Goal: Task Accomplishment & Management: Use online tool/utility

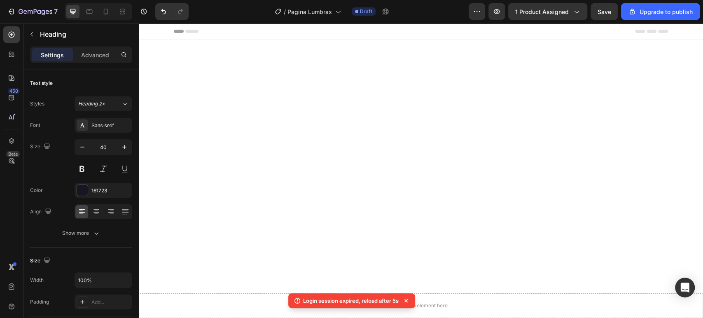
scroll to position [412, 0]
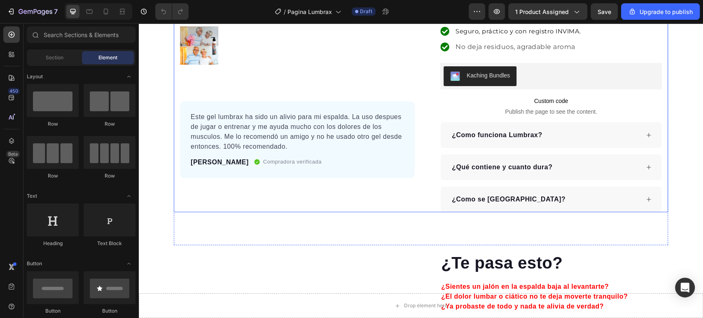
scroll to position [320, 0]
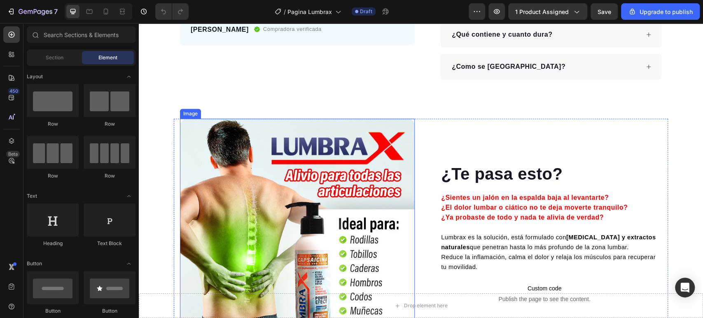
click at [351, 186] on img at bounding box center [297, 236] width 235 height 235
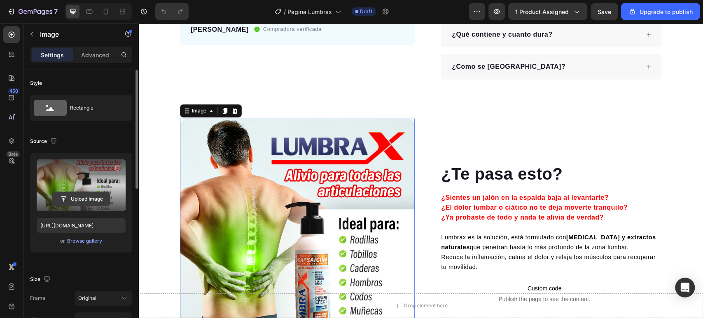
click at [96, 193] on input "file" at bounding box center [81, 199] width 57 height 14
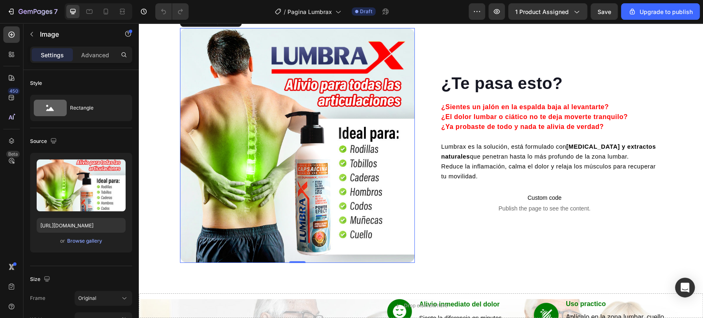
scroll to position [412, 0]
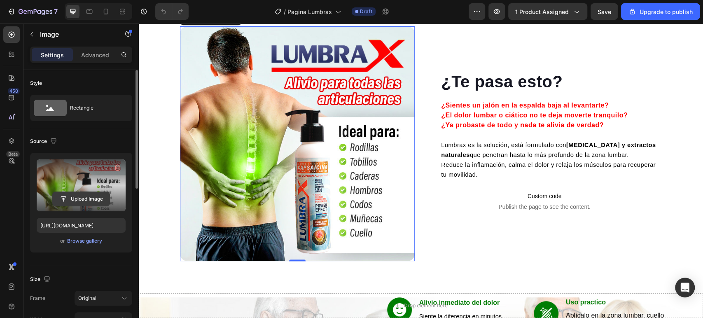
click at [93, 203] on input "file" at bounding box center [81, 199] width 57 height 14
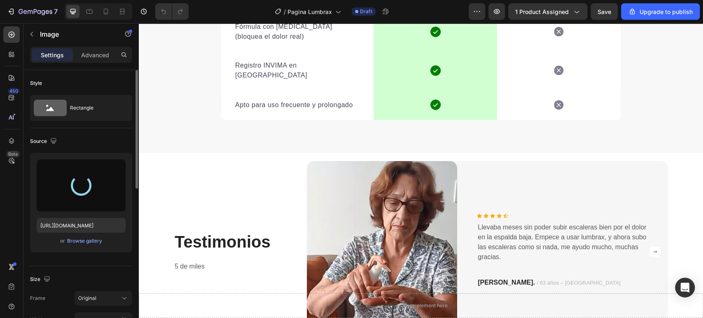
type input "https://cdn.shopify.com/s/files/1/0942/0275/7402/files/gempages_579488193263436…"
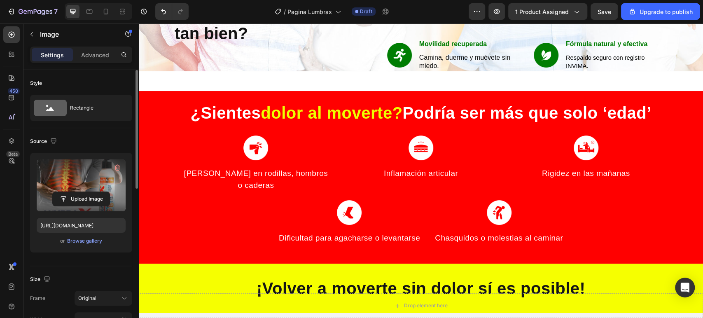
scroll to position [778, 0]
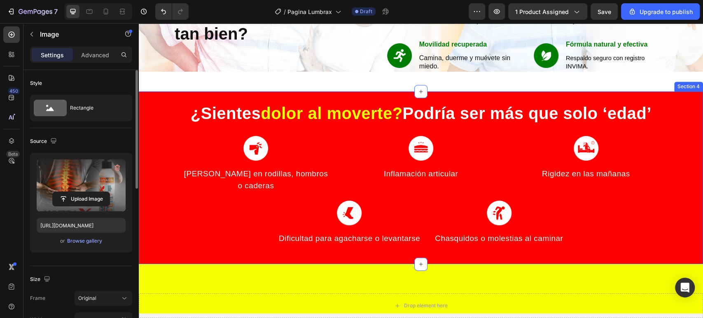
click at [150, 215] on div "¿Sientes dolor al moverte? Podría ser más que solo ‘edad’ Heading Image Dolor e…" at bounding box center [421, 178] width 564 height 152
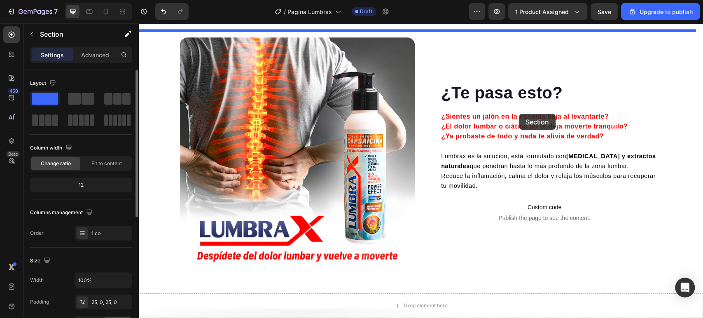
scroll to position [393, 0]
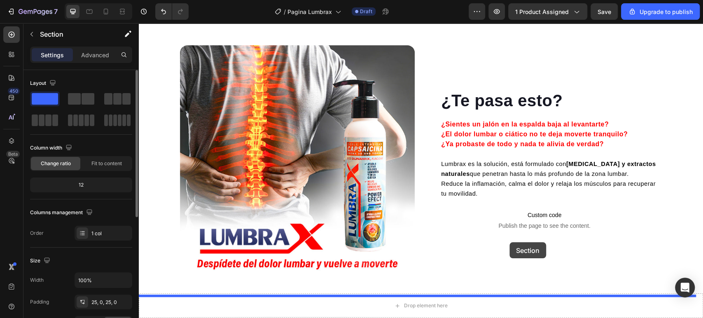
drag, startPoint x: 527, startPoint y: 151, endPoint x: 510, endPoint y: 242, distance: 93.1
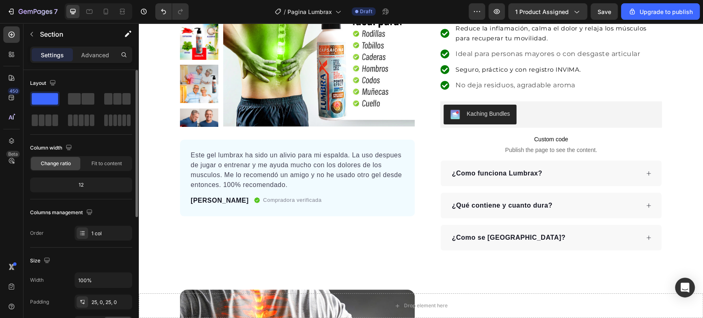
scroll to position [137, 0]
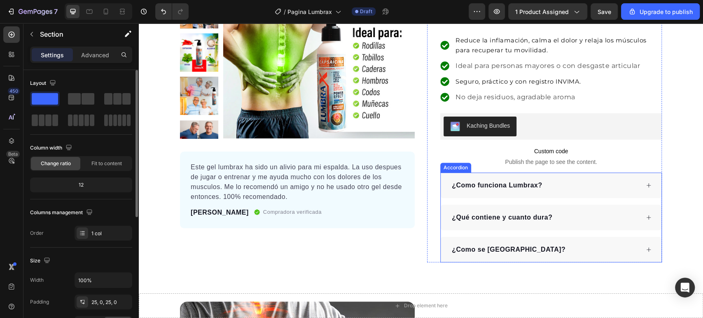
click at [573, 221] on div "¿Qué contiene y cuanto dura?" at bounding box center [545, 217] width 189 height 12
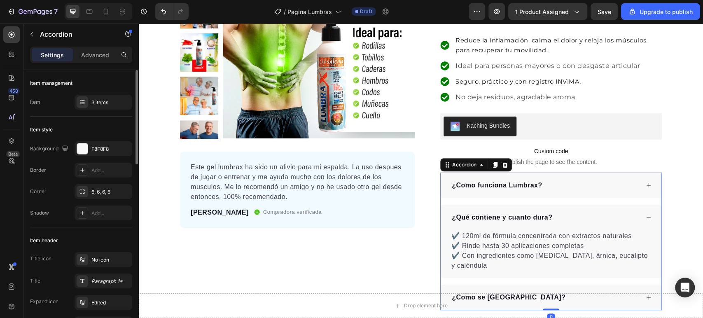
click at [573, 221] on div "¿Qué contiene y cuanto dura?" at bounding box center [545, 217] width 189 height 12
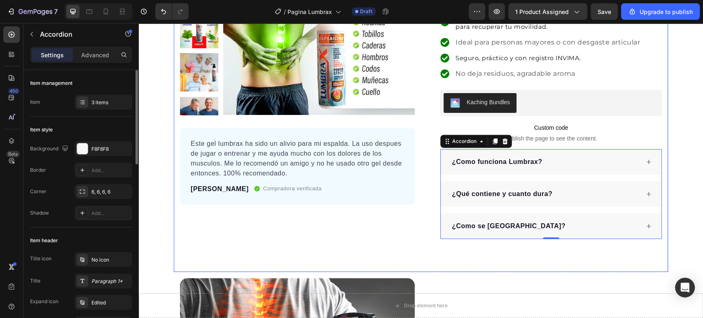
scroll to position [229, 0]
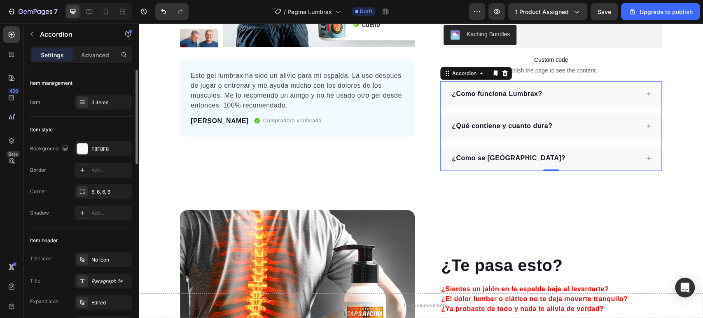
click at [585, 93] on div "¿Como funciona Lumbrax?" at bounding box center [545, 94] width 189 height 12
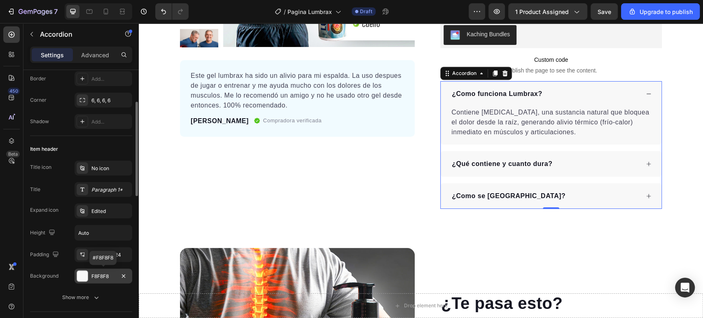
scroll to position [0, 0]
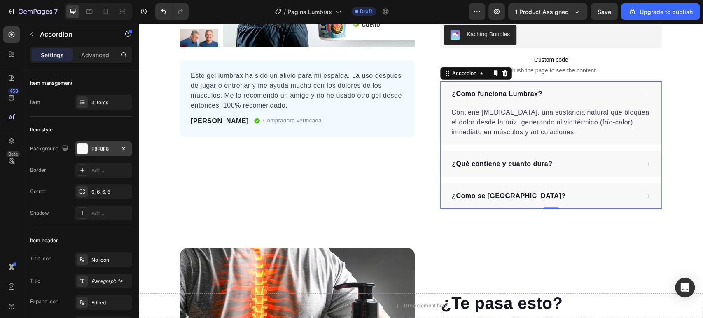
click at [98, 146] on div "F8F8F8" at bounding box center [103, 148] width 24 height 7
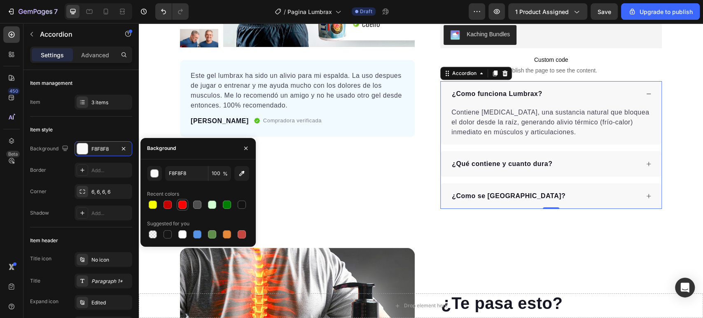
click at [180, 205] on div at bounding box center [182, 205] width 8 height 8
type input "FF0000"
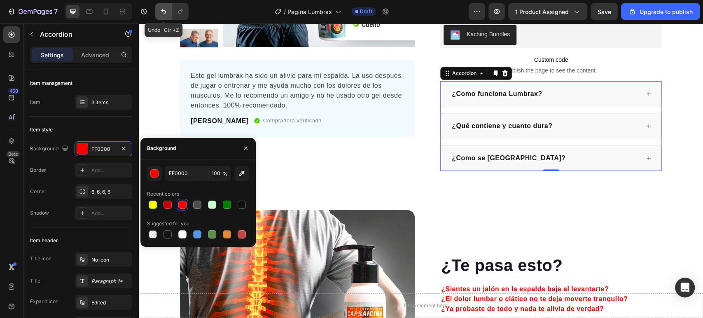
click at [164, 8] on icon "Undo/Redo" at bounding box center [163, 11] width 8 height 8
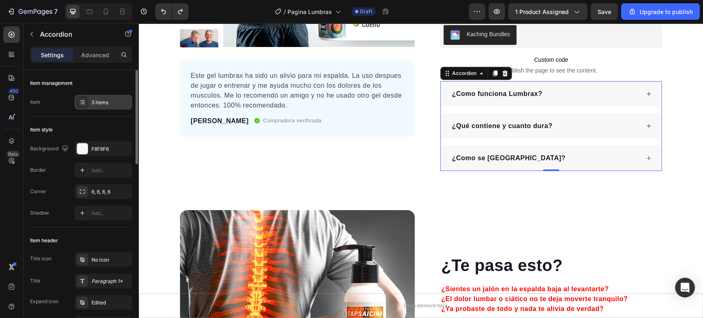
click at [113, 96] on div "3 items" at bounding box center [104, 102] width 58 height 15
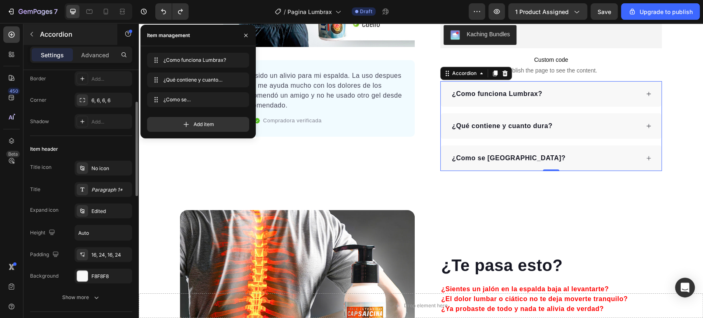
scroll to position [46, 0]
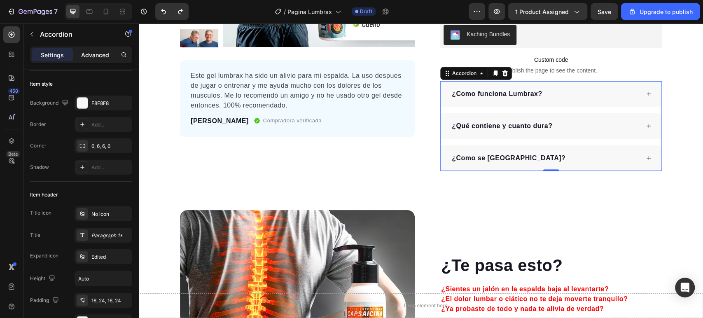
click at [99, 58] on p "Advanced" at bounding box center [95, 55] width 28 height 9
type input "100%"
type input "100"
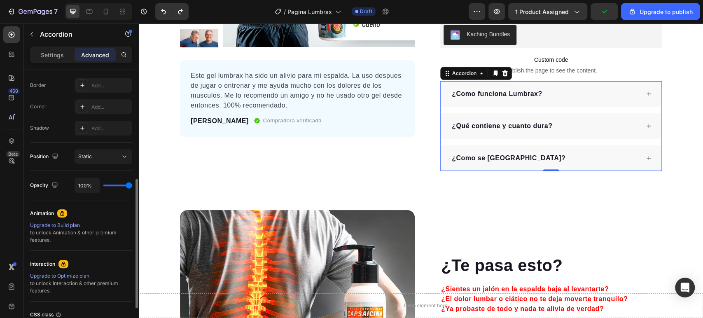
scroll to position [299, 0]
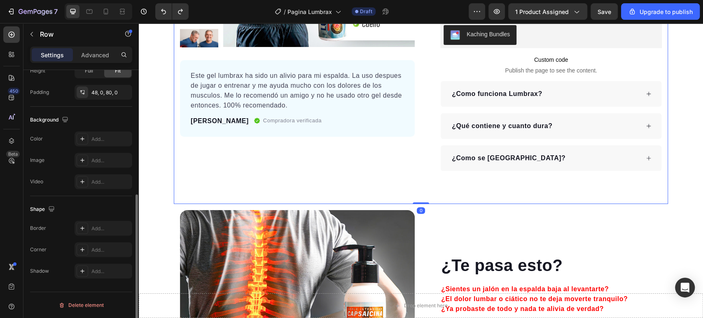
click at [482, 189] on div "Product Images Este gel lumbrax ha sido un alivio para mi espalda. La uso despu…" at bounding box center [421, 20] width 494 height 369
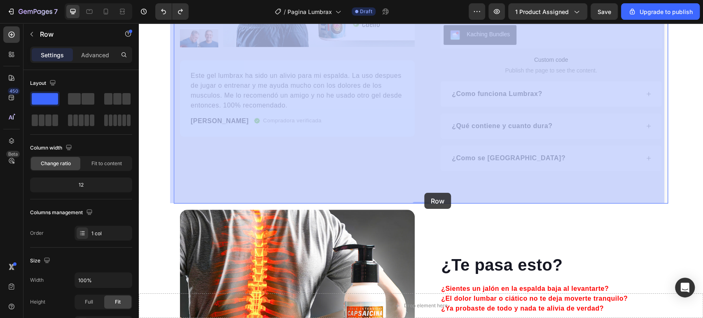
drag, startPoint x: 421, startPoint y: 201, endPoint x: 425, endPoint y: 192, distance: 9.0
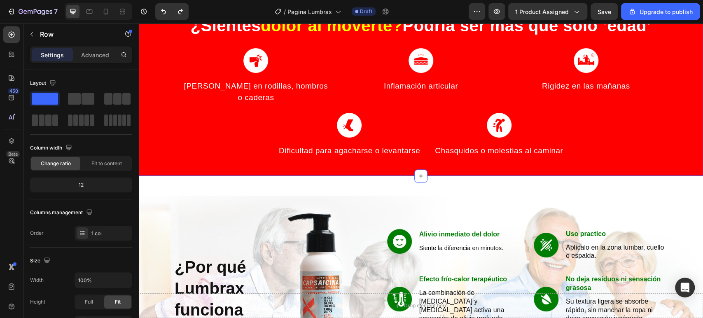
scroll to position [686, 0]
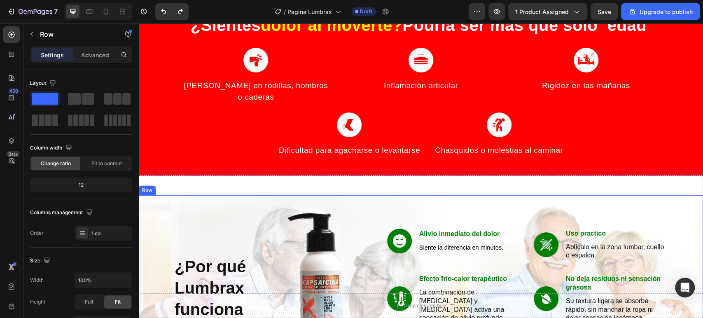
click at [153, 195] on div "¿Por qué Lumbrax funciona tan bien? Heading Image Row Image Alivio inmediato de…" at bounding box center [421, 298] width 552 height 207
click at [153, 184] on div "Row" at bounding box center [156, 187] width 14 height 7
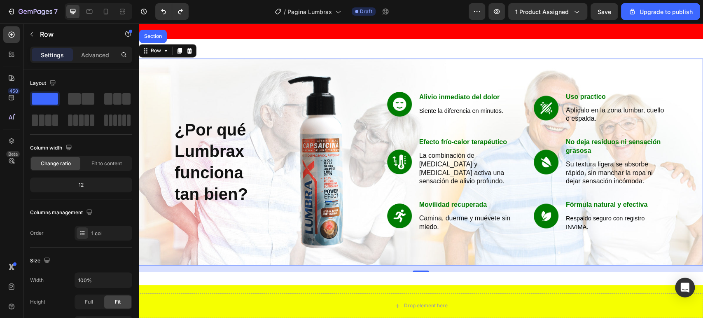
scroll to position [824, 0]
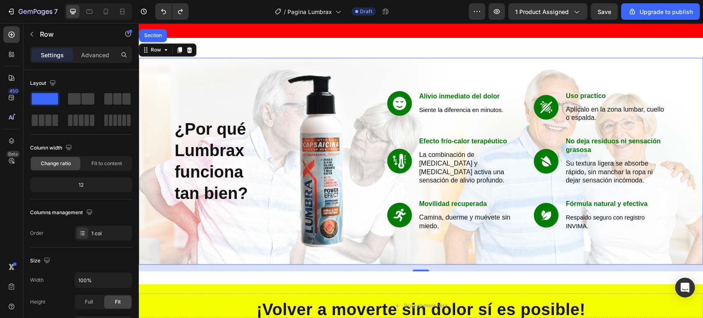
click at [157, 224] on div "¿Por qué Lumbrax funciona tan bien? Heading Image Row Image Alivio inmediato de…" at bounding box center [421, 161] width 552 height 207
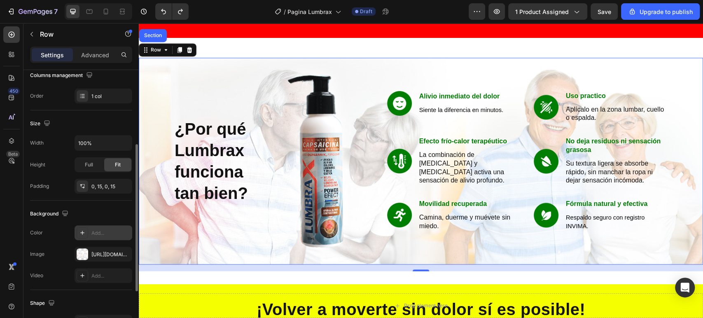
click at [87, 232] on div at bounding box center [83, 233] width 12 height 12
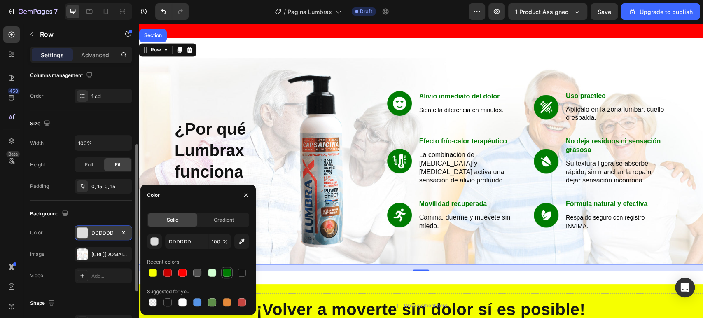
click at [222, 272] on div at bounding box center [227, 273] width 10 height 10
type input "007D03"
click at [166, 72] on div "¿Por qué Lumbrax funciona tan bien? Heading Image Row Image Alivio inmediato de…" at bounding box center [421, 161] width 552 height 207
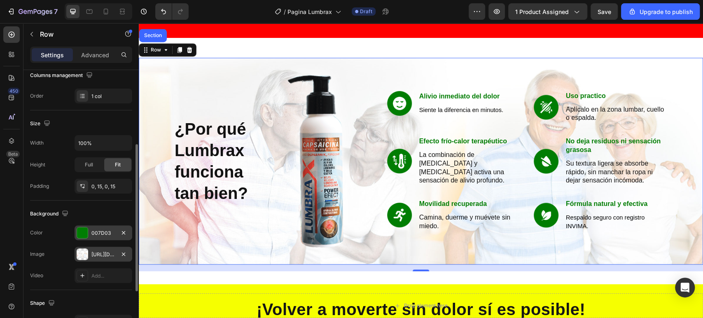
click at [109, 252] on div "https://cdn.shopify.com/s/files/1/0942/0275/7402/files/gempages_579488193263436…" at bounding box center [103, 254] width 24 height 7
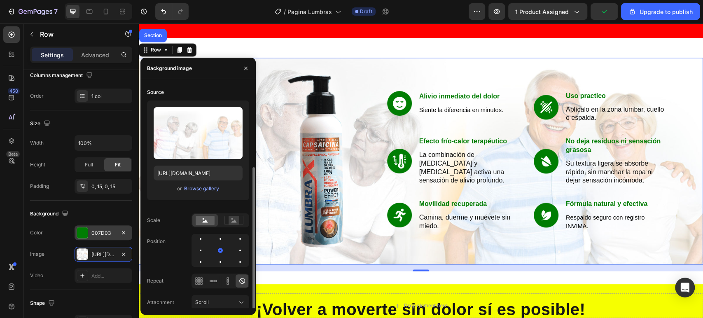
scroll to position [44, 0]
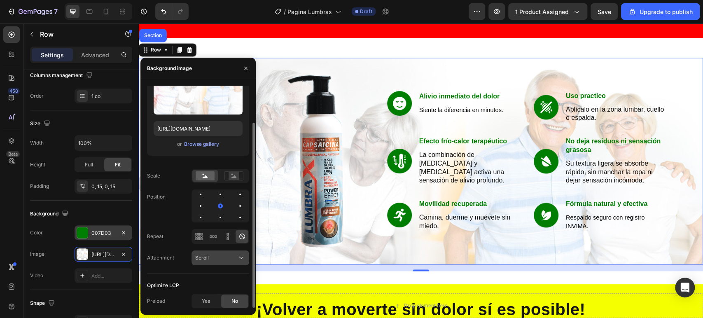
click at [207, 260] on span "Scroll" at bounding box center [202, 258] width 14 height 6
click at [232, 173] on rect at bounding box center [234, 176] width 11 height 8
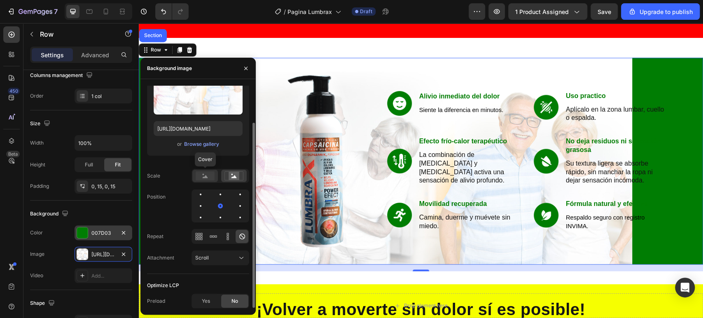
click at [205, 174] on rect at bounding box center [205, 175] width 19 height 9
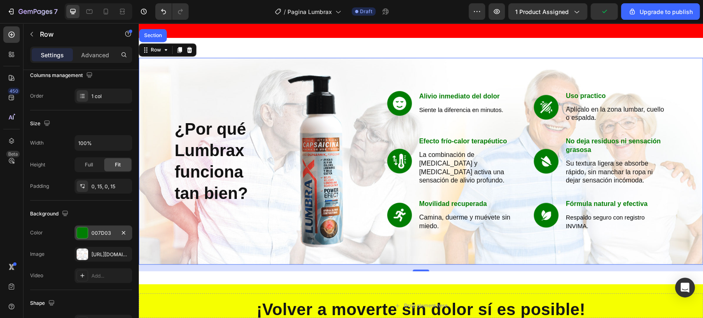
click at [99, 227] on div "007D03" at bounding box center [104, 232] width 58 height 15
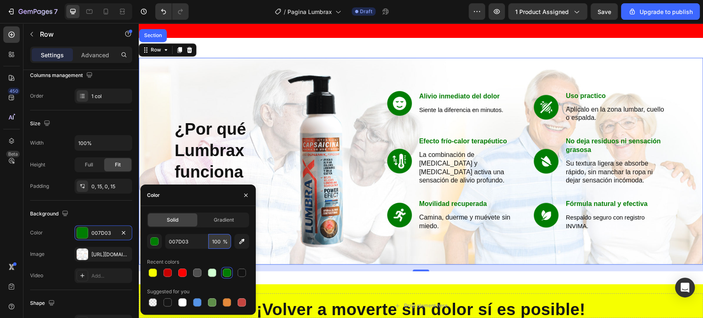
click at [214, 240] on input "100" at bounding box center [219, 241] width 23 height 15
type input "60"
click at [684, 58] on div "¿Por qué Lumbrax funciona tan bien? Heading Image Row Image Alivio inmediato de…" at bounding box center [421, 161] width 552 height 207
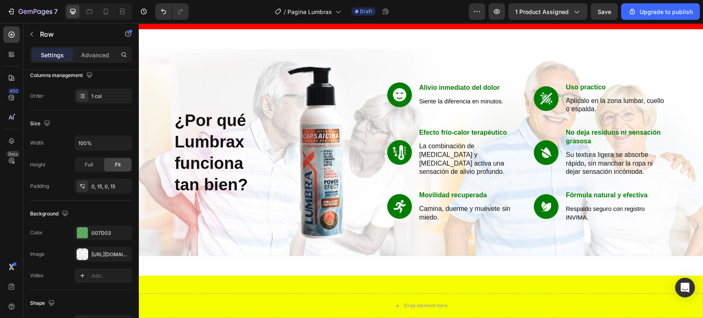
scroll to position [870, 0]
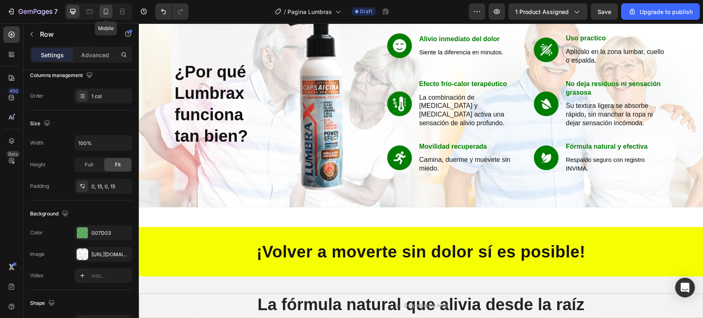
click at [104, 18] on div at bounding box center [105, 11] width 13 height 13
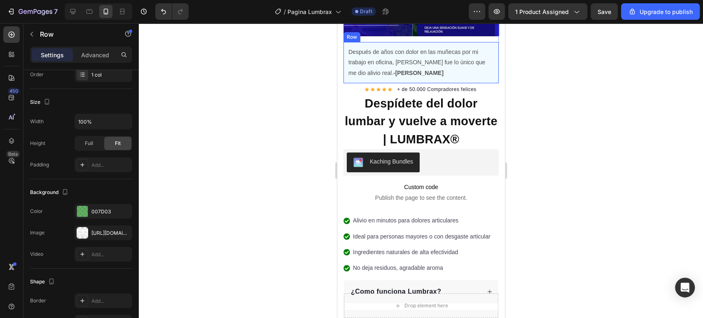
scroll to position [46, 0]
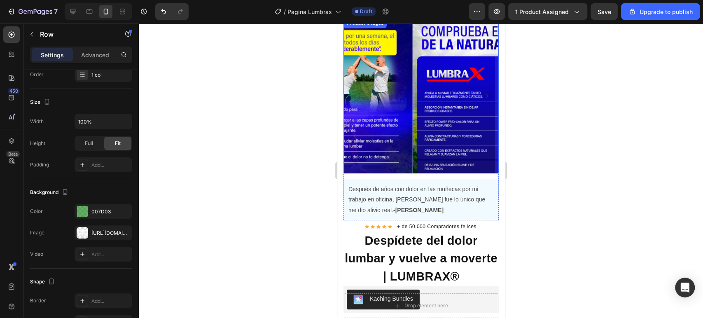
click at [444, 116] on img at bounding box center [489, 95] width 155 height 155
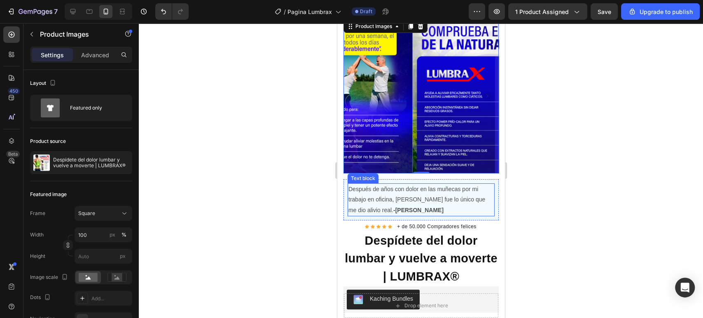
scroll to position [229, 0]
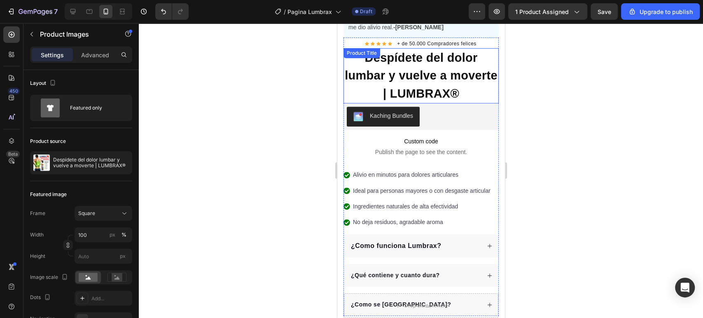
click at [405, 65] on h1 "Despídete del dolor lumbar y vuelve a moverte | LUMBRAX®" at bounding box center [420, 76] width 155 height 56
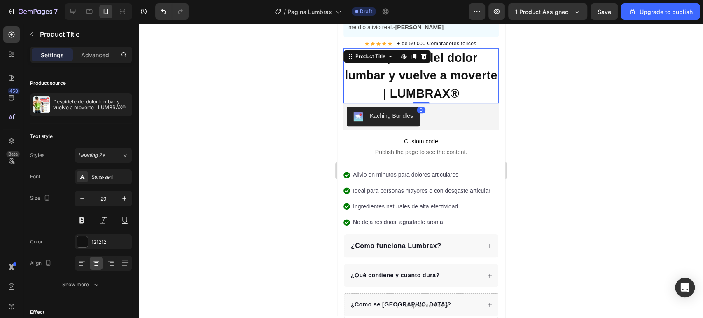
click at [405, 65] on h1 "Despídete del dolor lumbar y vuelve a moverte | LUMBRAX®" at bounding box center [420, 76] width 155 height 56
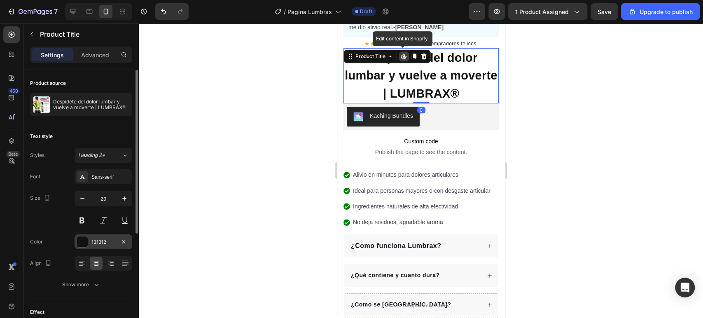
click at [86, 241] on div at bounding box center [82, 241] width 11 height 11
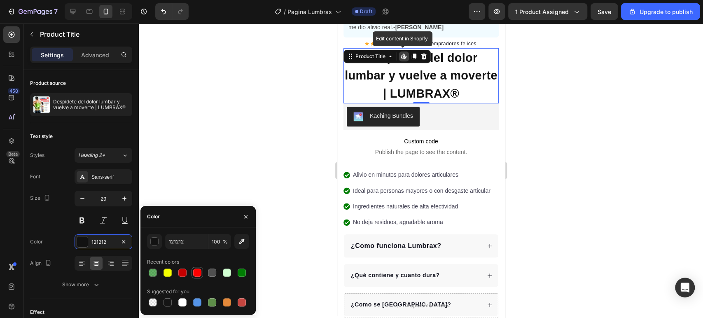
click at [196, 272] on div at bounding box center [197, 273] width 8 height 8
type input "FF0000"
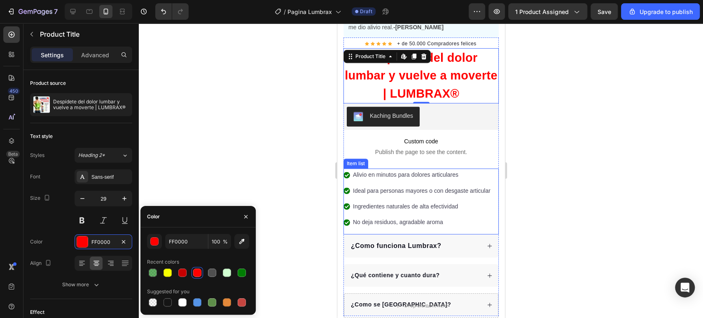
scroll to position [320, 0]
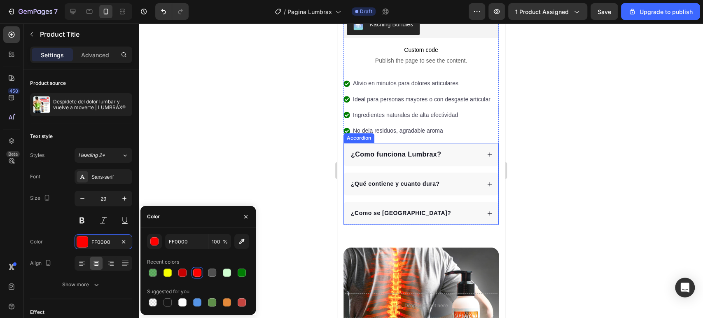
click at [379, 209] on p "¿Como se [GEOGRAPHIC_DATA]?" at bounding box center [401, 213] width 100 height 9
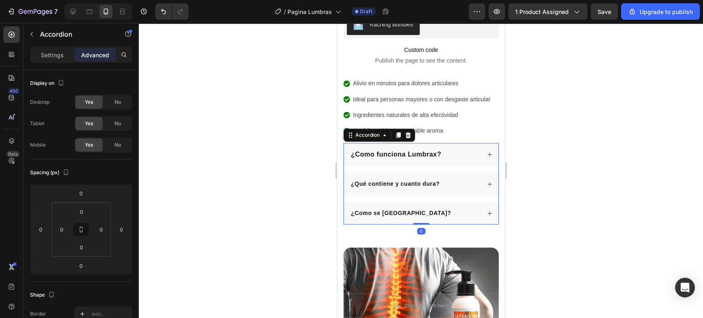
click at [379, 209] on p "¿Como se [GEOGRAPHIC_DATA]?" at bounding box center [401, 213] width 100 height 9
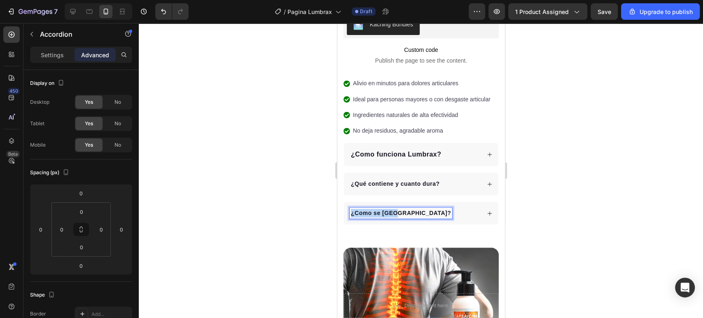
click at [379, 209] on p "¿Como se [GEOGRAPHIC_DATA]?" at bounding box center [401, 213] width 100 height 9
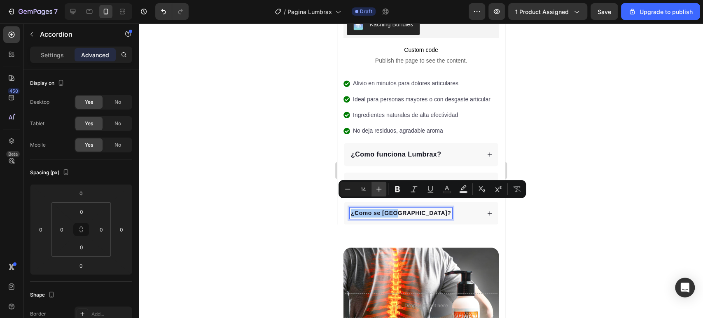
click at [384, 187] on button "Plus" at bounding box center [379, 189] width 15 height 15
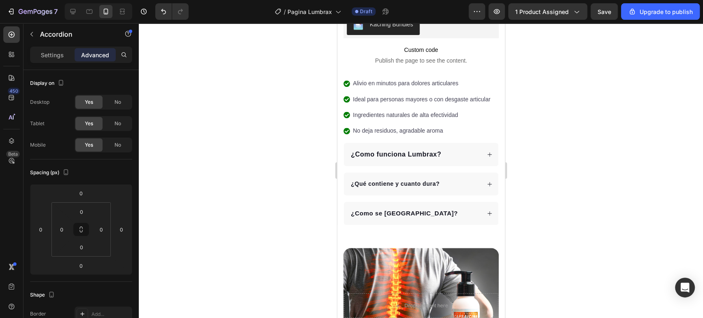
click at [384, 187] on div "¿Como funciona Lumbrax? ¿Qué contiene y cuanto dura? ¿Como se usa?" at bounding box center [420, 184] width 155 height 82
click at [379, 210] on span "¿Como se [GEOGRAPHIC_DATA]?" at bounding box center [404, 213] width 107 height 7
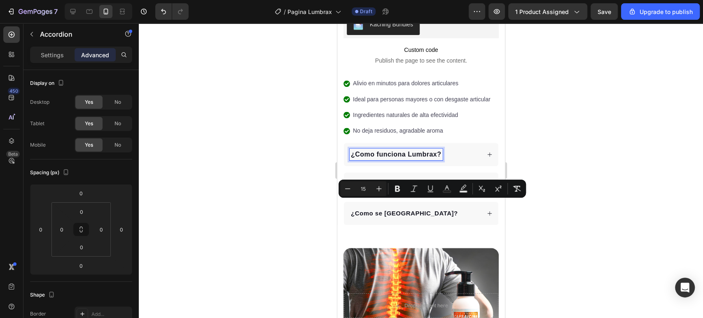
click at [391, 151] on span "¿Como funciona Lumbrax?" at bounding box center [396, 154] width 91 height 7
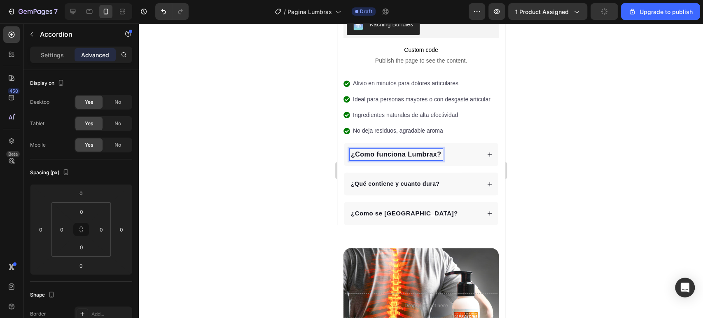
click at [391, 151] on span "¿Como funciona Lumbrax?" at bounding box center [396, 154] width 91 height 7
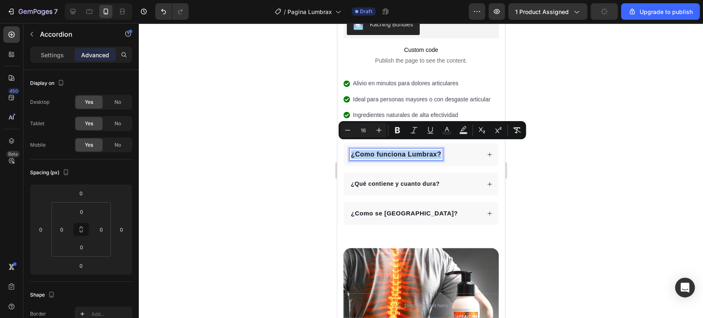
click at [391, 151] on span "¿Como funciona Lumbrax?" at bounding box center [396, 154] width 91 height 7
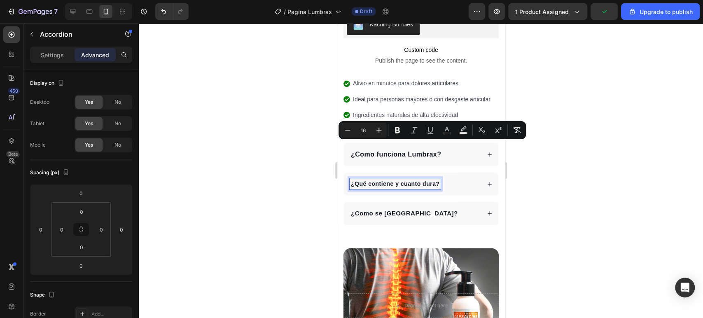
click at [381, 180] on p "¿Qué contiene y cuanto dura?" at bounding box center [395, 184] width 89 height 9
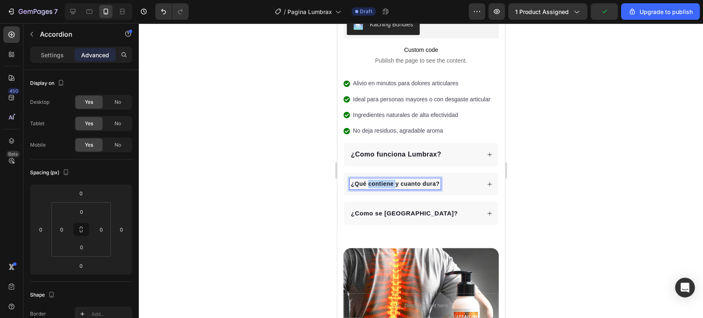
click at [381, 180] on p "¿Qué contiene y cuanto dura?" at bounding box center [395, 184] width 89 height 9
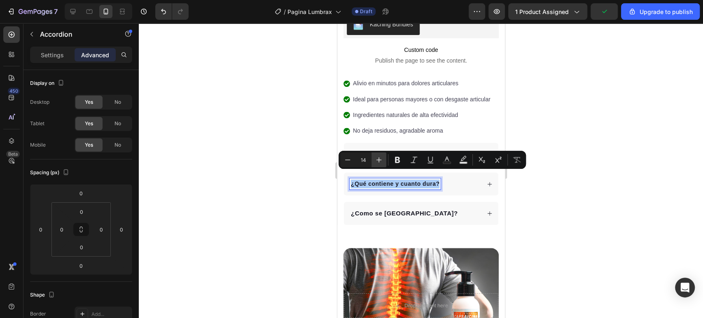
click at [383, 157] on button "Plus" at bounding box center [379, 159] width 15 height 15
type input "16"
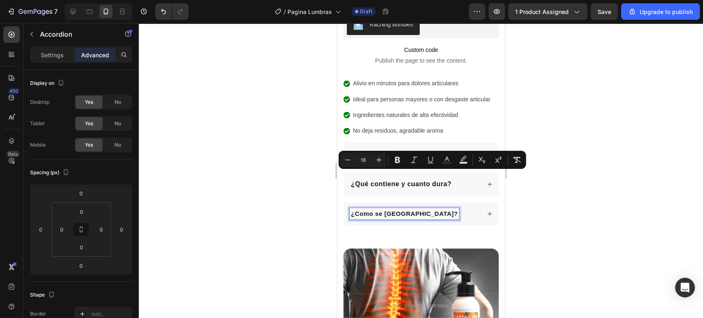
click at [378, 210] on span "¿Como se [GEOGRAPHIC_DATA]?" at bounding box center [404, 213] width 107 height 7
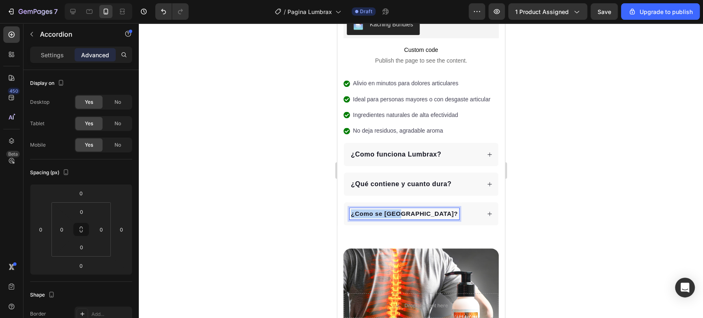
click at [378, 210] on span "¿Como se [GEOGRAPHIC_DATA]?" at bounding box center [404, 213] width 107 height 7
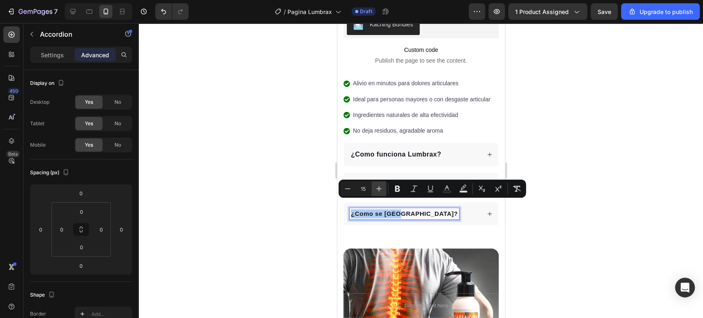
click at [383, 185] on button "Plus" at bounding box center [379, 188] width 15 height 15
type input "16"
click at [533, 151] on div at bounding box center [421, 170] width 564 height 295
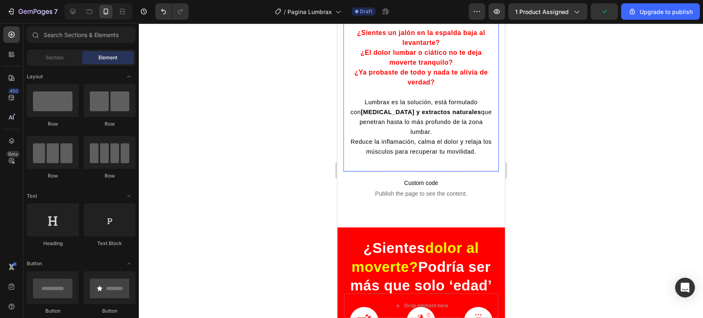
scroll to position [595, 0]
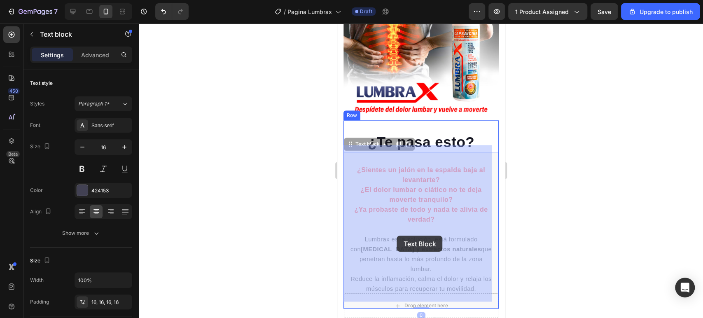
drag, startPoint x: 470, startPoint y: 240, endPoint x: 397, endPoint y: 236, distance: 72.6
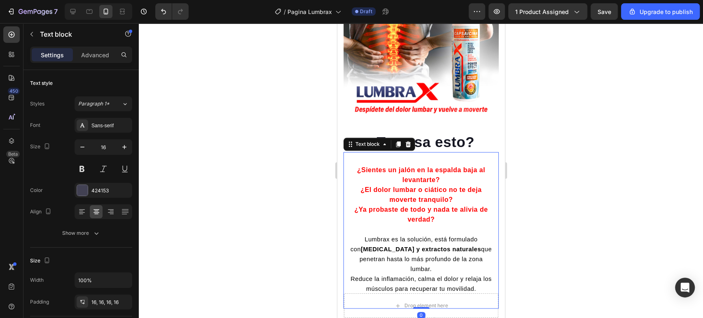
click at [397, 236] on p "¿Sientes un jalón en la espalda baja al levantarte? ¿El dolor lumbar o ciático …" at bounding box center [421, 229] width 142 height 129
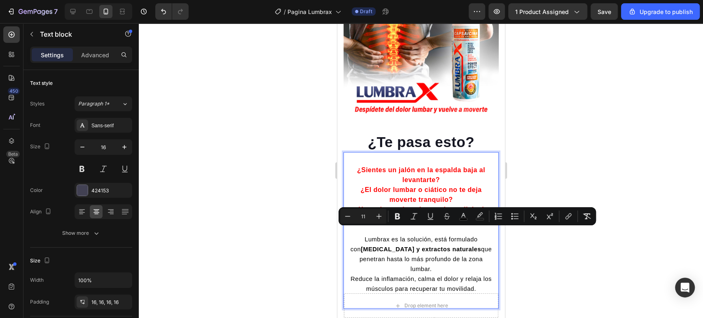
click at [468, 244] on span "Lumbrax es la solución, está formulado con capsaicina y extractos naturales que…" at bounding box center [420, 254] width 141 height 36
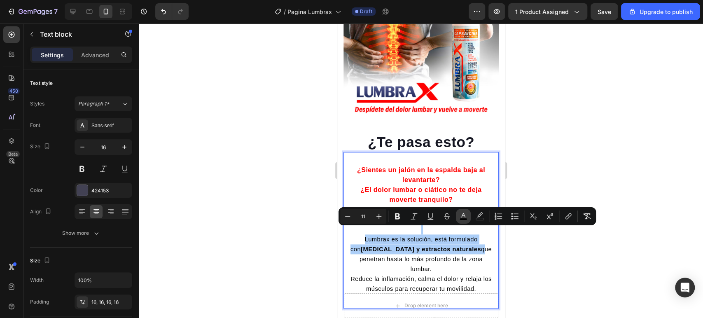
click at [463, 217] on icon "Editor contextual toolbar" at bounding box center [463, 216] width 8 height 8
type input "000000"
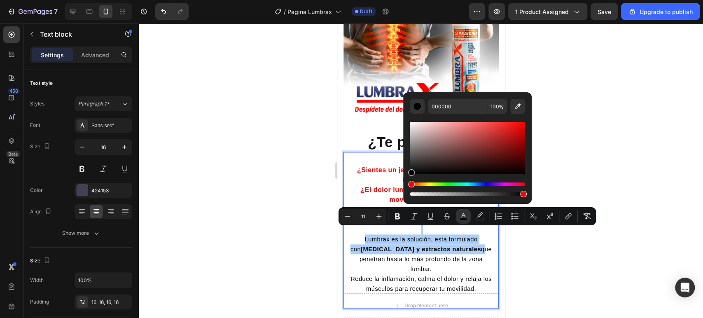
click at [442, 185] on div "Hue" at bounding box center [467, 183] width 115 height 3
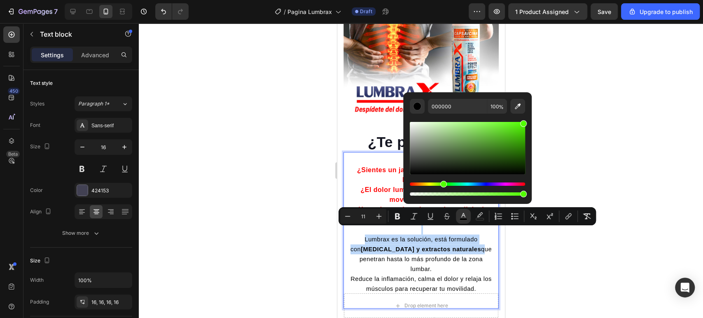
drag, startPoint x: 505, startPoint y: 142, endPoint x: 573, endPoint y: 85, distance: 89.2
click at [573, 0] on body "7 / Pagina Lumbrax Draft Preview 1 product assigned Save Upgrade to publish 450…" at bounding box center [351, 0] width 703 height 0
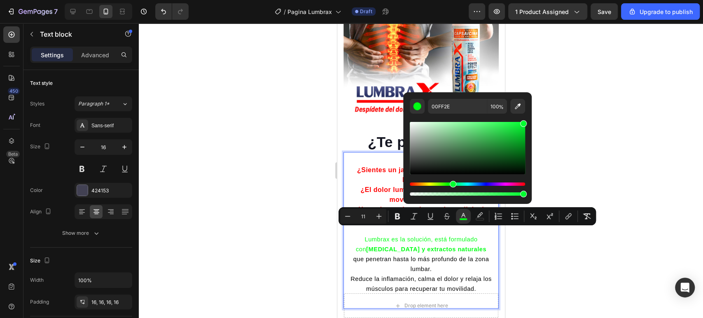
click at [452, 184] on div "Hue" at bounding box center [467, 183] width 115 height 3
drag, startPoint x: 516, startPoint y: 143, endPoint x: 534, endPoint y: 141, distance: 18.2
click at [534, 0] on body "7 / Pagina Lumbrax Draft Preview 1 product assigned Save Upgrade to publish 450…" at bounding box center [351, 0] width 703 height 0
type input "00D126"
drag, startPoint x: 522, startPoint y: 139, endPoint x: 530, endPoint y: 131, distance: 11.4
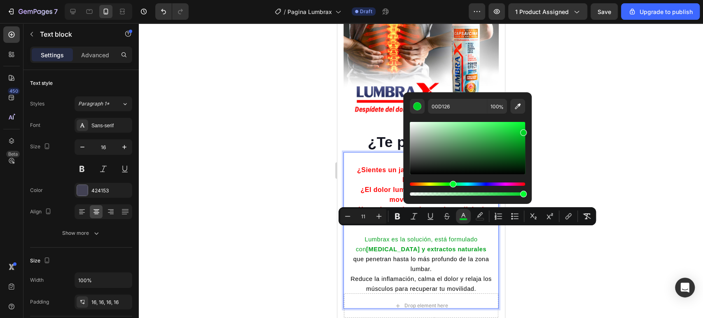
click at [530, 131] on div "00D126 100 %" at bounding box center [467, 144] width 129 height 105
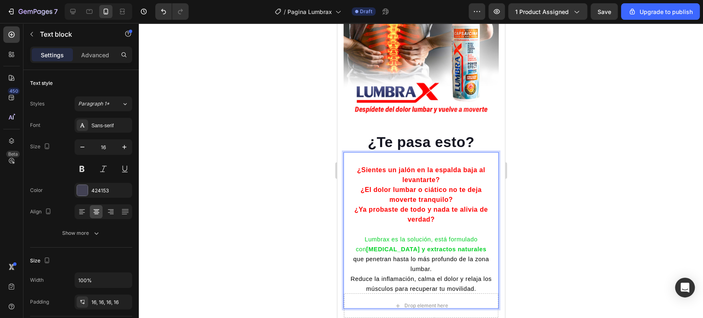
click at [442, 256] on span "que penetran hasta lo más profundo de la zona lumbar." at bounding box center [421, 264] width 136 height 16
click at [467, 242] on span "Lumbrax es la solución, está formulado con capsaicina y extractos naturales" at bounding box center [420, 244] width 131 height 16
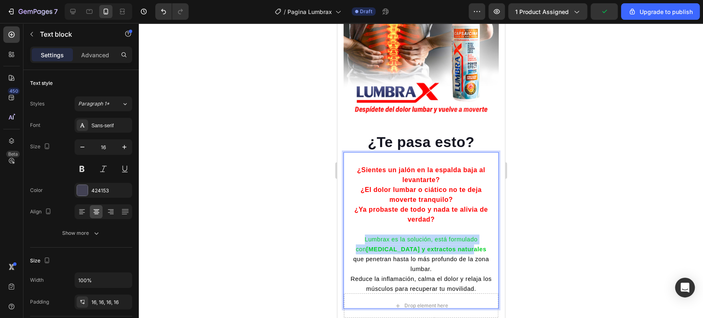
drag, startPoint x: 467, startPoint y: 242, endPoint x: 352, endPoint y: 229, distance: 115.7
click at [352, 229] on p "¿Sientes un jalón en la espalda baja al levantarte? ¿El dolor lumbar o ciático …" at bounding box center [421, 229] width 142 height 129
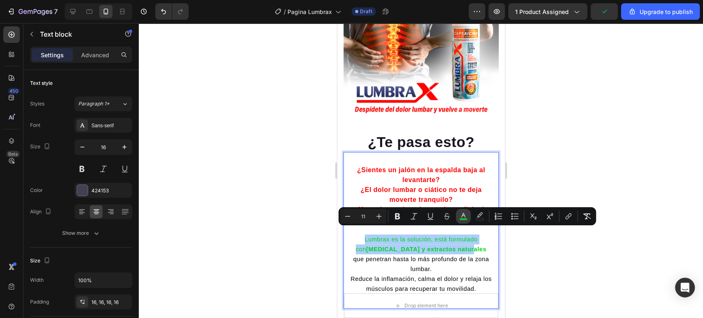
click at [464, 211] on button "color" at bounding box center [463, 216] width 15 height 15
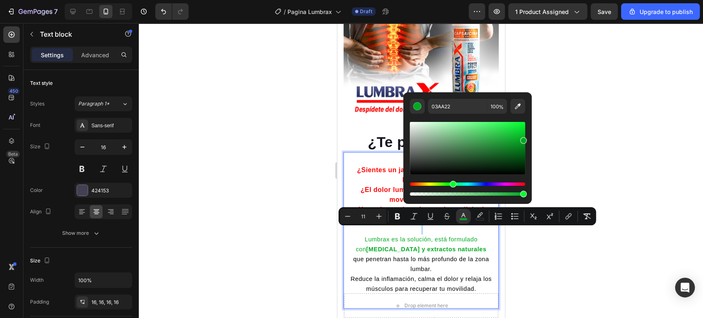
type input "01AA20"
click at [524, 139] on div "Editor contextual toolbar" at bounding box center [467, 148] width 115 height 52
click at [535, 140] on div at bounding box center [421, 170] width 564 height 295
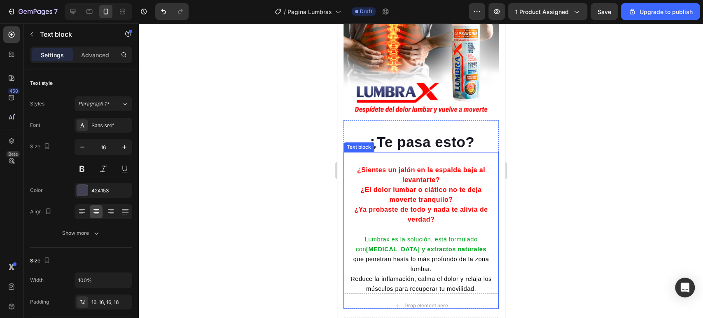
click at [427, 206] on strong "¿Ya probaste de todo y nada te alivia de verdad?" at bounding box center [420, 214] width 133 height 17
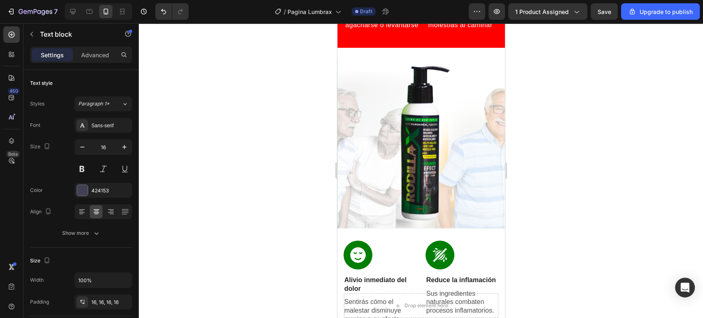
scroll to position [1144, 0]
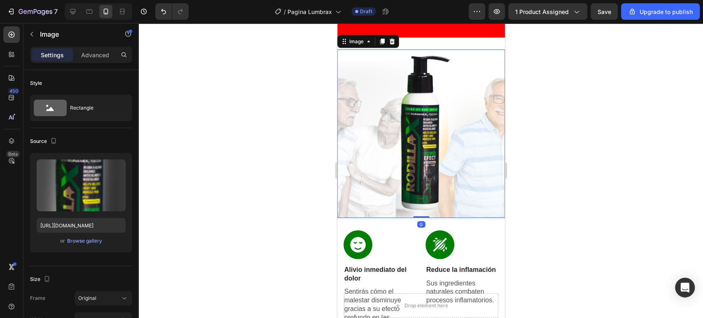
click at [426, 164] on img at bounding box center [421, 133] width 71 height 168
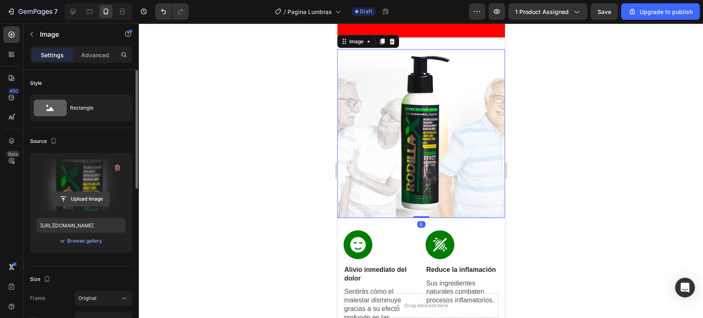
click at [91, 200] on input "file" at bounding box center [81, 199] width 57 height 14
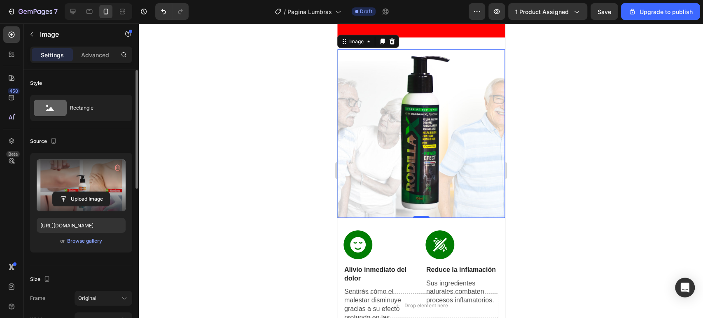
click at [440, 113] on img at bounding box center [421, 84] width 71 height 71
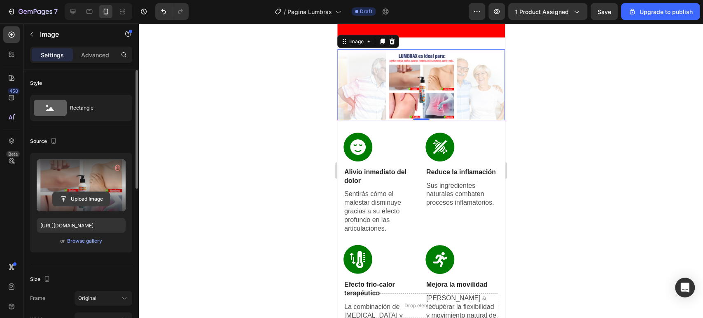
click at [68, 194] on input "file" at bounding box center [81, 199] width 57 height 14
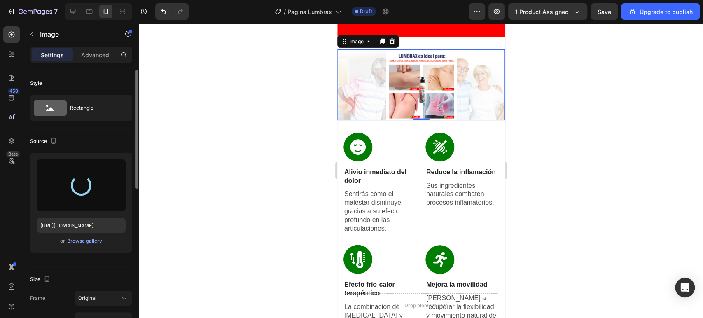
type input "https://cdn.shopify.com/s/files/1/0942/0275/7402/files/gempages_579488193263436…"
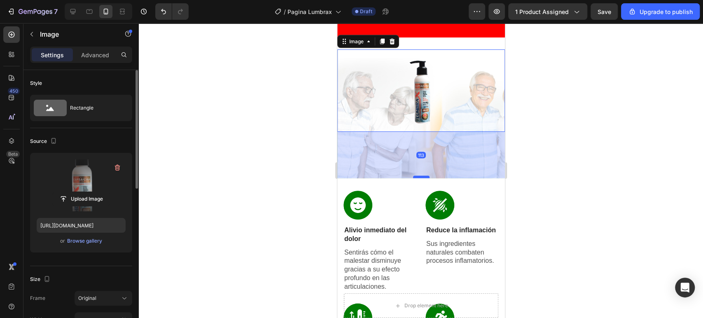
drag, startPoint x: 424, startPoint y: 140, endPoint x: 424, endPoint y: 186, distance: 46.5
click at [424, 178] on div at bounding box center [421, 177] width 16 height 2
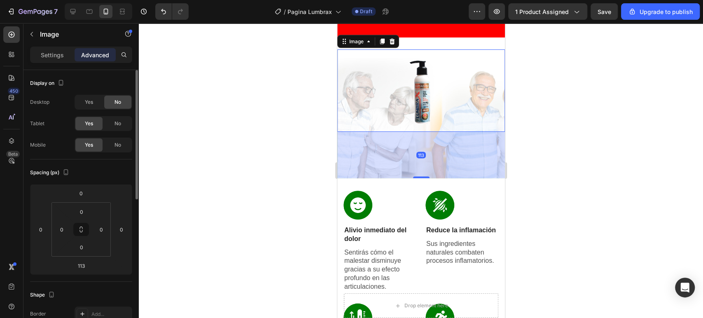
click at [435, 131] on img at bounding box center [421, 90] width 71 height 82
click at [414, 114] on img at bounding box center [421, 90] width 71 height 82
click at [410, 103] on img at bounding box center [421, 90] width 71 height 82
click at [416, 114] on img at bounding box center [421, 90] width 71 height 82
click at [423, 89] on img at bounding box center [421, 90] width 71 height 82
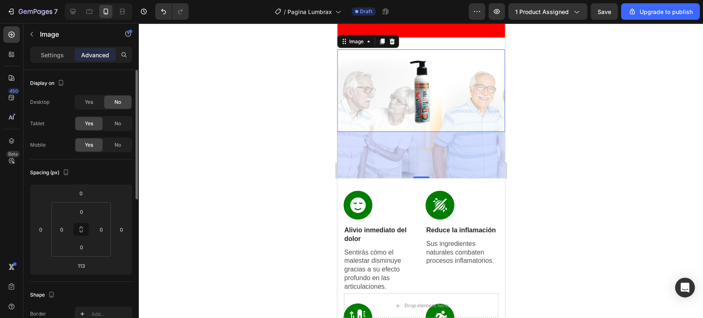
click at [274, 151] on div at bounding box center [421, 170] width 564 height 295
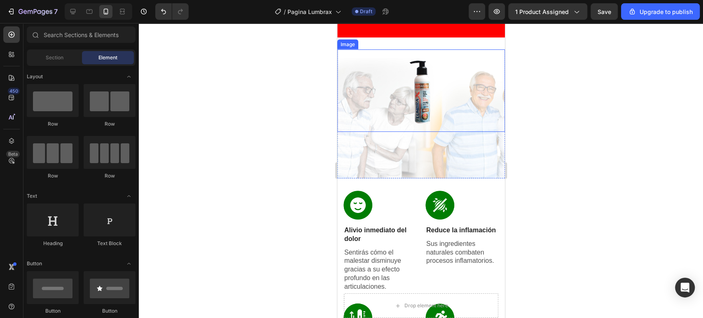
click at [412, 96] on img at bounding box center [421, 90] width 71 height 82
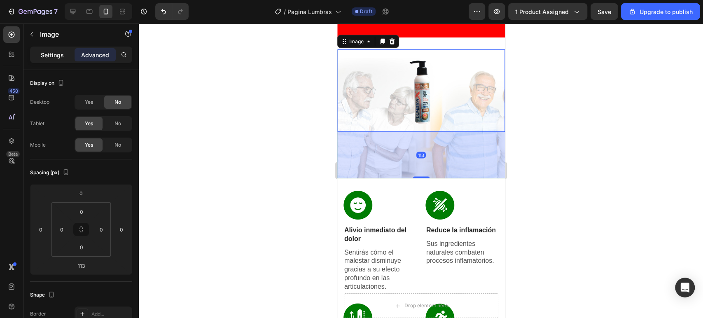
click at [54, 52] on p "Settings" at bounding box center [52, 55] width 23 height 9
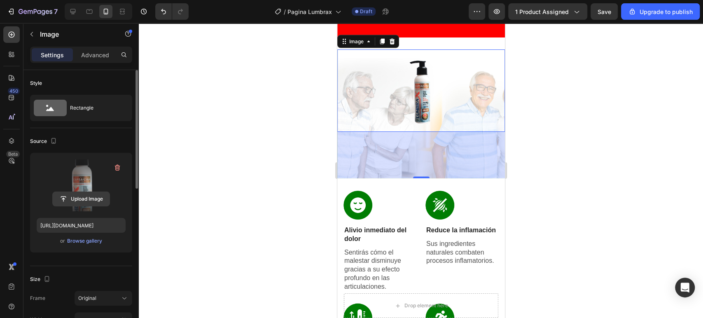
click at [92, 201] on input "file" at bounding box center [81, 199] width 57 height 14
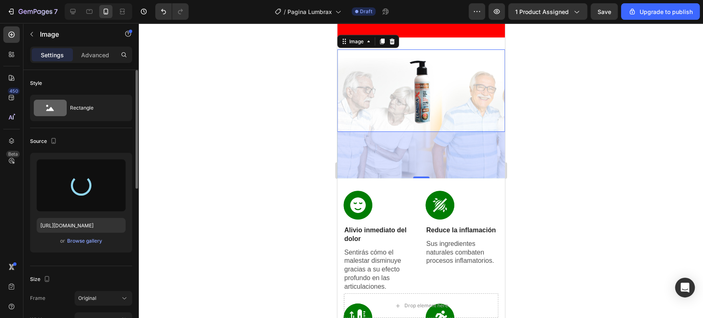
type input "https://cdn.shopify.com/s/files/1/0942/0275/7402/files/gempages_579488193263436…"
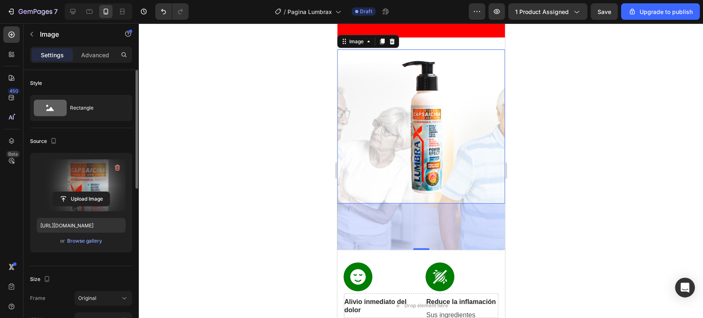
click at [525, 210] on div at bounding box center [421, 170] width 564 height 295
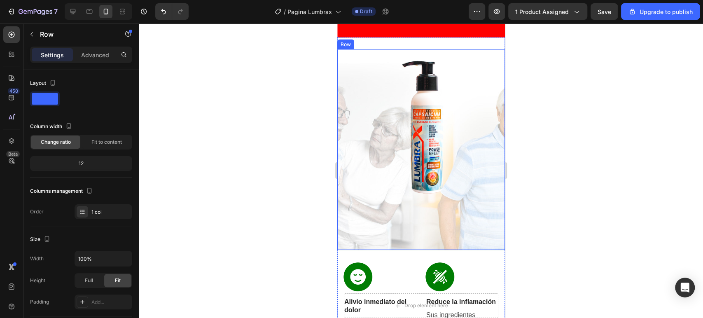
click at [408, 226] on div "¿Por qué Lumbrax funciona tan bien? Heading Image Row Image Alivio inmediato de…" at bounding box center [421, 149] width 168 height 201
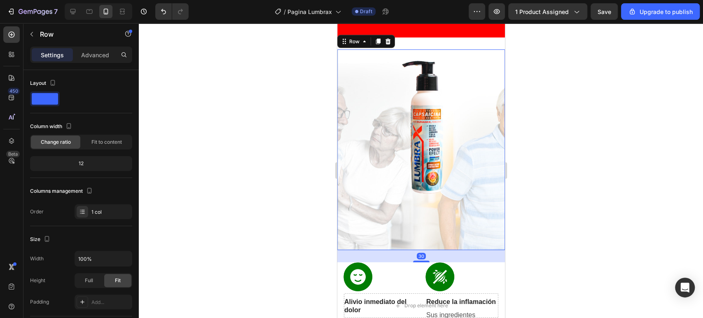
click at [420, 250] on div "¿Por qué Lumbrax funciona tan bien? Heading Image Row Image Alivio inmediato de…" at bounding box center [421, 149] width 168 height 201
click at [423, 260] on div "30" at bounding box center [421, 256] width 168 height 12
drag, startPoint x: 418, startPoint y: 269, endPoint x: 421, endPoint y: 266, distance: 5.0
click at [421, 262] on div "30" at bounding box center [421, 256] width 168 height 12
click at [418, 250] on div "¿Por qué Lumbrax funciona tan bien? Heading Image Row Image Alivio inmediato de…" at bounding box center [421, 149] width 168 height 201
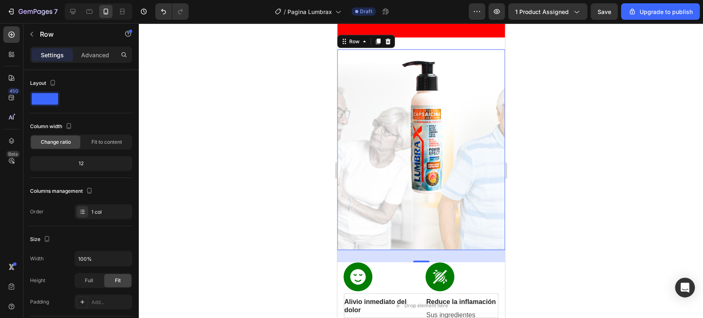
click at [568, 164] on div at bounding box center [421, 170] width 564 height 295
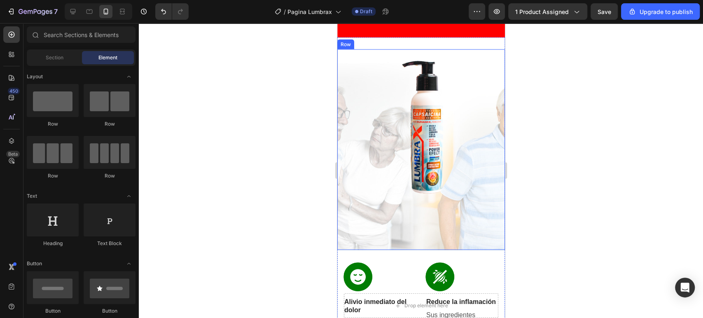
click at [419, 232] on div "¿Por qué Lumbrax funciona tan bien? Heading Image Row Image Alivio inmediato de…" at bounding box center [421, 149] width 168 height 201
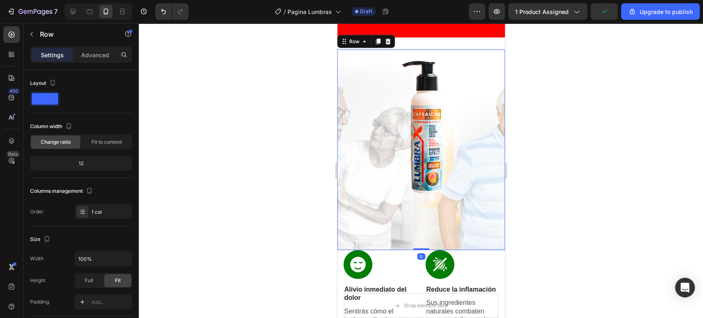
drag, startPoint x: 417, startPoint y: 269, endPoint x: 419, endPoint y: 254, distance: 15.8
click at [428, 250] on div "¿Por qué Lumbrax funciona tan bien? Heading Image Row Image Alivio inmediato de…" at bounding box center [421, 149] width 168 height 201
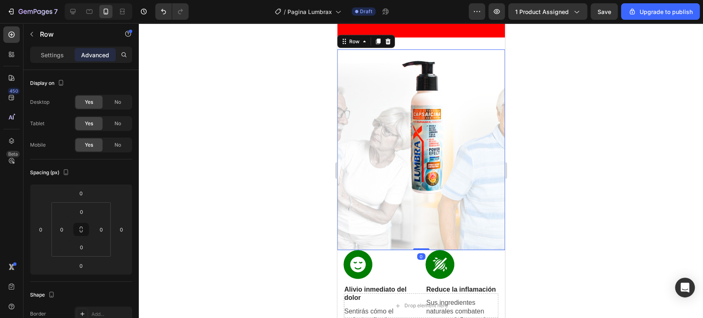
drag, startPoint x: 416, startPoint y: 258, endPoint x: 428, endPoint y: 236, distance: 25.3
click at [428, 236] on div "¿Por qué Lumbrax funciona tan bien? Heading Image Row Image Alivio inmediato de…" at bounding box center [421, 149] width 168 height 201
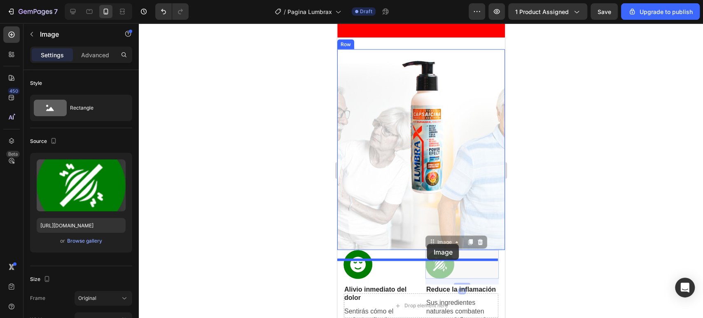
drag, startPoint x: 422, startPoint y: 260, endPoint x: 428, endPoint y: 242, distance: 18.8
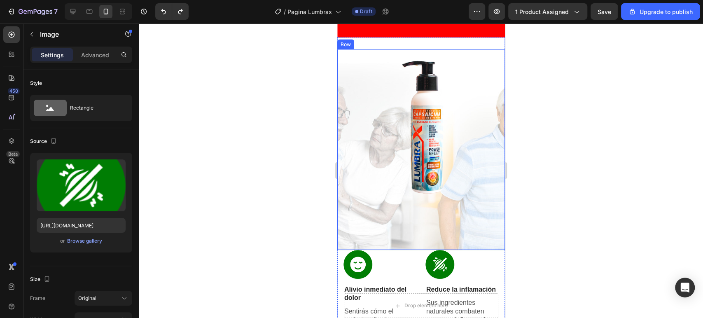
click at [423, 239] on div "¿Por qué Lumbrax funciona tan bien? Heading Image Row Image Alivio inmediato de…" at bounding box center [421, 149] width 168 height 201
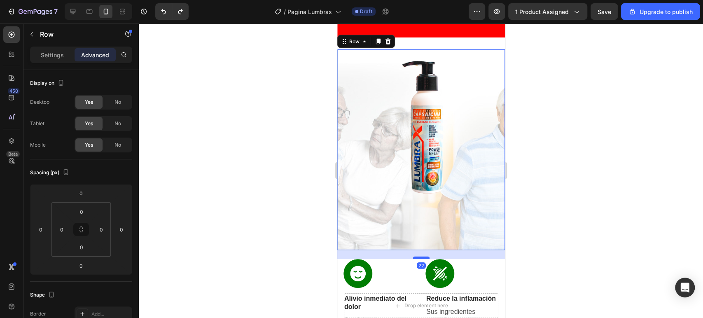
drag, startPoint x: 421, startPoint y: 258, endPoint x: 421, endPoint y: 267, distance: 9.1
click at [421, 259] on div at bounding box center [421, 258] width 16 height 2
type input "22"
click at [422, 250] on div "¿Por qué Lumbrax funciona tan bien? Heading Image Row Image Alivio inmediato de…" at bounding box center [421, 149] width 168 height 201
click at [430, 203] on img at bounding box center [421, 126] width 71 height 154
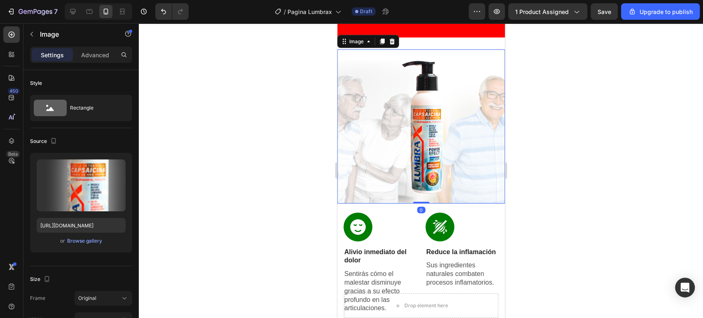
drag, startPoint x: 419, startPoint y: 259, endPoint x: 433, endPoint y: 211, distance: 49.4
click at [433, 203] on div "Image 0" at bounding box center [421, 126] width 168 height 154
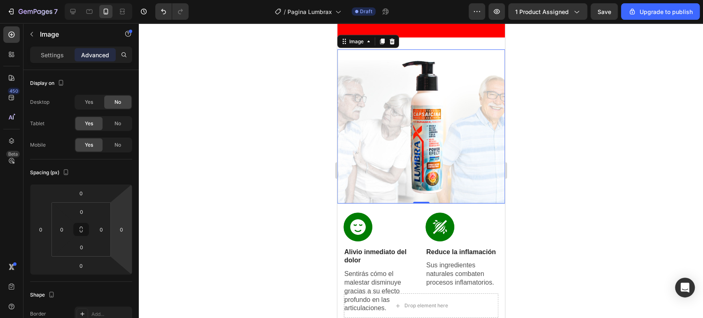
click at [345, 105] on div at bounding box center [421, 126] width 168 height 154
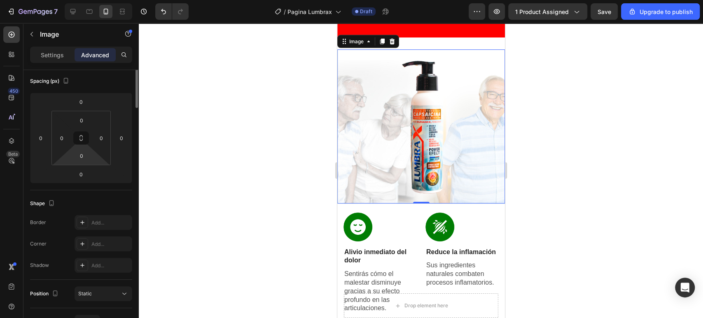
scroll to position [0, 0]
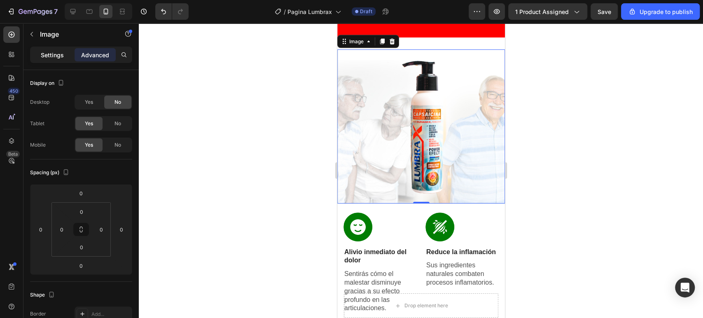
click at [48, 54] on p "Settings" at bounding box center [52, 55] width 23 height 9
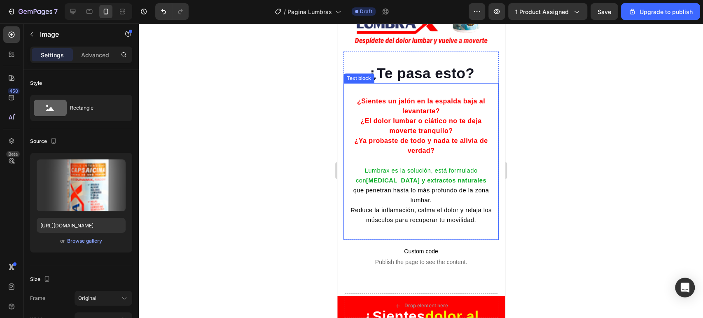
scroll to position [641, 0]
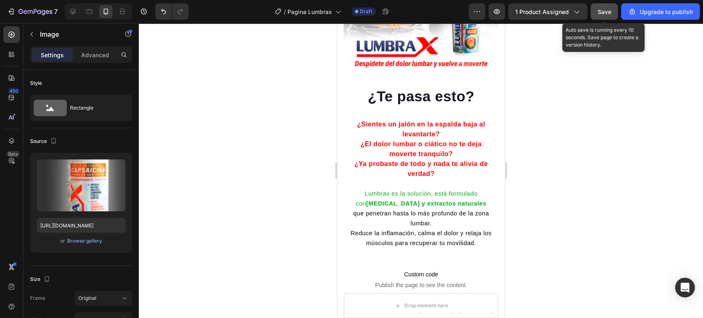
click at [609, 13] on span "Save" at bounding box center [605, 11] width 14 height 7
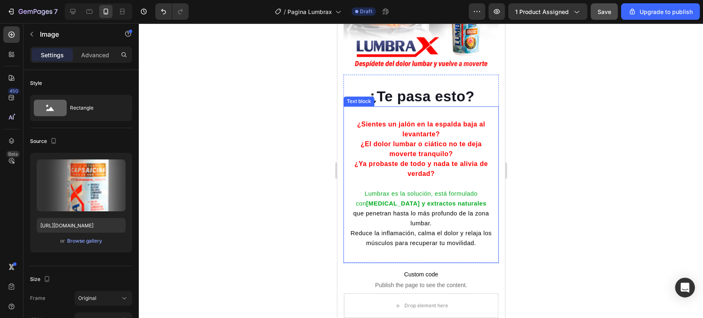
click at [463, 160] on strong "¿Ya probaste de todo y nada te alivia de verdad?" at bounding box center [420, 168] width 133 height 17
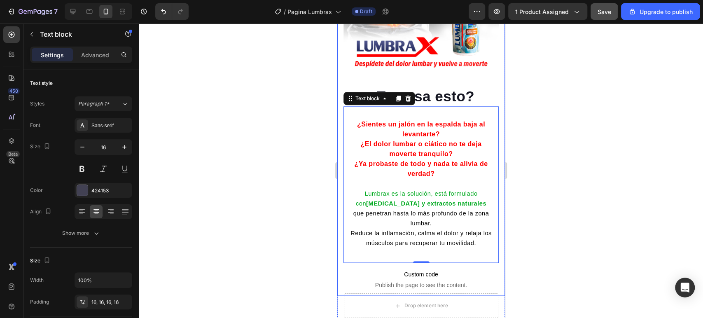
click at [597, 157] on div at bounding box center [421, 170] width 564 height 295
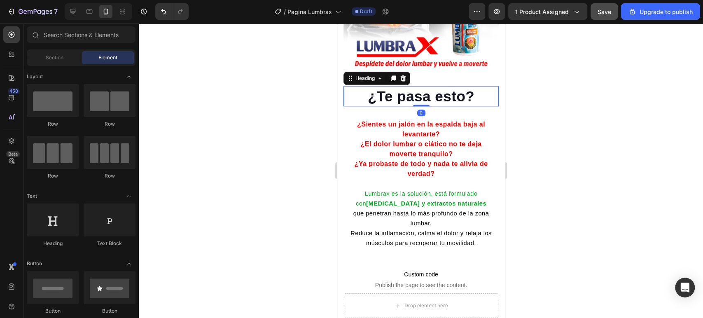
click at [437, 88] on h2 "¿Te pasa esto?" at bounding box center [420, 96] width 155 height 21
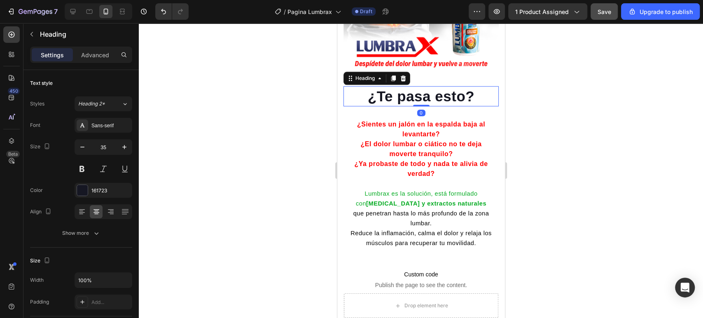
click at [437, 88] on h2 "¿Te pasa esto?" at bounding box center [420, 96] width 155 height 21
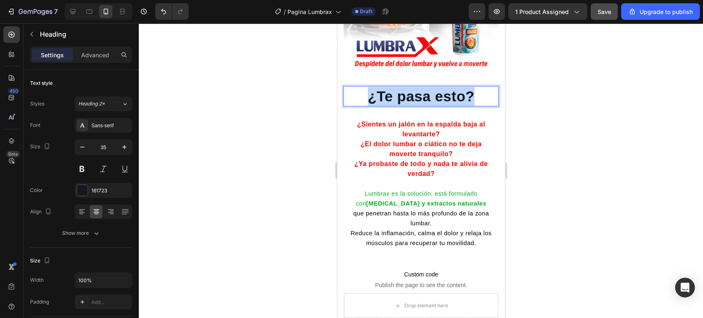
click at [437, 88] on p "¿Te pasa esto?" at bounding box center [421, 96] width 154 height 19
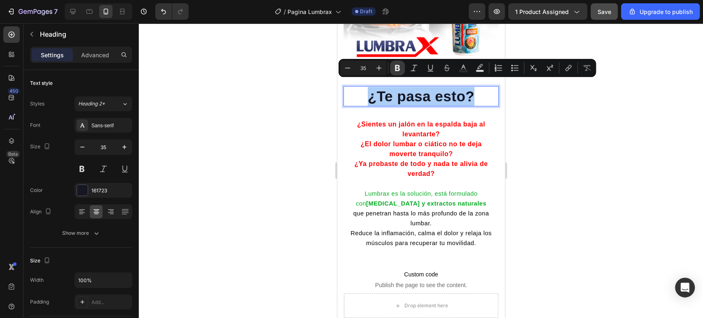
click at [399, 62] on button "Bold" at bounding box center [397, 68] width 15 height 15
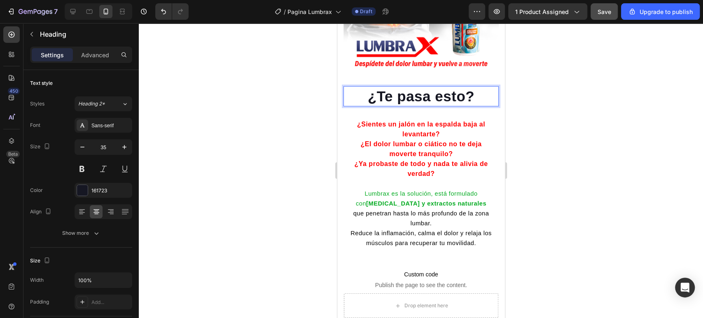
click at [401, 88] on strong "¿Te pasa esto?" at bounding box center [420, 96] width 107 height 16
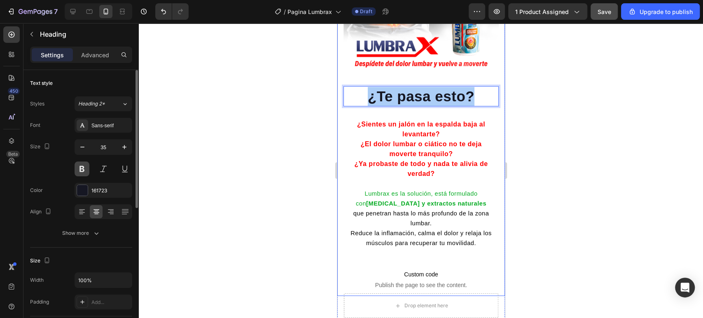
click at [84, 169] on button at bounding box center [82, 168] width 15 height 15
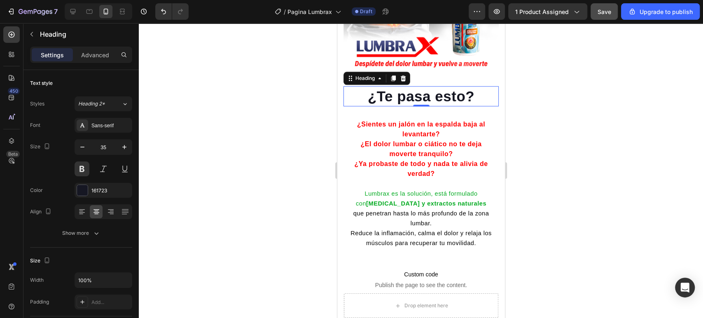
click at [439, 89] on strong "¿Te pasa esto?" at bounding box center [420, 96] width 107 height 16
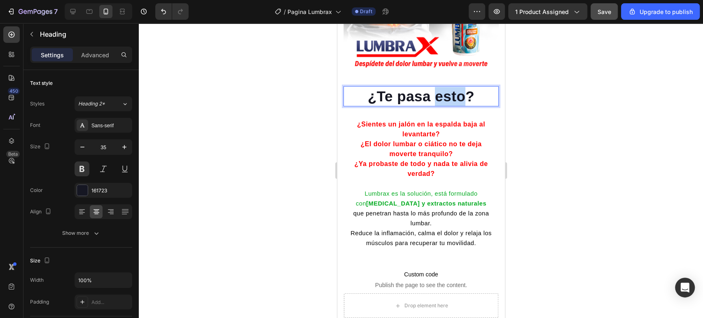
click at [439, 89] on strong "¿Te pasa esto?" at bounding box center [420, 96] width 107 height 16
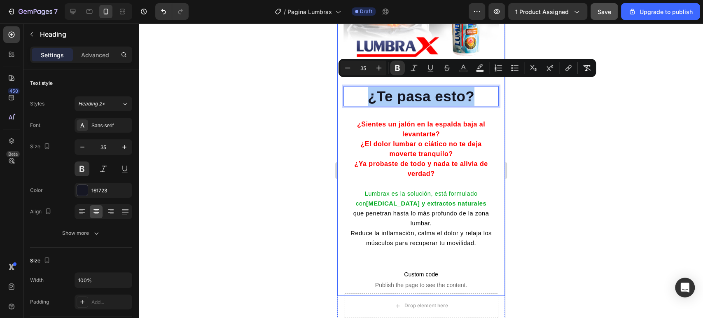
click at [624, 165] on div at bounding box center [421, 170] width 564 height 295
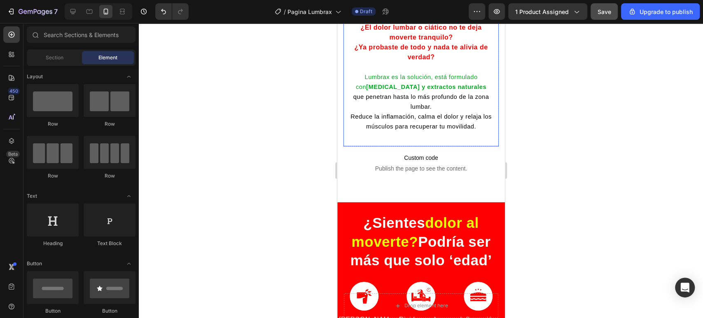
scroll to position [778, 0]
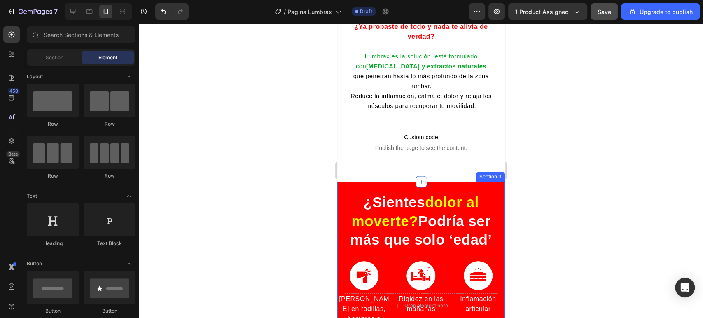
click at [384, 182] on div "¿Sientes dolor al moverte? Podría ser más que solo ‘edad’ Heading Image Dolor e…" at bounding box center [421, 296] width 168 height 229
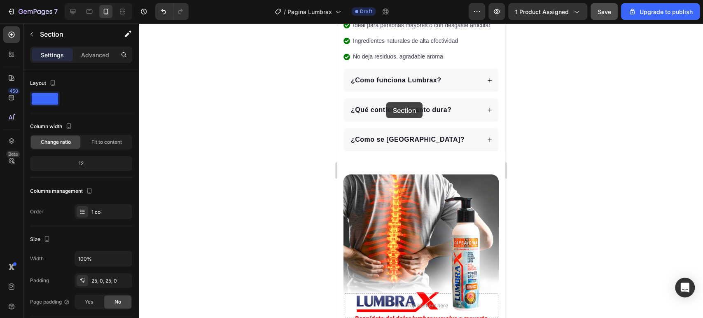
scroll to position [320, 0]
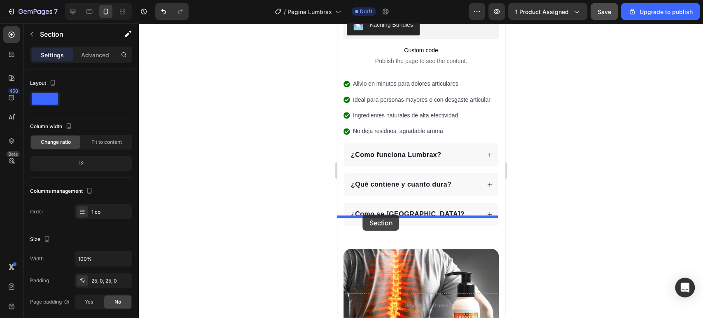
drag, startPoint x: 338, startPoint y: 167, endPoint x: 362, endPoint y: 215, distance: 53.4
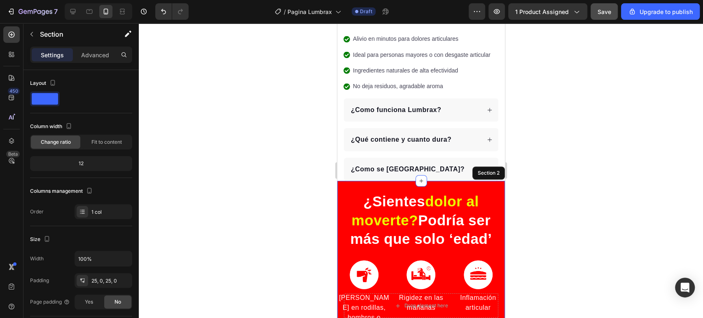
scroll to position [365, 0]
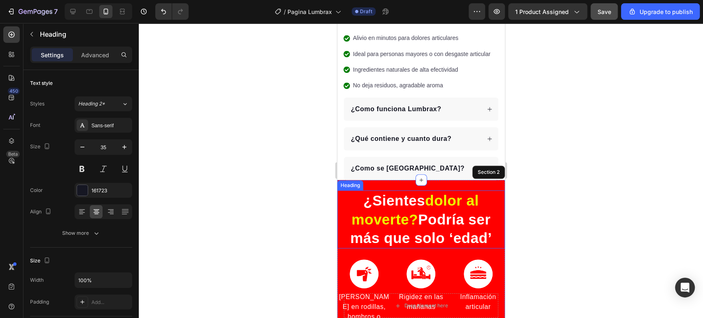
click at [401, 210] on span "dolor al moverte?" at bounding box center [414, 209] width 127 height 35
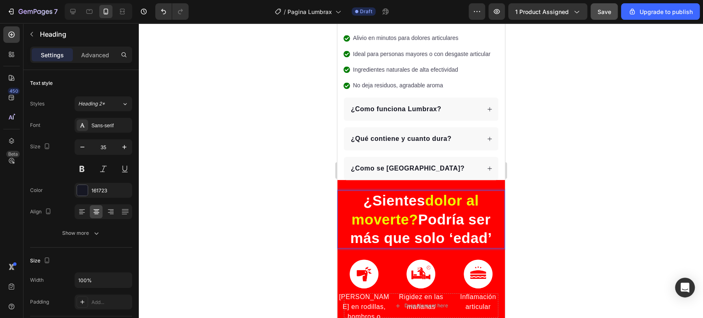
click at [401, 210] on span "dolor al moverte?" at bounding box center [414, 209] width 127 height 35
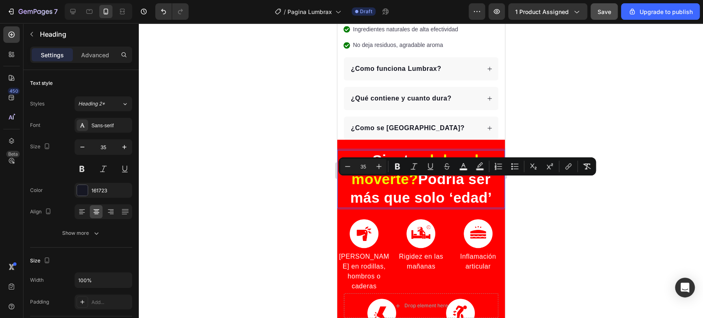
scroll to position [457, 0]
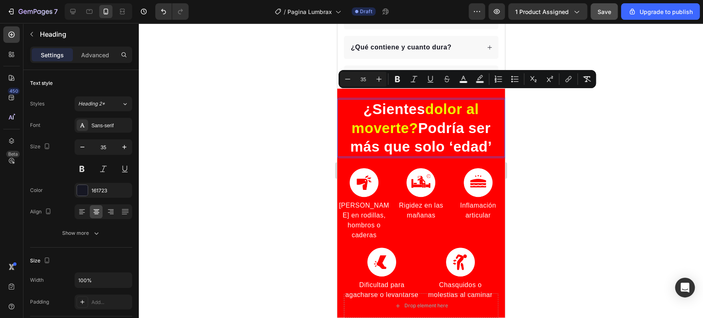
click at [463, 120] on span "Podría ser más que solo ‘edad’" at bounding box center [421, 137] width 142 height 35
click at [427, 104] on span "dolor al moverte?" at bounding box center [414, 118] width 127 height 35
click at [424, 103] on span "dolor al moverte?" at bounding box center [414, 118] width 127 height 35
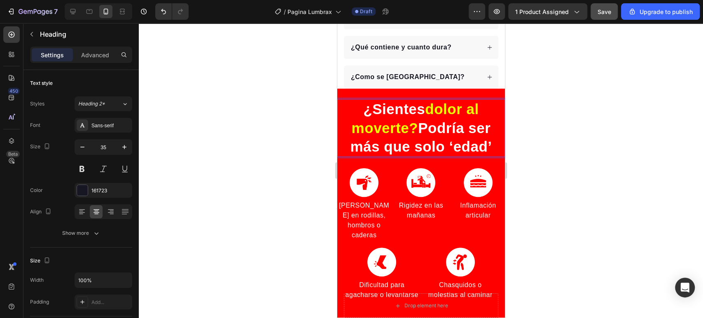
click at [424, 103] on span "dolor al moverte?" at bounding box center [414, 118] width 127 height 35
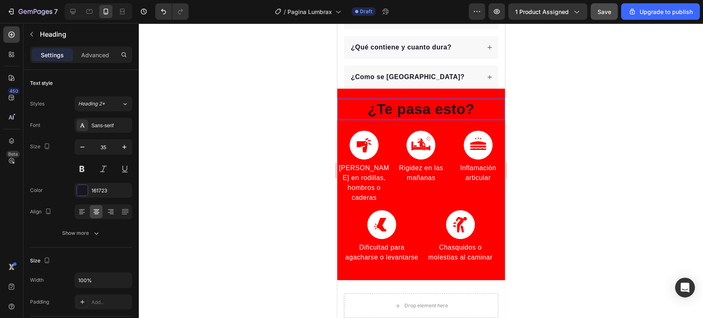
click at [421, 100] on p "¿Te pasa esto?" at bounding box center [421, 109] width 166 height 19
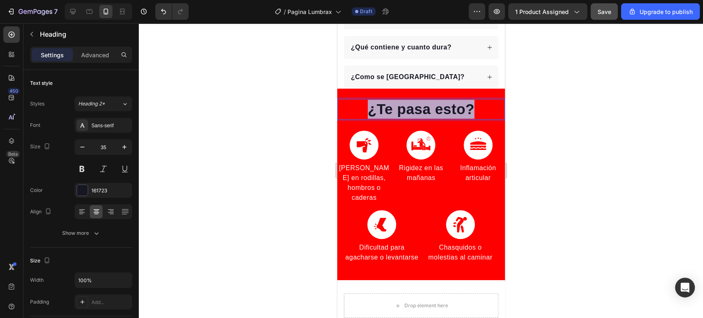
click at [421, 100] on p "¿Te pasa esto?" at bounding box center [421, 109] width 166 height 19
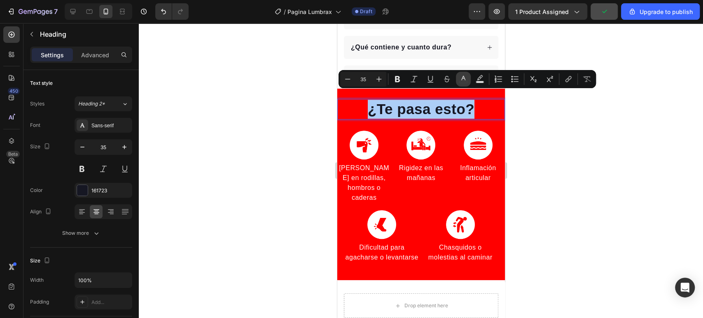
click at [463, 76] on icon "Editor contextual toolbar" at bounding box center [463, 78] width 4 height 5
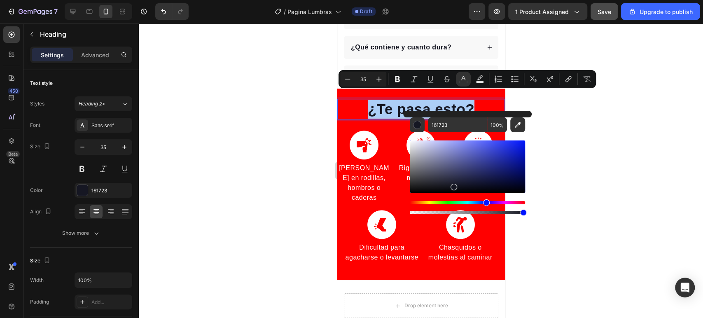
click at [435, 200] on div "Editor contextual toolbar" at bounding box center [467, 177] width 115 height 77
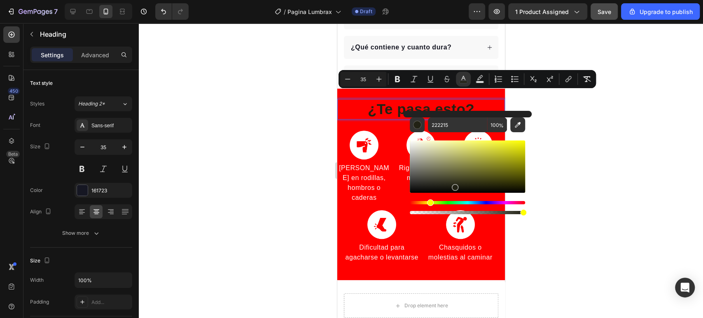
click at [430, 203] on div "Hue" at bounding box center [467, 202] width 115 height 3
drag, startPoint x: 458, startPoint y: 186, endPoint x: 537, endPoint y: 133, distance: 95.4
click at [537, 0] on body "7 / Pagina Lumbrax Draft Preview 1 product assigned Save Upgrade to publish 450…" at bounding box center [351, 0] width 703 height 0
type input "FFFF00"
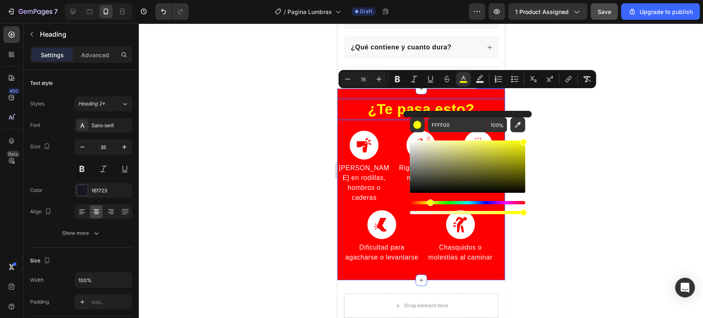
click at [376, 118] on div "¿Te pasa esto? Heading 27 Image Dolor en rodillas, hombros o caderas Text block…" at bounding box center [421, 184] width 168 height 171
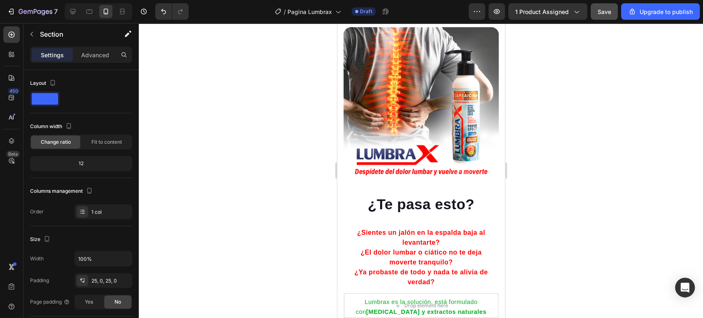
scroll to position [732, 0]
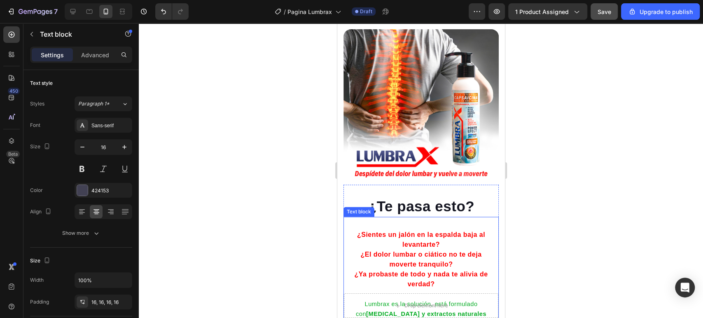
click at [425, 237] on strong "¿Sientes un jalón en la espalda baja al levantarte?" at bounding box center [421, 239] width 128 height 17
click at [403, 231] on strong "¿Sientes un jalón en la espalda baja al levantarte?" at bounding box center [421, 239] width 128 height 17
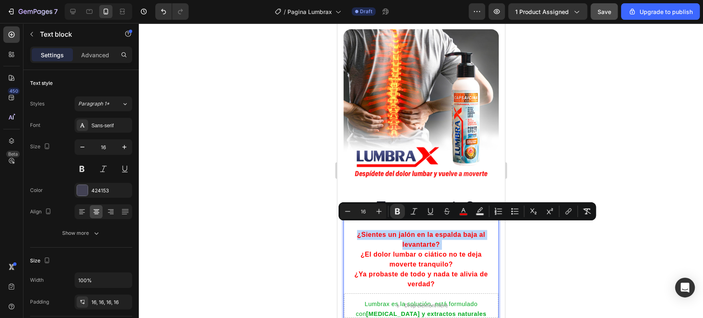
copy strong "¿Sientes un jalón en la espalda baja al levantarte?"
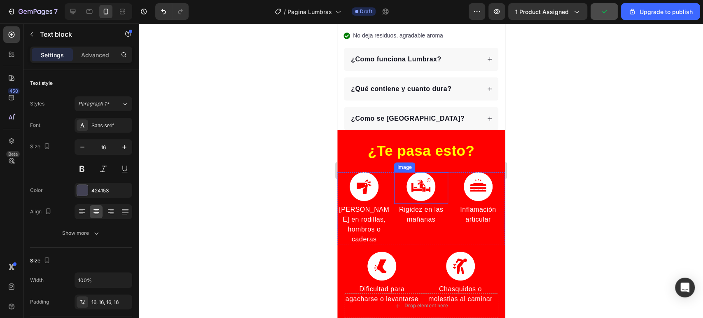
scroll to position [411, 0]
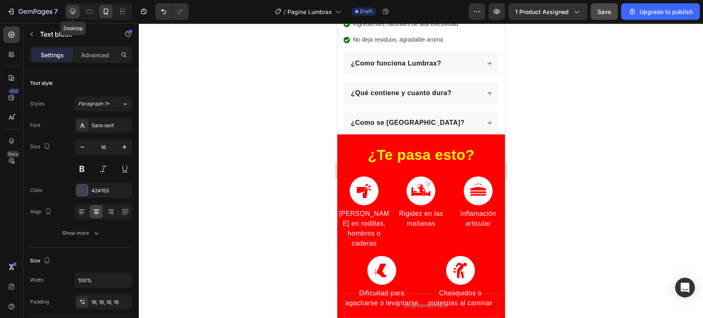
click at [74, 9] on icon at bounding box center [73, 11] width 8 height 8
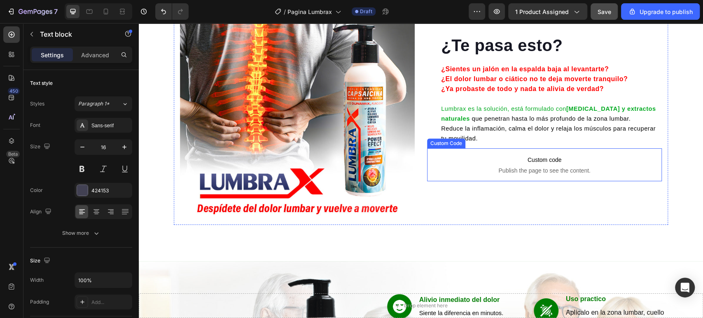
scroll to position [623, 0]
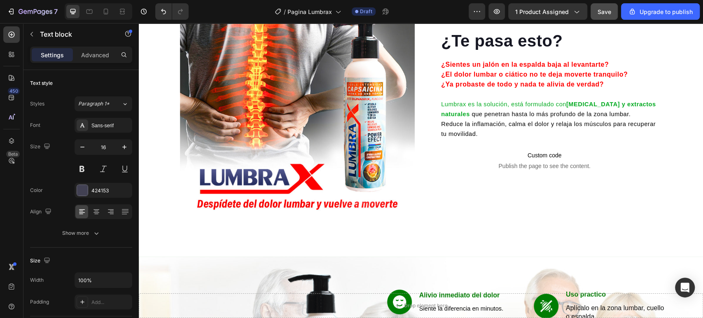
click at [539, 71] on strong "¿El dolor lumbar o ciático no te deja moverte tranquilo?" at bounding box center [534, 74] width 187 height 7
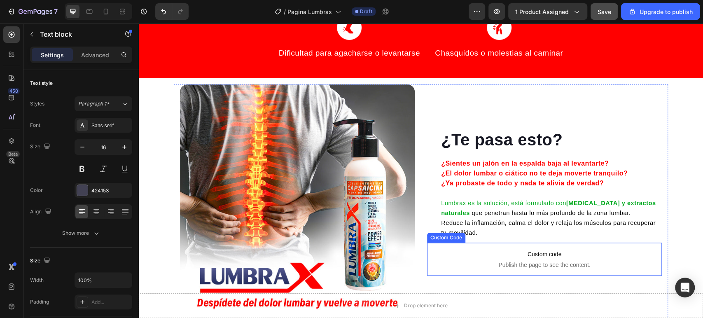
scroll to position [531, 0]
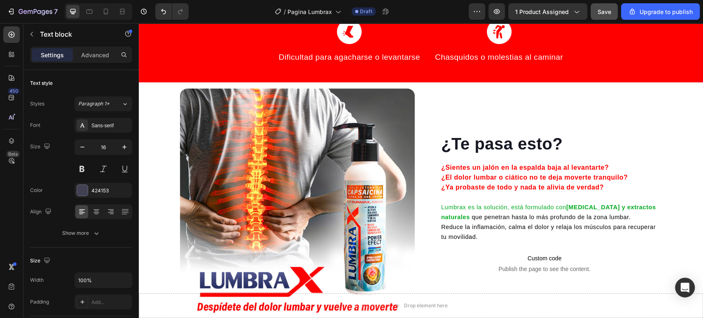
click at [534, 184] on strong "¿Ya probaste de todo y nada te alivia de verdad?" at bounding box center [522, 187] width 163 height 7
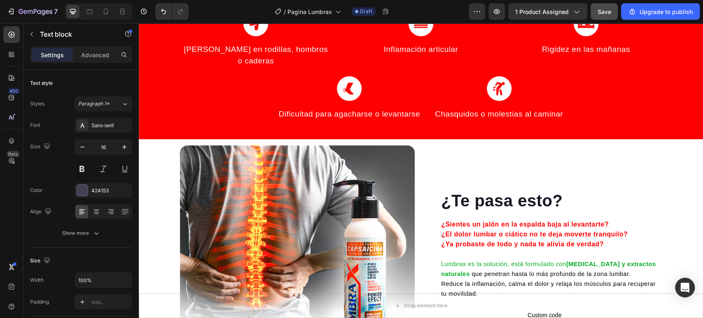
scroll to position [440, 0]
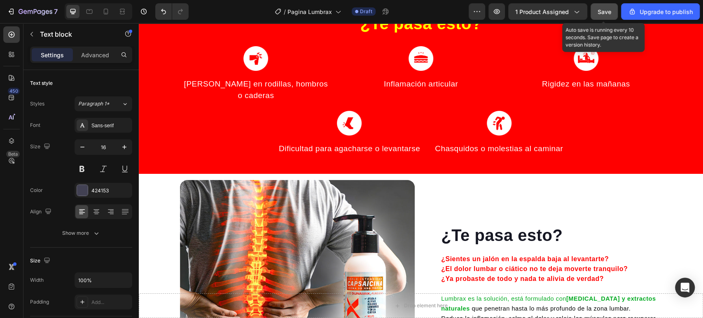
click at [606, 9] on span "Save" at bounding box center [605, 11] width 14 height 7
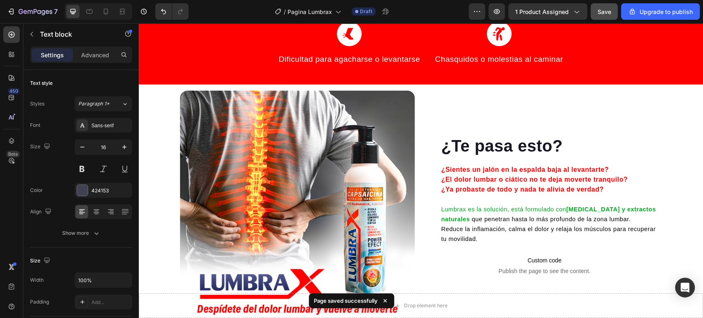
scroll to position [531, 0]
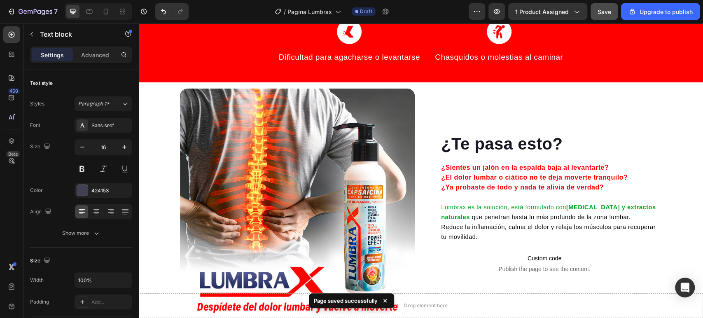
click at [524, 163] on p "¿Sientes un jalón en la espalda baja al levantarte? ¿El dolor lumbar o ciático …" at bounding box center [551, 202] width 220 height 79
click at [519, 174] on strong "¿El dolor lumbar o ciático no te deja moverte tranquilo?" at bounding box center [534, 177] width 187 height 7
click at [546, 164] on strong "¿Sientes un jalón en la espalda baja al levantarte?" at bounding box center [525, 167] width 168 height 7
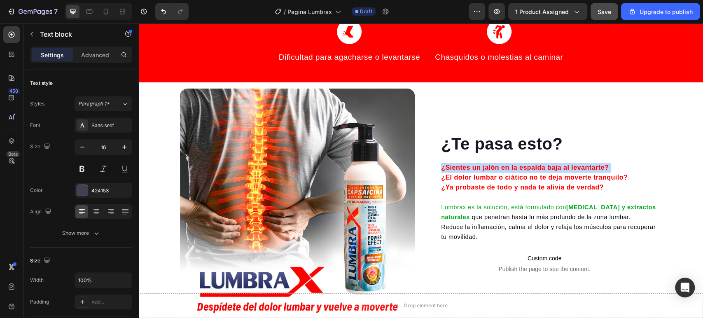
click at [546, 164] on strong "¿Sientes un jalón en la espalda baja al levantarte?" at bounding box center [525, 167] width 168 height 7
click at [567, 174] on strong "¿El dolor lumbar o ciático no te deja moverte tranquilo?" at bounding box center [534, 177] width 187 height 7
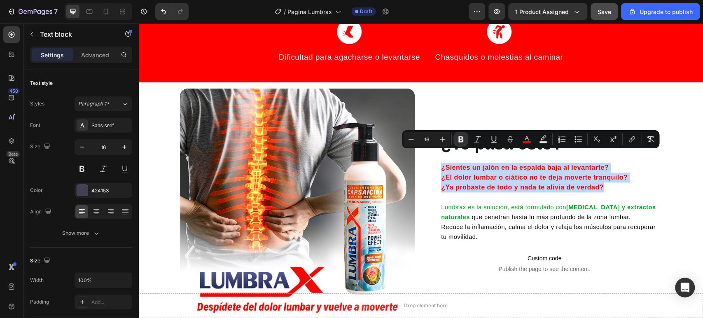
drag, startPoint x: 596, startPoint y: 175, endPoint x: 437, endPoint y: 148, distance: 160.9
click at [440, 155] on div "¿Sientes un jalón en la espalda baja al levantarte? ¿El dolor lumbar o ciático …" at bounding box center [551, 200] width 222 height 91
copy p "¿Sientes un jalón en la espalda baja al levantarte? ¿El dolor lumbar o ciático …"
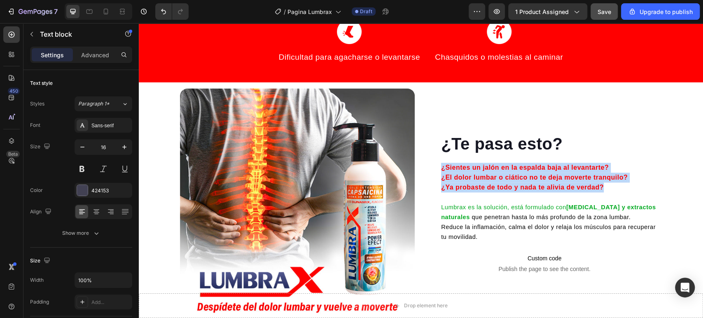
scroll to position [541, 0]
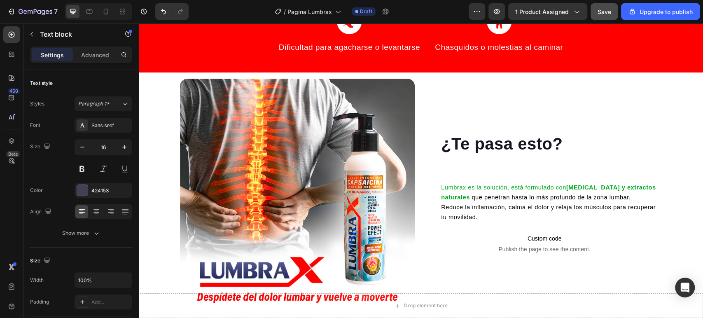
click at [441, 184] on span "Lumbrax es la solución, está formulado con capsaicina y extractos naturales" at bounding box center [548, 192] width 215 height 16
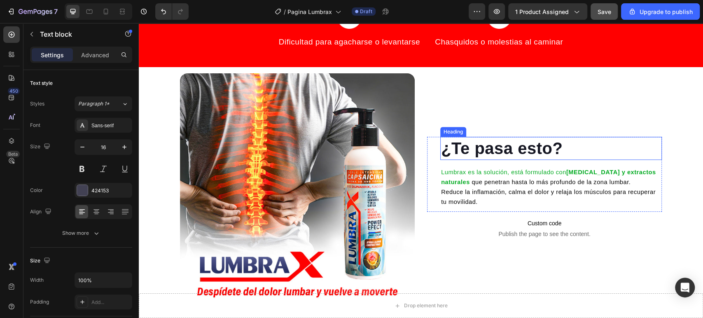
scroll to position [551, 0]
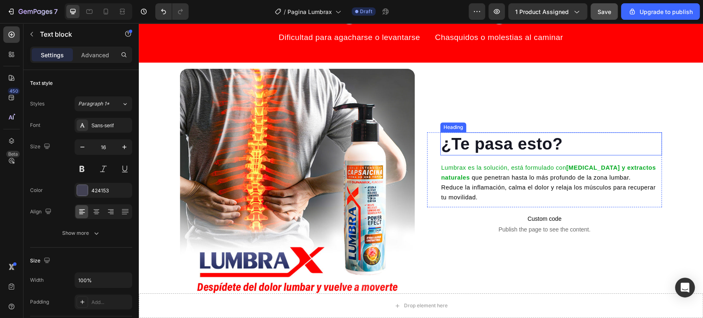
click at [519, 135] on strong "¿Te pasa esto?" at bounding box center [502, 144] width 122 height 18
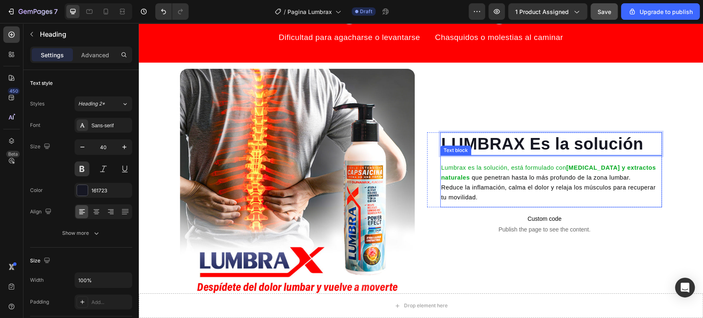
click at [474, 164] on span "Lumbrax es la solución, está formulado con capsaicina y extractos naturales" at bounding box center [548, 172] width 215 height 16
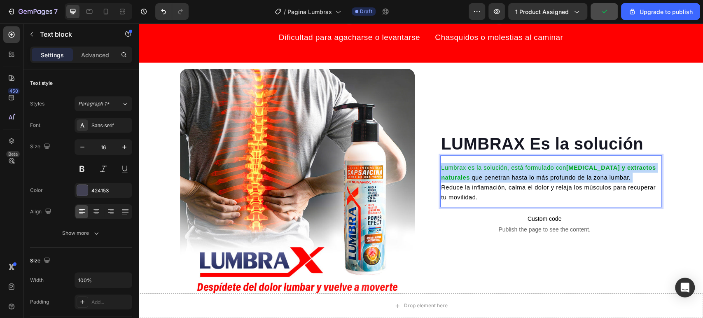
click at [474, 164] on span "Lumbrax es la solución, está formulado con capsaicina y extractos naturales" at bounding box center [548, 172] width 215 height 16
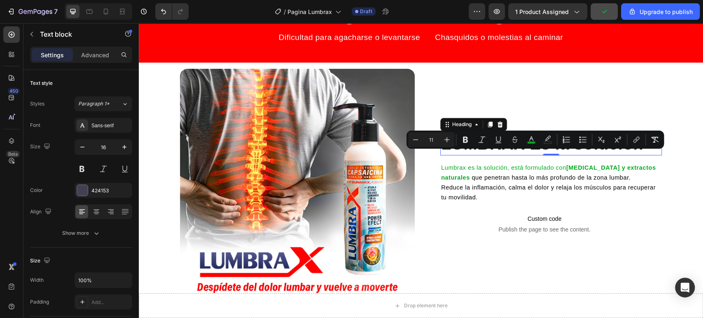
click at [493, 135] on strong "LUMBRAX Es la solución" at bounding box center [542, 144] width 202 height 18
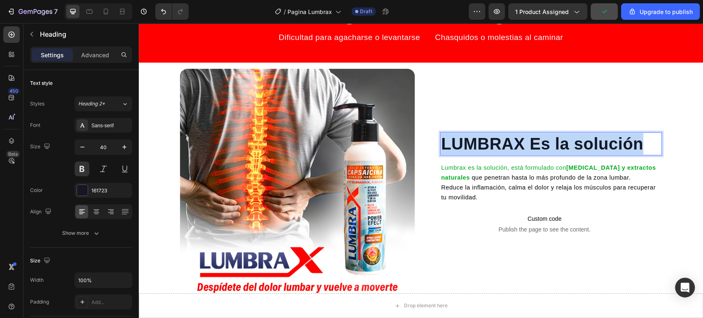
click at [493, 135] on strong "LUMBRAX Es la solución" at bounding box center [542, 144] width 202 height 18
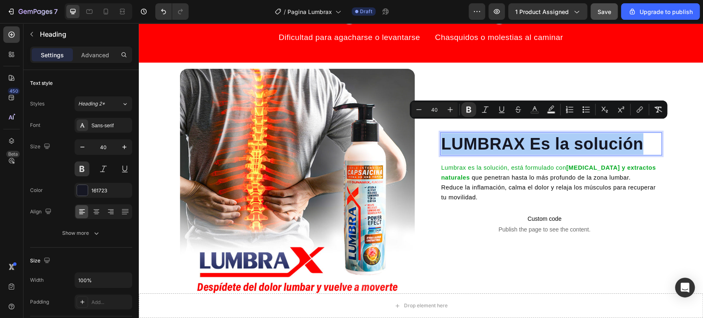
click at [527, 105] on div "Minus 40 Plus Bold Italic Underline Strikethrough Text Color Text Background Co…" at bounding box center [539, 109] width 254 height 15
click at [535, 105] on button "Text Color" at bounding box center [534, 109] width 15 height 15
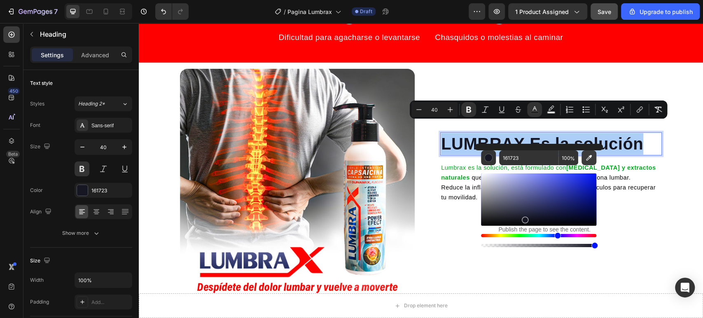
click at [589, 158] on icon "Editor contextual toolbar" at bounding box center [589, 158] width 8 height 8
type input "01AA4B"
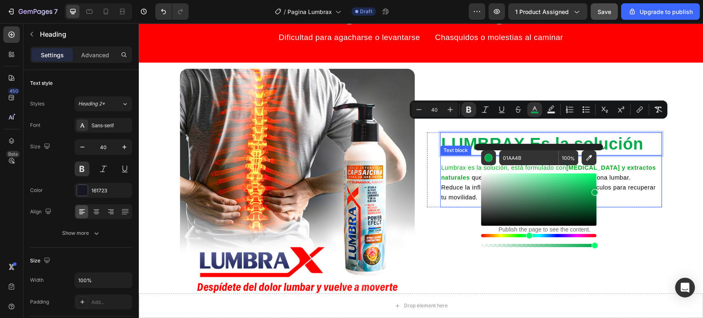
click at [461, 171] on p "Lumbrax es la solución, está formulado con capsaicina y extractos naturales que…" at bounding box center [551, 183] width 220 height 40
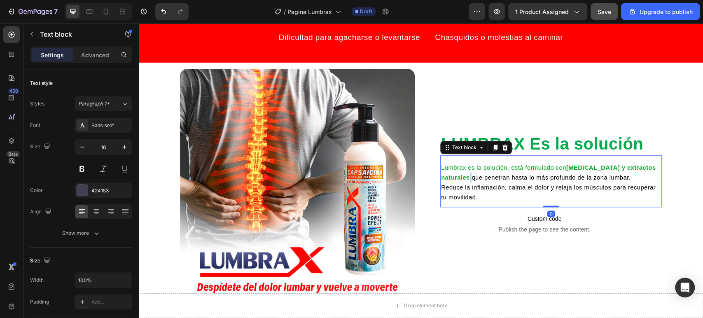
click at [465, 164] on strong "[MEDICAL_DATA] y extractos naturales" at bounding box center [548, 172] width 215 height 16
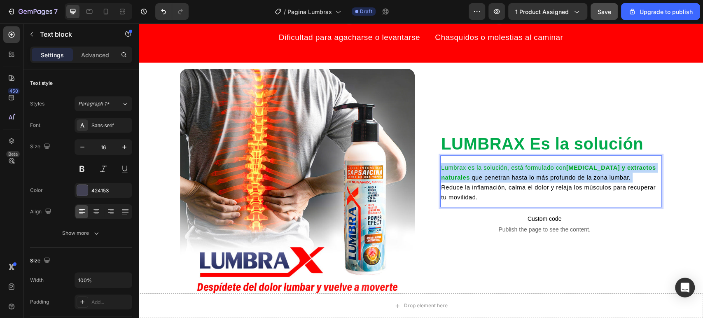
click at [465, 164] on strong "[MEDICAL_DATA] y extractos naturales" at bounding box center [548, 172] width 215 height 16
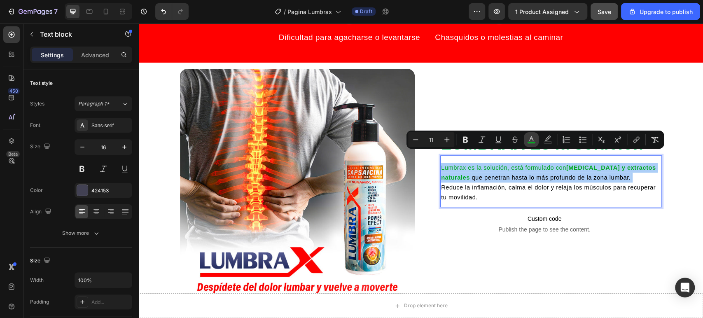
click at [530, 139] on icon "Editor contextual toolbar" at bounding box center [531, 140] width 8 height 8
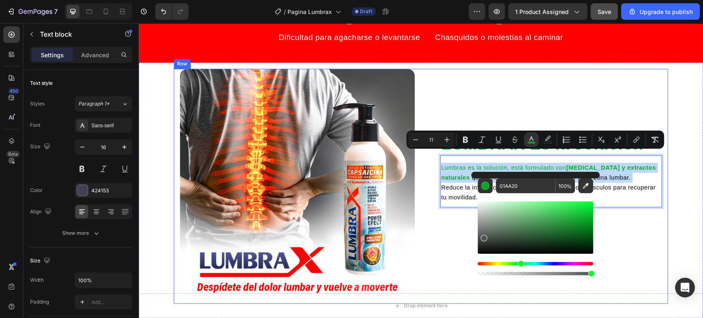
type input "1C1C1C"
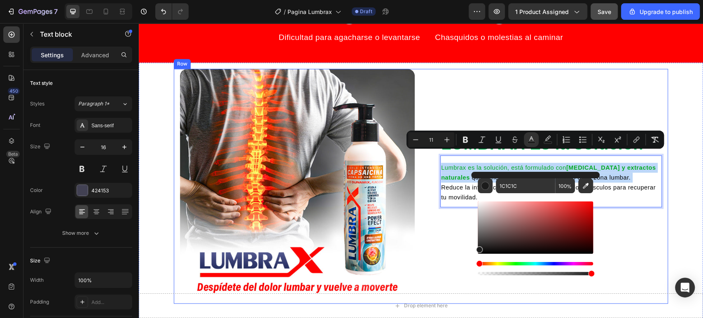
drag, startPoint x: 641, startPoint y: 237, endPoint x: 452, endPoint y: 269, distance: 191.7
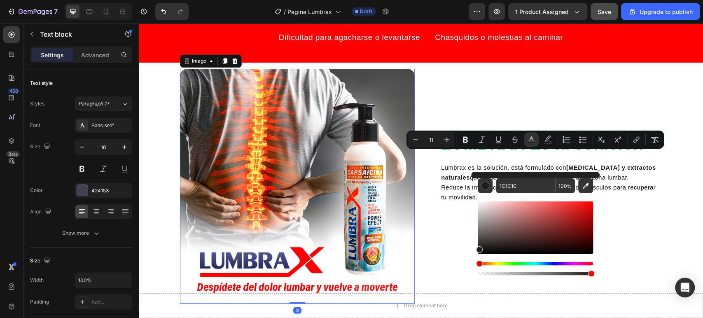
click at [409, 250] on img at bounding box center [297, 186] width 235 height 235
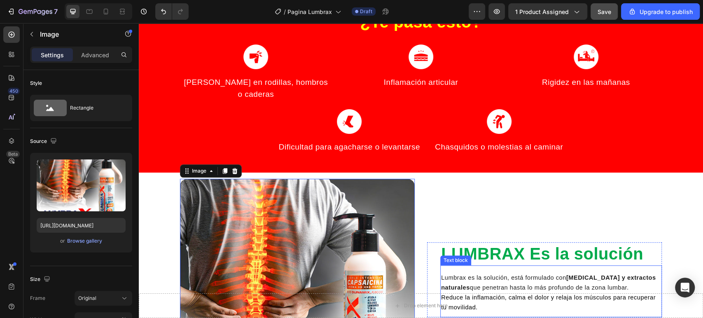
scroll to position [368, 0]
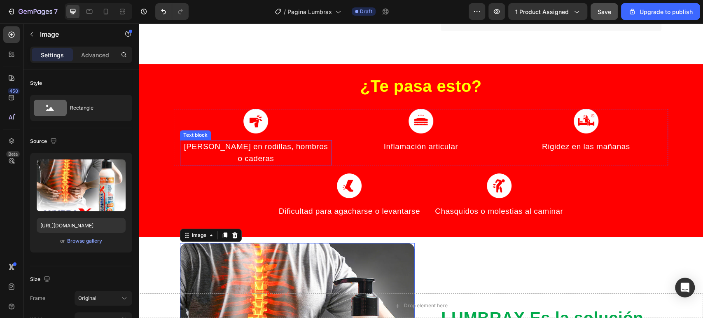
click at [292, 146] on span "Dolor en rodillas, hombros o caderas" at bounding box center [256, 152] width 144 height 21
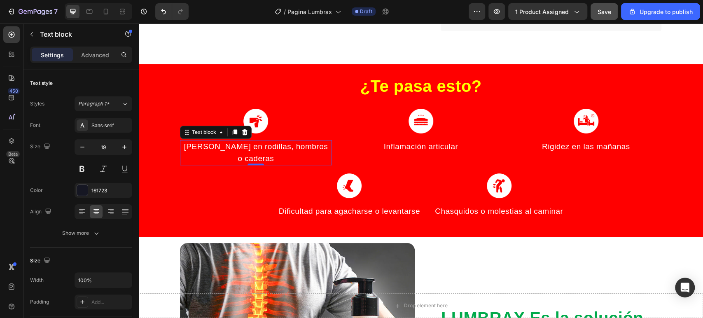
click at [292, 146] on span "Dolor en rodillas, hombros o caderas" at bounding box center [256, 152] width 144 height 21
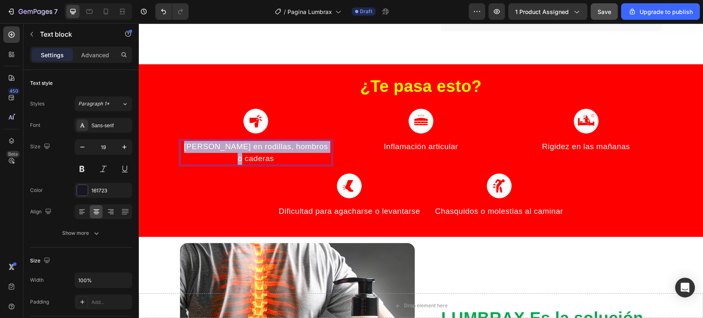
click at [292, 146] on span "Dolor en rodillas, hombros o caderas" at bounding box center [256, 152] width 144 height 21
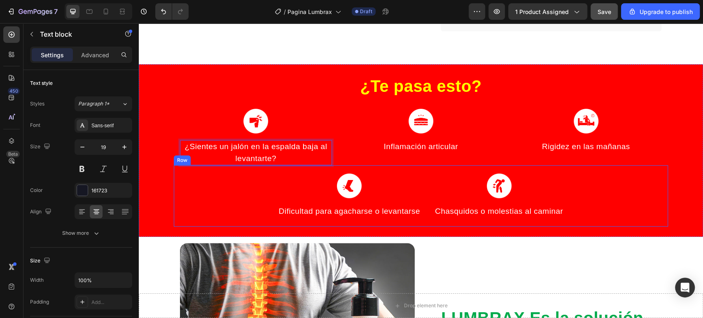
click at [458, 210] on span "Chasquidos o molestias al caminar" at bounding box center [499, 211] width 128 height 9
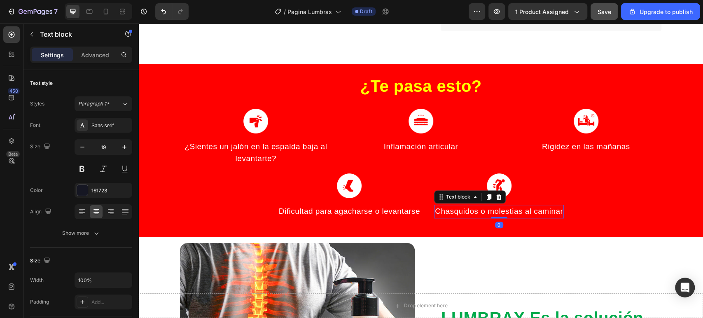
click at [458, 210] on span "Chasquidos o molestias al caminar" at bounding box center [499, 211] width 128 height 9
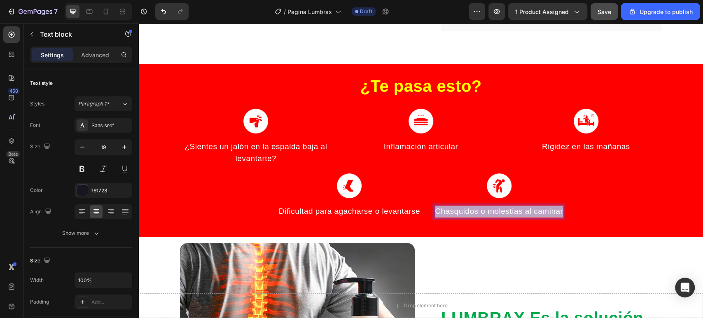
click at [458, 210] on span "Chasquidos o molestias al caminar" at bounding box center [499, 211] width 128 height 9
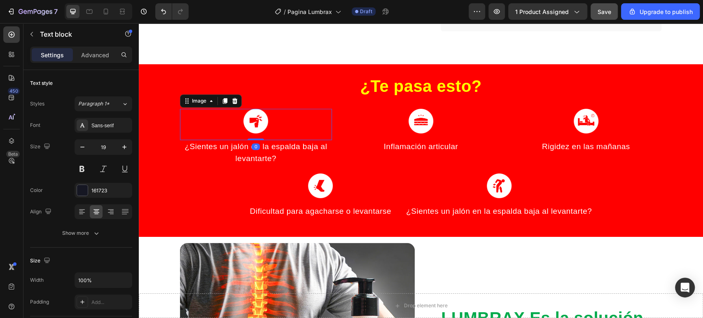
click at [247, 125] on img at bounding box center [255, 121] width 25 height 25
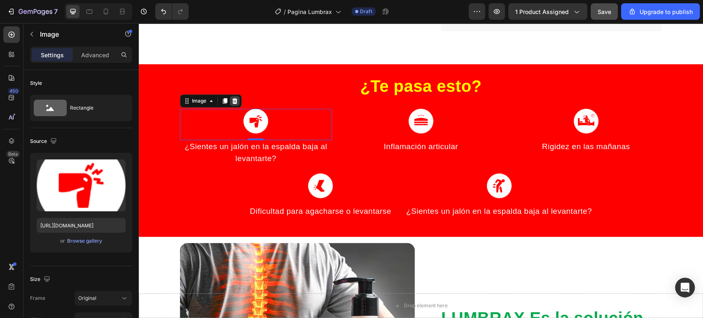
click at [234, 97] on div at bounding box center [235, 101] width 10 height 10
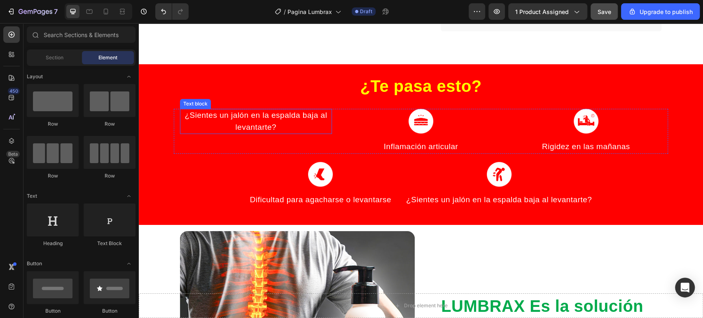
click at [274, 110] on p "¿Sientes un jalón en la espalda baja al levantarte?" at bounding box center [256, 121] width 150 height 23
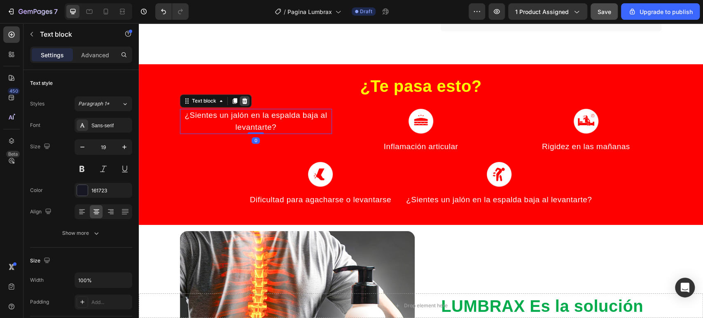
click at [242, 98] on icon at bounding box center [244, 101] width 5 height 6
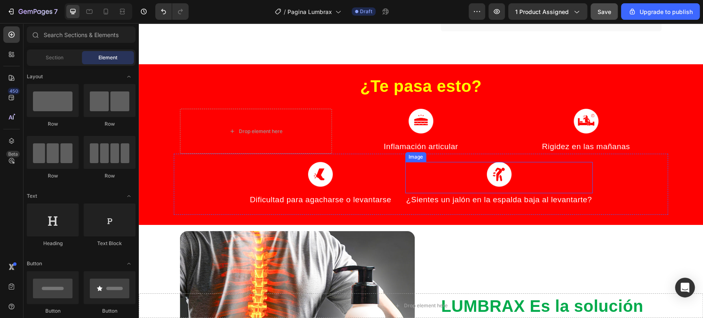
click at [505, 162] on img at bounding box center [499, 174] width 25 height 25
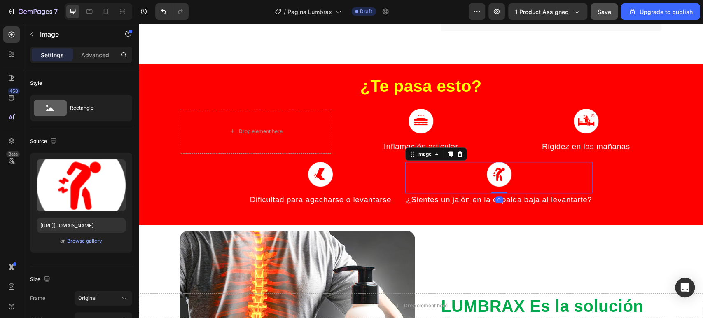
click at [501, 168] on img at bounding box center [499, 174] width 25 height 25
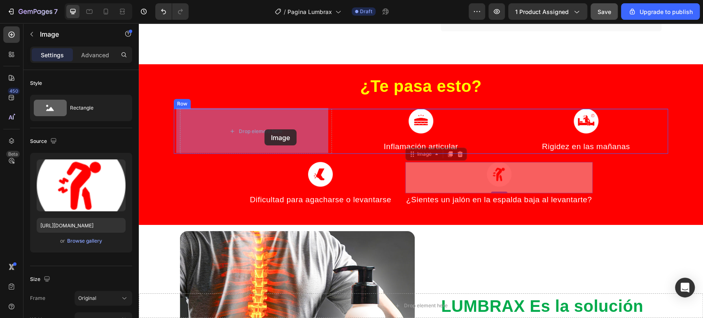
drag, startPoint x: 409, startPoint y: 156, endPoint x: 259, endPoint y: 126, distance: 152.4
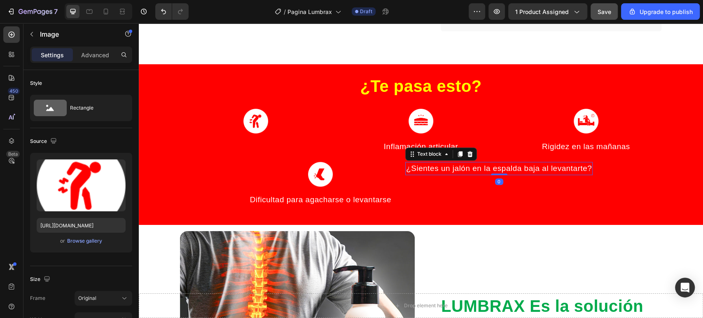
click at [518, 169] on span "¿Sientes un jalón en la espalda baja al levantarte?" at bounding box center [499, 168] width 186 height 9
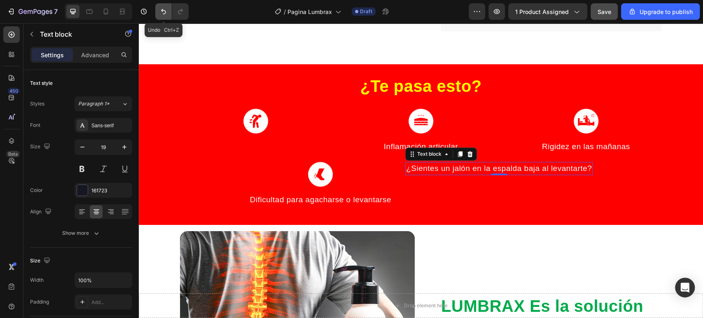
click at [165, 11] on icon "Undo/Redo" at bounding box center [163, 11] width 8 height 8
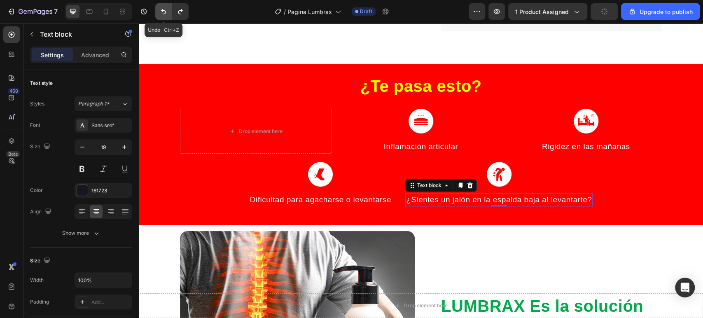
click at [165, 11] on icon "Undo/Redo" at bounding box center [163, 11] width 8 height 8
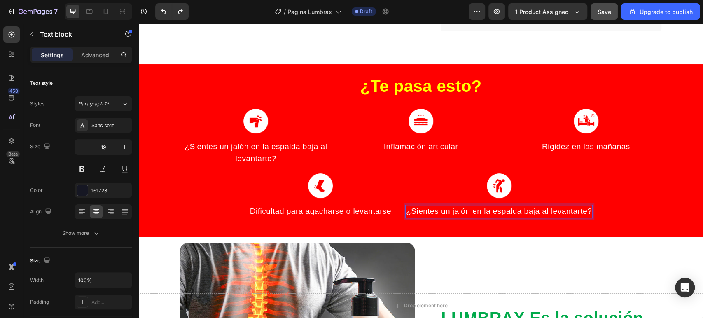
click at [483, 209] on span "¿Sientes un jalón en la espalda baja al levantarte?" at bounding box center [499, 211] width 186 height 9
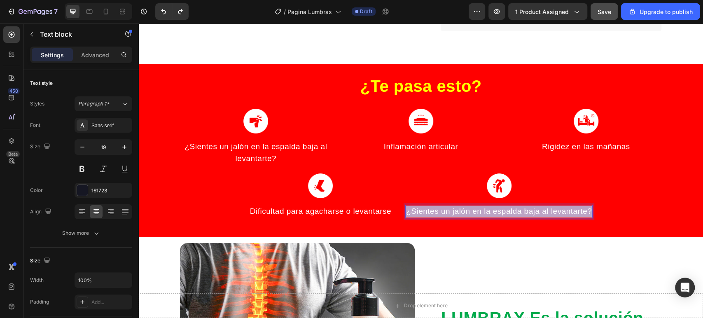
click at [483, 209] on span "¿Sientes un jalón en la espalda baja al levantarte?" at bounding box center [499, 211] width 186 height 9
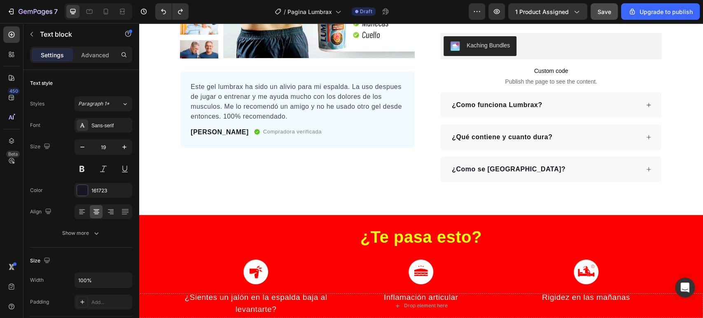
type input "16"
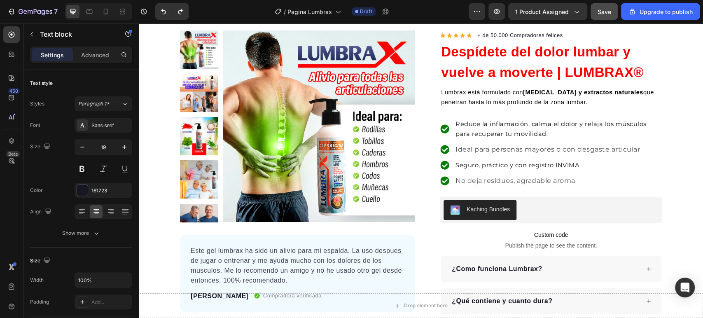
scroll to position [0, 0]
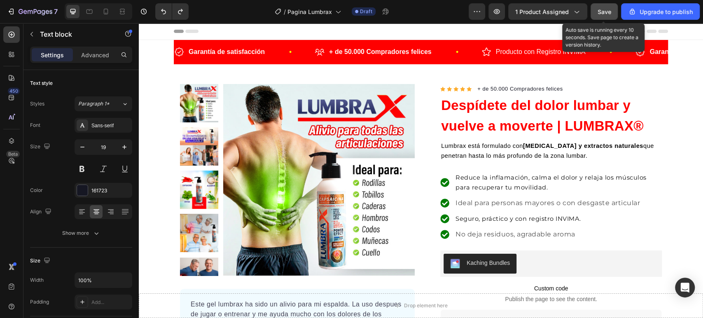
click at [612, 13] on button "Save" at bounding box center [604, 11] width 27 height 16
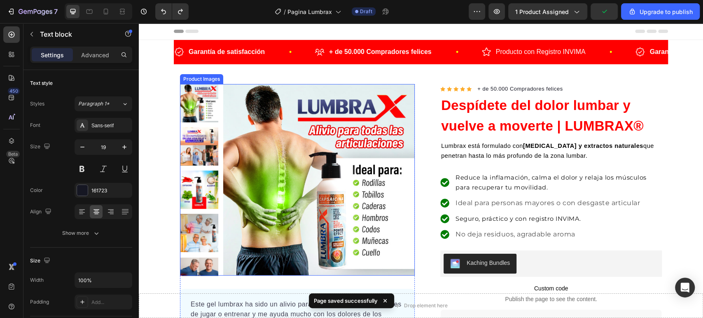
click at [391, 142] on img at bounding box center [319, 180] width 192 height 192
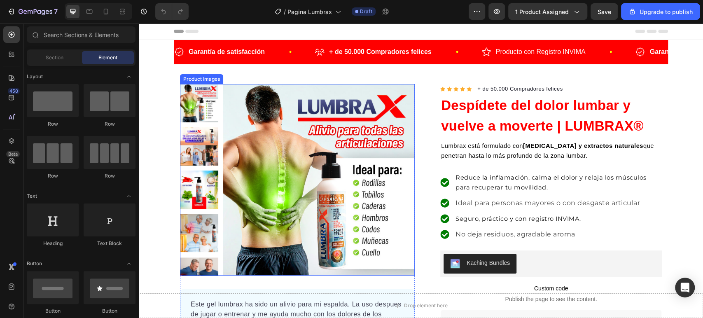
click at [351, 145] on img at bounding box center [319, 180] width 192 height 192
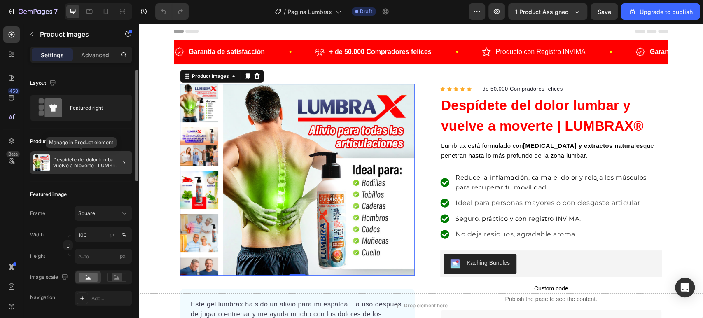
click at [74, 165] on p "Despídete del dolor lumbar y vuelve a moverte | LUMBRAX®" at bounding box center [91, 163] width 76 height 12
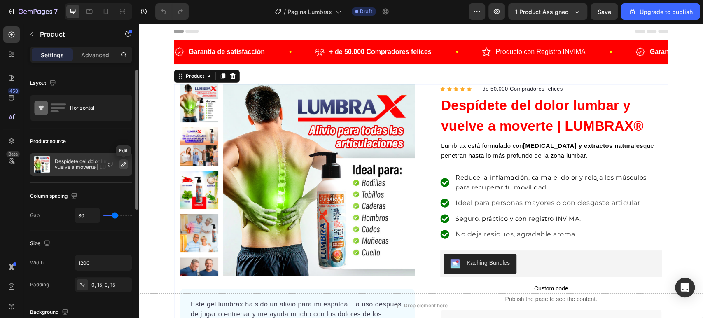
click at [122, 166] on icon "button" at bounding box center [123, 164] width 7 height 7
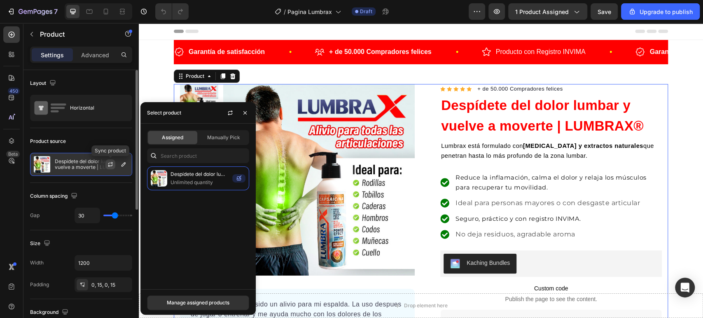
click at [114, 166] on button "button" at bounding box center [110, 164] width 10 height 10
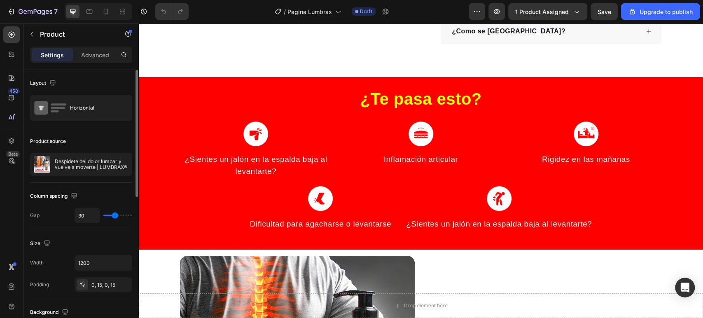
scroll to position [366, 0]
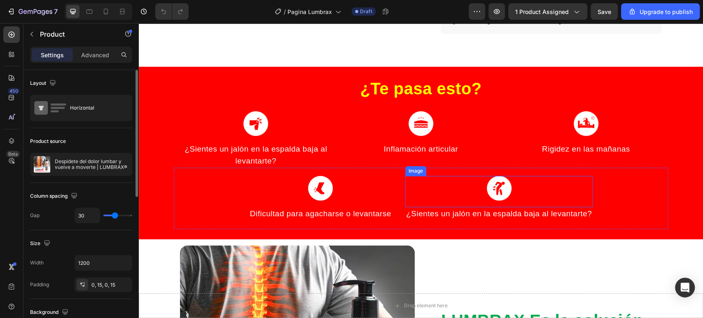
click at [508, 194] on div at bounding box center [498, 188] width 187 height 25
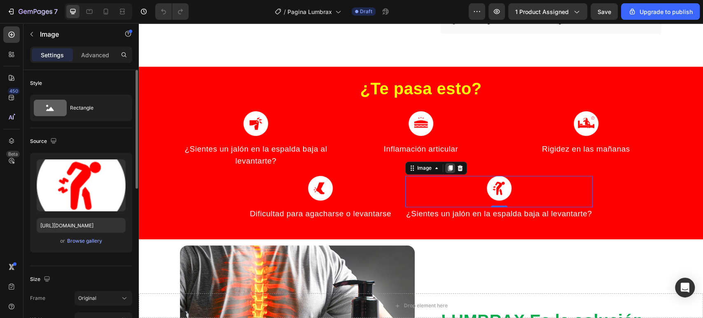
click at [450, 166] on div at bounding box center [450, 168] width 10 height 10
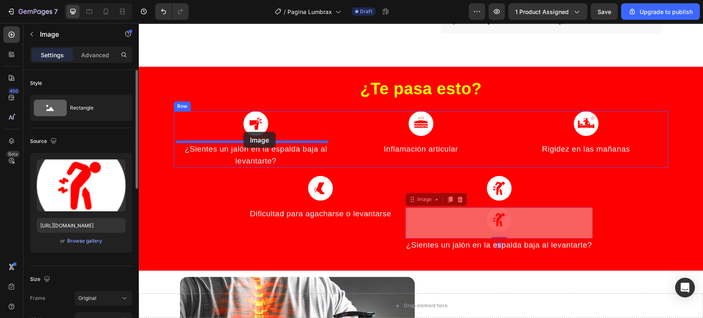
drag, startPoint x: 410, startPoint y: 199, endPoint x: 248, endPoint y: 127, distance: 177.0
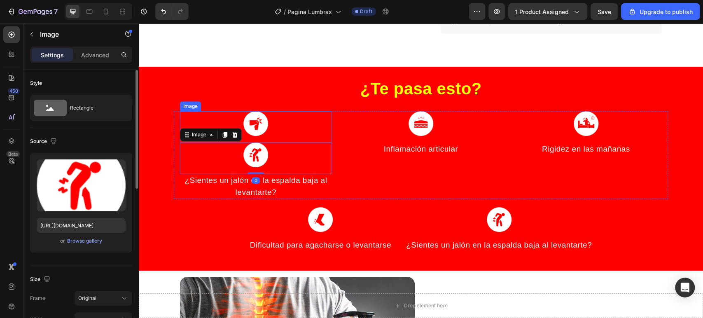
click at [249, 122] on img at bounding box center [255, 123] width 25 height 25
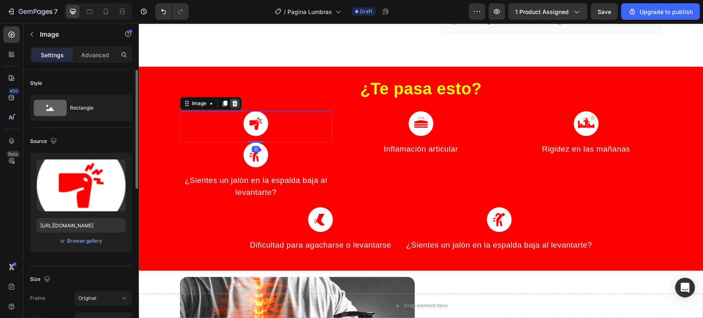
click at [232, 103] on icon at bounding box center [235, 103] width 7 height 7
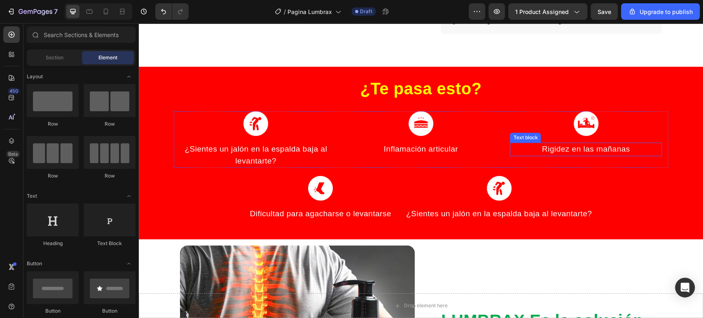
click at [581, 145] on span "Rigidez en las mañanas" at bounding box center [586, 149] width 88 height 9
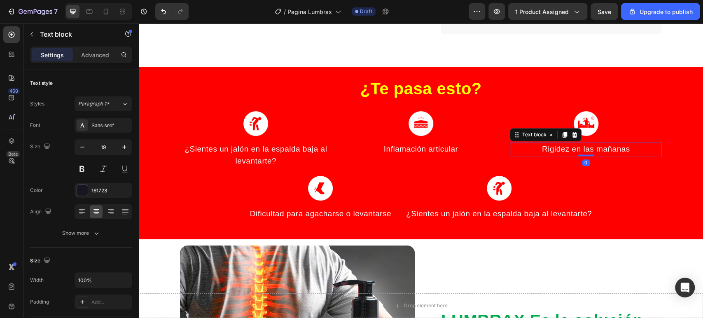
click at [581, 145] on span "Rigidez en las mañanas" at bounding box center [586, 149] width 88 height 9
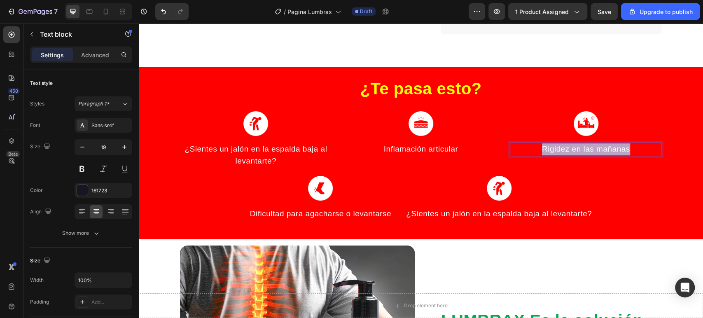
click at [581, 145] on span "Rigidez en las mañanas" at bounding box center [586, 149] width 88 height 9
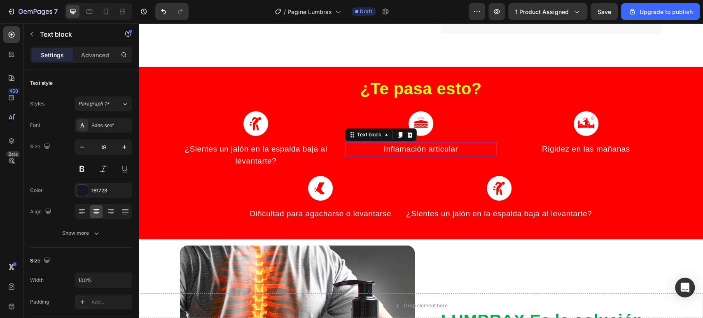
click at [438, 151] on span "Inflamación articular" at bounding box center [421, 149] width 75 height 9
click at [393, 148] on span "Inflamación articular" at bounding box center [421, 149] width 75 height 9
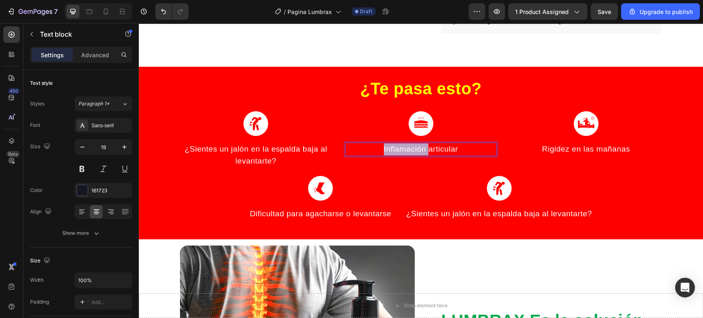
click at [393, 148] on span "Inflamación articular" at bounding box center [421, 149] width 75 height 9
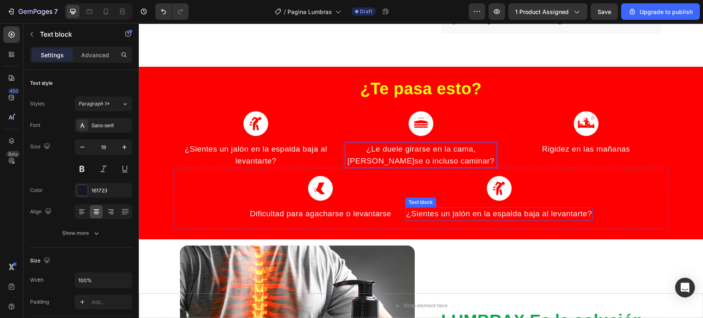
click at [531, 211] on span "¿Sientes un jalón en la espalda baja al levantarte?" at bounding box center [499, 213] width 186 height 9
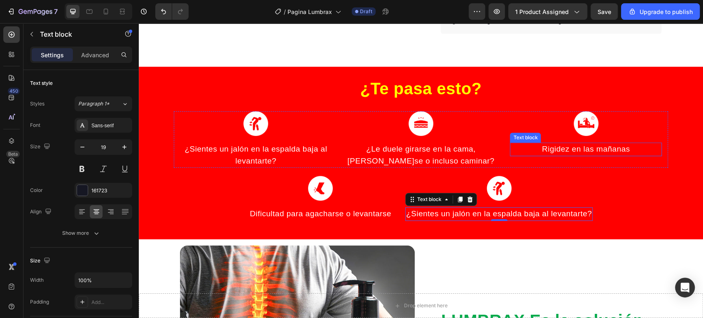
click at [582, 145] on span "Rigidez en las mañanas" at bounding box center [586, 149] width 88 height 9
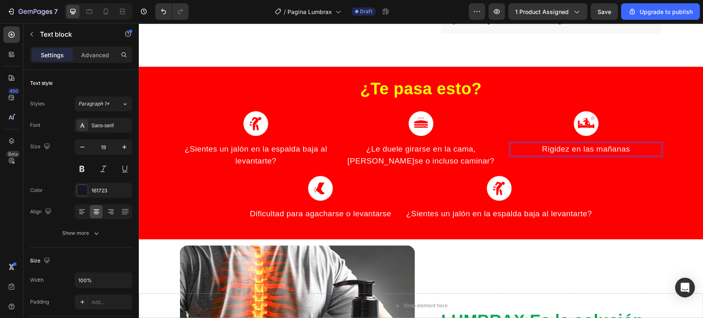
click at [582, 145] on span "Rigidez en las mañanas" at bounding box center [586, 149] width 88 height 9
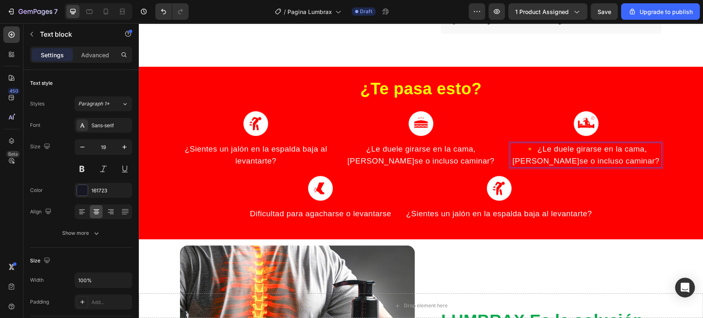
click at [534, 145] on span "🔸 ¿Le duele girarse en la cama, agacharse o incluso caminar?" at bounding box center [585, 155] width 147 height 21
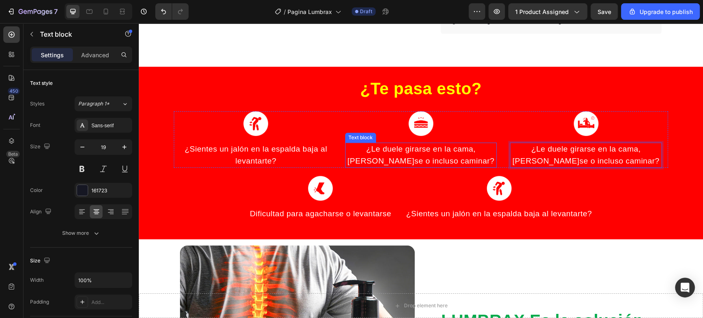
click at [433, 154] on p "¿Le duele girarse en la cama, [PERSON_NAME]se o incluso caminar?" at bounding box center [421, 154] width 150 height 23
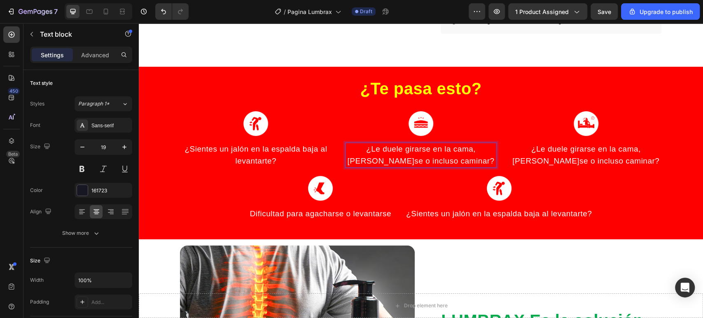
click at [428, 153] on div at bounding box center [428, 153] width 0 height 0
click at [433, 154] on p "¿Le duele girarse en la cama, [PERSON_NAME]se o incluso caminar?" at bounding box center [421, 154] width 150 height 23
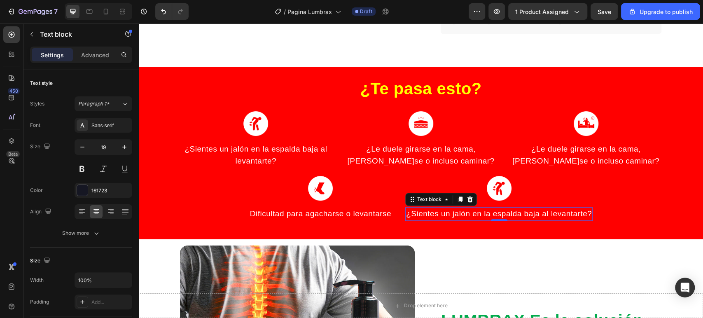
click at [531, 213] on span "¿Sientes un jalón en la espalda baja al levantarte?" at bounding box center [499, 213] width 186 height 9
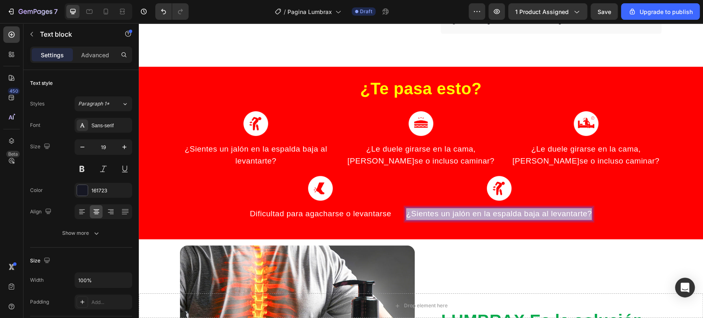
click at [531, 213] on span "¿Sientes un jalón en la espalda baja al levantarte?" at bounding box center [499, 213] width 186 height 9
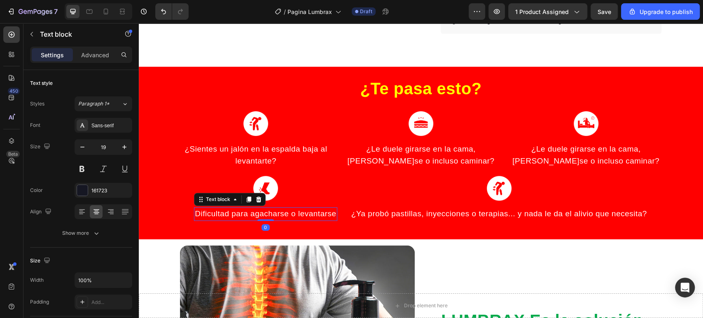
click at [318, 215] on span "Dificultad para agacharse o levantarse" at bounding box center [265, 213] width 141 height 9
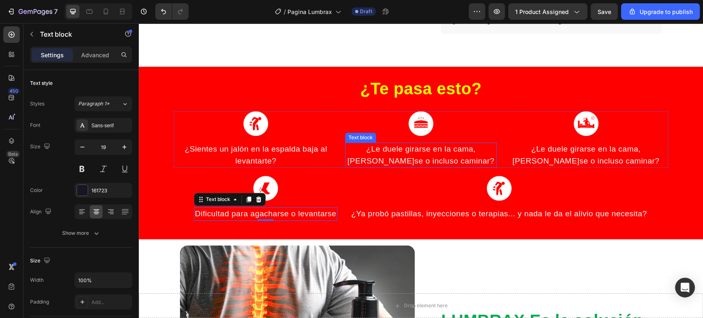
click at [387, 148] on span "¿Le duele girarse en la cama, [PERSON_NAME]se o incluso caminar?" at bounding box center [420, 155] width 147 height 21
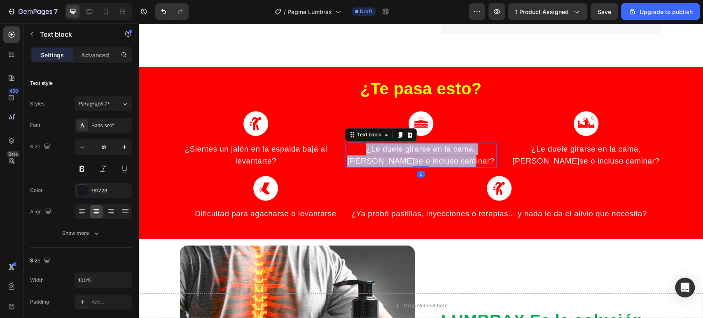
click at [387, 148] on span "¿Le duele girarse en la cama, [PERSON_NAME]se o incluso caminar?" at bounding box center [420, 155] width 147 height 21
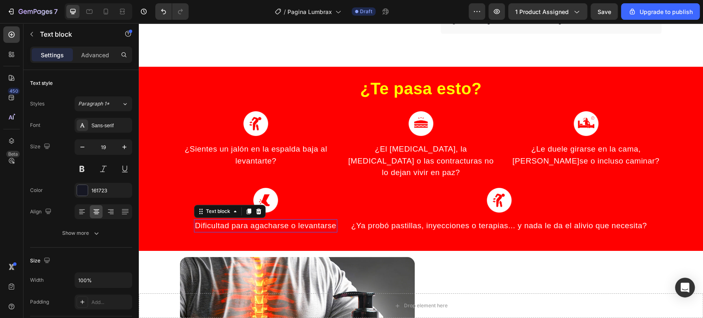
click at [292, 221] on span "Dificultad para agacharse o levantarse" at bounding box center [265, 225] width 141 height 9
click at [255, 208] on icon at bounding box center [258, 211] width 7 height 7
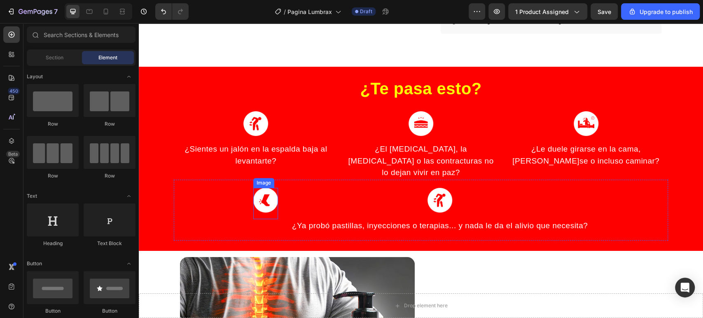
click at [255, 189] on img at bounding box center [265, 200] width 25 height 25
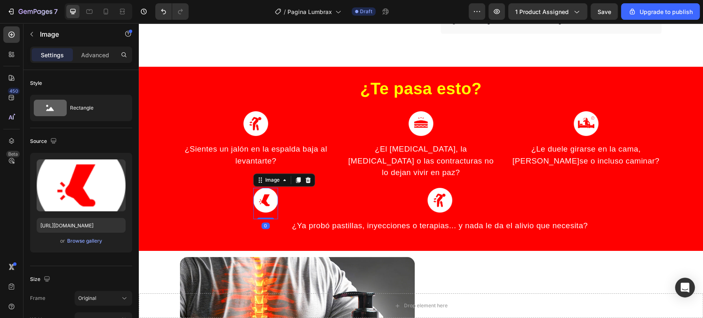
click at [262, 188] on img at bounding box center [265, 200] width 25 height 25
click at [256, 188] on img at bounding box center [265, 200] width 25 height 25
click at [308, 173] on div "Image" at bounding box center [284, 179] width 62 height 13
click at [306, 177] on icon at bounding box center [308, 180] width 7 height 7
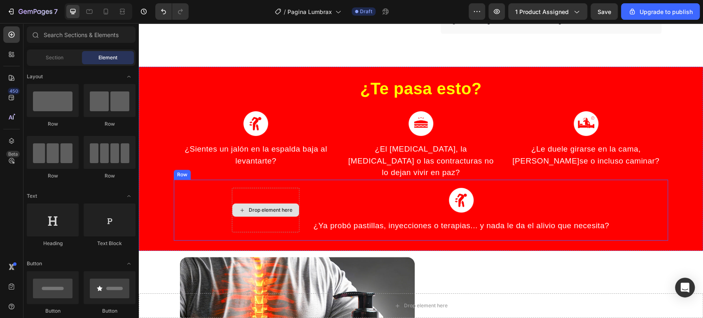
click at [249, 207] on div "Drop element here" at bounding box center [271, 210] width 44 height 7
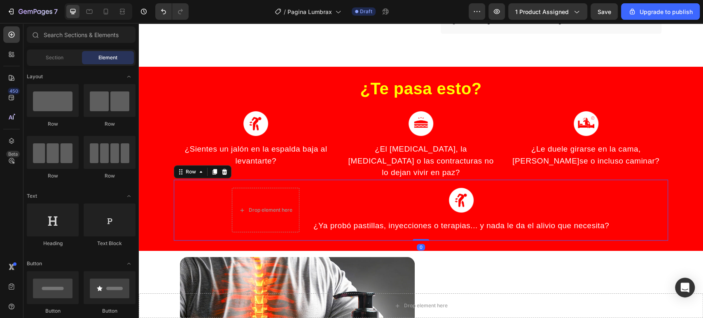
click at [174, 180] on div "Drop element here Image ¿Ya probó pastillas, inyecciones o terapias... y nada l…" at bounding box center [421, 210] width 494 height 61
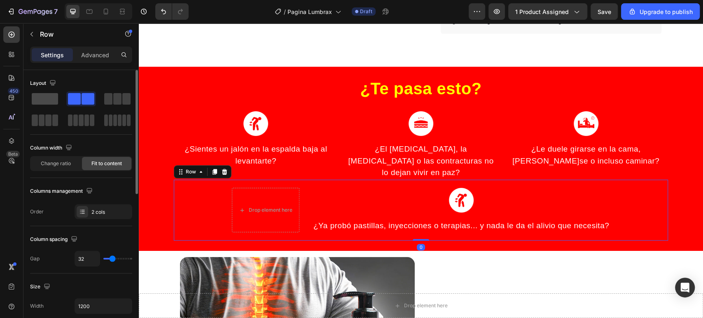
click at [40, 96] on span at bounding box center [45, 99] width 26 height 12
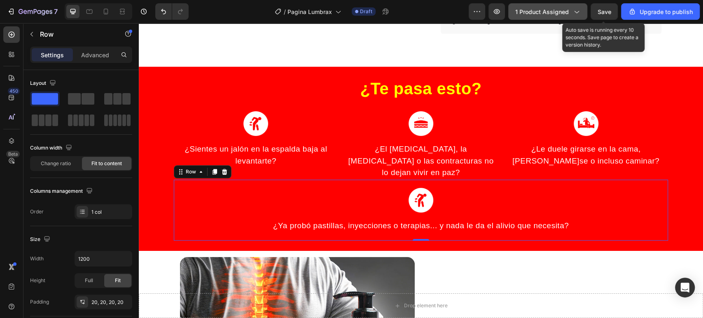
click at [602, 12] on span "Save" at bounding box center [605, 11] width 14 height 7
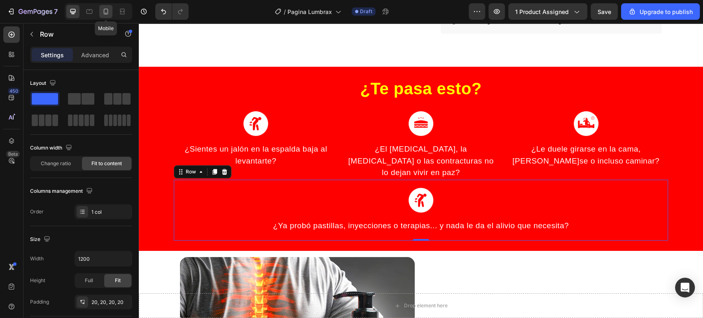
click at [102, 10] on icon at bounding box center [106, 11] width 8 height 8
type input "100%"
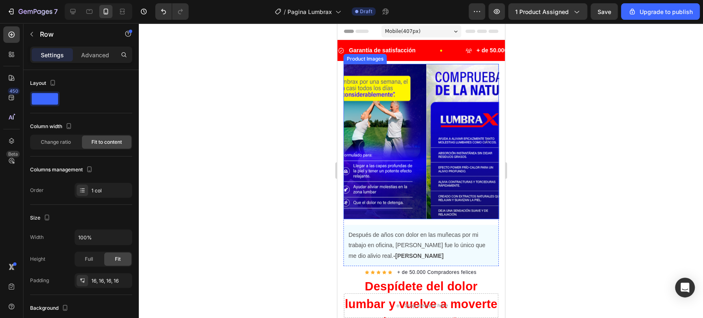
click at [445, 159] on img at bounding box center [503, 141] width 155 height 155
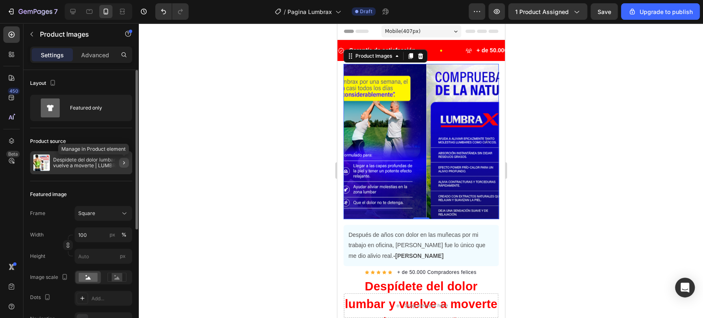
click at [121, 161] on icon "button" at bounding box center [124, 162] width 7 height 7
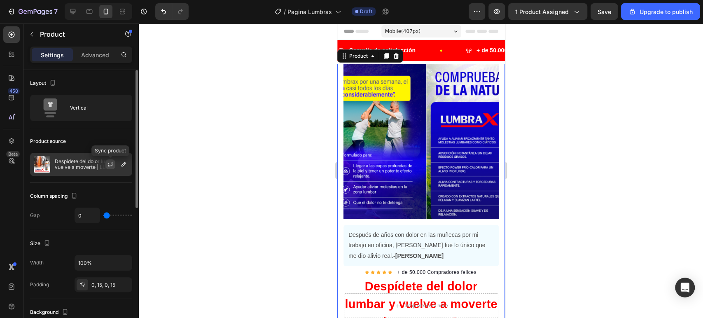
click at [111, 164] on icon "button" at bounding box center [110, 164] width 7 height 7
click at [426, 184] on img at bounding box center [503, 141] width 155 height 155
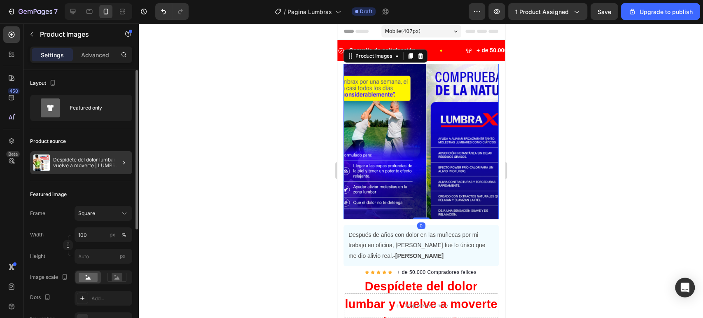
click at [114, 164] on div at bounding box center [120, 162] width 23 height 23
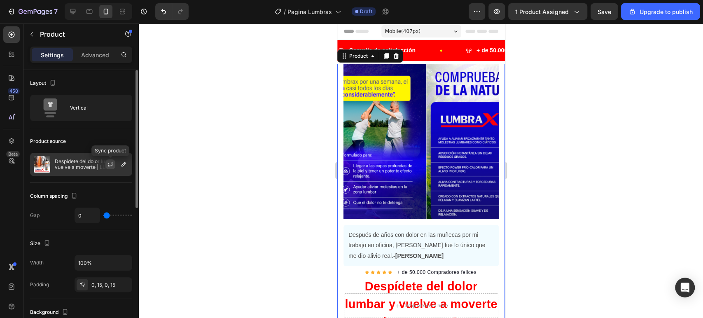
click at [115, 163] on button "button" at bounding box center [110, 164] width 10 height 10
click at [124, 167] on icon "button" at bounding box center [123, 164] width 7 height 7
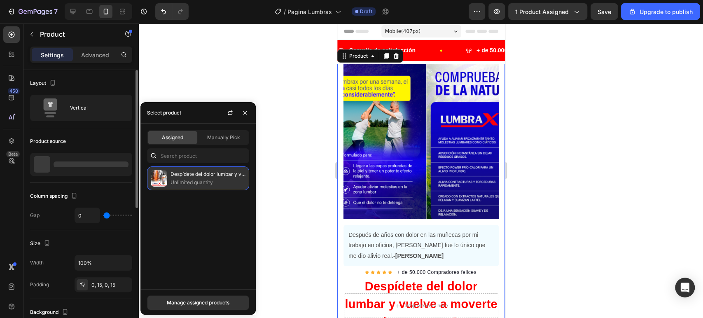
click at [180, 176] on p "Despídete del dolor lumbar y vuelve a moverte | LUMBRAX®" at bounding box center [208, 174] width 75 height 8
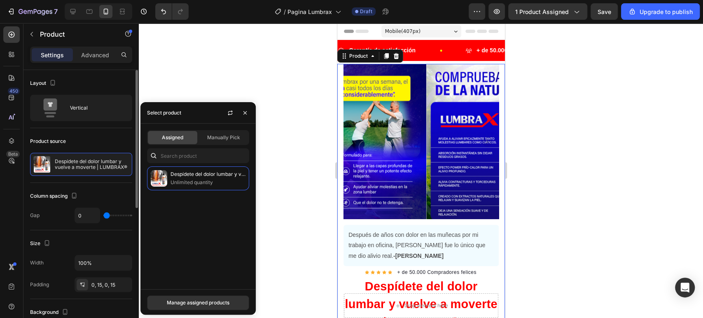
click at [276, 172] on div at bounding box center [421, 170] width 564 height 295
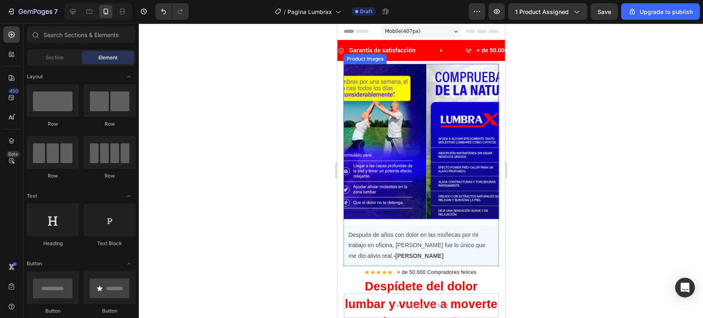
click at [426, 118] on img at bounding box center [503, 141] width 155 height 155
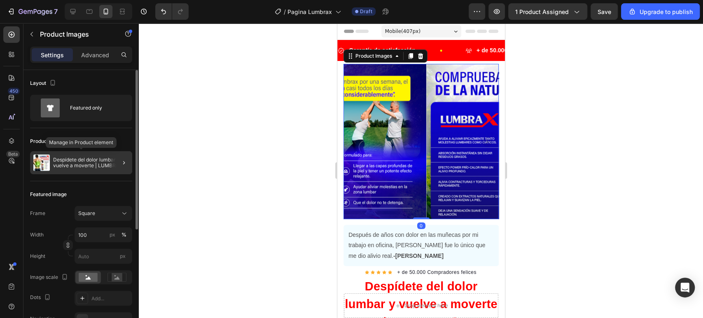
click at [55, 164] on p "Despídete del dolor lumbar y vuelve a moverte | LUMBRAX®" at bounding box center [91, 163] width 76 height 12
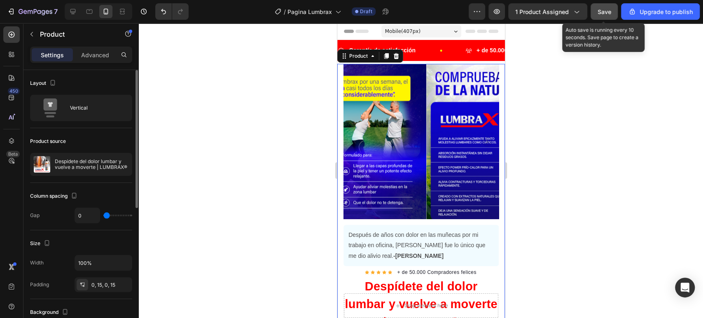
click at [607, 11] on span "Save" at bounding box center [605, 11] width 14 height 7
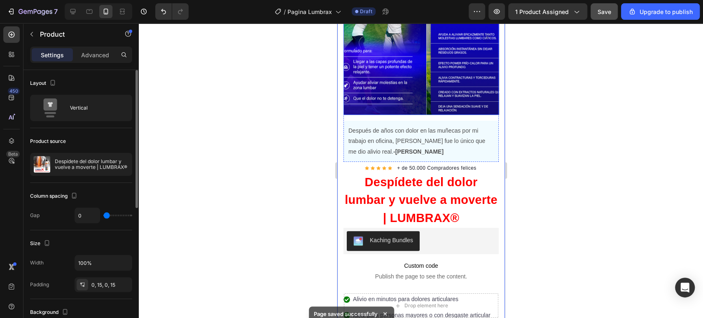
scroll to position [137, 0]
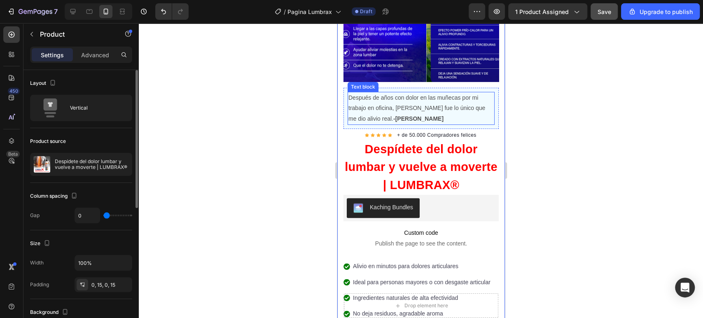
click at [391, 105] on p "Después de años con dolor en las muñecas por mi trabajo en oficina, Rodillax fu…" at bounding box center [420, 108] width 145 height 31
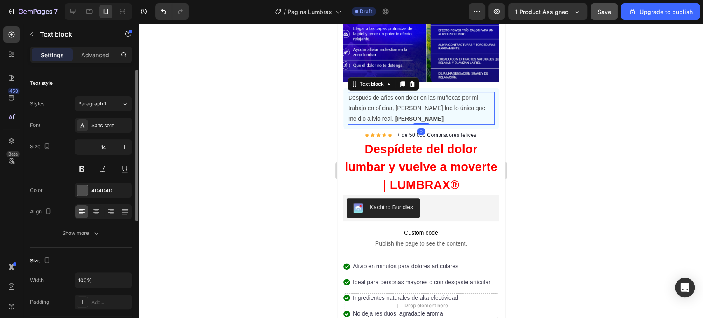
click at [391, 105] on p "Después de años con dolor en las muñecas por mi trabajo en oficina, Rodillax fu…" at bounding box center [420, 108] width 145 height 31
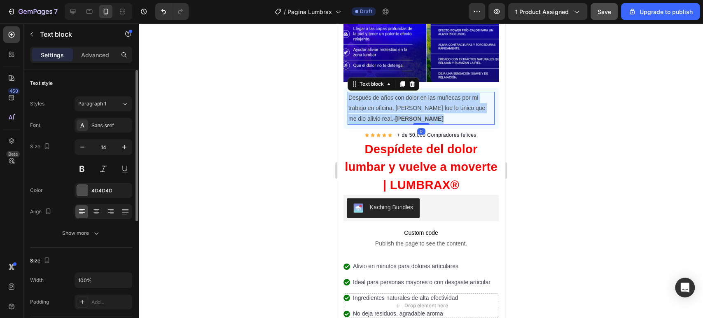
click at [391, 105] on p "Después de años con dolor en las muñecas por mi trabajo en oficina, Rodillax fu…" at bounding box center [420, 108] width 145 height 31
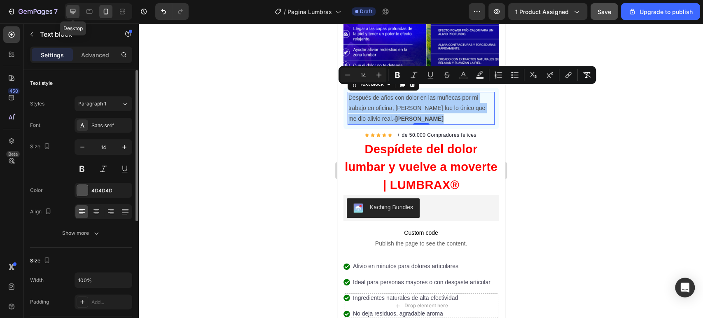
click at [73, 10] on icon at bounding box center [73, 11] width 8 height 8
type input "16"
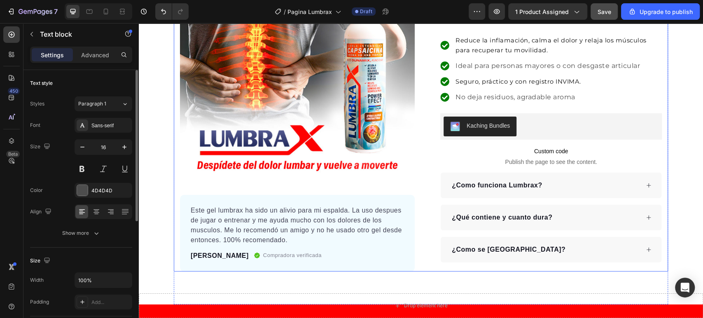
scroll to position [108, 0]
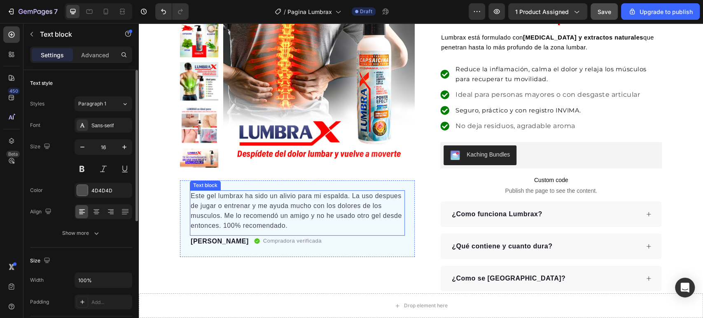
click at [295, 209] on p "Este gel lumbrax ha sido un alivio para mi espalda. La uso despues de jugar o e…" at bounding box center [297, 211] width 213 height 40
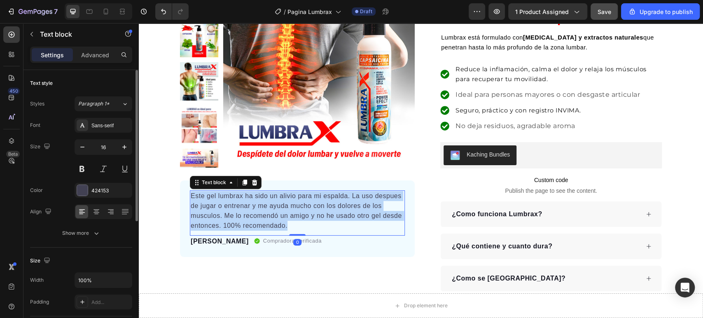
click at [295, 209] on p "Este gel lumbrax ha sido un alivio para mi espalda. La uso despues de jugar o e…" at bounding box center [297, 211] width 213 height 40
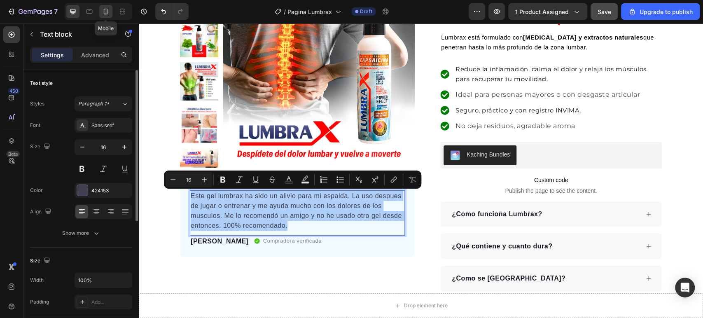
click at [104, 9] on icon at bounding box center [106, 11] width 8 height 8
type input "14"
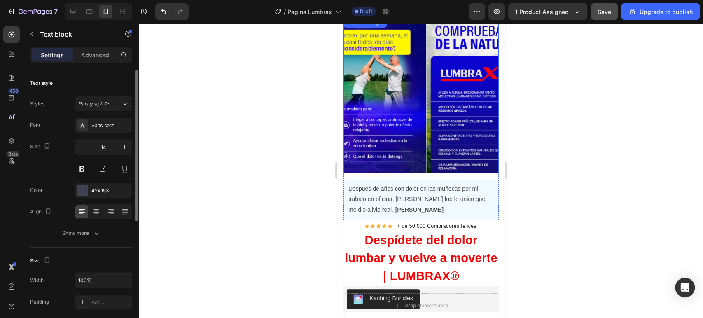
scroll to position [33, 0]
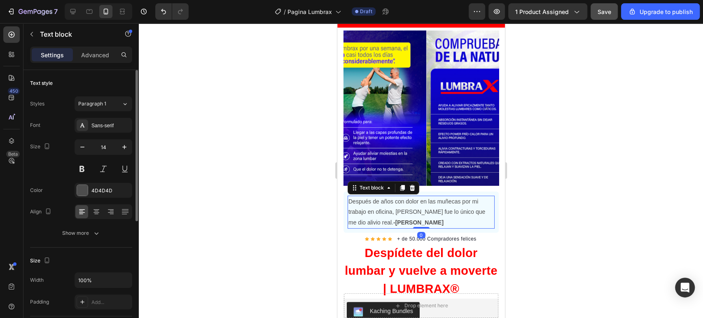
click at [394, 196] on p "Después de años con dolor en las muñecas por mi trabajo en oficina, Rodillax fu…" at bounding box center [420, 211] width 145 height 31
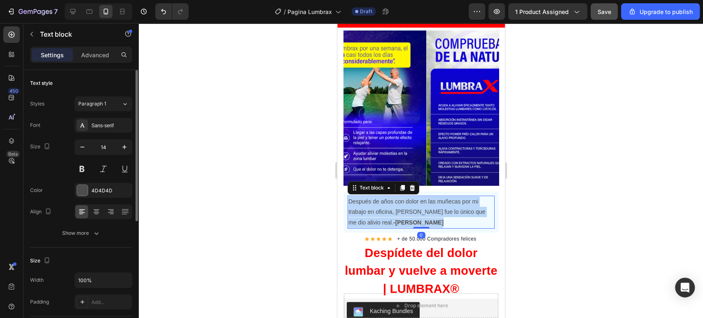
click at [394, 196] on p "Después de años con dolor en las muñecas por mi trabajo en oficina, Rodillax fu…" at bounding box center [420, 211] width 145 height 31
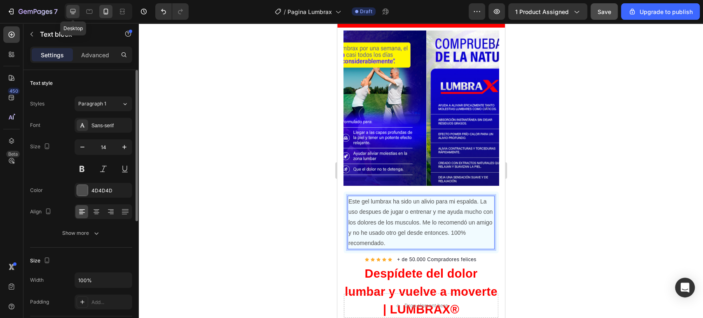
click at [74, 13] on icon at bounding box center [73, 11] width 8 height 8
type input "16"
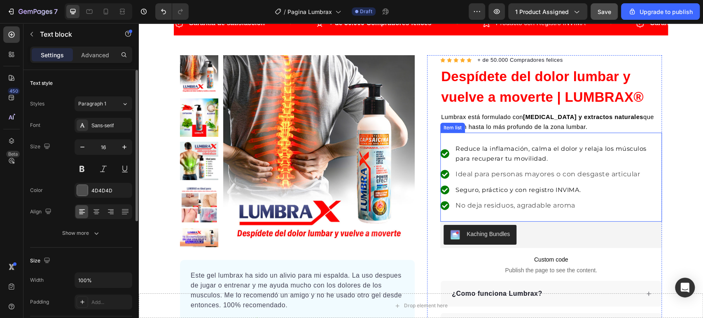
scroll to position [96, 0]
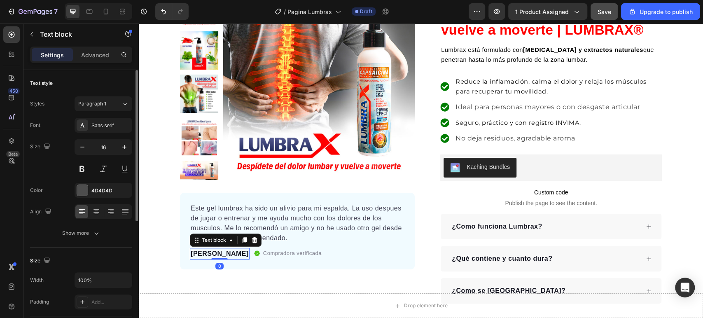
click at [218, 256] on p "Liliana Vazquez" at bounding box center [220, 254] width 58 height 10
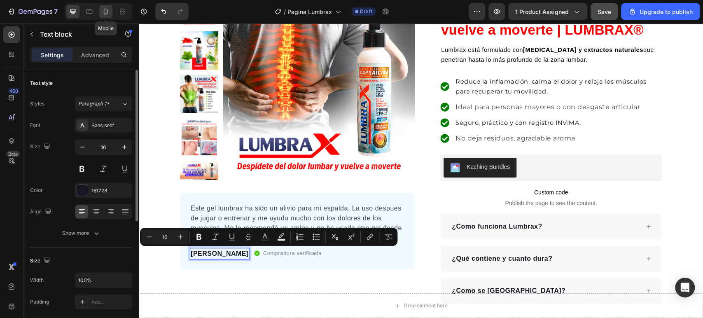
click at [110, 6] on div at bounding box center [105, 11] width 13 height 13
type input "14"
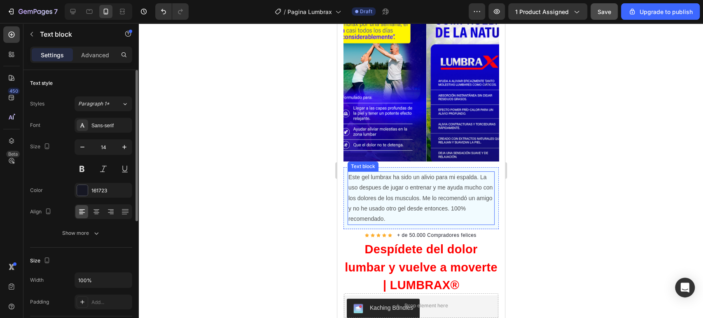
scroll to position [56, 0]
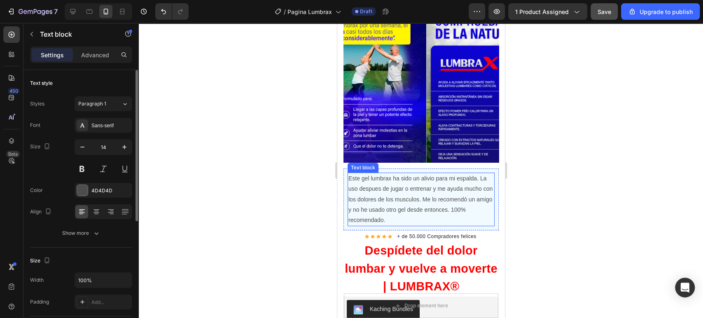
click at [400, 215] on p "Este gel lumbrax ha sido un alivio para mi espalda. La uso despues de jugar o e…" at bounding box center [420, 199] width 145 height 52
click at [385, 213] on p "Este gel lumbrax ha sido un alivio para mi espalda. La uso despues de jugar o e…" at bounding box center [420, 199] width 145 height 52
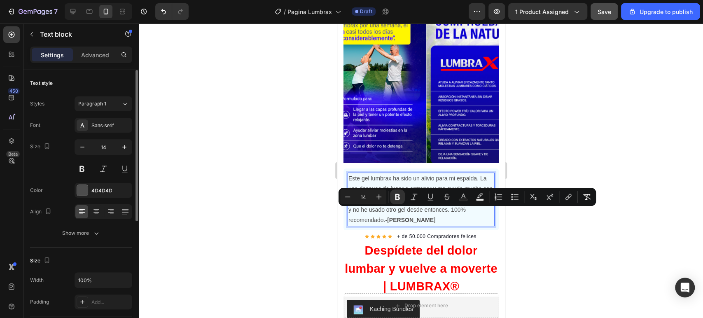
click at [388, 217] on strong "-Liliana Vazquez" at bounding box center [410, 220] width 50 height 7
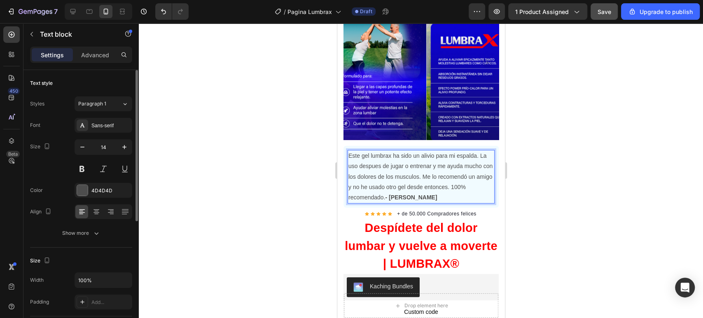
scroll to position [102, 0]
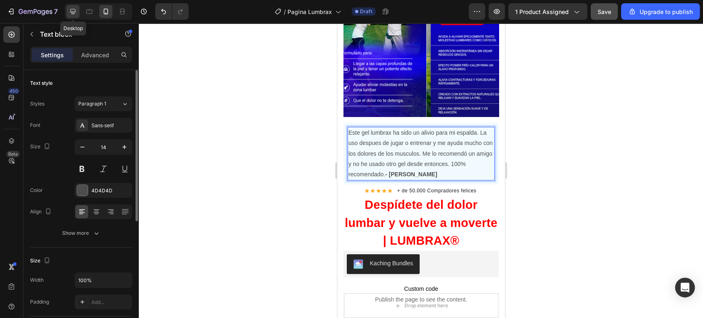
click at [72, 9] on icon at bounding box center [73, 11] width 8 height 8
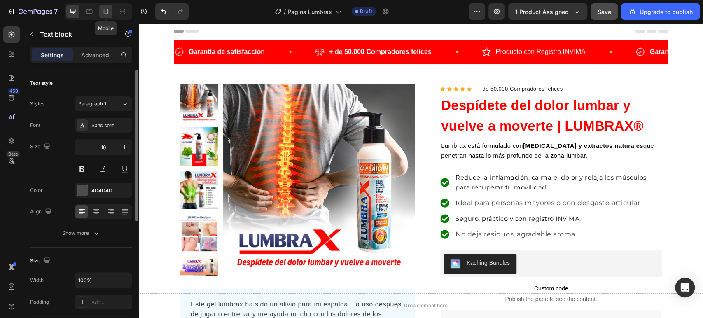
click at [108, 13] on icon at bounding box center [106, 11] width 8 height 8
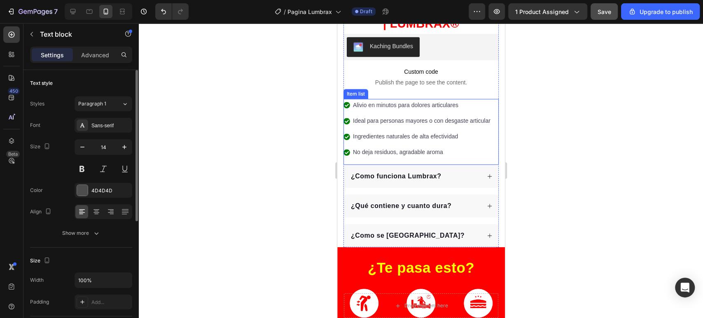
scroll to position [322, 0]
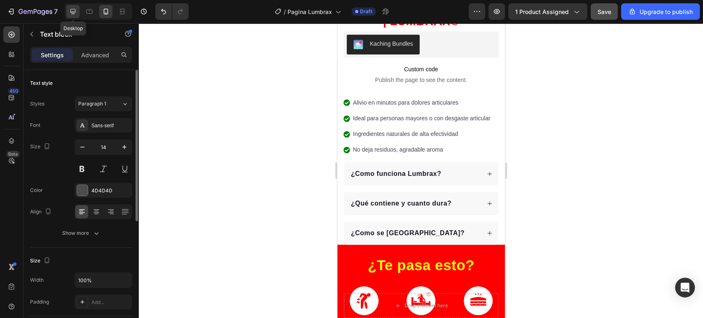
click at [76, 9] on icon at bounding box center [73, 11] width 8 height 8
type input "16"
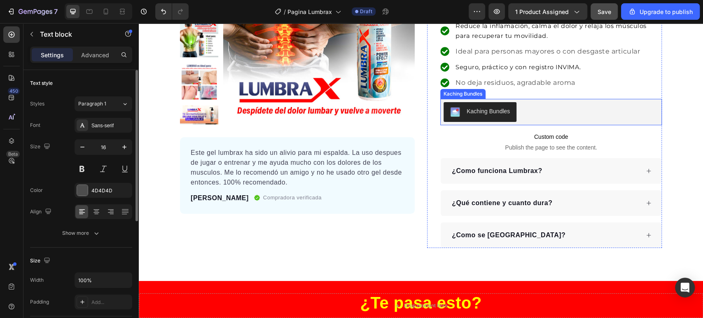
scroll to position [34, 0]
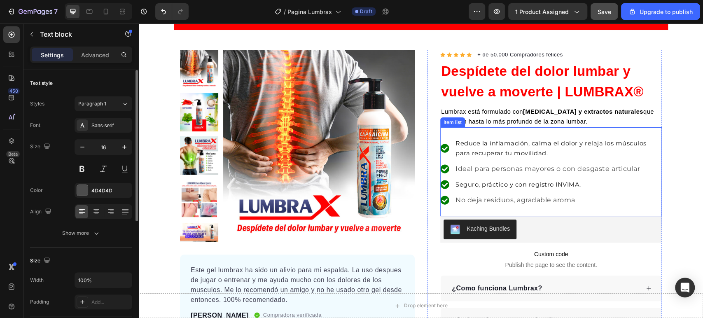
click at [525, 145] on span "Reduce la inflamación, calma el dolor y relaja los músculos para recuperar tu m…" at bounding box center [551, 148] width 191 height 17
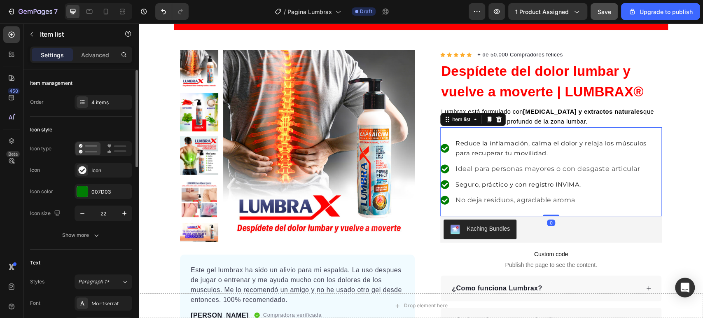
click at [525, 145] on span "Reduce la inflamación, calma el dolor y relaja los músculos para recuperar tu m…" at bounding box center [551, 148] width 191 height 17
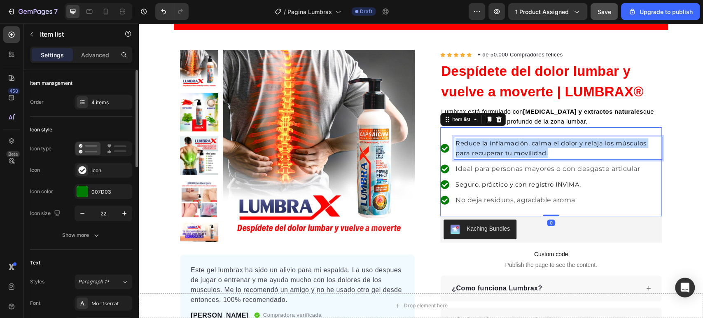
click at [525, 145] on span "Reduce la inflamación, calma el dolor y relaja los músculos para recuperar tu m…" at bounding box center [551, 148] width 191 height 17
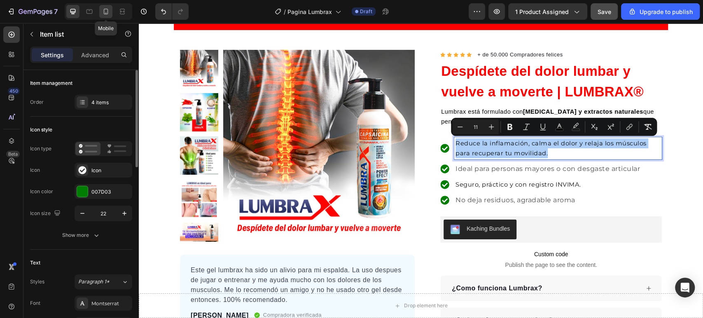
click at [103, 11] on icon at bounding box center [106, 11] width 8 height 8
type input "16"
type input "14"
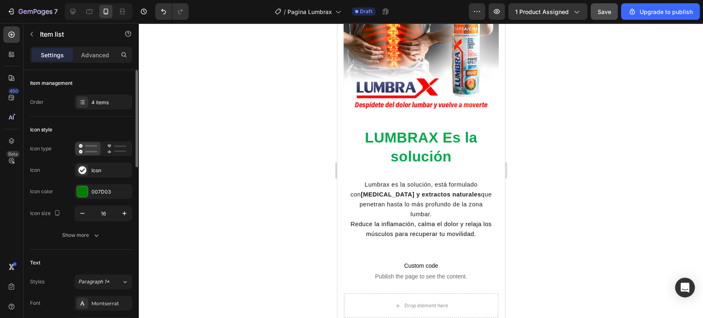
scroll to position [857, 0]
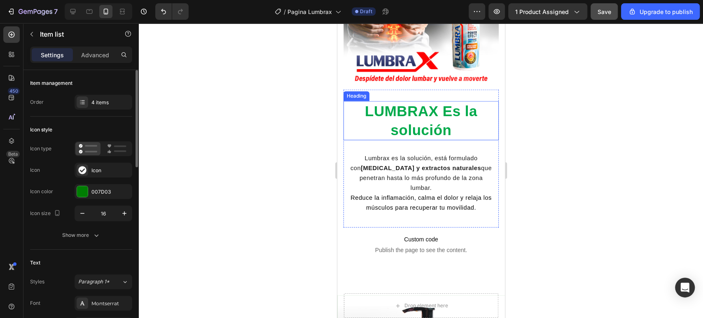
click at [441, 111] on strong "LUMBRAX Es la solución" at bounding box center [421, 120] width 112 height 35
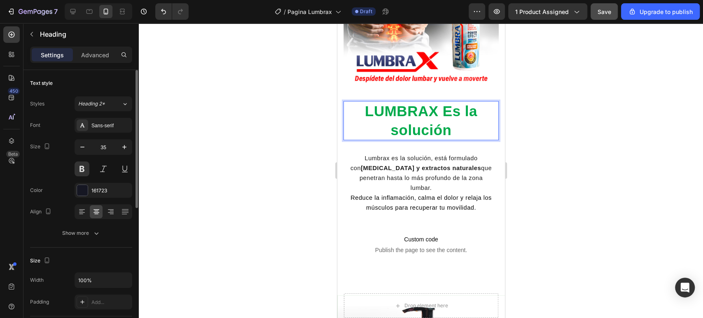
click at [451, 120] on p "LUMBRAX Es la solución" at bounding box center [421, 120] width 154 height 37
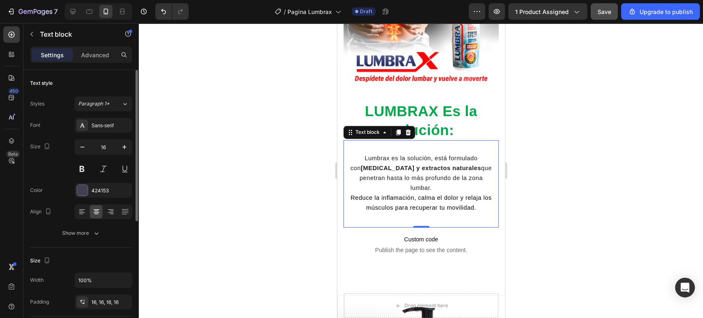
click at [430, 194] on span "Reduce la inflamación, calma el dolor y relaja los músculos para recuperar tu m…" at bounding box center [420, 202] width 141 height 16
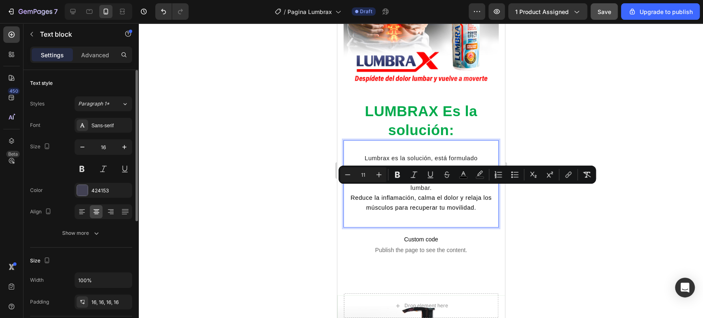
click at [378, 155] on span "Lumbrax es la solución, está formulado con capsaicina y extractos naturales que…" at bounding box center [420, 173] width 141 height 36
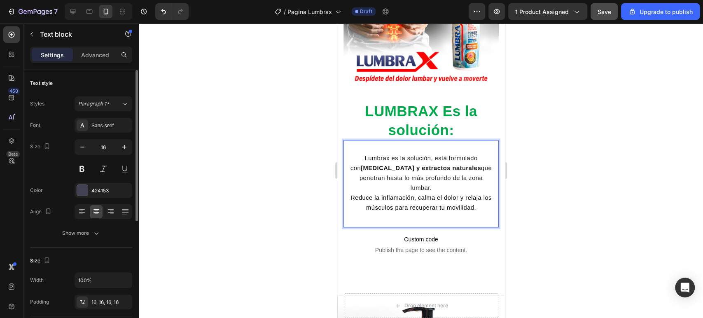
click at [359, 153] on p "Lumbrax es la solución, está formulado con capsaicina y extractos naturales que…" at bounding box center [421, 182] width 142 height 59
click at [373, 147] on div "Lumbrax es la solución, está formulado con capsaicina y extractos naturales que…" at bounding box center [420, 183] width 155 height 72
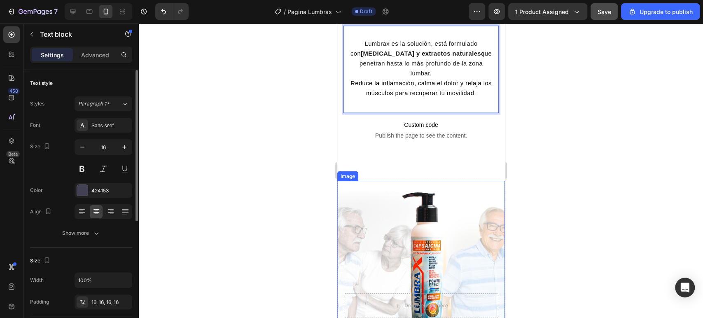
scroll to position [995, 0]
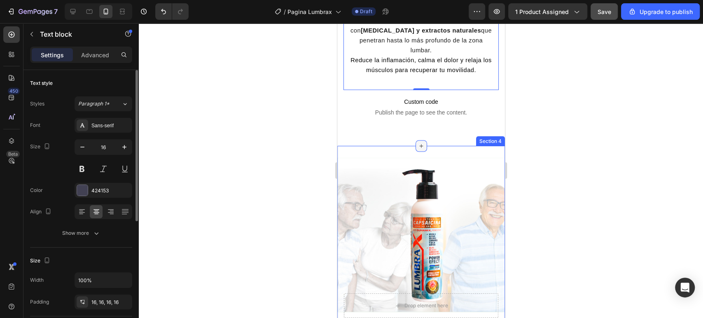
click at [415, 140] on div at bounding box center [421, 146] width 12 height 12
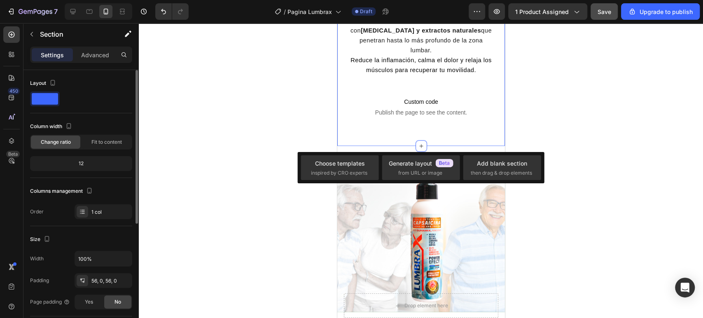
click at [448, 158] on img at bounding box center [421, 235] width 71 height 154
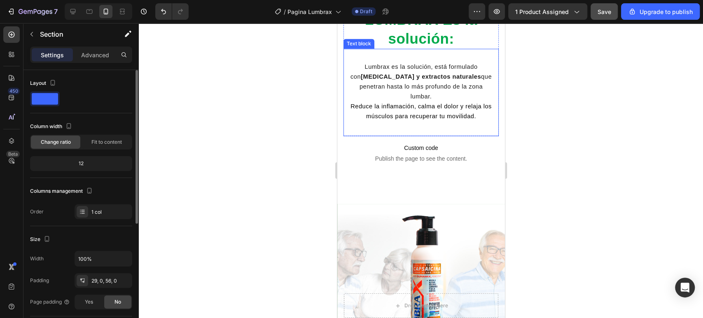
scroll to position [949, 0]
click at [426, 159] on p "Custom code Publish the page to see the content." at bounding box center [420, 152] width 155 height 33
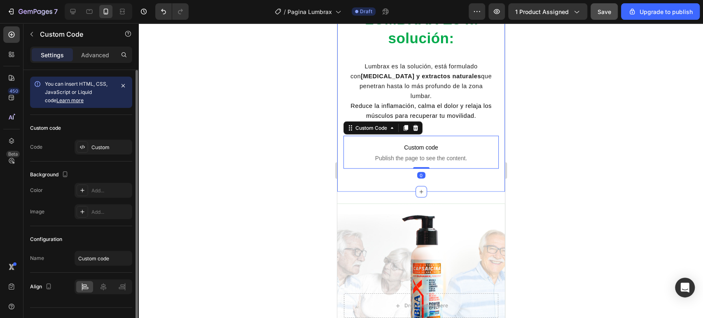
click at [432, 170] on div "LUMBRAX Es la solución: Heading Lumbrax es la solución, está formulado con caps…" at bounding box center [421, 5] width 168 height 372
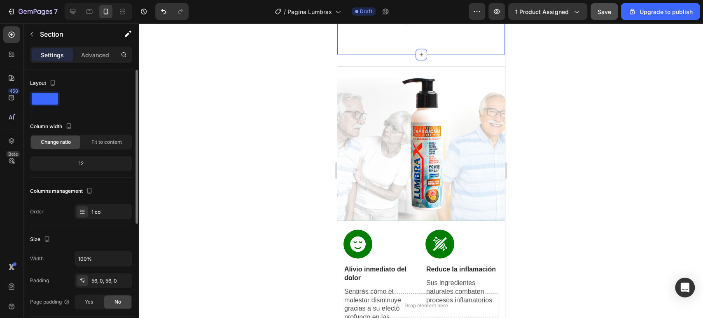
scroll to position [1086, 0]
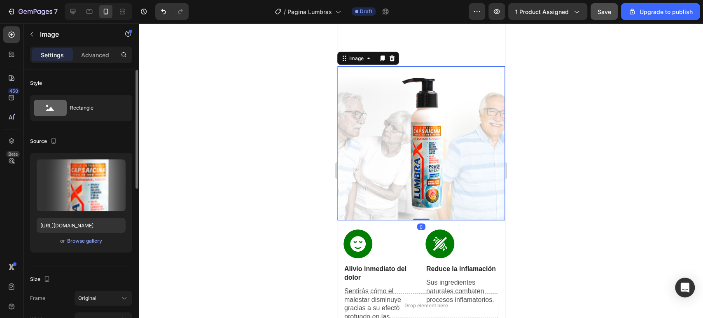
click at [455, 159] on div at bounding box center [421, 143] width 168 height 154
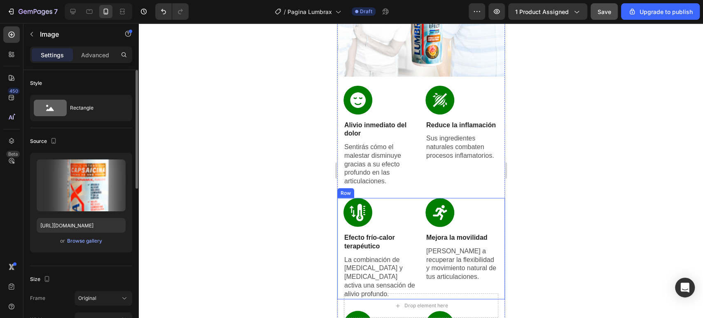
scroll to position [1269, 0]
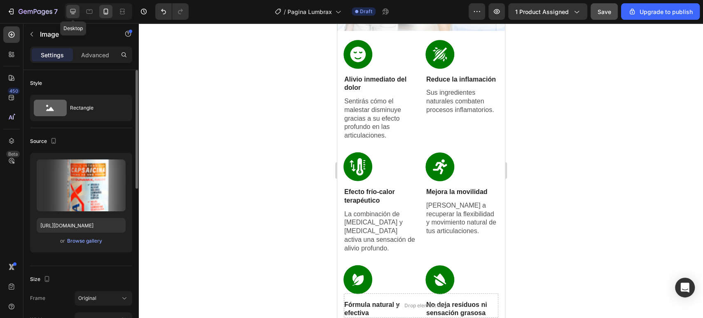
click at [71, 10] on icon at bounding box center [73, 11] width 8 height 8
type input "https://ucarecdn.com/ee6d5074-1640-4cc7-8933-47c8589c3dee/-/format/auto/"
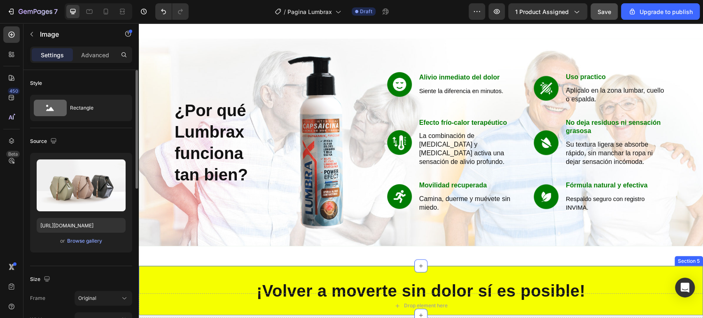
scroll to position [878, 0]
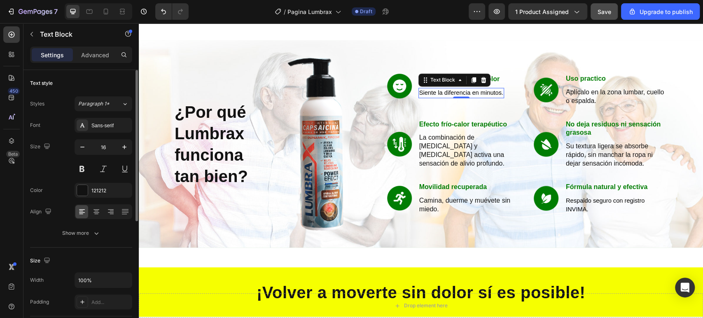
click at [451, 95] on span "Siente la diferencia en minutos." at bounding box center [461, 92] width 84 height 7
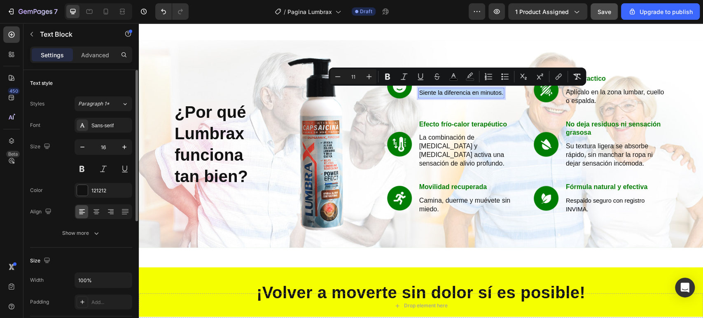
click at [416, 117] on div "Image Alivio inmediato del dolor Text Block Siente la diferencia en minutos. Te…" at bounding box center [527, 143] width 281 height 207
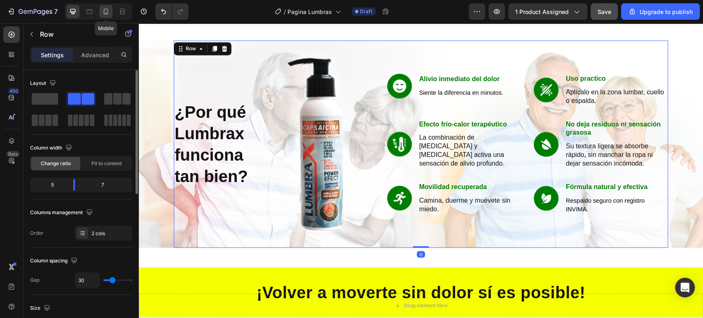
click at [106, 11] on icon at bounding box center [106, 11] width 8 height 8
type input "100%"
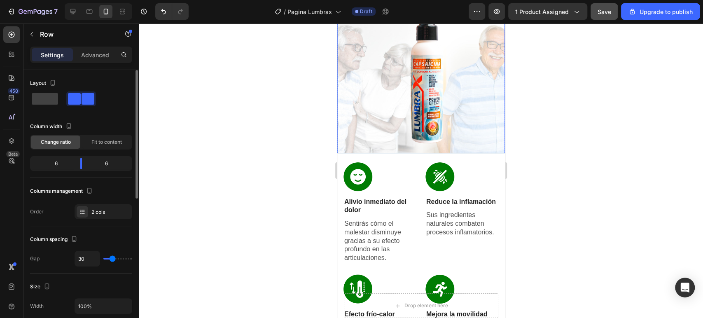
scroll to position [1147, 0]
click at [374, 208] on p "Alivio inmediato del dolor" at bounding box center [380, 205] width 72 height 17
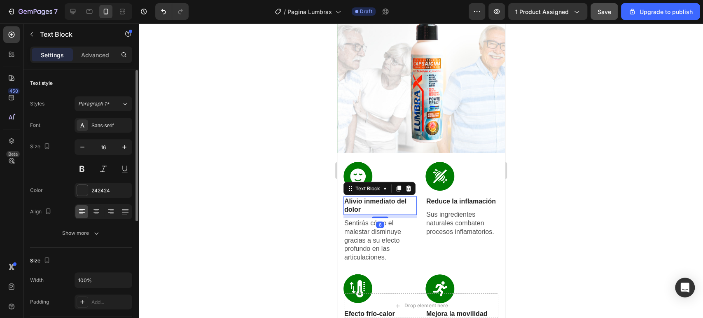
click at [374, 208] on p "Alivio inmediato del dolor" at bounding box center [380, 205] width 72 height 17
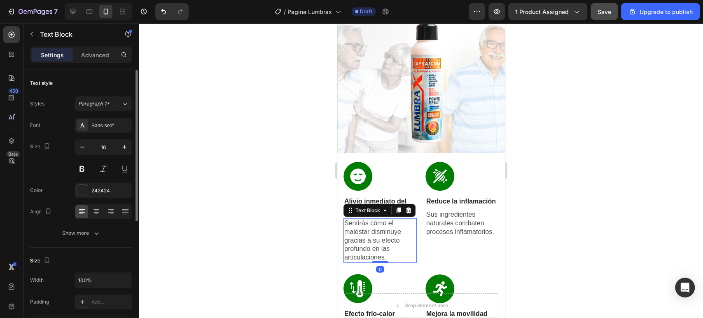
click at [371, 236] on p "Sentirás cómo el malestar disminuye gracias a su efecto profundo en las articul…" at bounding box center [380, 240] width 72 height 43
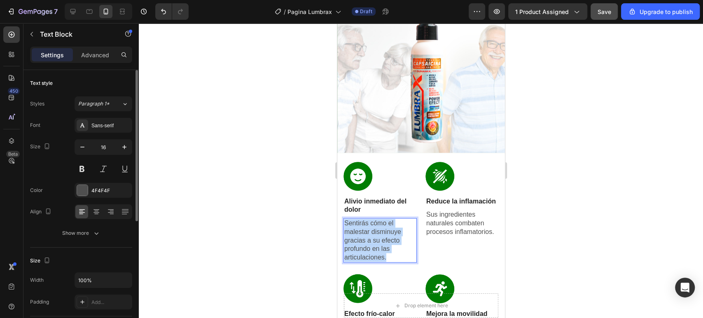
click at [371, 236] on p "Sentirás cómo el malestar disminuye gracias a su efecto profundo en las articul…" at bounding box center [380, 240] width 72 height 43
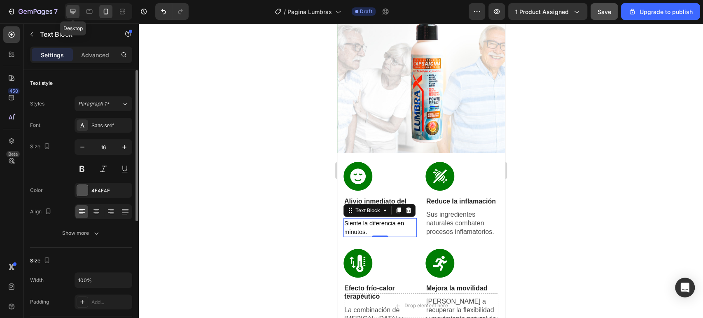
click at [73, 9] on icon at bounding box center [73, 11] width 8 height 8
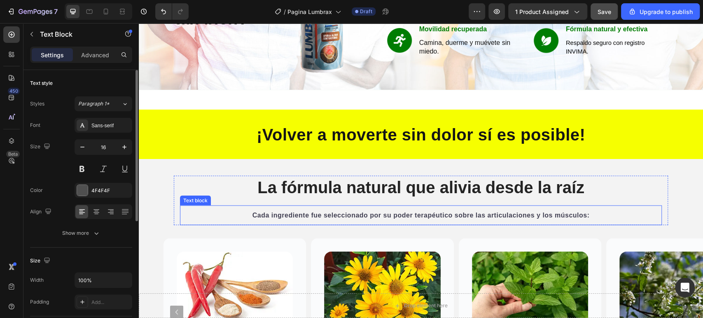
scroll to position [899, 0]
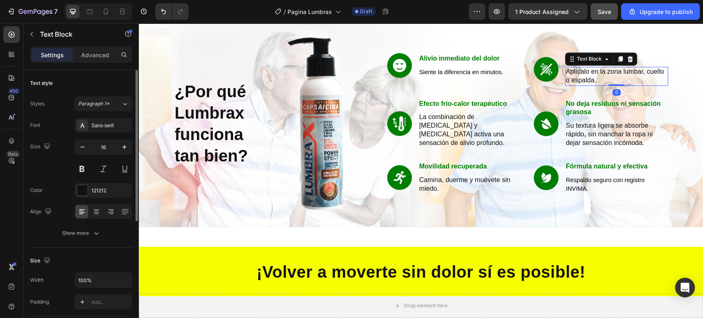
click at [584, 75] on p "Aplícalo en la zona lumbar, cuello o espalda." at bounding box center [616, 76] width 101 height 17
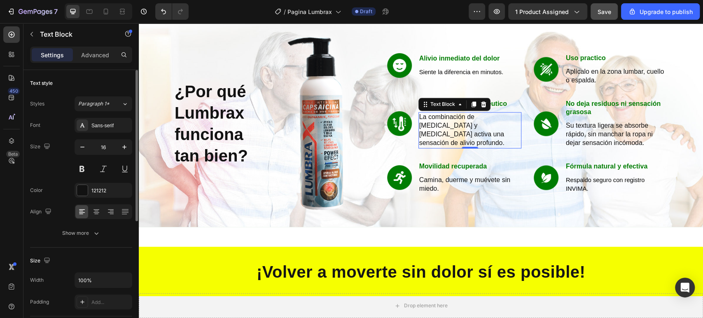
click at [472, 118] on p "La combinación de mentol y capsaicina activa una sensación de alivio profundo." at bounding box center [469, 130] width 101 height 34
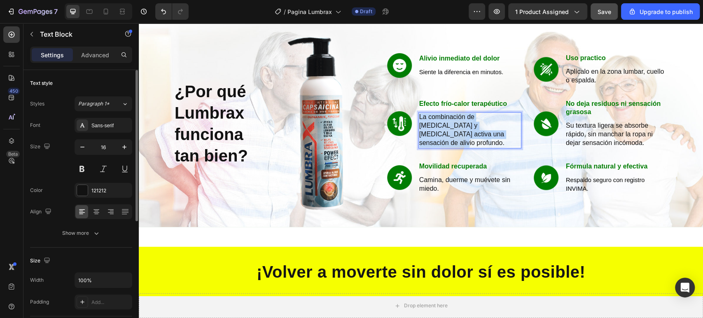
click at [472, 118] on p "La combinación de mentol y capsaicina activa una sensación de alivio profundo." at bounding box center [469, 130] width 101 height 34
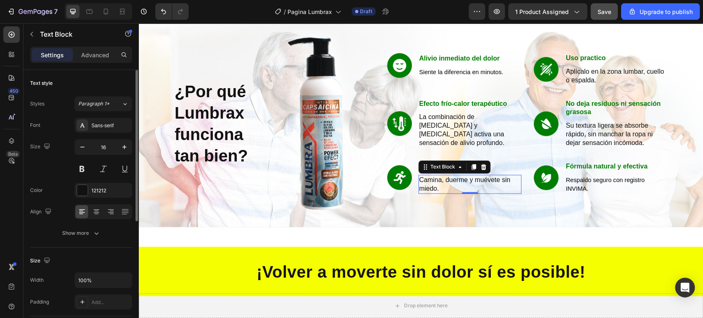
click at [451, 177] on p "Camina, duerme y muévete sin miedo." at bounding box center [469, 183] width 101 height 17
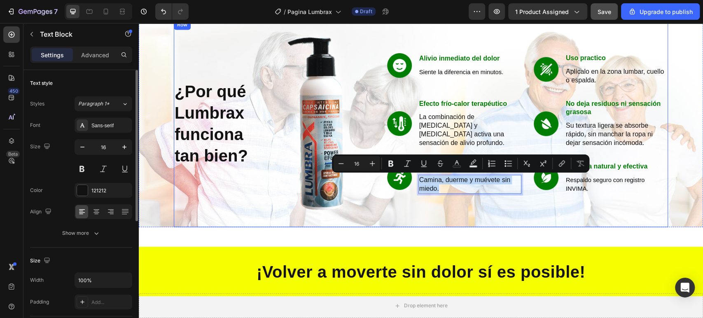
click at [503, 213] on div "Image Alivio inmediato del dolor Text Block Siente la diferencia en minutos. Te…" at bounding box center [527, 123] width 281 height 207
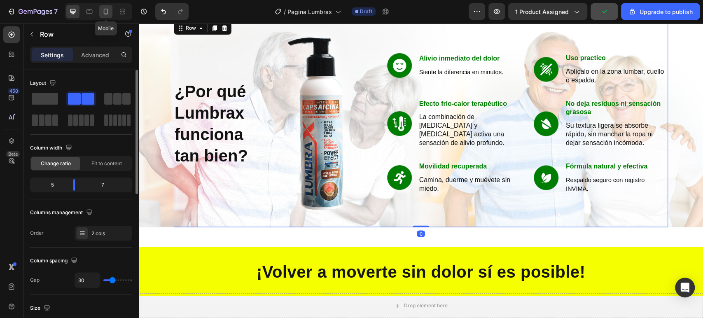
click at [109, 8] on icon at bounding box center [106, 11] width 8 height 8
type input "100%"
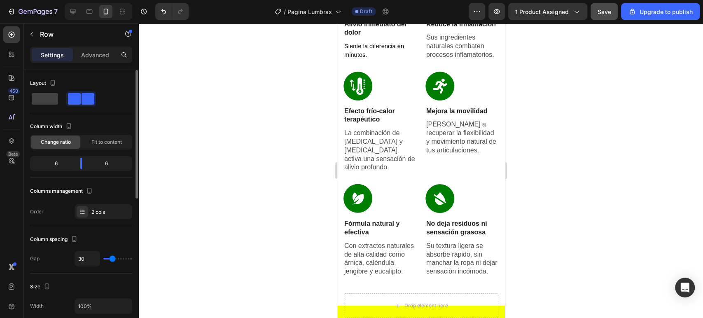
scroll to position [1326, 0]
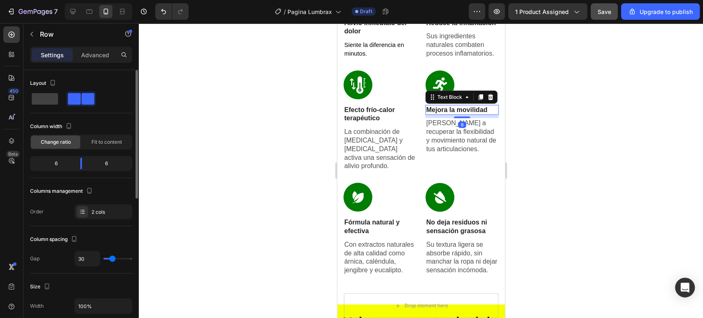
click at [475, 115] on p "Mejora la movilidad" at bounding box center [462, 110] width 72 height 9
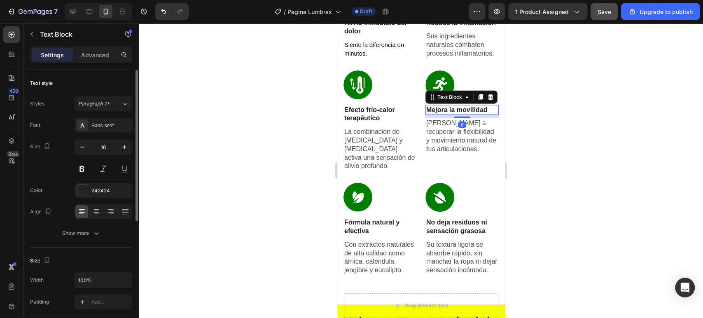
click at [475, 115] on p "Mejora la movilidad" at bounding box center [462, 110] width 72 height 9
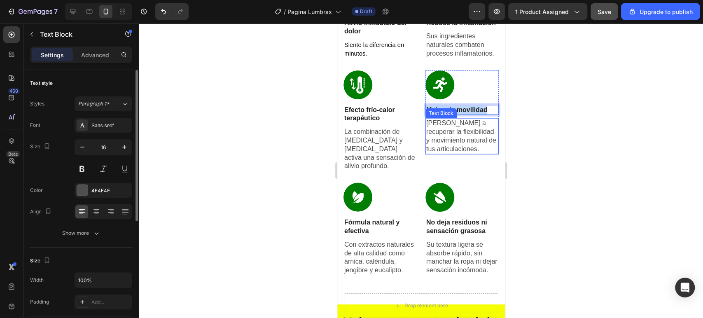
click at [471, 144] on p "Ayuda a recuperar la flexibilidad y movimiento natural de tus articulaciones." at bounding box center [462, 136] width 72 height 34
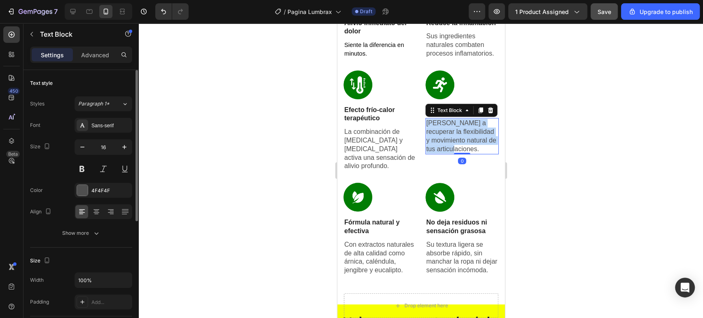
click at [471, 144] on p "Ayuda a recuperar la flexibilidad y movimiento natural de tus articulaciones." at bounding box center [462, 136] width 72 height 34
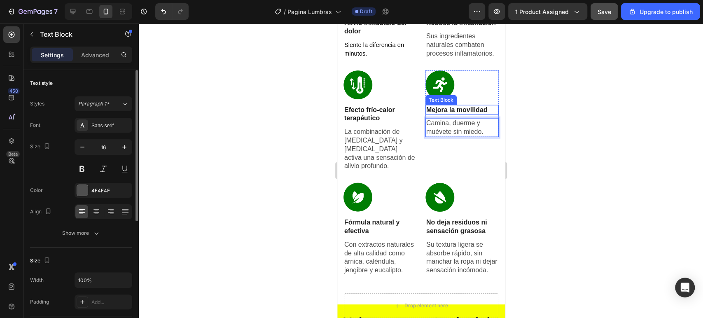
click at [469, 115] on p "Mejora la movilidad" at bounding box center [462, 110] width 72 height 9
click at [72, 8] on icon at bounding box center [73, 11] width 8 height 8
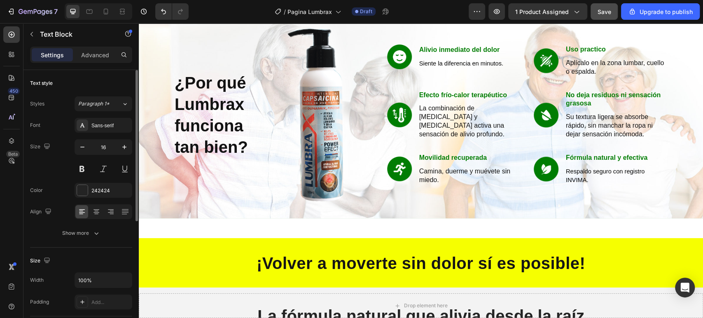
scroll to position [907, 0]
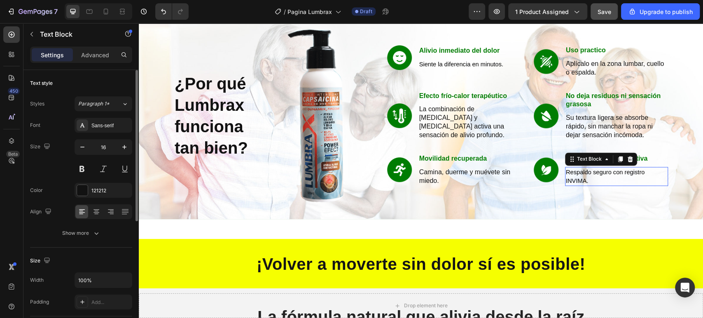
click at [604, 177] on p "Respaldo seguro con registro INVIMA." at bounding box center [616, 176] width 101 height 17
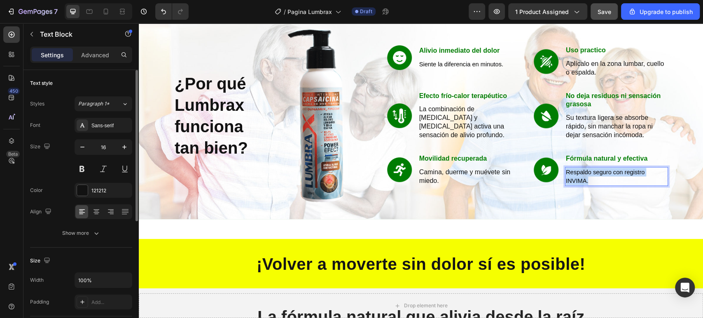
click at [604, 177] on p "Respaldo seguro con registro INVIMA." at bounding box center [616, 176] width 101 height 17
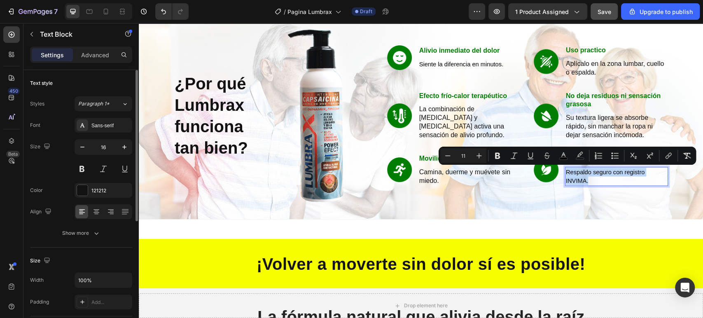
copy span "Respaldo seguro con registro INVIMA."
click at [110, 9] on div at bounding box center [105, 11] width 13 height 13
type input "14"
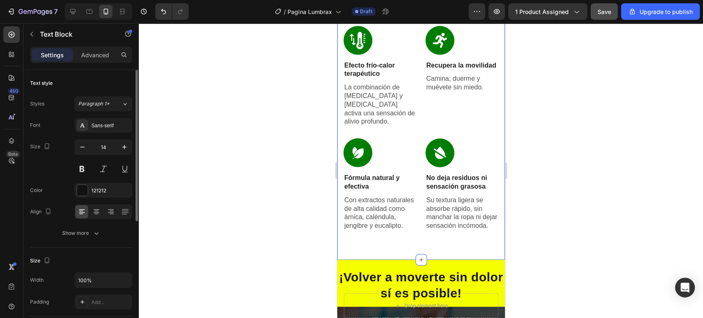
scroll to position [1379, 0]
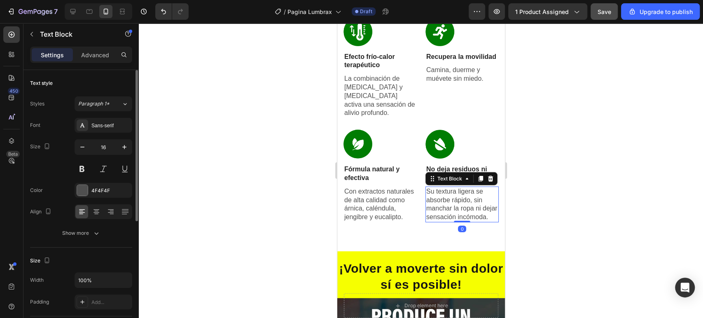
click at [444, 201] on p "Su textura ligera se absorbe rápido, sin manchar la ropa ni dejar sensación inc…" at bounding box center [462, 204] width 72 height 34
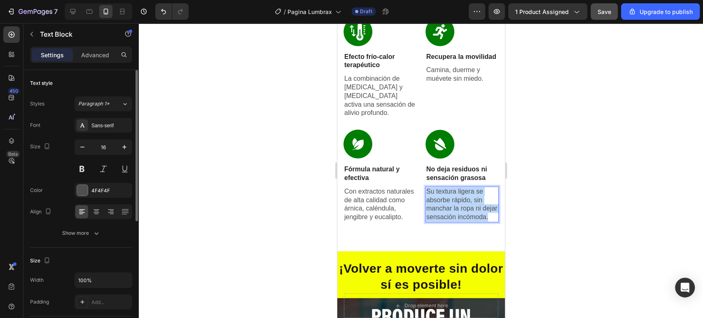
click at [444, 201] on p "Su textura ligera se absorbe rápido, sin manchar la ropa ni dejar sensación inc…" at bounding box center [462, 204] width 72 height 34
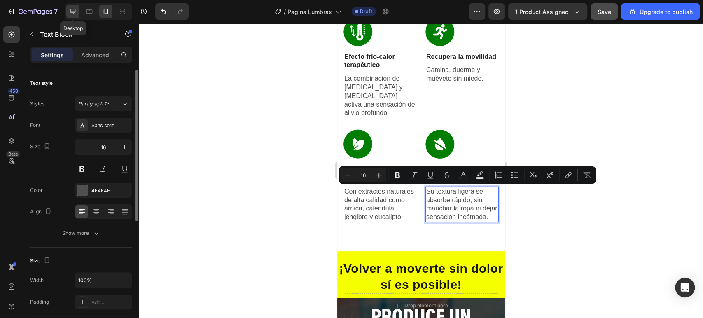
click at [73, 12] on icon at bounding box center [73, 11] width 8 height 8
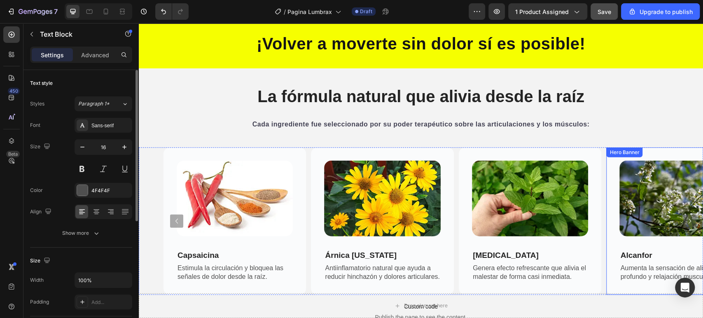
scroll to position [1155, 0]
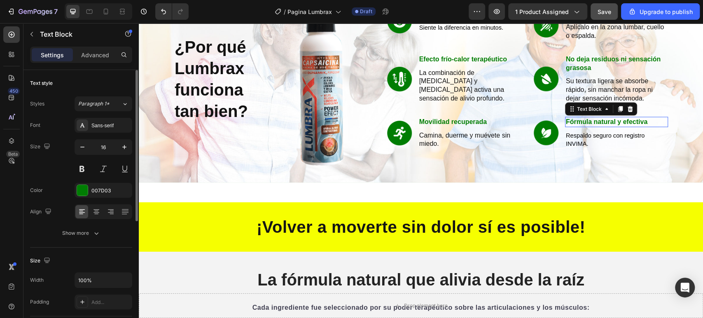
click at [601, 120] on p "Fórmula natural y efectiva" at bounding box center [616, 122] width 101 height 9
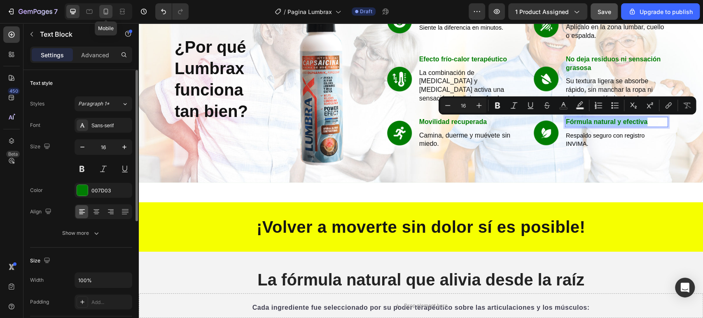
click at [110, 6] on div at bounding box center [105, 11] width 13 height 13
type input "14"
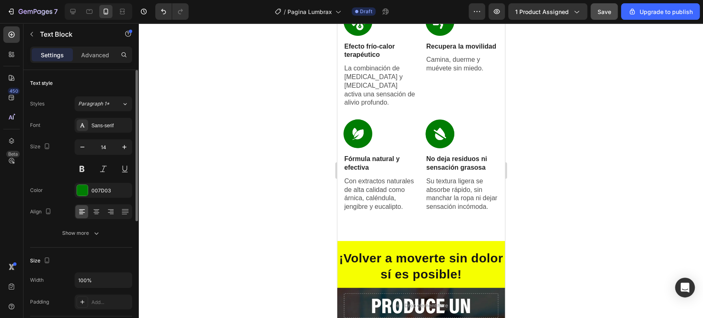
scroll to position [1391, 0]
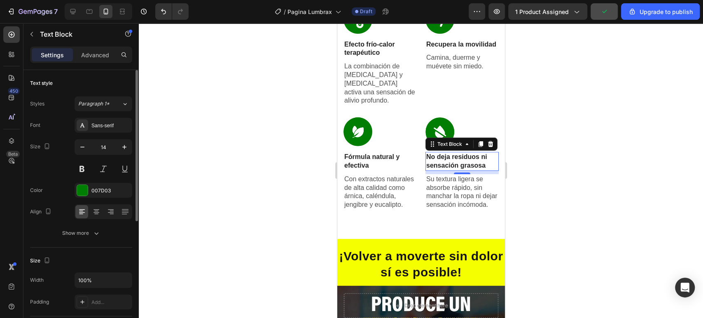
click at [449, 157] on p "No deja residuos ni sensación grasosa" at bounding box center [462, 161] width 72 height 17
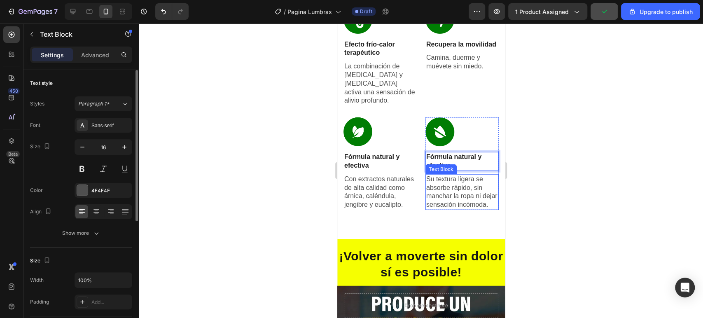
click at [447, 195] on p "Su textura ligera se absorbe rápido, sin manchar la ropa ni dejar sensación inc…" at bounding box center [462, 192] width 72 height 34
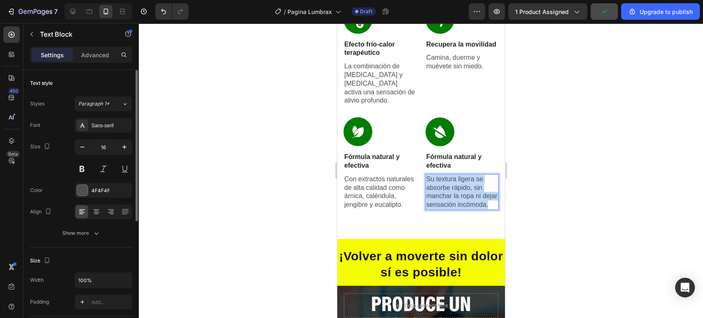
click at [447, 195] on p "Su textura ligera se absorbe rápido, sin manchar la ropa ni dejar sensación inc…" at bounding box center [462, 192] width 72 height 34
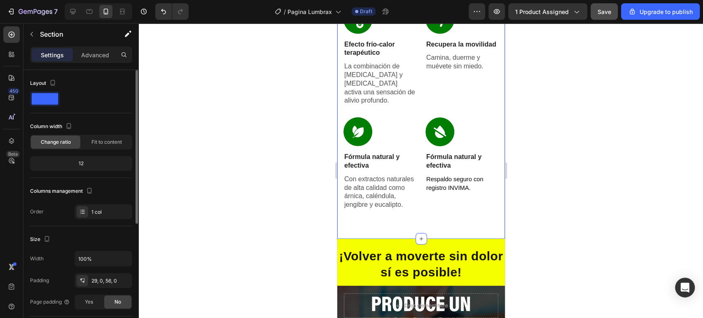
click at [376, 206] on p "Con extractos naturales de alta calidad como árnica, caléndula, jengibre y euca…" at bounding box center [380, 192] width 72 height 34
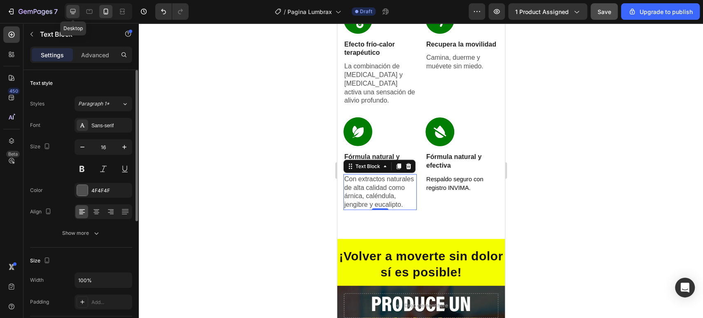
click at [75, 11] on icon at bounding box center [72, 11] width 5 height 5
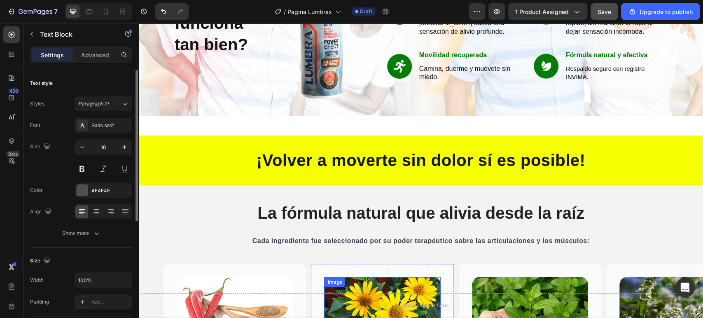
scroll to position [1130, 0]
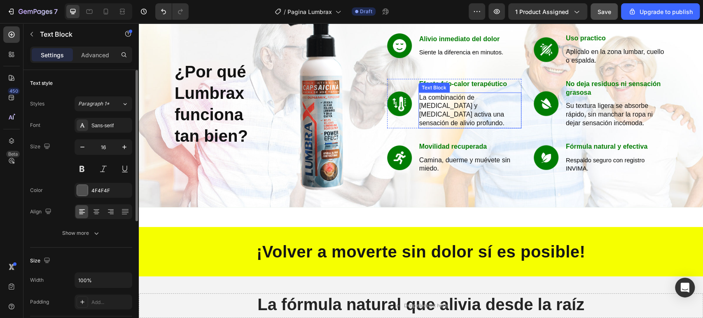
click at [437, 115] on p "La combinación de mentol y capsaicina activa una sensación de alivio profundo." at bounding box center [469, 111] width 101 height 34
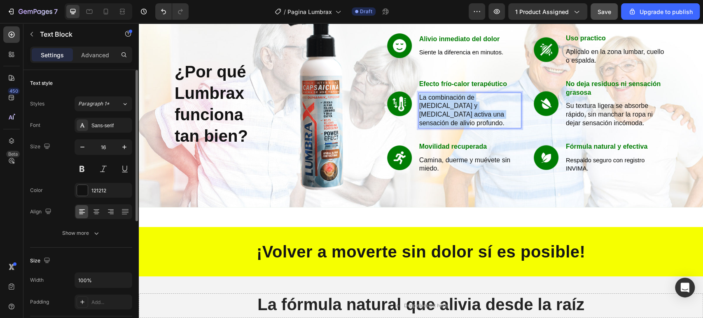
click at [437, 115] on p "La combinación de mentol y capsaicina activa una sensación de alivio profundo." at bounding box center [469, 111] width 101 height 34
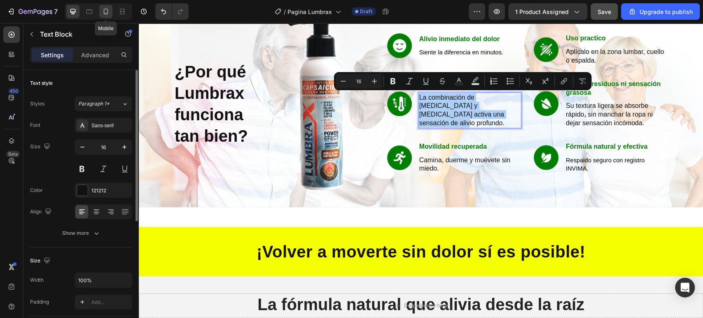
click at [108, 10] on icon at bounding box center [106, 12] width 5 height 6
type input "14"
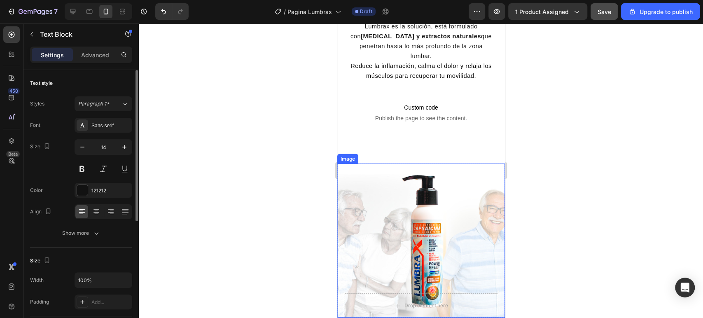
scroll to position [1010, 0]
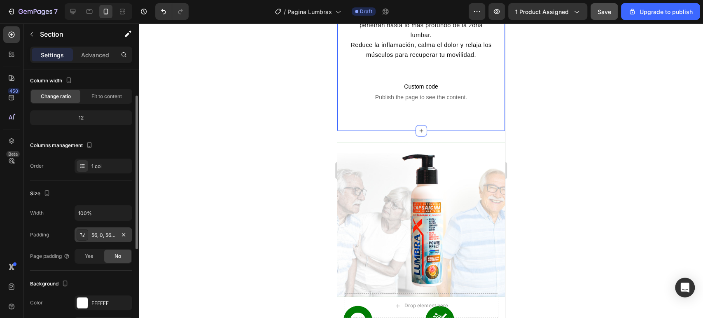
click at [105, 237] on div "56, 0, 56, 0" at bounding box center [103, 235] width 24 height 7
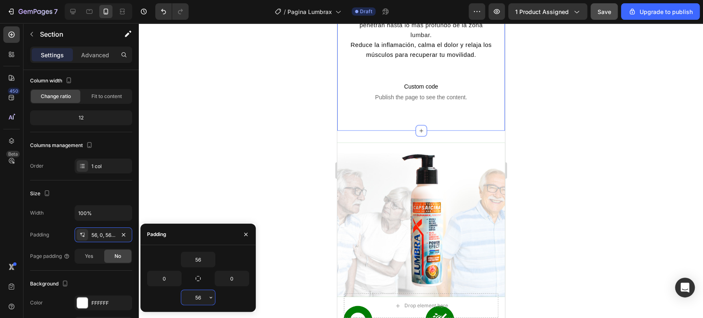
click at [195, 298] on input "56" at bounding box center [198, 297] width 34 height 15
type input "0"
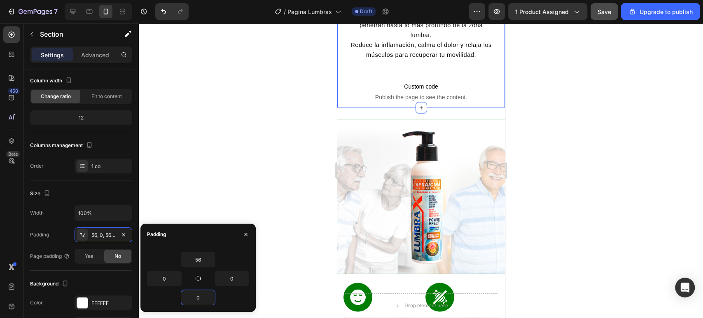
click at [249, 194] on div at bounding box center [421, 170] width 564 height 295
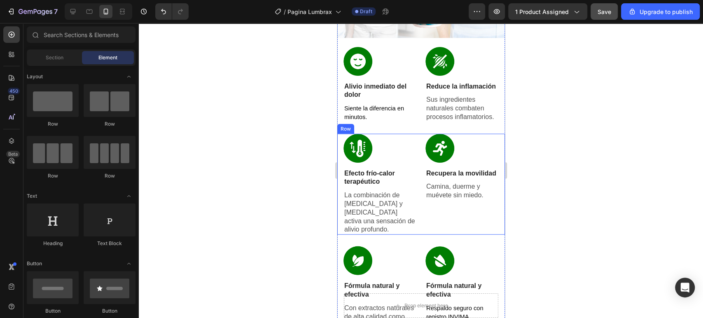
scroll to position [1193, 0]
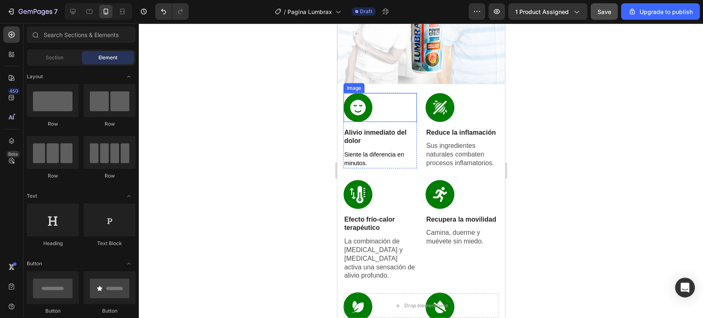
click at [379, 94] on div at bounding box center [379, 107] width 73 height 29
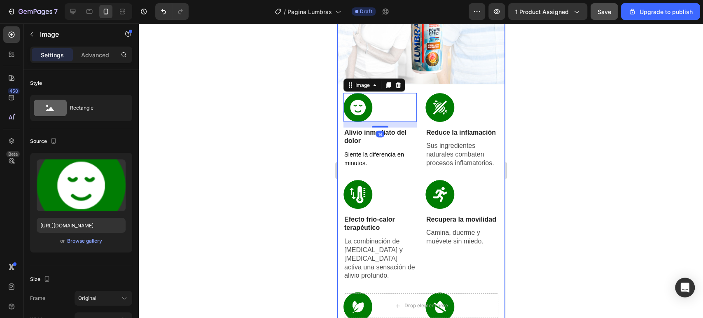
click at [421, 91] on div "¿Por qué Lumbrax funciona tan bien? Heading Image Row Image Alivio inmediato de…" at bounding box center [421, 160] width 168 height 461
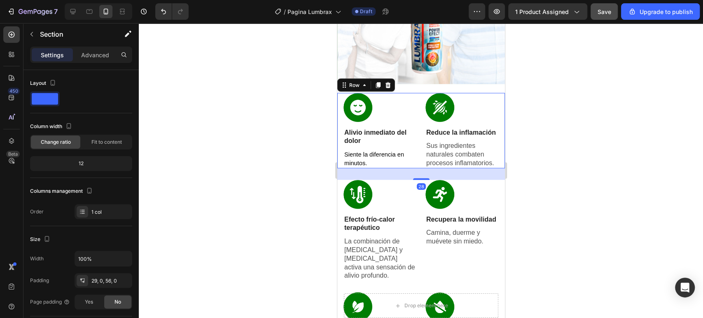
click at [417, 98] on div "Image Alivio inmediato del dolor Text Block Siente la diferencia en minutos. Te…" at bounding box center [421, 130] width 168 height 75
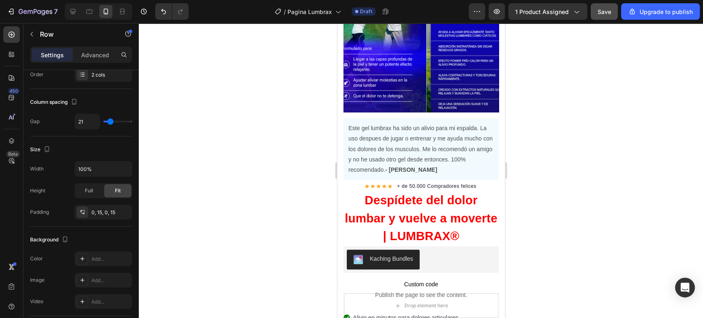
scroll to position [3, 0]
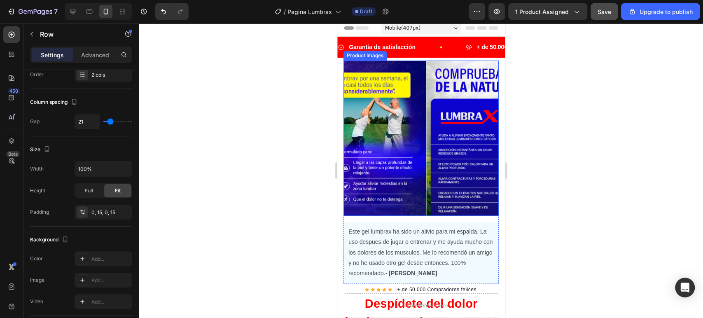
click at [438, 170] on img at bounding box center [503, 138] width 155 height 155
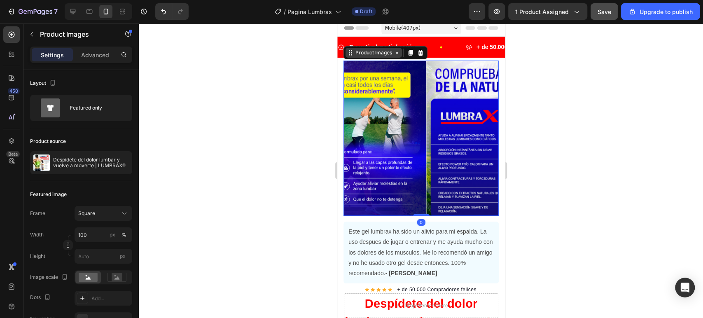
click at [364, 52] on div "Product Images" at bounding box center [373, 52] width 40 height 7
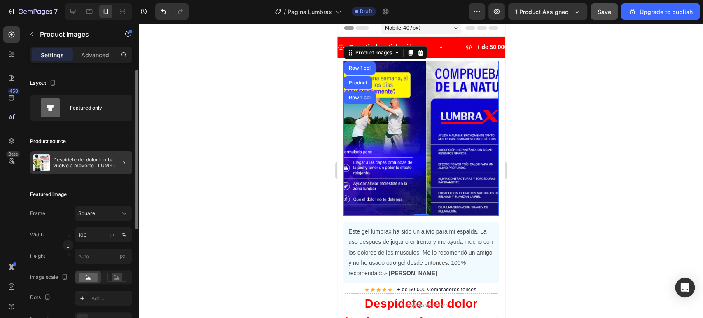
click at [110, 163] on div at bounding box center [120, 162] width 23 height 23
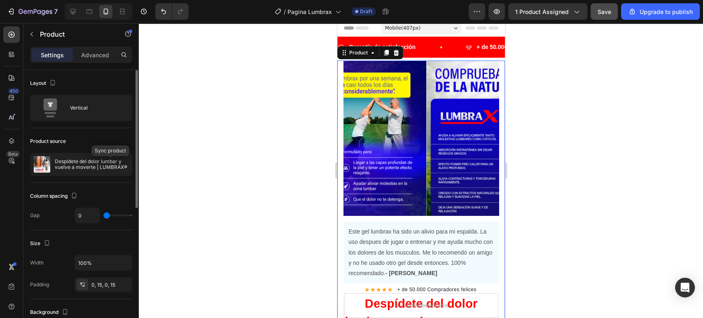
click at [0, 0] on icon "button" at bounding box center [0, 0] width 0 height 0
click at [265, 201] on div at bounding box center [421, 170] width 564 height 295
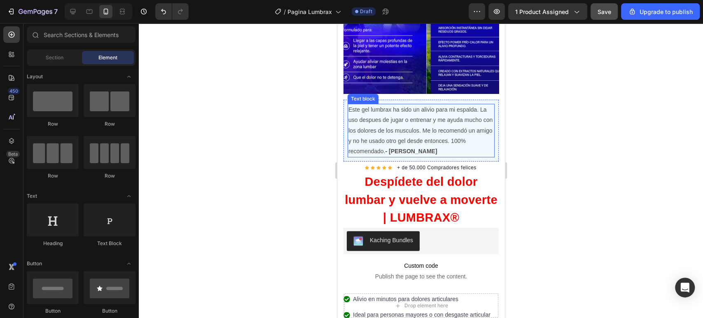
scroll to position [140, 0]
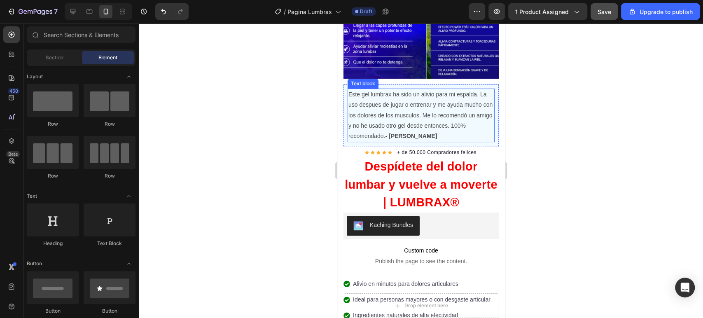
click at [419, 103] on p "Este gel lumbrax ha sido un alivio para mi espalda. La uso despues de jugar o e…" at bounding box center [420, 115] width 145 height 52
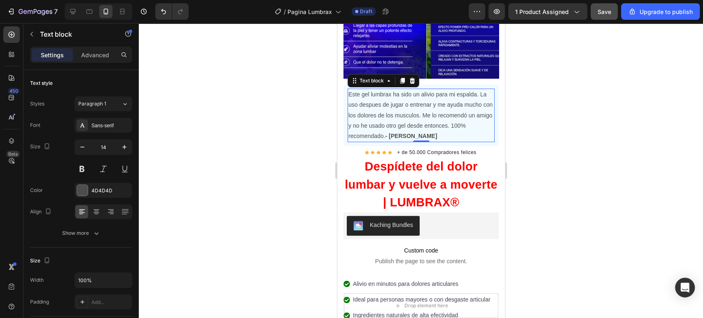
click at [422, 101] on p "Este gel lumbrax ha sido un alivio para mi espalda. La uso despues de jugar o e…" at bounding box center [420, 115] width 145 height 52
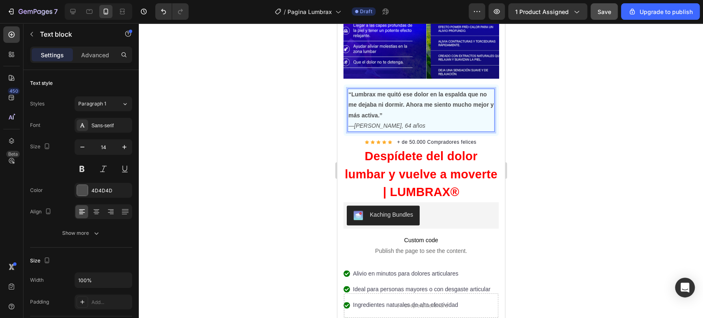
click at [407, 105] on p "“Lumbrax me quitó ese dolor en la espalda que no me dejaba ni dormir. Ahora me …" at bounding box center [420, 110] width 145 height 42
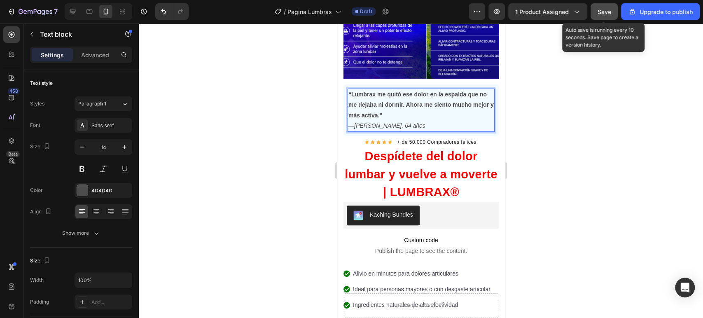
click at [606, 12] on span "Save" at bounding box center [605, 11] width 14 height 7
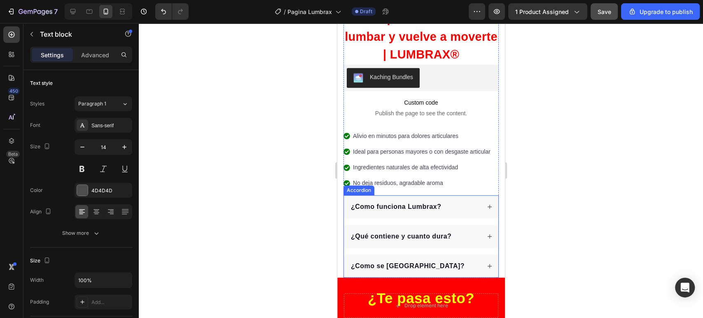
scroll to position [323, 0]
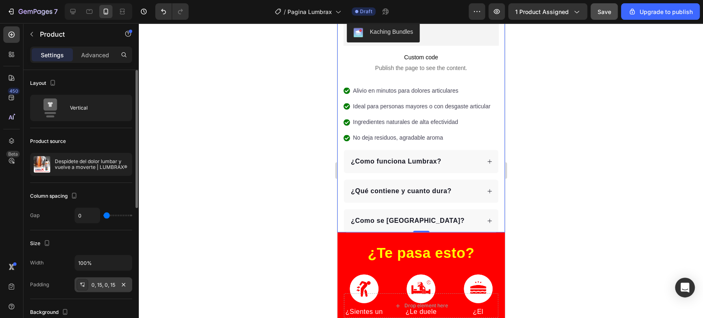
click at [101, 283] on div "0, 15, 0, 15" at bounding box center [103, 284] width 24 height 7
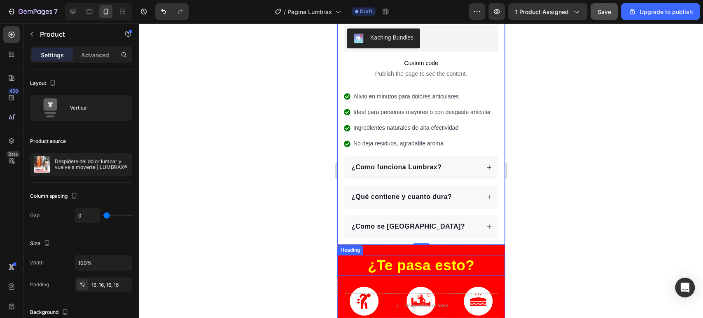
click at [302, 206] on div at bounding box center [421, 170] width 564 height 295
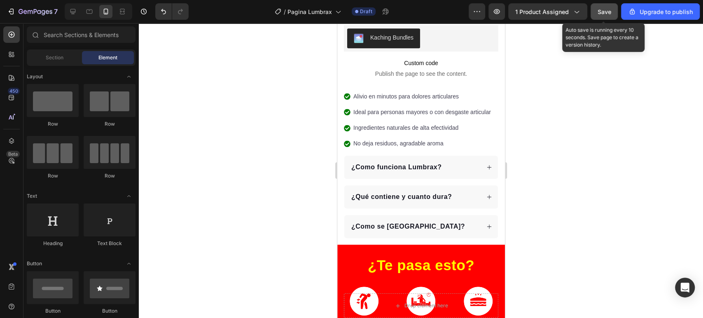
click at [603, 12] on span "Save" at bounding box center [605, 11] width 14 height 7
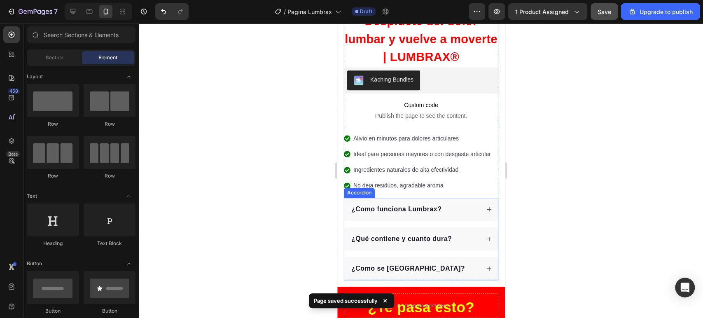
scroll to position [278, 0]
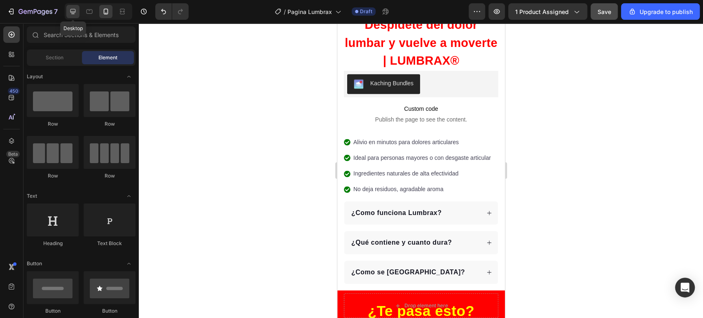
click at [77, 14] on div at bounding box center [72, 11] width 13 height 13
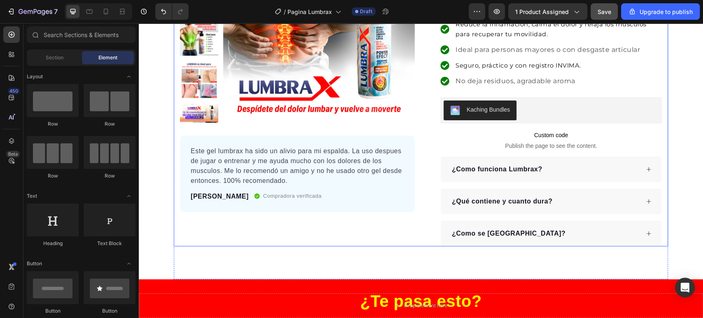
scroll to position [61, 0]
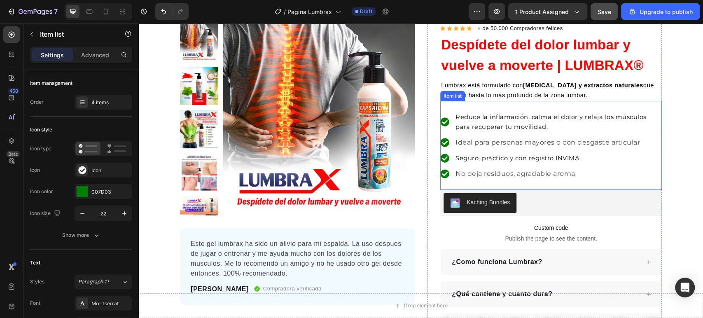
click at [519, 117] on span "Reduce la inflamación, calma el dolor y relaja los músculos para recuperar tu m…" at bounding box center [551, 121] width 191 height 17
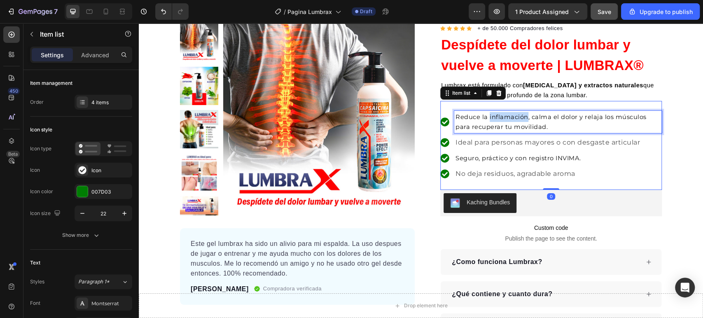
click at [519, 117] on span "Reduce la inflamación, calma el dolor y relaja los músculos para recuperar tu m…" at bounding box center [551, 121] width 191 height 17
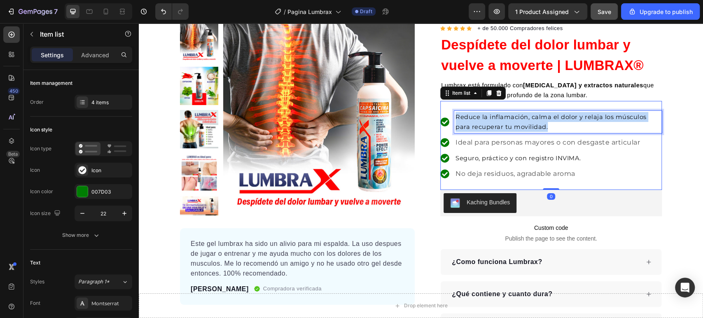
click at [519, 117] on span "Reduce la inflamación, calma el dolor y relaja los músculos para recuperar tu m…" at bounding box center [551, 121] width 191 height 17
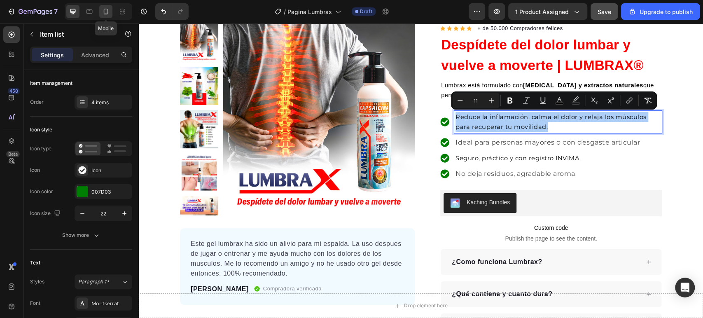
click at [108, 12] on icon at bounding box center [106, 11] width 8 height 8
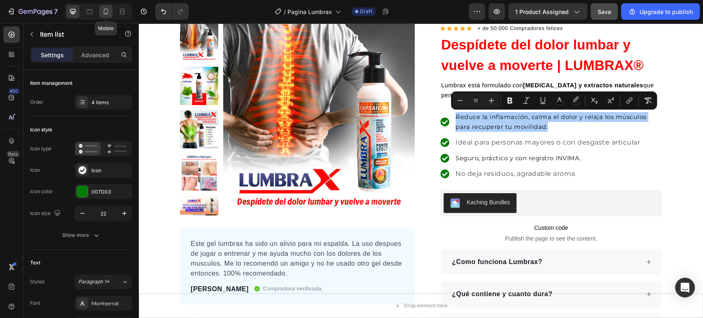
type input "16"
type input "14"
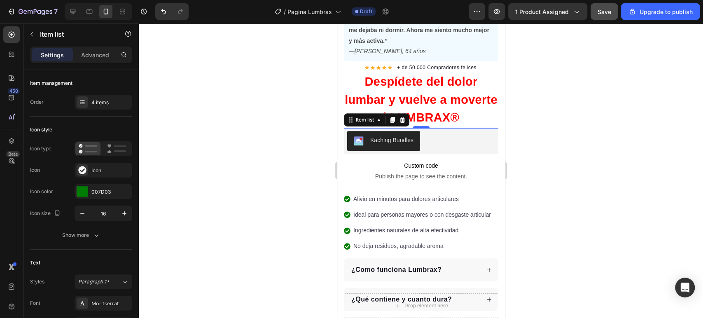
scroll to position [211, 0]
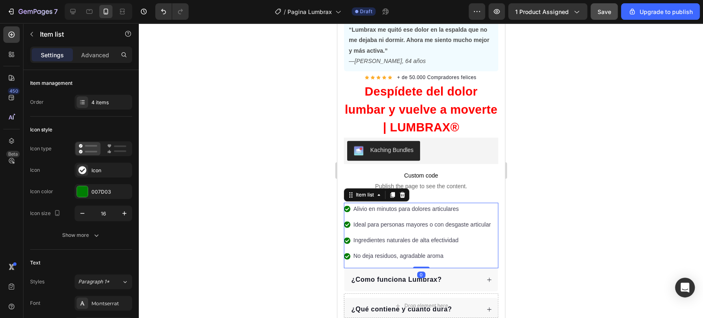
click at [407, 204] on p "Alivio en minutos para dolores articulares" at bounding box center [422, 209] width 138 height 10
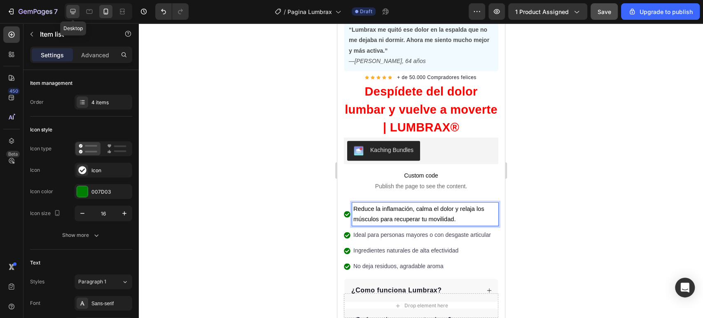
click at [69, 10] on icon at bounding box center [73, 11] width 8 height 8
type input "24"
type input "16"
type input "8"
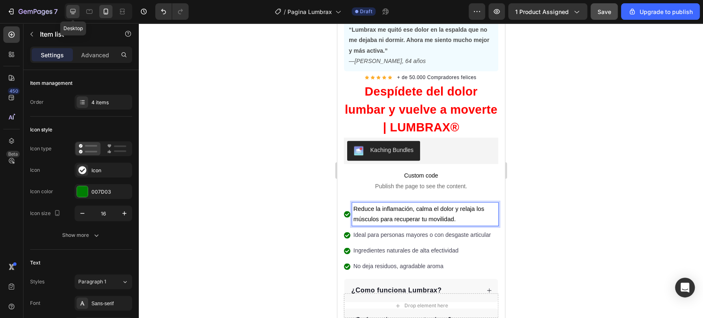
type input "12"
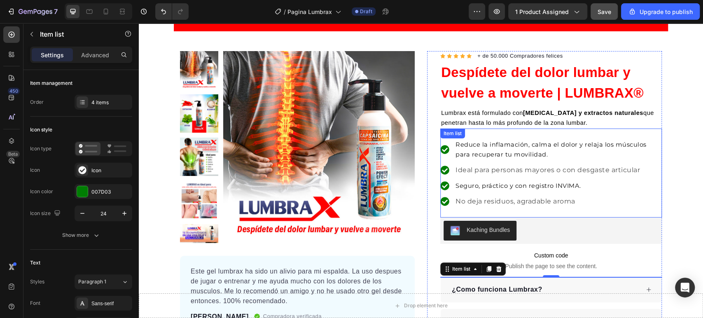
scroll to position [28, 0]
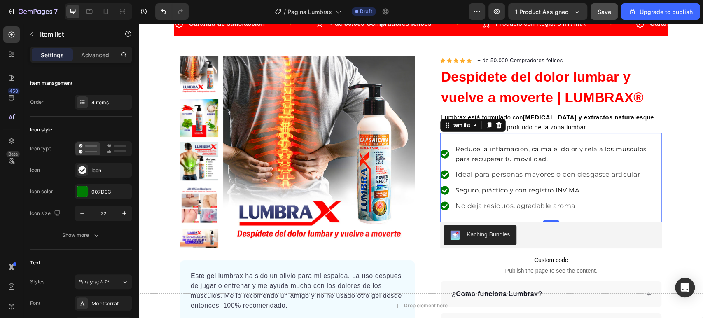
click at [509, 180] on div "Ideal para personas mayores o con desgaste articular" at bounding box center [558, 174] width 208 height 12
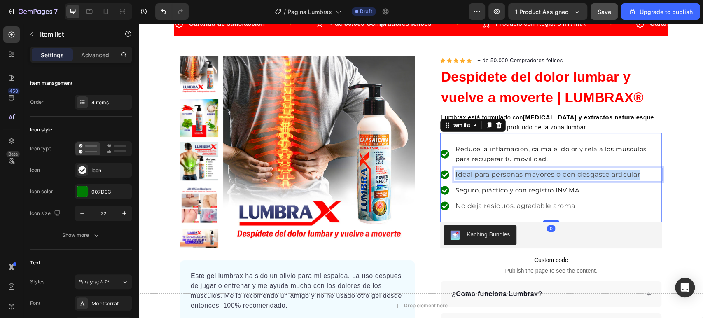
click at [509, 180] on div "Ideal para personas mayores o con desgaste articular" at bounding box center [558, 174] width 208 height 12
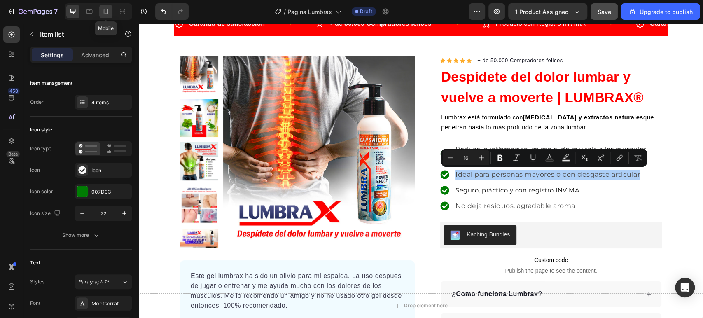
drag, startPoint x: 103, startPoint y: 12, endPoint x: 78, endPoint y: 179, distance: 168.3
click at [103, 12] on icon at bounding box center [106, 11] width 8 height 8
type input "16"
type input "14"
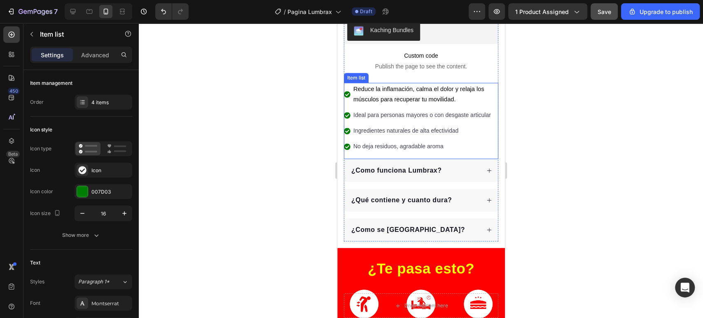
scroll to position [303, 0]
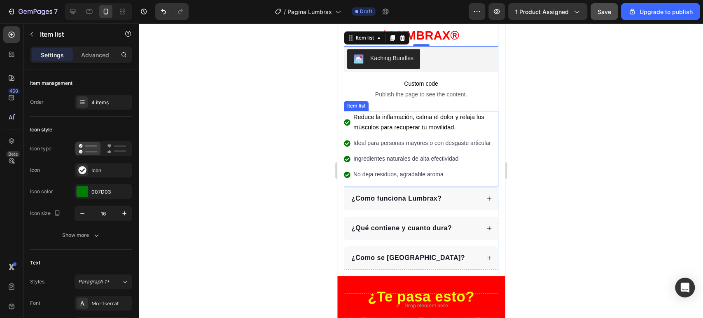
click at [398, 144] on p "Ideal para personas mayores o con desgaste articular" at bounding box center [425, 143] width 144 height 10
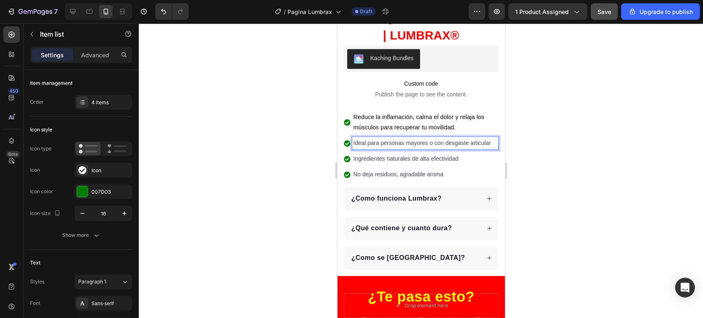
click at [398, 144] on p "Ideal para personas mayores o con desgaste articular" at bounding box center [425, 143] width 144 height 10
click at [69, 7] on div at bounding box center [72, 11] width 13 height 13
type input "24"
type input "16"
type input "8"
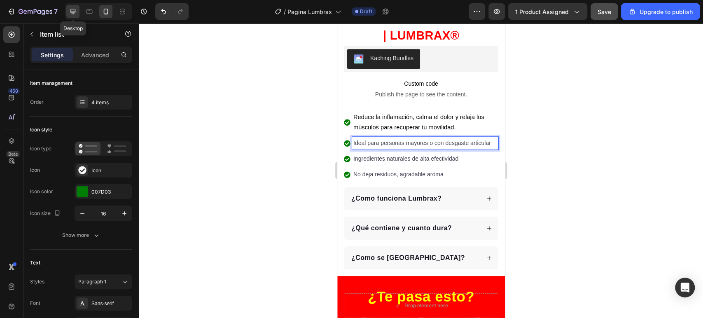
type input "8"
type input "12"
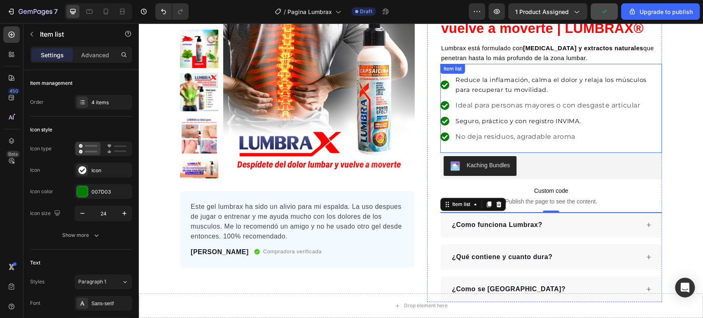
scroll to position [74, 0]
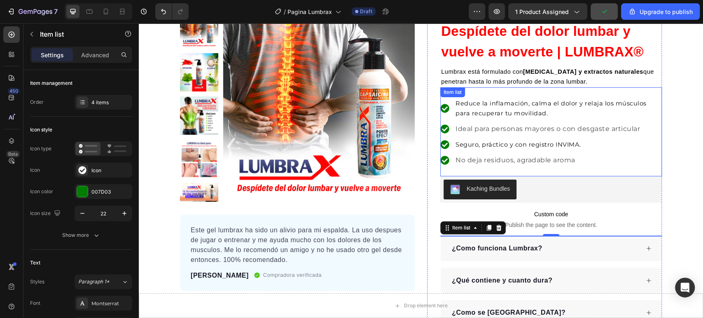
click at [488, 144] on span "Seguro, práctico y con registro INVIMA." at bounding box center [519, 144] width 126 height 7
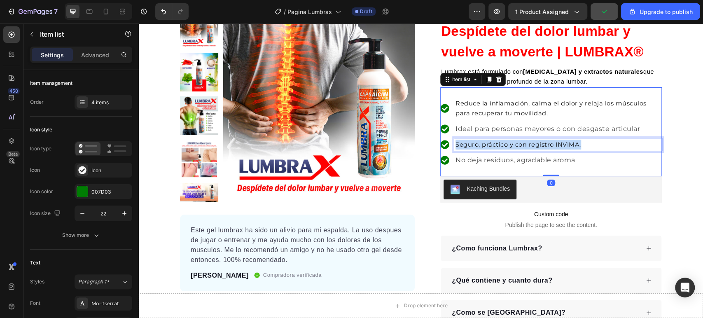
click at [488, 144] on span "Seguro, práctico y con registro INVIMA." at bounding box center [519, 144] width 126 height 7
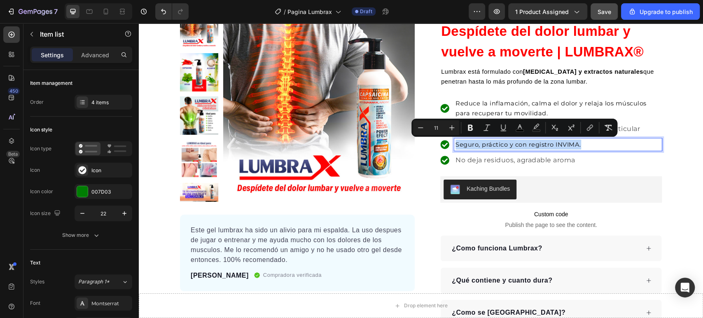
copy span "Seguro, práctico y con registro INVIMA."
click at [102, 7] on icon at bounding box center [106, 11] width 8 height 8
type input "16"
type input "14"
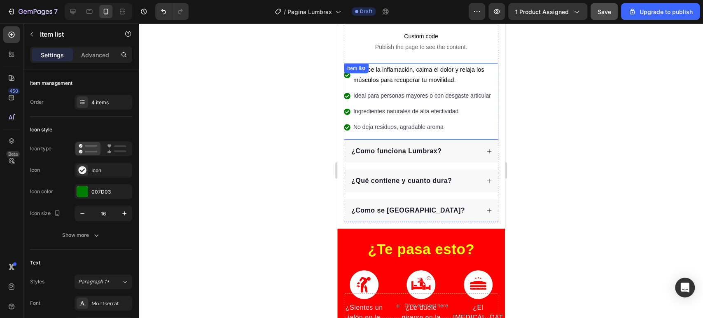
scroll to position [348, 0]
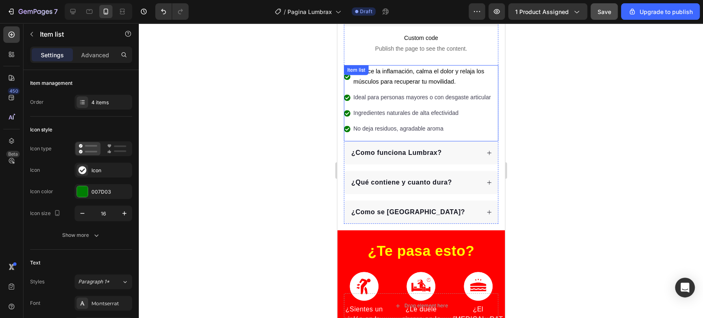
click at [384, 112] on p "Ingredientes naturales de alta efectividad" at bounding box center [425, 113] width 144 height 10
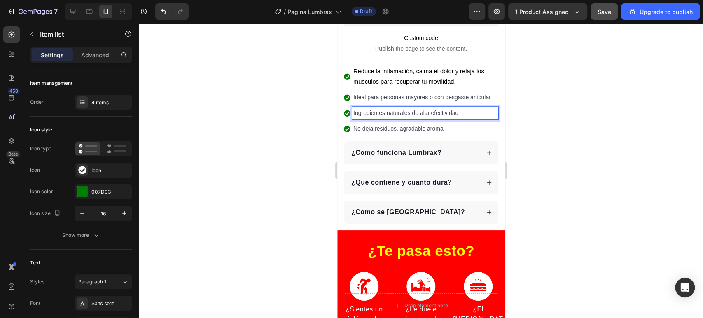
click at [384, 112] on p "Ingredientes naturales de alta efectividad" at bounding box center [425, 113] width 144 height 10
click at [368, 100] on p "Ideal para personas mayores o con desgaste articular" at bounding box center [425, 97] width 144 height 10
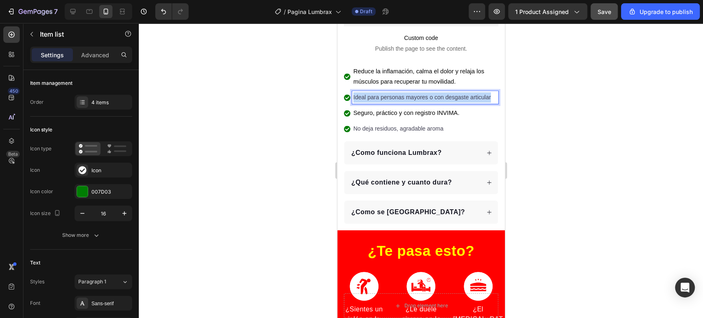
click at [368, 100] on p "Ideal para personas mayores o con desgaste articular" at bounding box center [425, 97] width 144 height 10
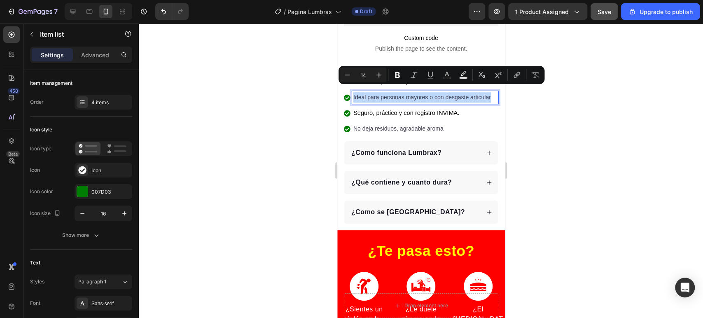
click at [368, 100] on p "Ideal para personas mayores o con desgaste articular" at bounding box center [425, 97] width 144 height 10
click at [443, 79] on button "Text Color" at bounding box center [447, 75] width 15 height 15
type input "424153"
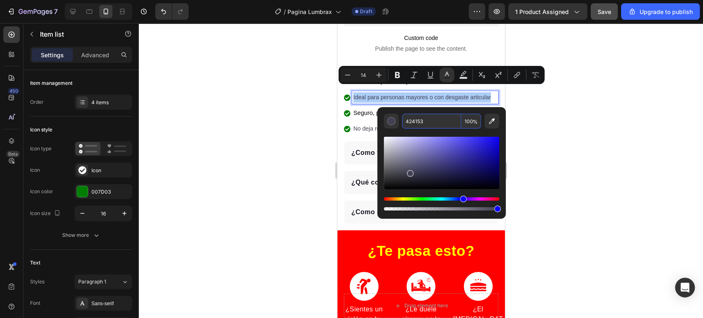
click at [432, 120] on input "424153" at bounding box center [431, 121] width 59 height 15
click at [365, 94] on p "Ideal para personas mayores o con desgaste articular" at bounding box center [425, 97] width 144 height 10
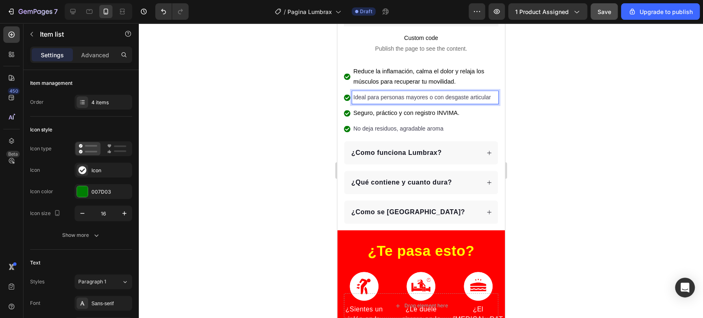
click at [370, 116] on span "Seguro, práctico y con registro INVIMA." at bounding box center [406, 113] width 106 height 7
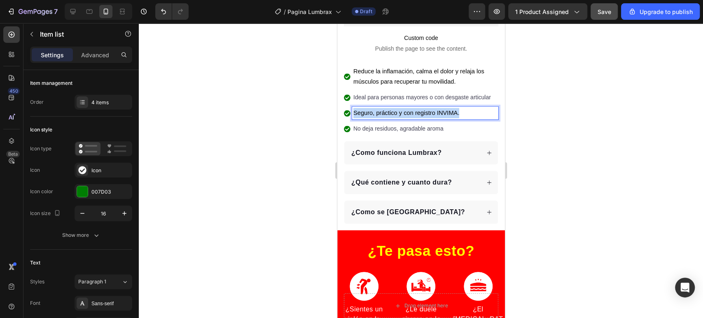
click at [370, 116] on span "Seguro, práctico y con registro INVIMA." at bounding box center [406, 113] width 106 height 7
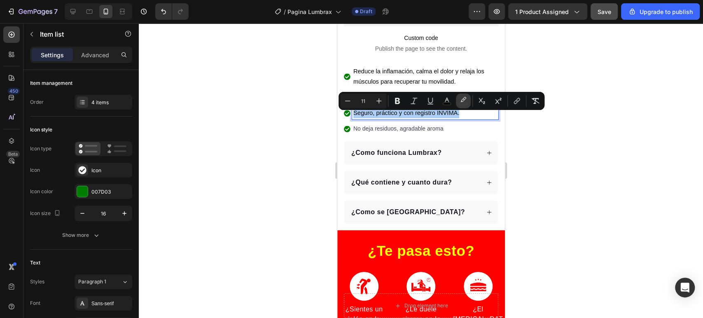
click at [456, 101] on button "color" at bounding box center [463, 101] width 15 height 15
type input "000000"
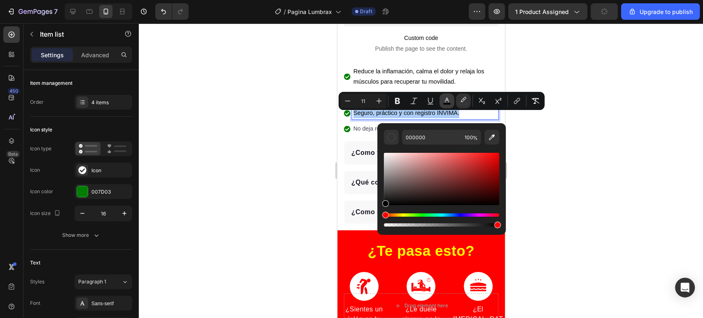
drag, startPoint x: 456, startPoint y: 101, endPoint x: 448, endPoint y: 101, distance: 8.2
click at [448, 101] on div "Minus 11 Plus Bold Italic Underline color color Subscript Superscript link Remo…" at bounding box center [441, 101] width 203 height 15
click at [448, 101] on icon "Editor contextual toolbar" at bounding box center [447, 101] width 8 height 8
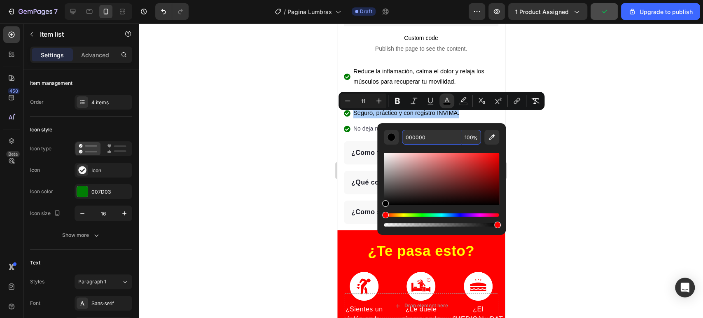
click at [438, 147] on div "Editor contextual toolbar" at bounding box center [441, 187] width 115 height 84
click at [438, 137] on input "000000" at bounding box center [431, 137] width 59 height 15
paste input "424153"
type input "424153"
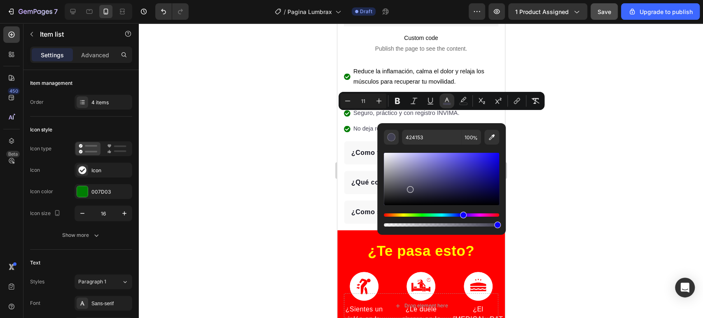
drag, startPoint x: 330, startPoint y: 138, endPoint x: 8, endPoint y: 101, distance: 324.7
click at [330, 138] on div at bounding box center [421, 170] width 564 height 295
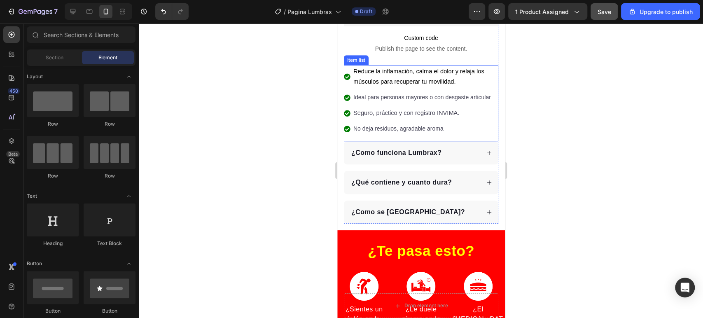
click at [407, 68] on span "Reduce la inflamación, calma el dolor y relaja los músculos para recuperar tu m…" at bounding box center [418, 76] width 131 height 17
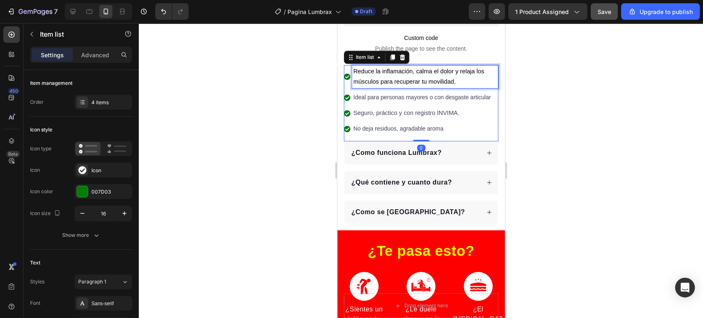
click at [407, 68] on span "Reduce la inflamación, calma el dolor y relaja los músculos para recuperar tu m…" at bounding box center [418, 76] width 131 height 17
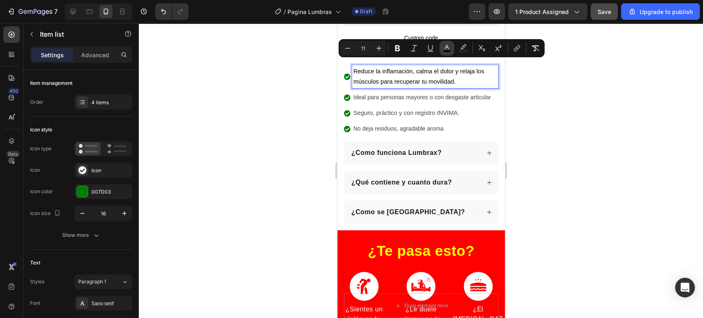
click at [447, 44] on icon "Editor contextual toolbar" at bounding box center [447, 48] width 8 height 8
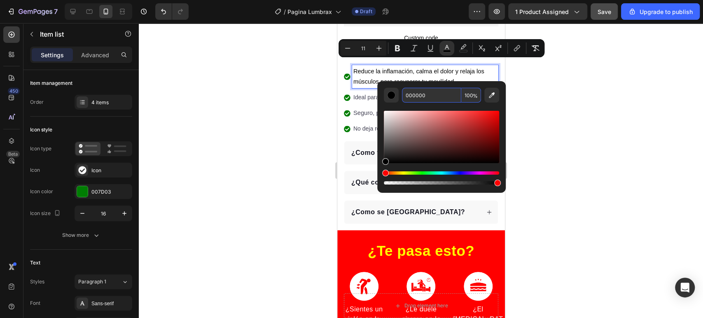
click at [437, 88] on input "000000" at bounding box center [431, 95] width 59 height 15
paste input "424153"
type input "424153"
click at [287, 130] on div at bounding box center [421, 170] width 564 height 295
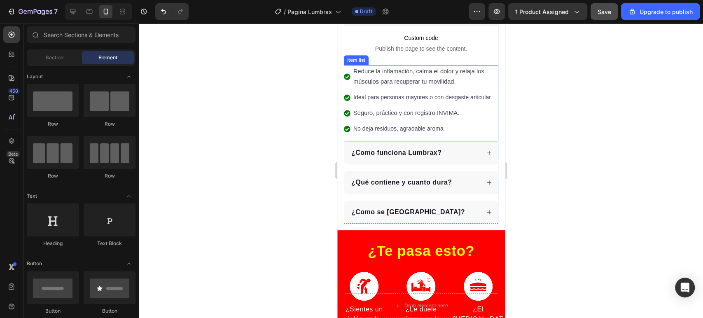
click at [428, 112] on p "Seguro, práctico y con registro INVIMA." at bounding box center [425, 113] width 144 height 10
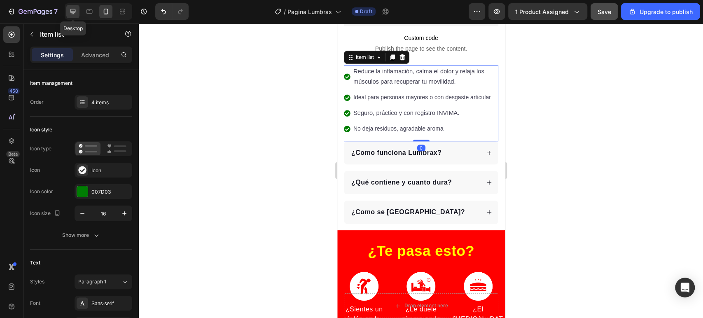
click at [69, 9] on icon at bounding box center [73, 11] width 8 height 8
type input "24"
type input "16"
type input "8"
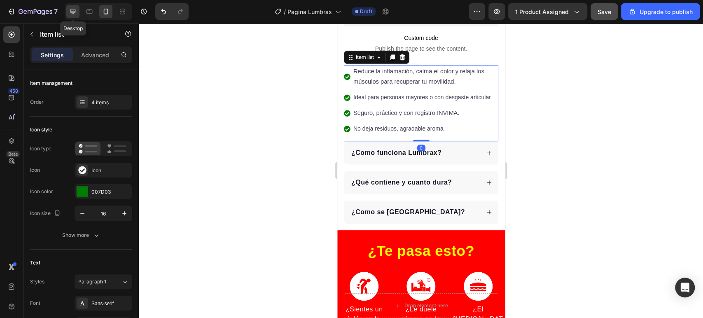
type input "12"
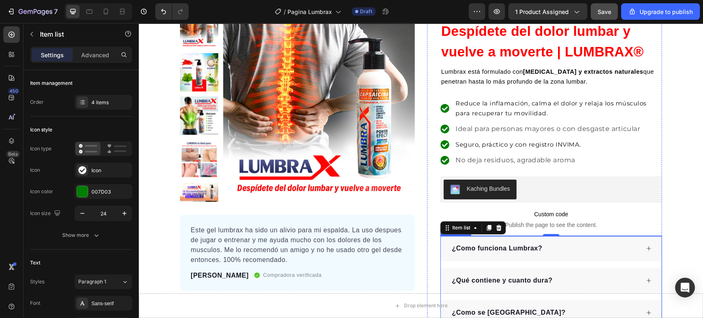
scroll to position [120, 0]
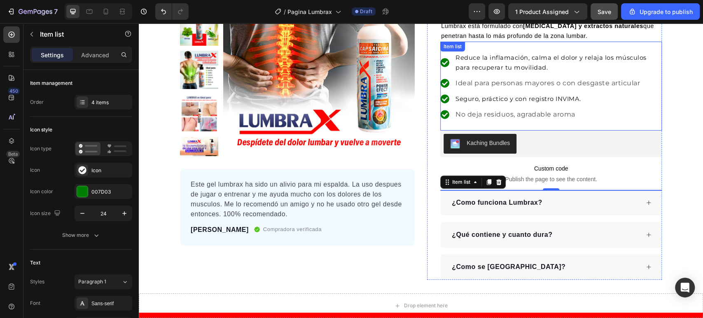
click at [551, 112] on p "No deja residuos, agradable aroma" at bounding box center [558, 115] width 205 height 10
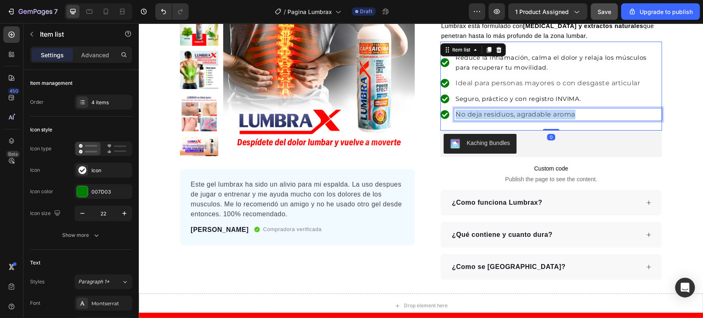
click at [551, 112] on p "No deja residuos, agradable aroma" at bounding box center [558, 115] width 205 height 10
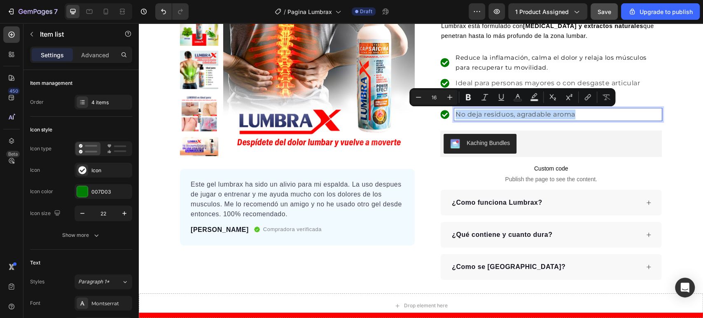
copy p "No deja residuos, agradable aroma"
click at [105, 9] on icon at bounding box center [106, 11] width 8 height 8
type input "16"
type input "14"
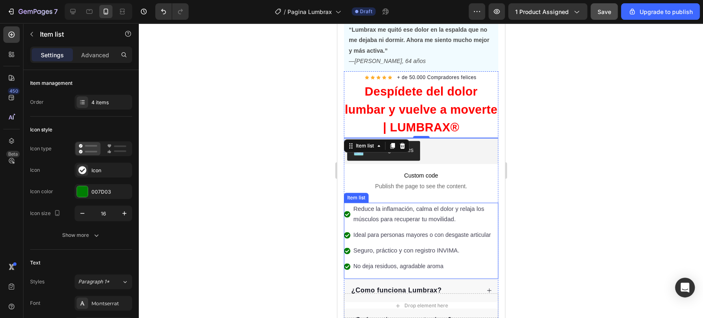
scroll to position [165, 0]
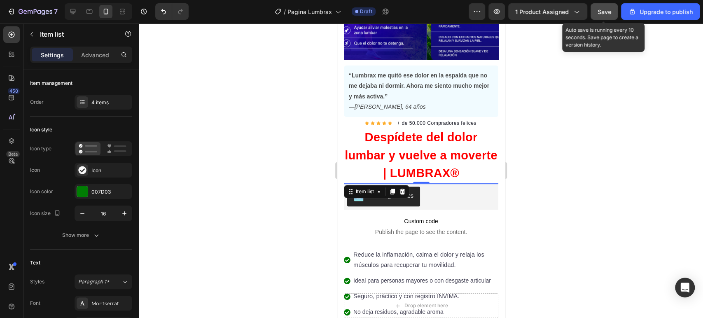
click at [607, 17] on button "Save" at bounding box center [604, 11] width 27 height 16
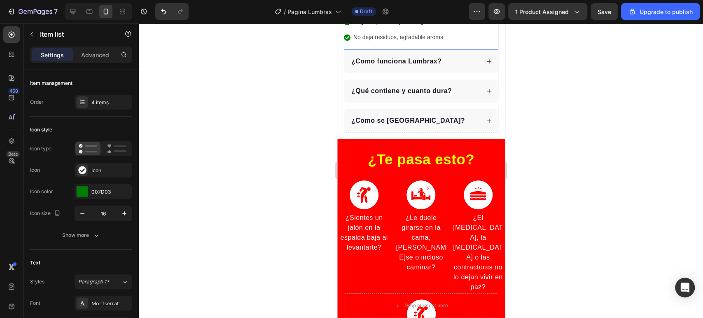
scroll to position [577, 0]
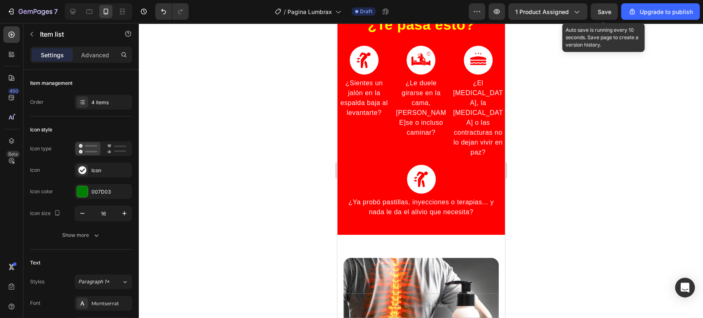
click at [608, 13] on span "Save" at bounding box center [605, 11] width 14 height 7
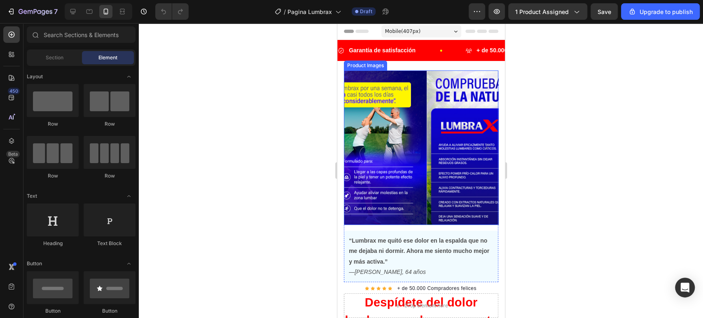
click at [426, 175] on img at bounding box center [503, 147] width 154 height 154
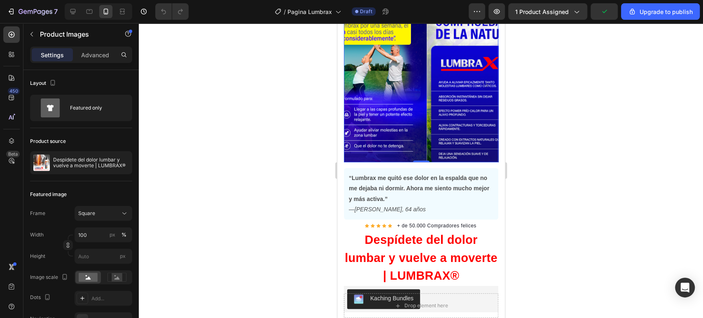
scroll to position [91, 0]
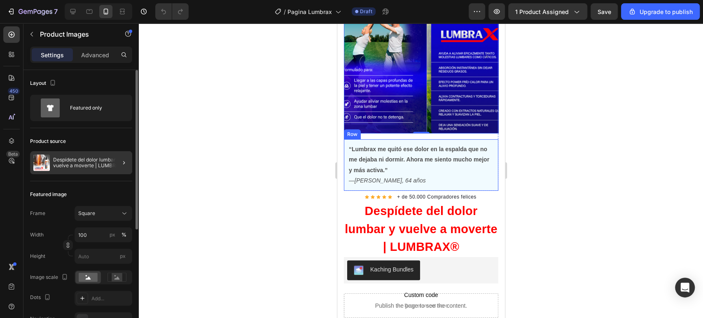
click at [112, 167] on div at bounding box center [120, 162] width 23 height 23
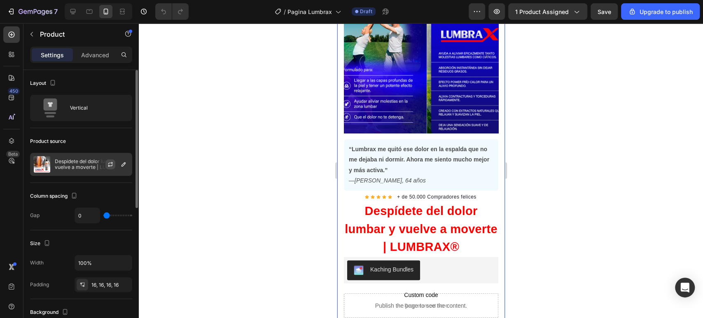
click at [111, 166] on icon "button" at bounding box center [110, 165] width 5 height 2
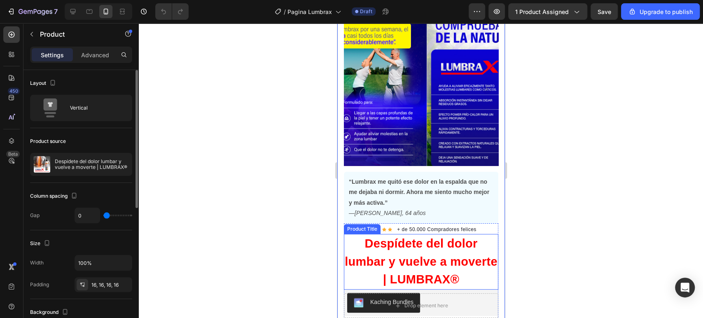
scroll to position [0, 0]
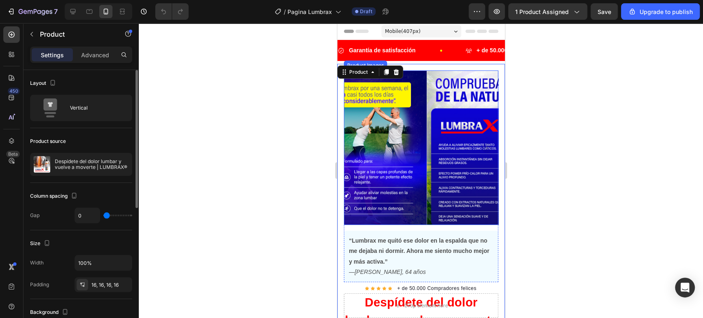
click at [432, 142] on img at bounding box center [503, 147] width 154 height 154
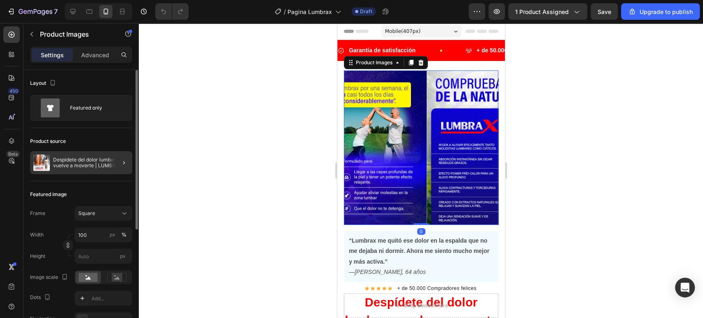
click at [110, 161] on div at bounding box center [120, 162] width 23 height 23
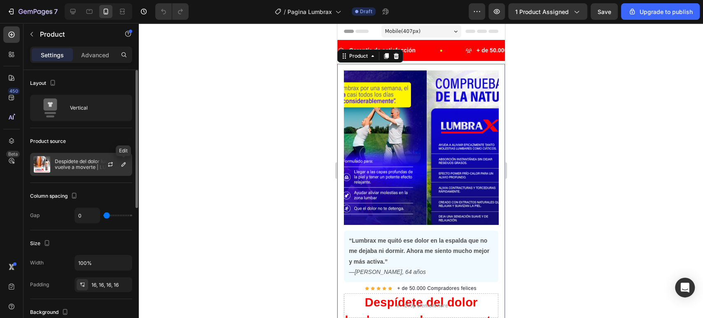
click at [119, 161] on div at bounding box center [124, 164] width 10 height 10
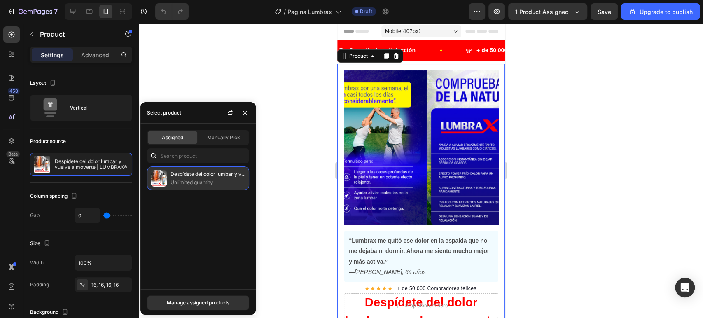
click at [203, 176] on p "Despídete del dolor lumbar y vuelve a moverte | LUMBRAX®" at bounding box center [208, 174] width 75 height 8
click at [298, 155] on div at bounding box center [421, 170] width 564 height 295
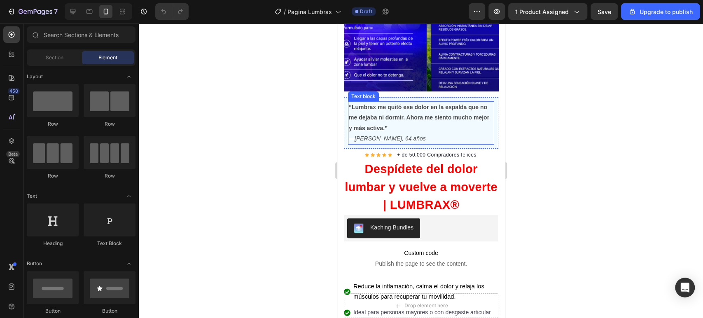
scroll to position [137, 0]
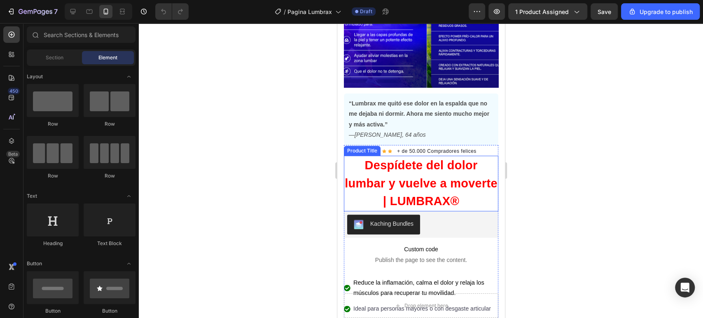
click at [444, 171] on h1 "Despídete del dolor lumbar y vuelve a moverte | LUMBRAX®" at bounding box center [421, 184] width 154 height 56
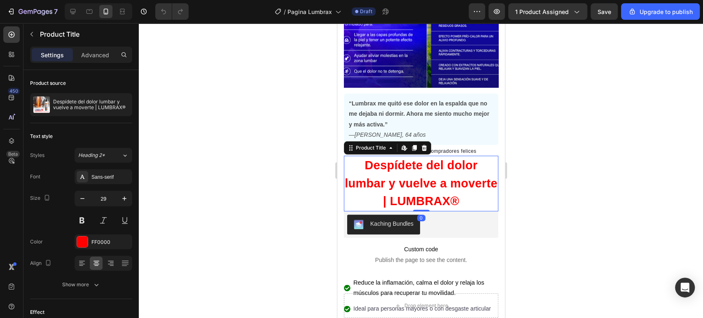
click at [444, 171] on h1 "Despídete del dolor lumbar y vuelve a moverte | LUMBRAX®" at bounding box center [421, 184] width 154 height 56
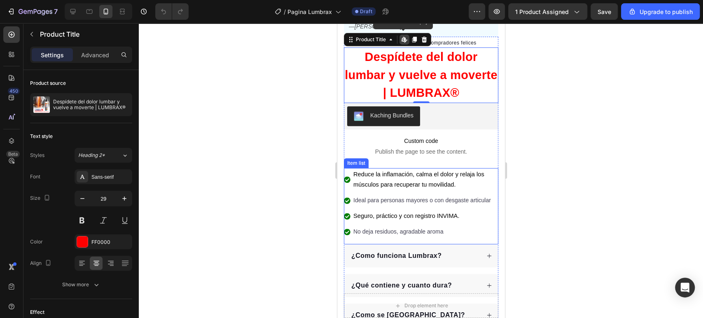
scroll to position [274, 0]
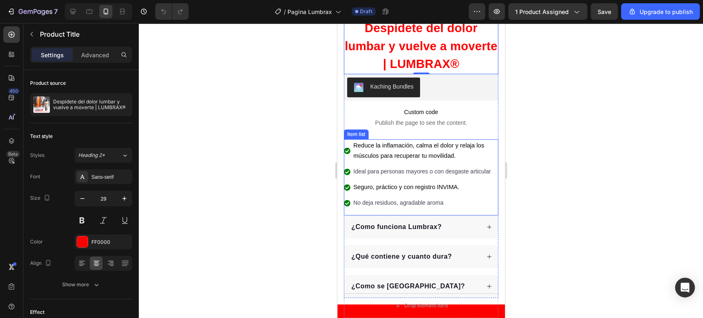
click at [399, 144] on p "Reduce la inflamación, calma el dolor y relaja los músculos para recuperar tu m…" at bounding box center [425, 150] width 144 height 21
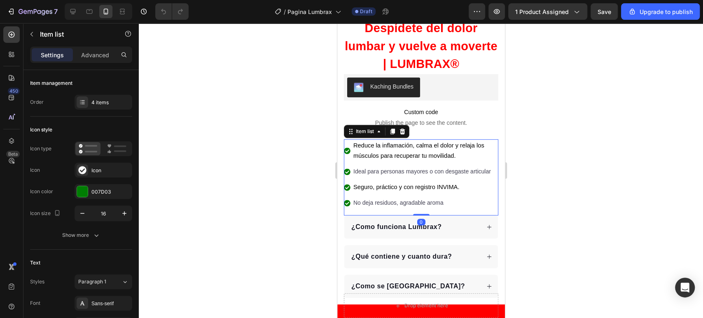
click at [395, 167] on p "Ideal para personas mayores o con desgaste articular" at bounding box center [425, 171] width 144 height 10
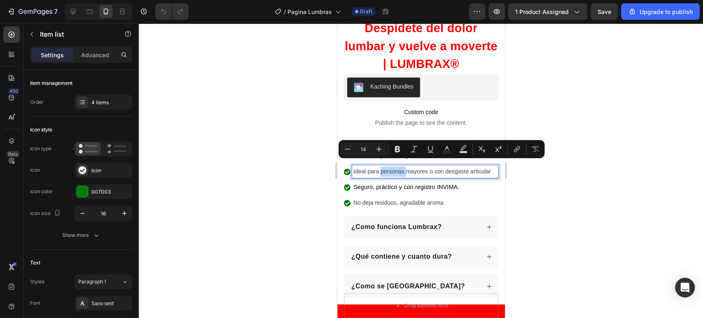
click at [395, 167] on p "Ideal para personas mayores o con desgaste articular" at bounding box center [425, 171] width 144 height 10
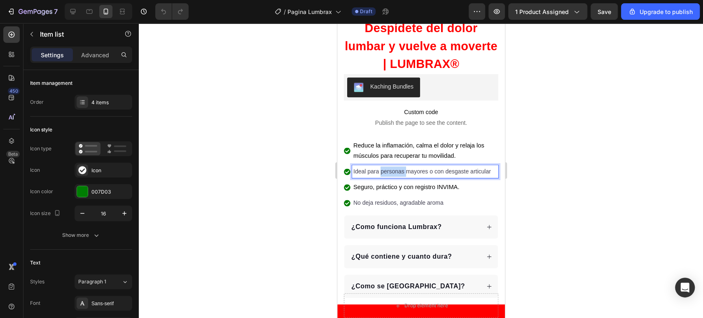
click at [395, 167] on p "Ideal para personas mayores o con desgaste articular" at bounding box center [425, 171] width 144 height 10
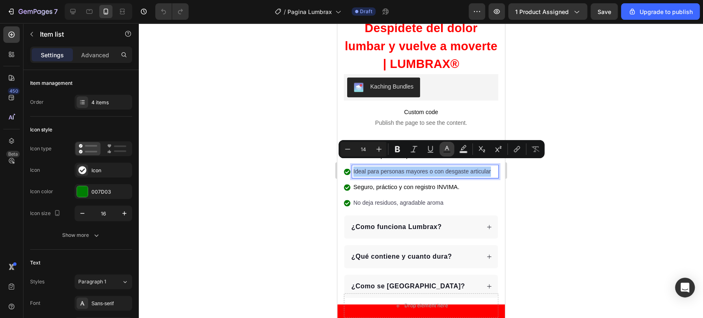
click at [442, 147] on button "Text Color" at bounding box center [447, 149] width 15 height 15
type input "424153"
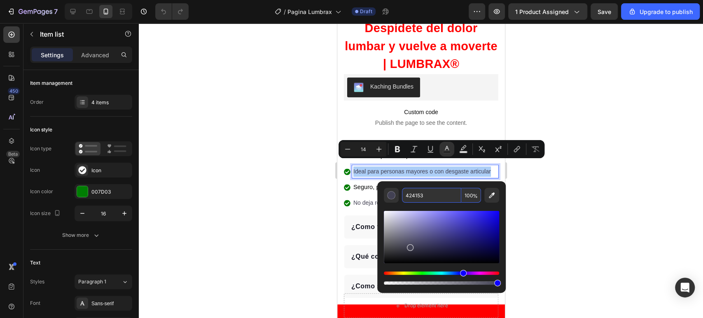
click at [422, 194] on input "424153" at bounding box center [431, 195] width 59 height 15
click at [423, 194] on input "424153" at bounding box center [431, 195] width 59 height 15
click at [555, 187] on div at bounding box center [421, 170] width 564 height 295
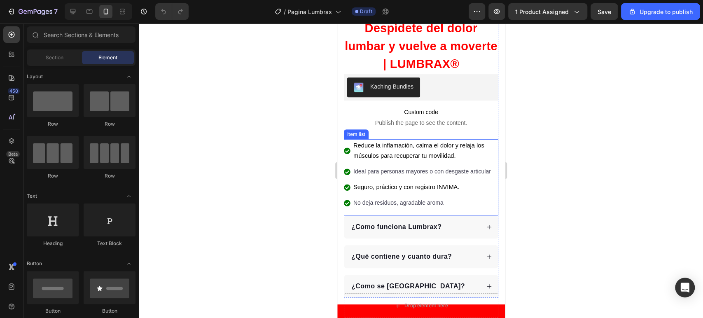
click at [442, 147] on span "Reduce la inflamación, calma el dolor y relaja los músculos para recuperar tu m…" at bounding box center [418, 150] width 131 height 17
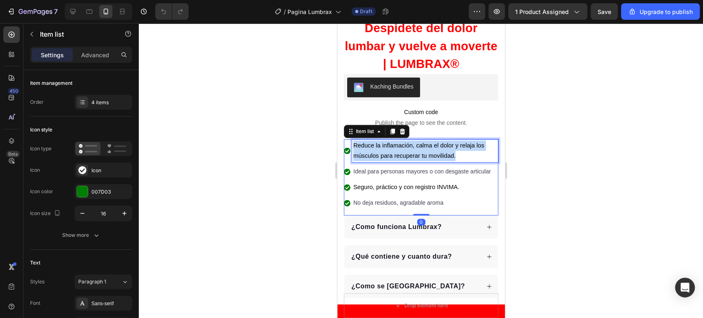
click at [442, 147] on span "Reduce la inflamación, calma el dolor y relaja los músculos para recuperar tu m…" at bounding box center [418, 150] width 131 height 17
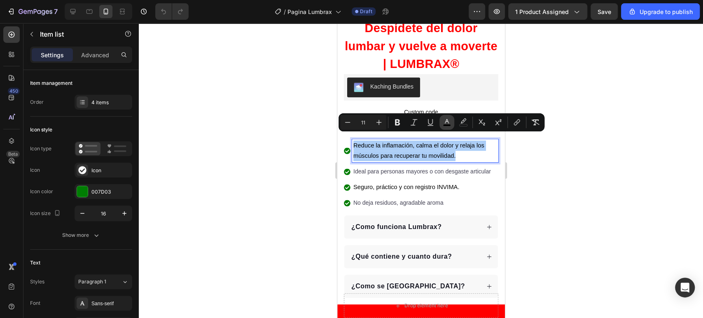
click at [442, 118] on button "color" at bounding box center [447, 122] width 15 height 15
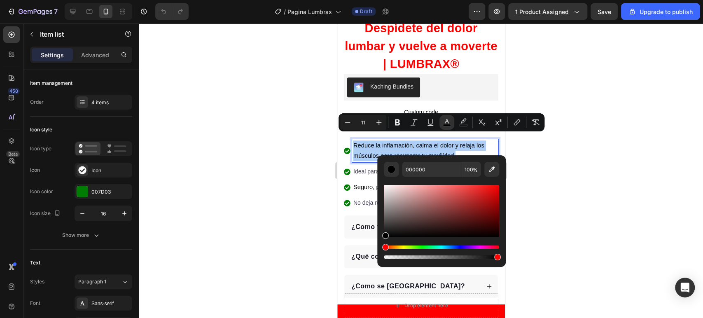
click at [433, 177] on div "Editor contextual toolbar" at bounding box center [441, 219] width 115 height 84
click at [434, 168] on input "000000" at bounding box center [431, 169] width 59 height 15
click at [434, 167] on input "000000" at bounding box center [431, 169] width 59 height 15
paste input "424153"
type input "424153"
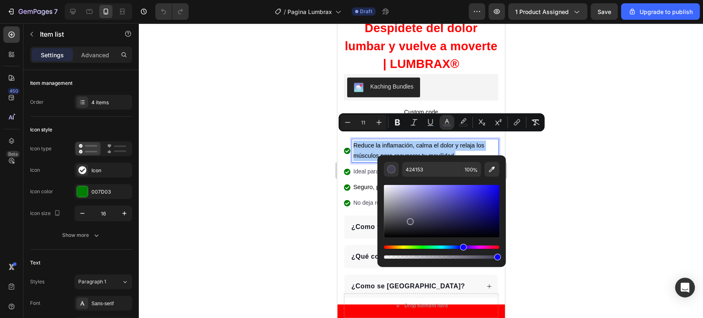
click at [306, 201] on div at bounding box center [421, 170] width 564 height 295
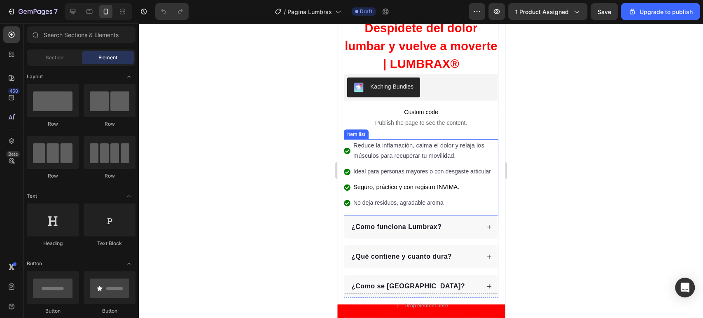
click at [400, 190] on span "Seguro, práctico y con registro INVIMA." at bounding box center [406, 187] width 106 height 7
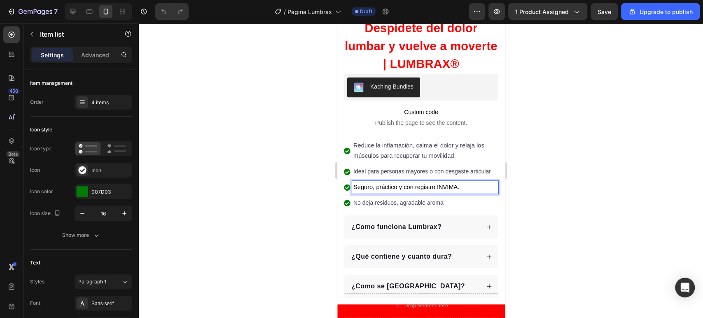
click at [409, 188] on span "Seguro, práctico y con registro INVIMA." at bounding box center [406, 187] width 106 height 7
click at [436, 190] on span "Seguro, práctico y con registro INVIMA." at bounding box center [406, 187] width 106 height 7
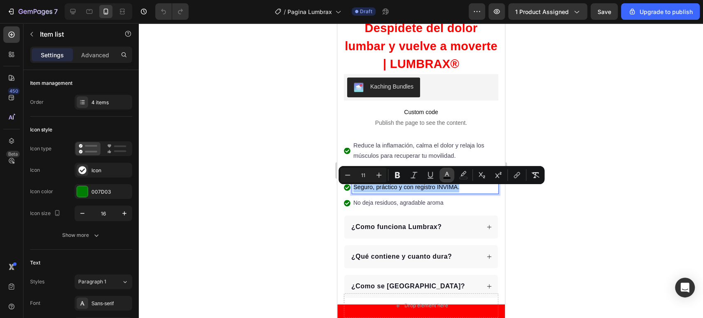
drag, startPoint x: 446, startPoint y: 172, endPoint x: 91, endPoint y: 172, distance: 354.3
click at [446, 171] on icon "Editor contextual toolbar" at bounding box center [447, 175] width 8 height 8
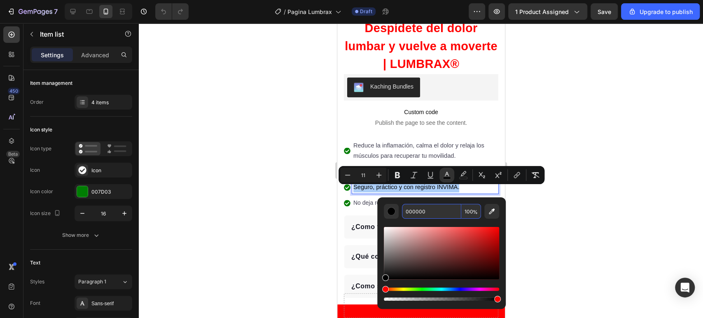
click at [428, 213] on input "000000" at bounding box center [431, 211] width 59 height 15
paste input "424153"
type input "424153"
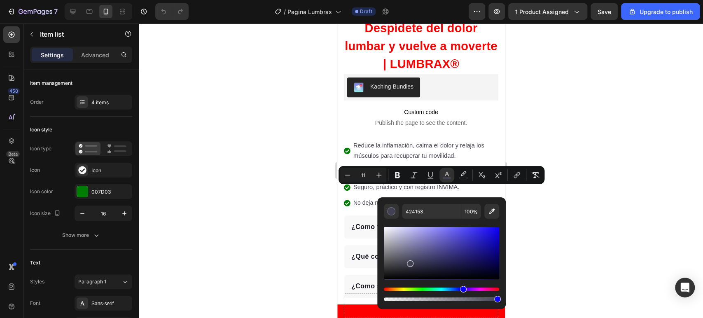
click at [593, 216] on div at bounding box center [421, 170] width 564 height 295
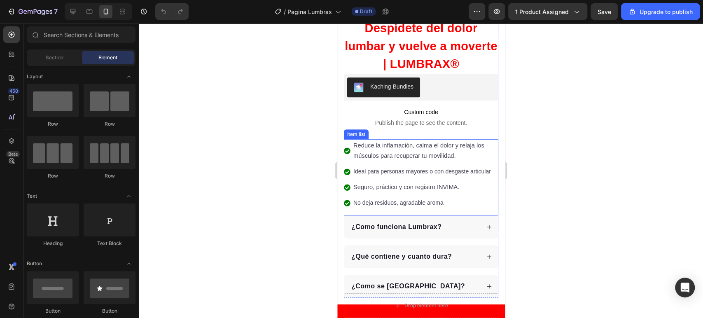
click at [403, 202] on p "No deja residuos, agradable aroma" at bounding box center [425, 203] width 144 height 10
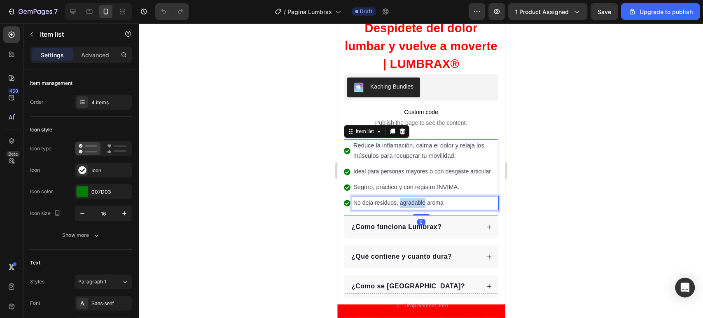
click at [401, 208] on p "No deja residuos, agradable aroma" at bounding box center [425, 203] width 144 height 10
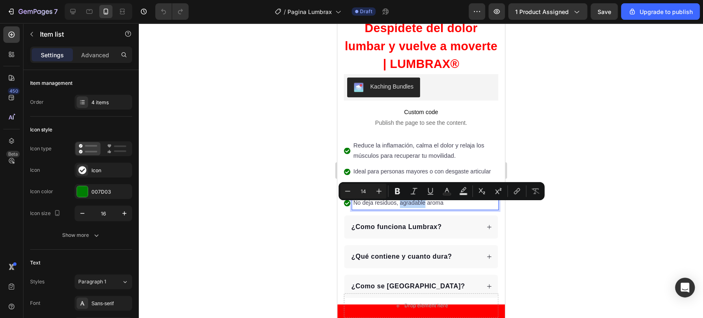
click at [401, 208] on p "No deja residuos, agradable aroma" at bounding box center [425, 203] width 144 height 10
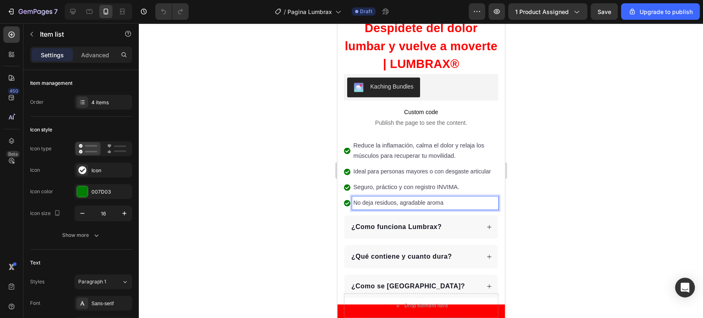
click at [384, 190] on span "Seguro, práctico y con registro INVIMA." at bounding box center [406, 187] width 106 height 7
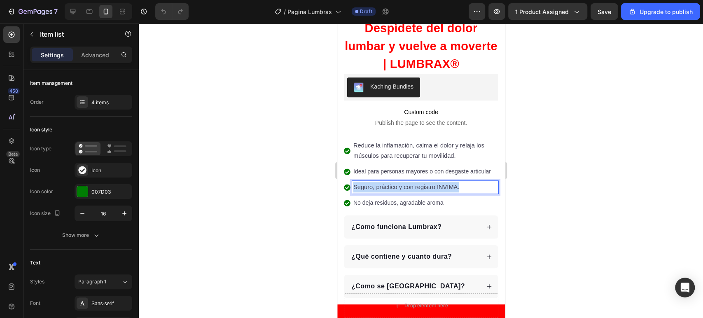
click at [384, 190] on span "Seguro, práctico y con registro INVIMA." at bounding box center [406, 187] width 106 height 7
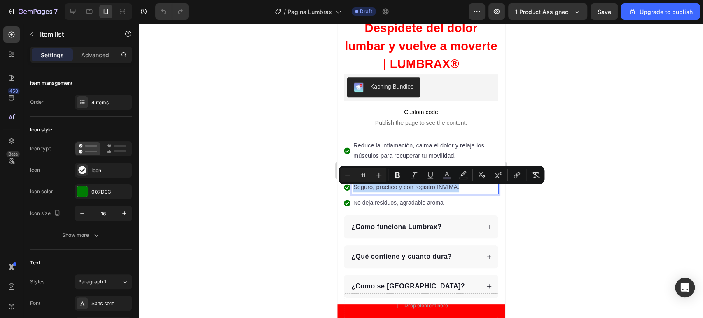
click at [384, 190] on span "Seguro, práctico y con registro INVIMA." at bounding box center [406, 187] width 106 height 7
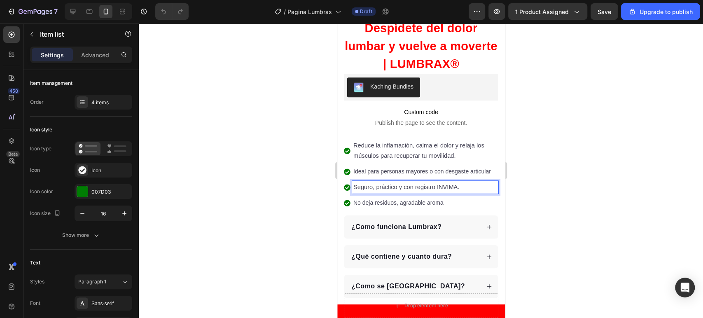
click at [384, 190] on span "Seguro, práctico y con registro INVIMA." at bounding box center [406, 187] width 106 height 7
click at [381, 190] on span "Seguro, práctico y con registro INVIMA." at bounding box center [406, 187] width 106 height 7
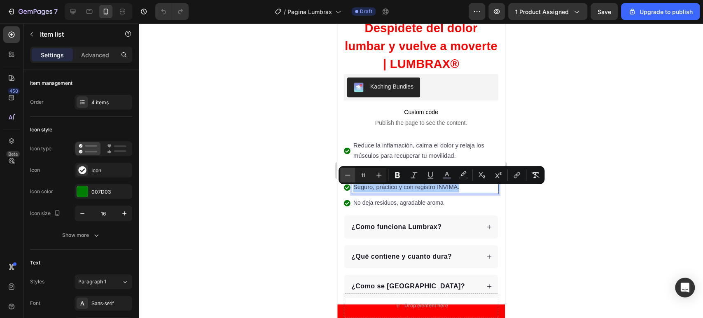
click at [350, 174] on icon "Editor contextual toolbar" at bounding box center [348, 175] width 8 height 8
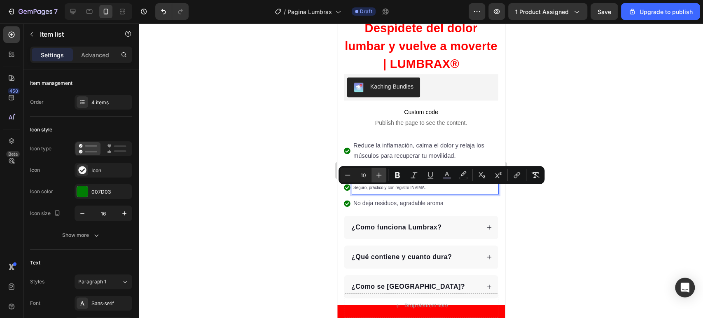
click at [380, 174] on icon "Editor contextual toolbar" at bounding box center [379, 175] width 8 height 8
drag, startPoint x: 350, startPoint y: 171, endPoint x: 21, endPoint y: 165, distance: 329.6
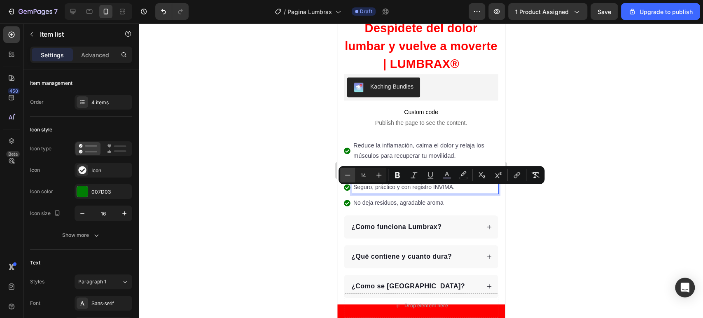
click at [350, 171] on icon "Editor contextual toolbar" at bounding box center [348, 175] width 8 height 8
type input "13"
click at [366, 202] on p "No deja residuos, agradable aroma" at bounding box center [425, 203] width 144 height 10
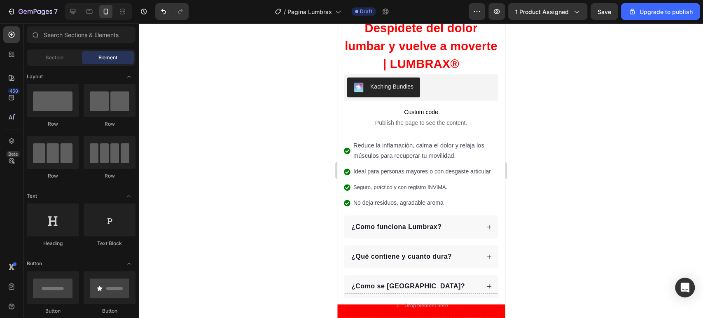
click at [361, 192] on div at bounding box center [361, 192] width 0 height 0
click at [379, 207] on p "No deja residuos, agradable aroma" at bounding box center [425, 203] width 144 height 10
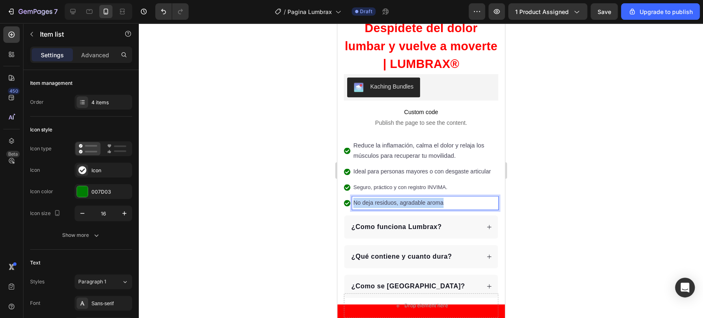
click at [379, 207] on p "No deja residuos, agradable aroma" at bounding box center [425, 203] width 144 height 10
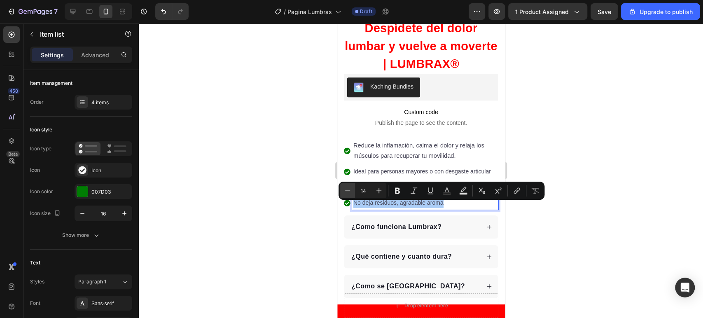
click at [346, 192] on icon "Editor contextual toolbar" at bounding box center [348, 191] width 8 height 8
click at [376, 194] on icon "Editor contextual toolbar" at bounding box center [379, 191] width 8 height 8
type input "14"
click at [518, 218] on div at bounding box center [421, 170] width 564 height 295
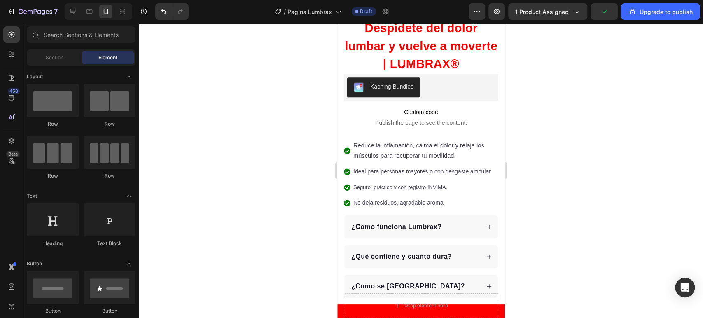
click at [457, 166] on p "Ideal para personas mayores o con desgaste articular" at bounding box center [425, 171] width 144 height 10
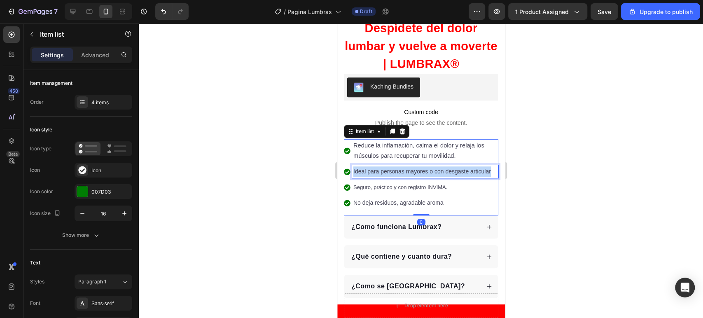
click at [457, 166] on p "Ideal para personas mayores o con desgaste articular" at bounding box center [425, 171] width 144 height 10
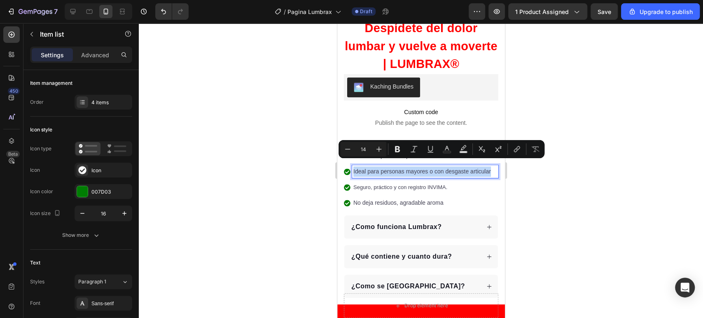
type input "13"
click at [374, 189] on span "Seguro, práctico y con registro INVIMA." at bounding box center [400, 187] width 94 height 6
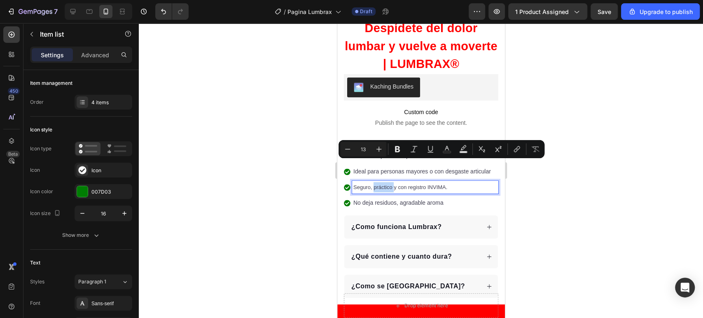
click at [374, 189] on span "Seguro, práctico y con registro INVIMA." at bounding box center [400, 187] width 94 height 6
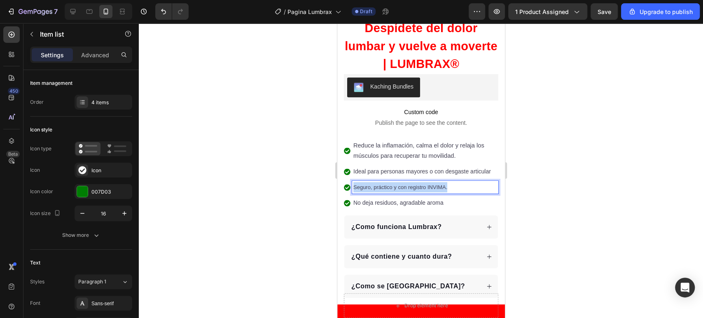
click at [374, 189] on span "Seguro, práctico y con registro INVIMA." at bounding box center [400, 187] width 94 height 6
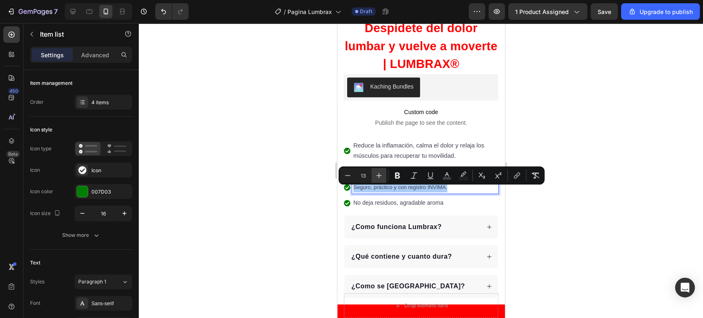
click at [384, 174] on button "Plus" at bounding box center [379, 175] width 15 height 15
type input "14"
click at [386, 208] on p "No deja residuos, agradable aroma" at bounding box center [425, 203] width 144 height 10
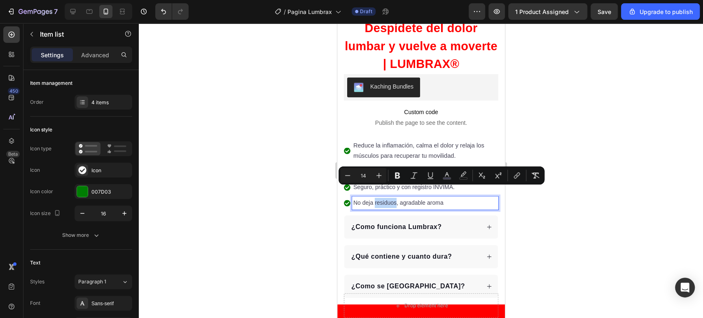
click at [386, 208] on p "No deja residuos, agradable aroma" at bounding box center [425, 203] width 144 height 10
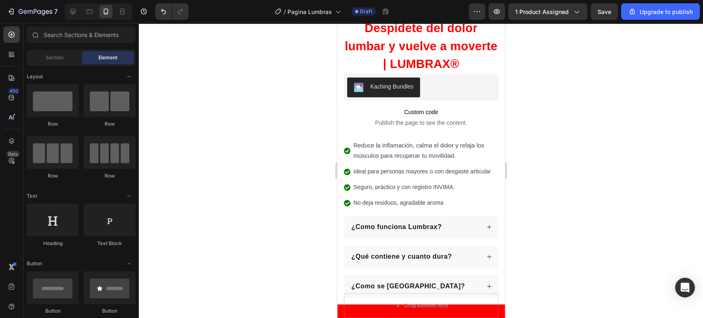
click at [381, 210] on div at bounding box center [381, 210] width 0 height 0
click at [379, 201] on p "No deja residuos, agradable aroma" at bounding box center [425, 203] width 144 height 10
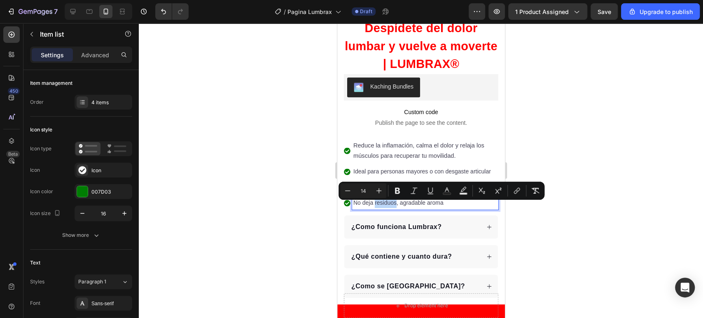
click at [383, 206] on span "No deja residuos, agradable aroma" at bounding box center [398, 202] width 90 height 7
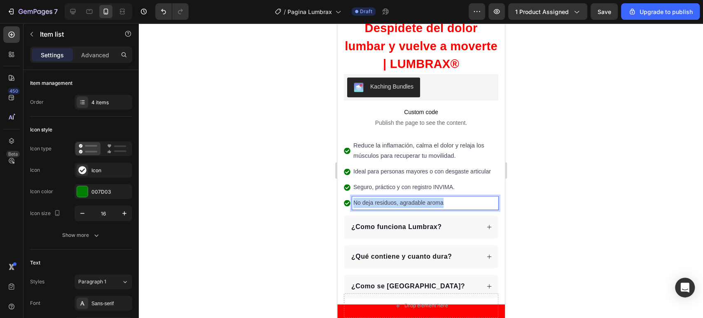
click at [383, 206] on span "No deja residuos, agradable aroma" at bounding box center [398, 202] width 90 height 7
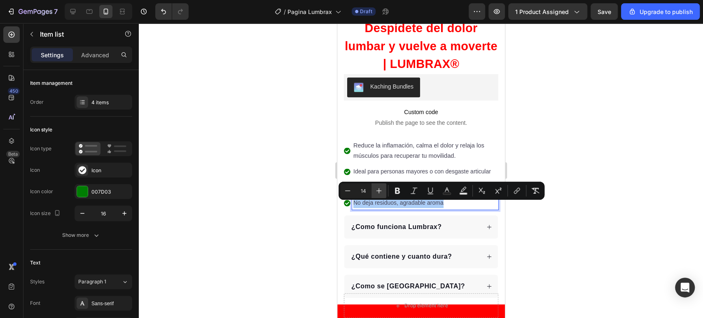
click at [379, 194] on icon "Editor contextual toolbar" at bounding box center [379, 191] width 8 height 8
click at [348, 187] on icon "Editor contextual toolbar" at bounding box center [348, 191] width 8 height 8
type input "14"
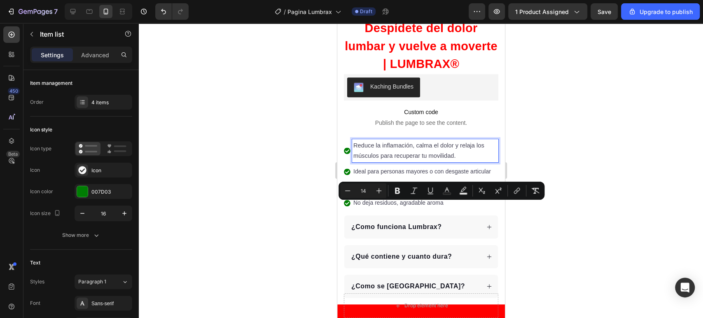
click at [383, 142] on p "Reduce la inflamación, calma el dolor y relaja los músculos para recuperar tu m…" at bounding box center [425, 150] width 144 height 21
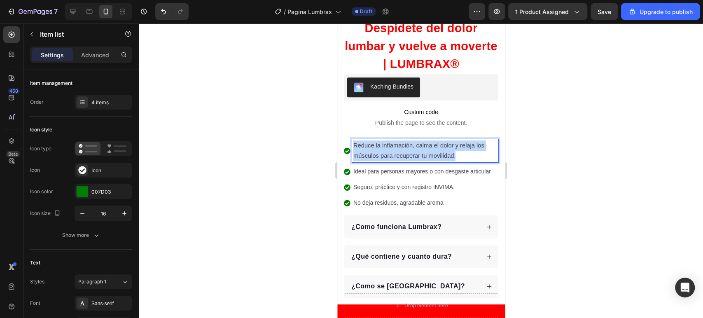
click at [383, 142] on p "Reduce la inflamación, calma el dolor y relaja los músculos para recuperar tu m…" at bounding box center [425, 150] width 144 height 21
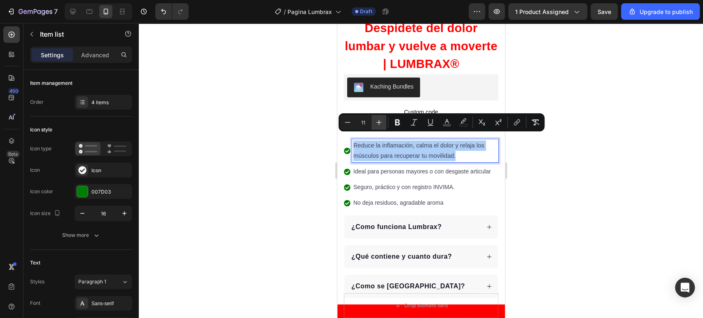
click at [379, 119] on icon "Editor contextual toolbar" at bounding box center [379, 122] width 8 height 8
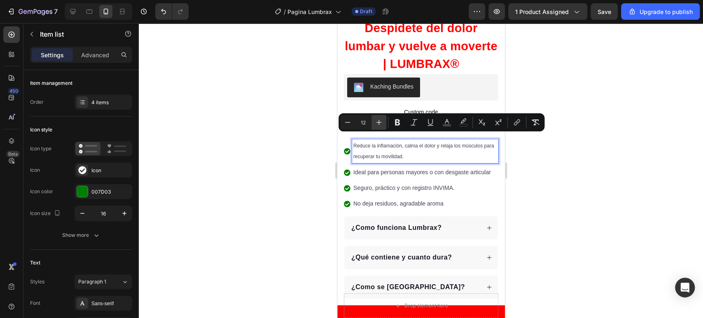
click at [379, 119] on icon "Editor contextual toolbar" at bounding box center [379, 122] width 8 height 8
click at [351, 119] on icon "Editor contextual toolbar" at bounding box center [348, 122] width 8 height 8
type input "14"
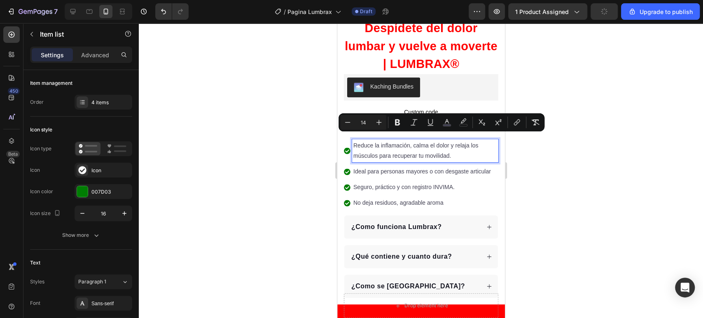
click at [434, 173] on p "Ideal para personas mayores o con desgaste articular" at bounding box center [425, 171] width 144 height 10
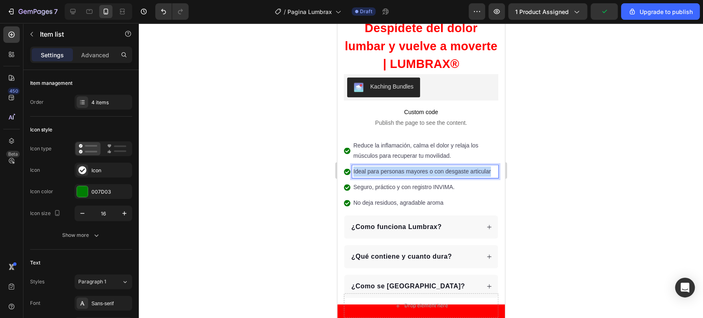
click at [434, 173] on p "Ideal para personas mayores o con desgaste articular" at bounding box center [425, 171] width 144 height 10
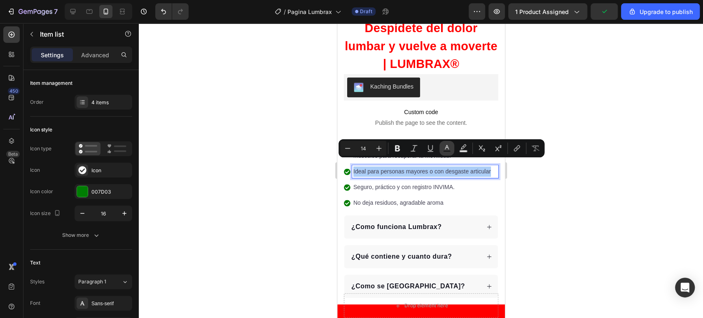
click at [447, 147] on icon "Editor contextual toolbar" at bounding box center [447, 148] width 8 height 8
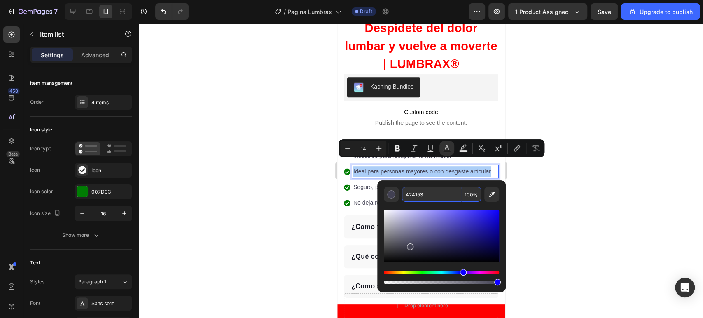
click at [428, 201] on input "424153" at bounding box center [431, 194] width 59 height 15
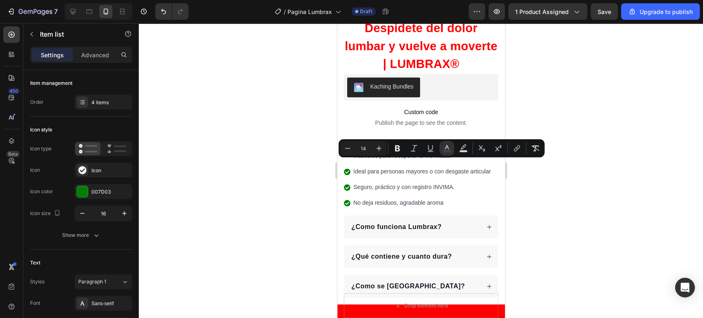
click at [540, 189] on div at bounding box center [421, 170] width 564 height 295
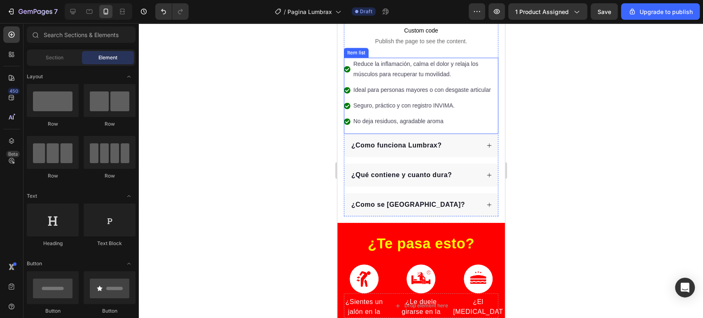
scroll to position [366, 0]
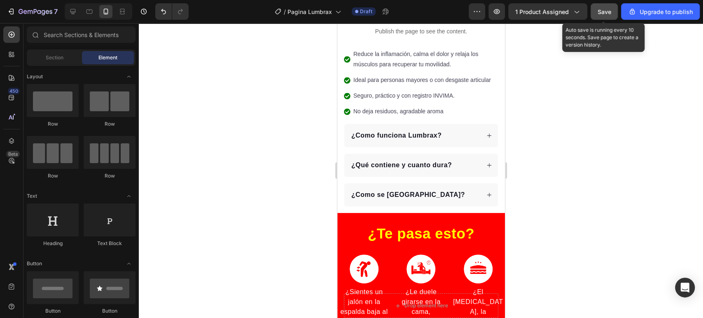
click at [607, 9] on span "Save" at bounding box center [605, 11] width 14 height 7
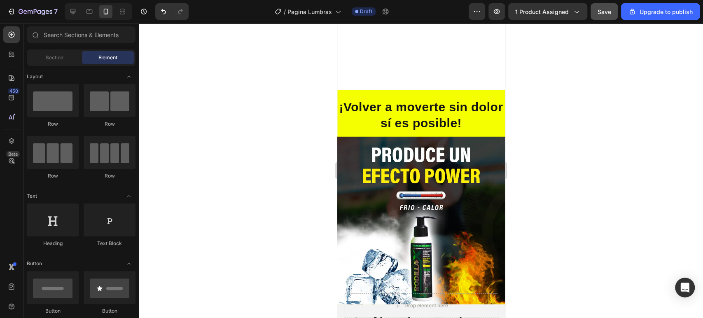
scroll to position [1648, 0]
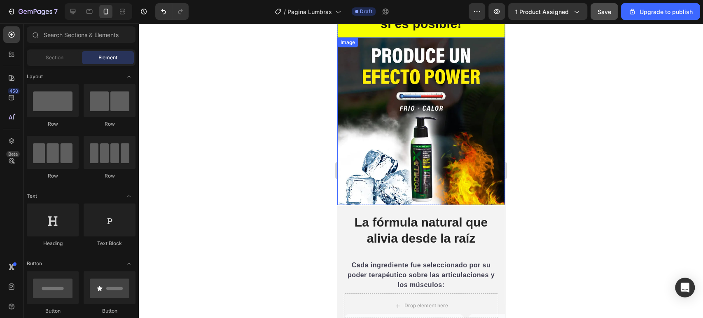
click at [434, 122] on img at bounding box center [421, 121] width 168 height 168
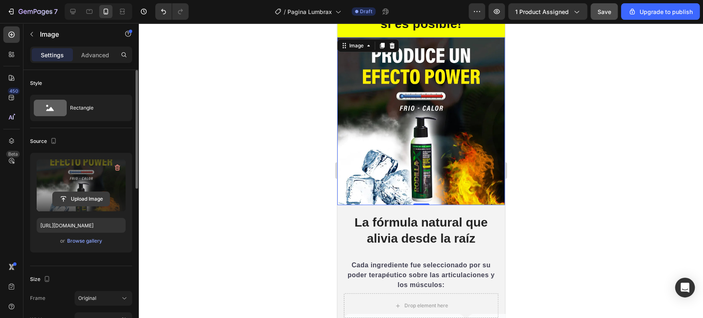
click at [98, 201] on input "file" at bounding box center [81, 199] width 57 height 14
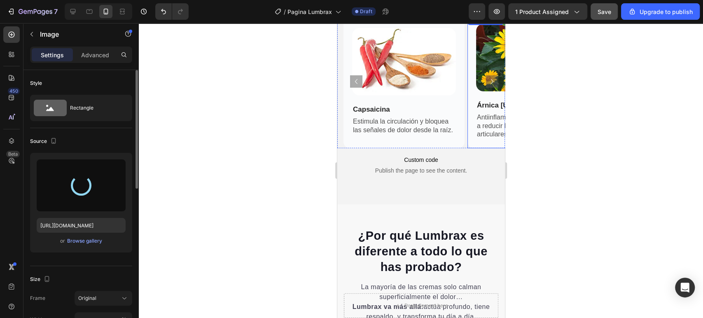
scroll to position [1602, 0]
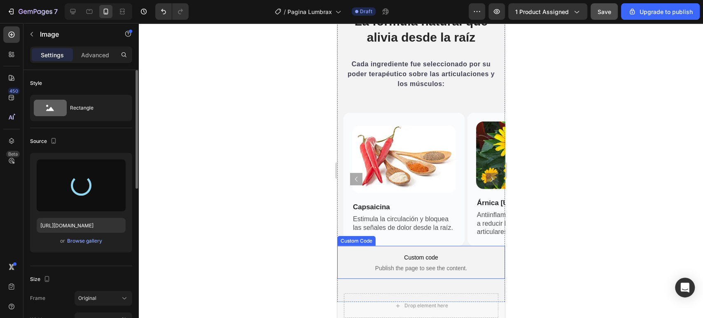
type input "https://cdn.shopify.com/s/files/1/0942/0275/7402/files/gempages_579488193263436…"
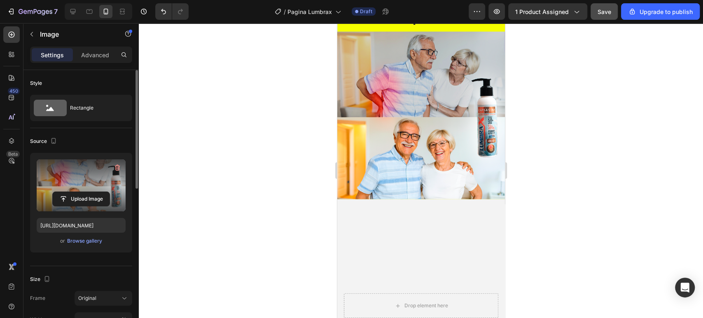
scroll to position [1430, 0]
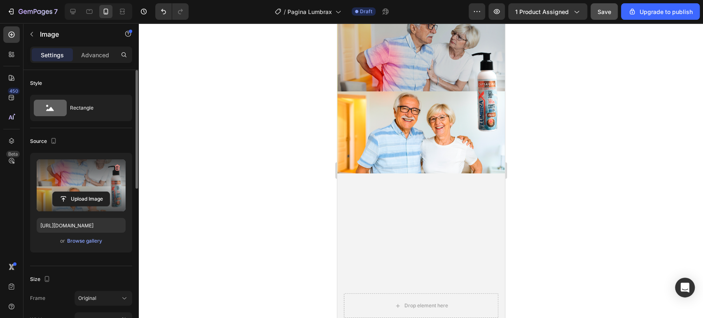
click at [418, 173] on img at bounding box center [421, 90] width 168 height 168
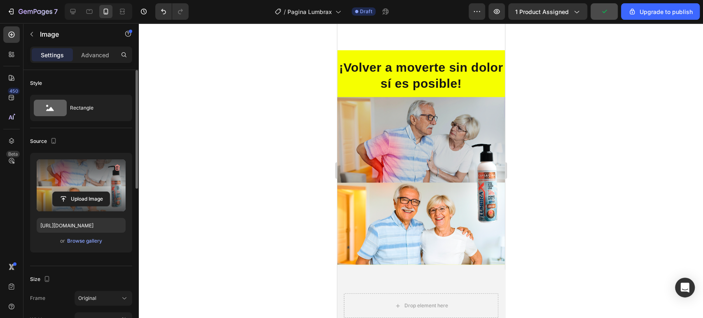
scroll to position [1247, 0]
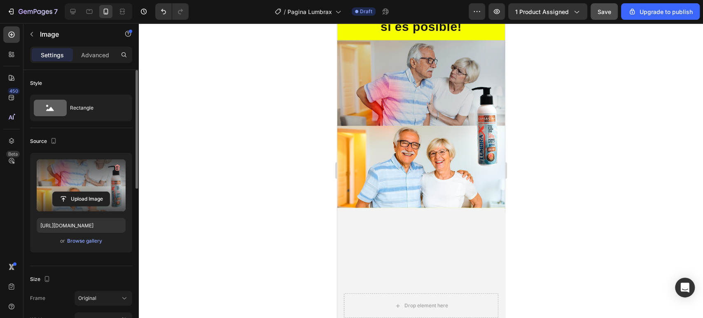
click at [404, 35] on h2 "¡Volver a moverte sin dolor sí es posible!" at bounding box center [421, 19] width 168 height 34
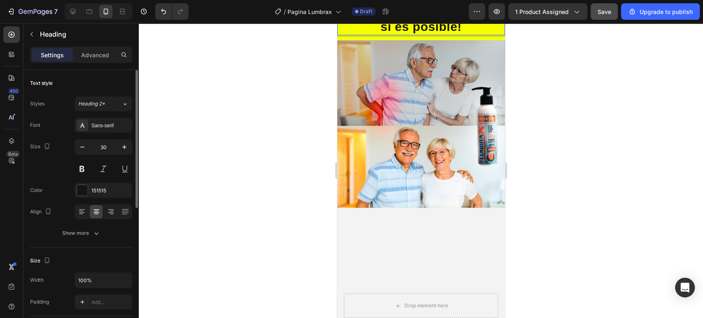
click at [404, 35] on h2 "¡Volver a moverte sin dolor sí es posible!" at bounding box center [421, 19] width 168 height 34
click at [404, 35] on p "¡Volver a moverte sin dolor sí es posible!" at bounding box center [421, 18] width 166 height 32
click at [588, 221] on div at bounding box center [421, 170] width 564 height 295
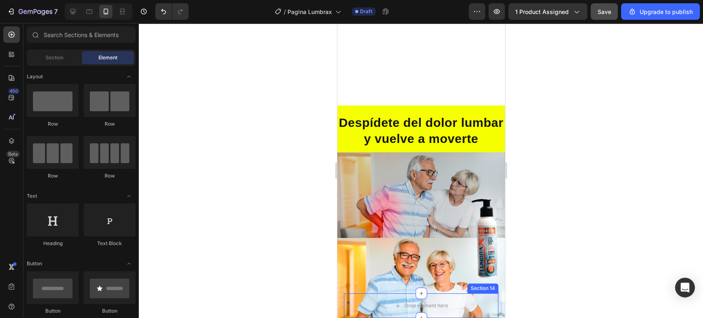
scroll to position [1476, 0]
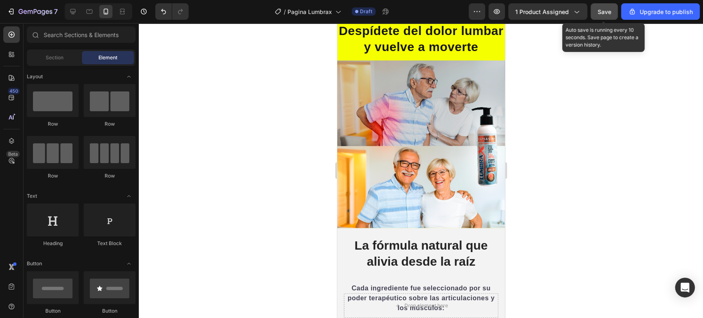
click at [606, 14] on span "Save" at bounding box center [605, 11] width 14 height 7
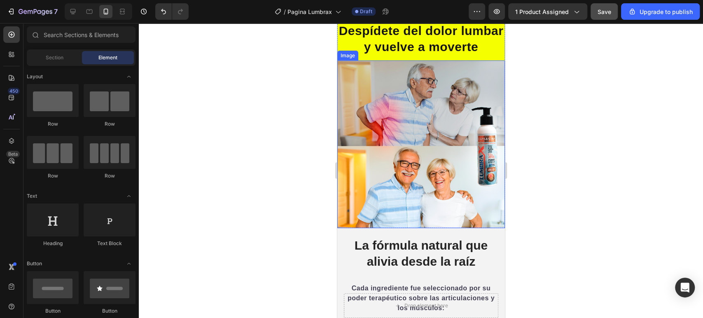
click at [452, 201] on img at bounding box center [421, 145] width 168 height 168
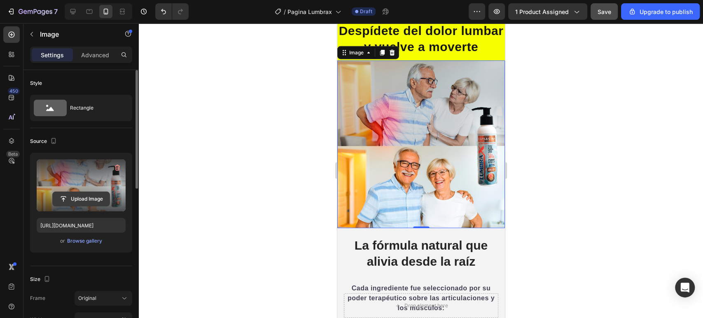
click at [79, 199] on input "file" at bounding box center [81, 199] width 57 height 14
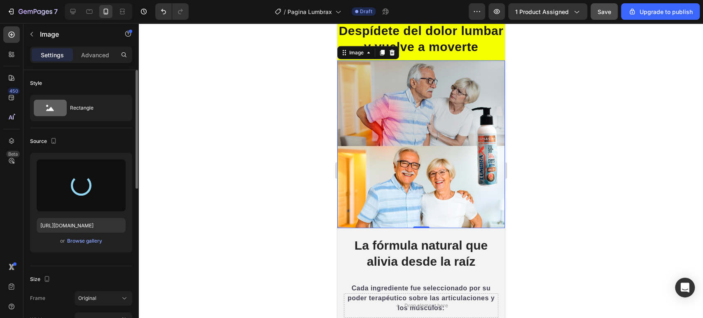
type input "https://cdn.shopify.com/s/files/1/0942/0275/7402/files/gempages_579488193263436…"
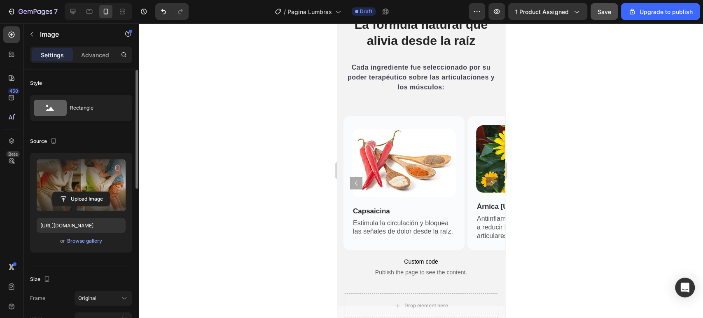
scroll to position [1671, 0]
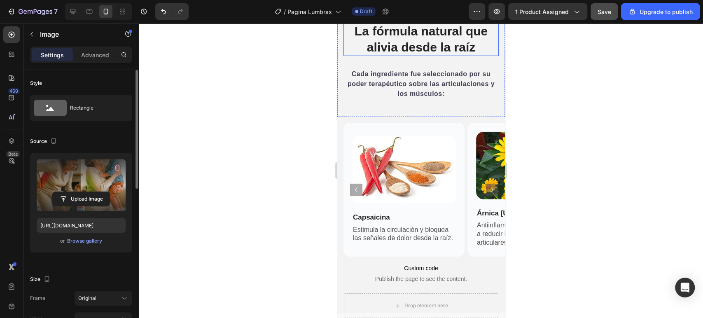
click at [449, 56] on h2 "La fórmula natural que alivia desde la raíz" at bounding box center [420, 39] width 155 height 34
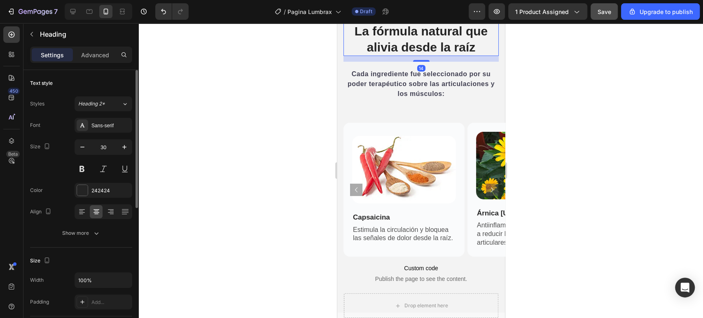
click at [449, 56] on h2 "La fórmula natural que alivia desde la raíz" at bounding box center [420, 39] width 155 height 34
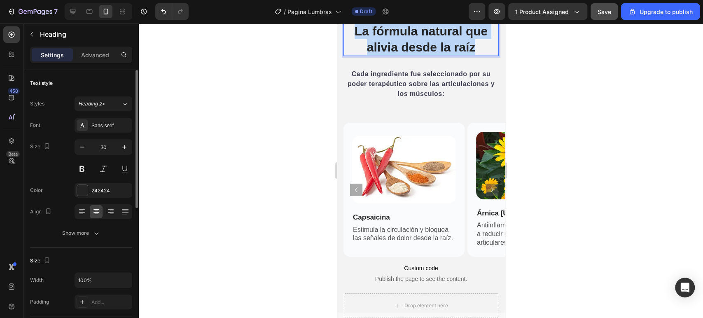
click at [449, 55] on p "La fórmula natural que alivia desde la raíz" at bounding box center [421, 39] width 154 height 32
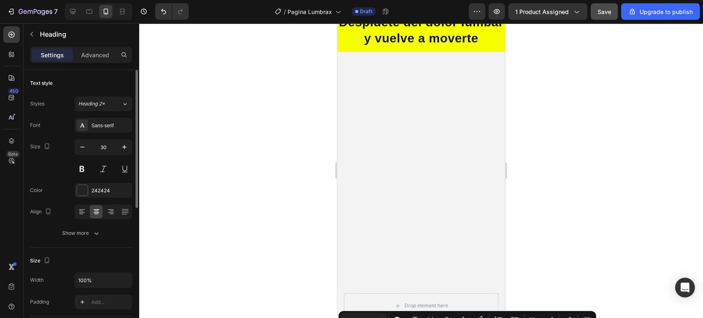
type input "16"
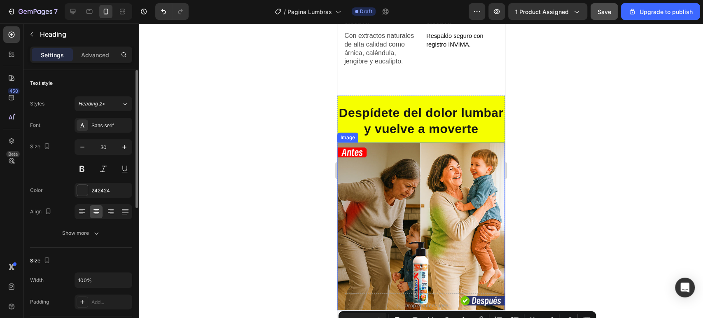
scroll to position [1397, 0]
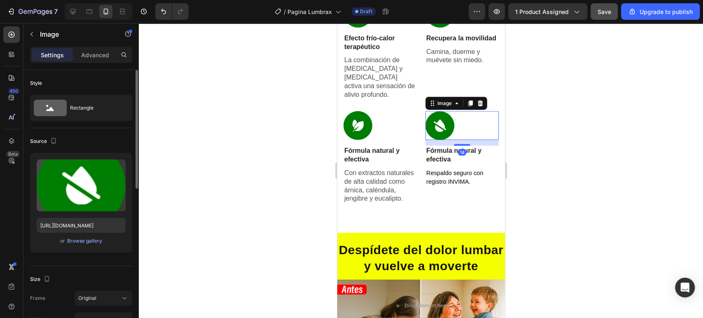
click at [435, 116] on img at bounding box center [439, 125] width 29 height 29
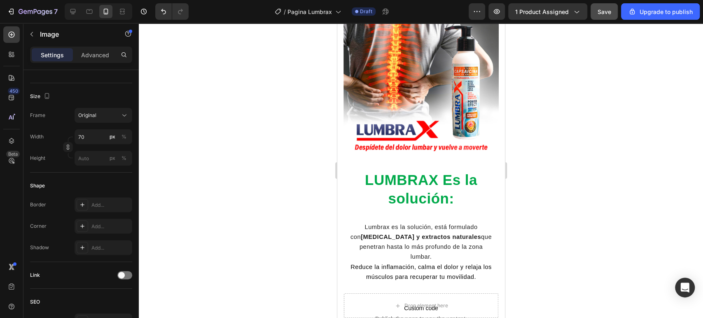
scroll to position [802, 0]
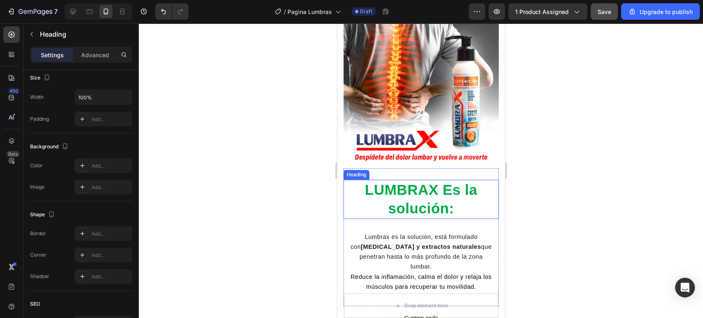
click at [422, 194] on strong "LUMBRAX Es la solución:" at bounding box center [421, 199] width 112 height 35
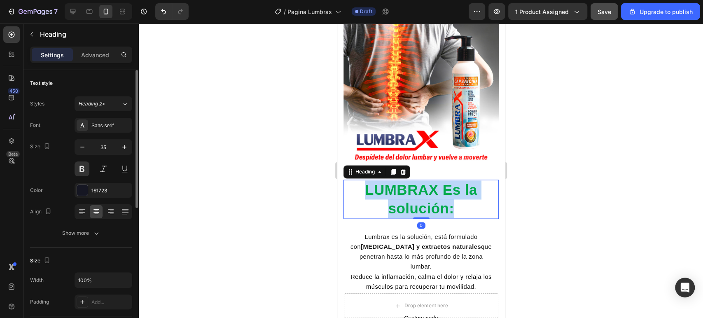
click at [422, 194] on strong "LUMBRAX Es la solución:" at bounding box center [421, 199] width 112 height 35
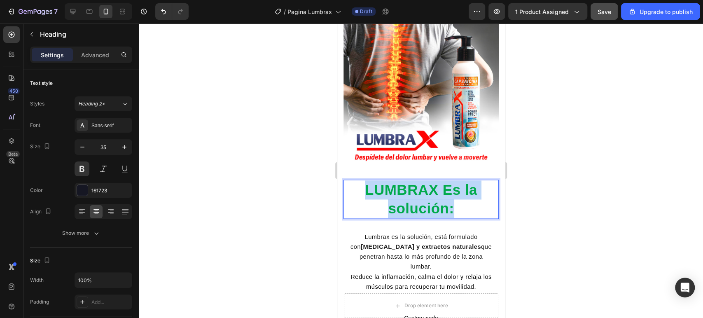
click at [391, 185] on strong "LUMBRAX Es la solución:" at bounding box center [421, 199] width 112 height 35
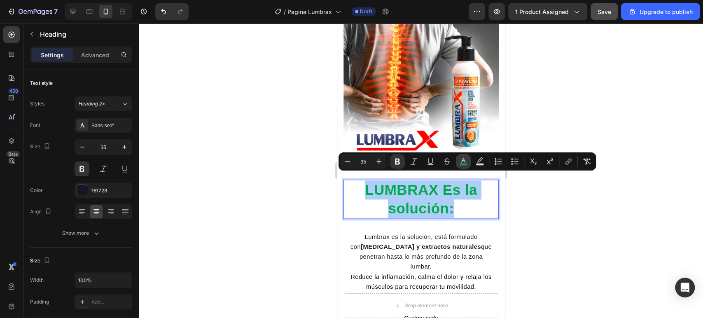
click at [462, 157] on icon "Editor contextual toolbar" at bounding box center [463, 161] width 8 height 8
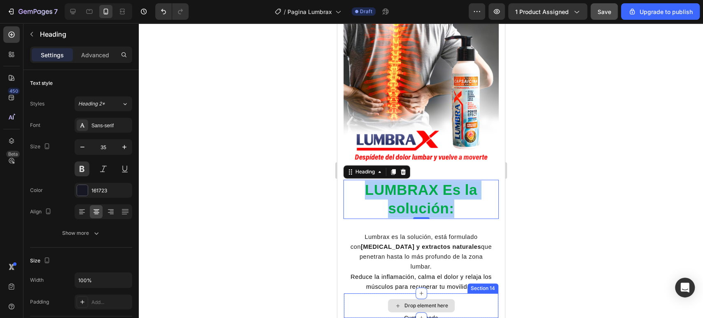
drag, startPoint x: 791, startPoint y: 325, endPoint x: 452, endPoint y: 304, distance: 340.1
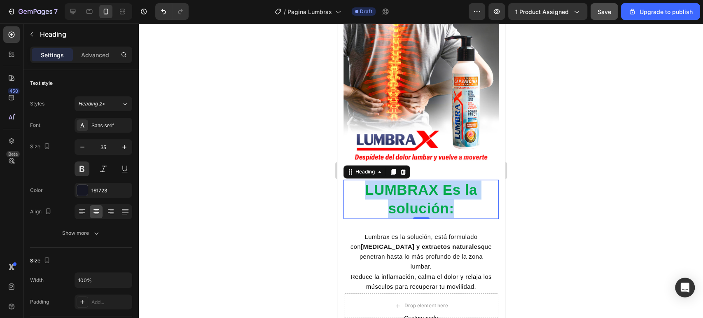
click at [432, 186] on strong "LUMBRAX Es la solución:" at bounding box center [421, 199] width 112 height 35
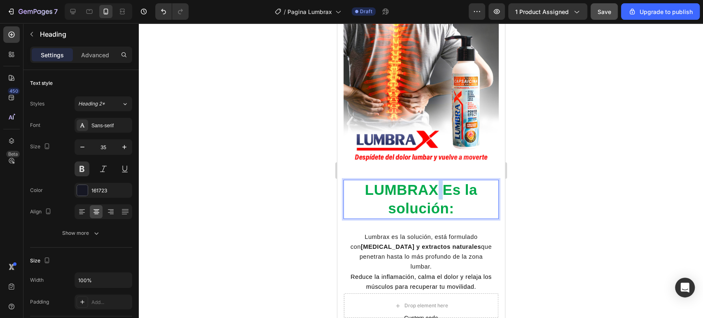
click at [432, 186] on strong "LUMBRAX Es la solución:" at bounding box center [421, 199] width 112 height 35
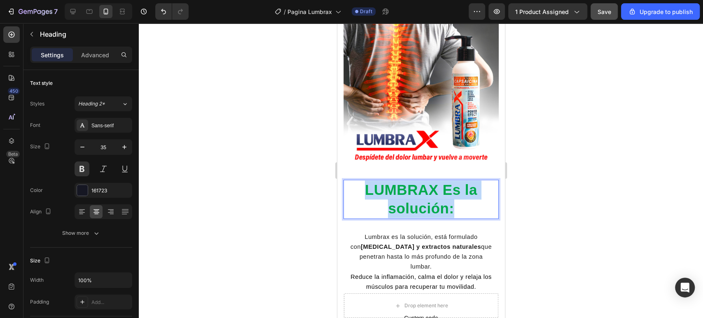
click at [432, 186] on strong "LUMBRAX Es la solución:" at bounding box center [421, 199] width 112 height 35
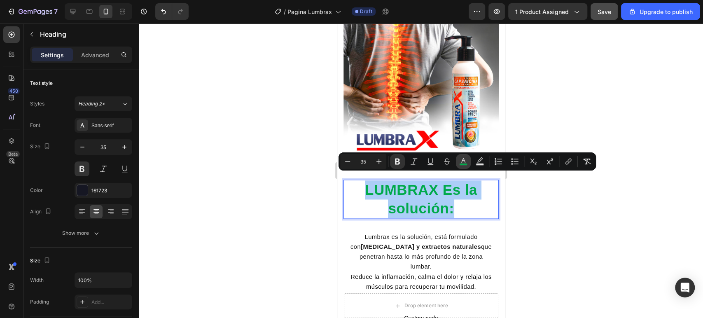
click at [469, 163] on button "color" at bounding box center [463, 161] width 15 height 15
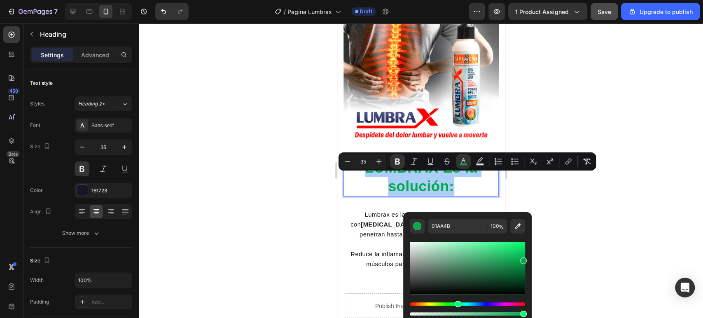
scroll to position [847, 0]
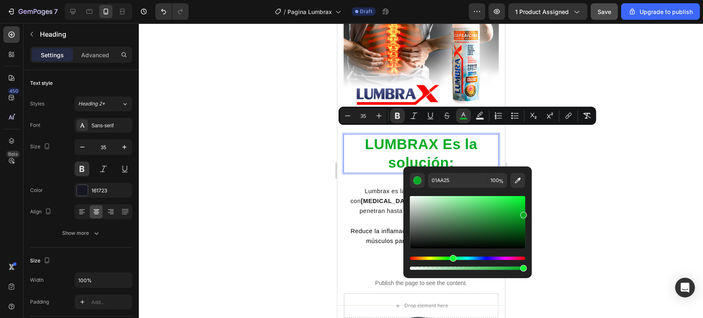
type input "01AA20"
click at [452, 257] on div "Hue" at bounding box center [467, 258] width 115 height 3
click at [460, 178] on input "01AA20" at bounding box center [457, 180] width 59 height 15
click at [646, 199] on div at bounding box center [421, 170] width 564 height 295
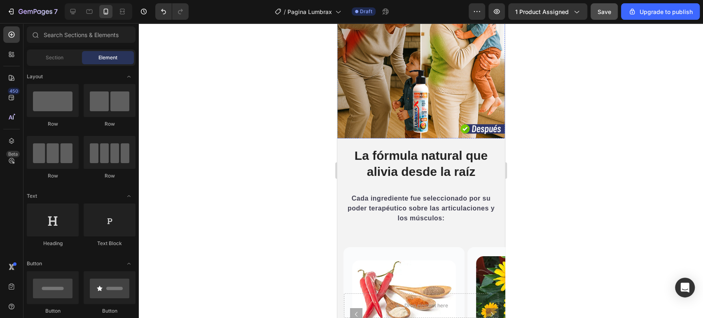
scroll to position [1809, 0]
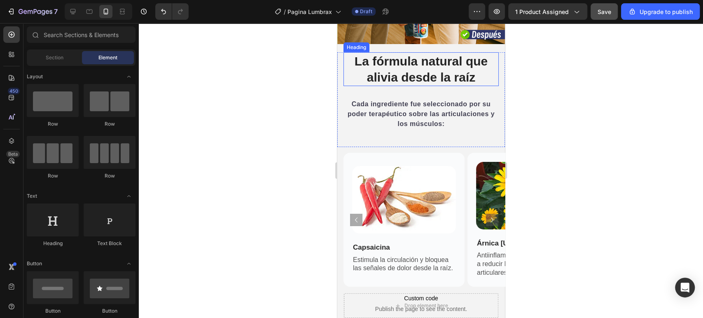
click at [415, 73] on h2 "La fórmula natural que alivia desde la raíz" at bounding box center [420, 69] width 155 height 34
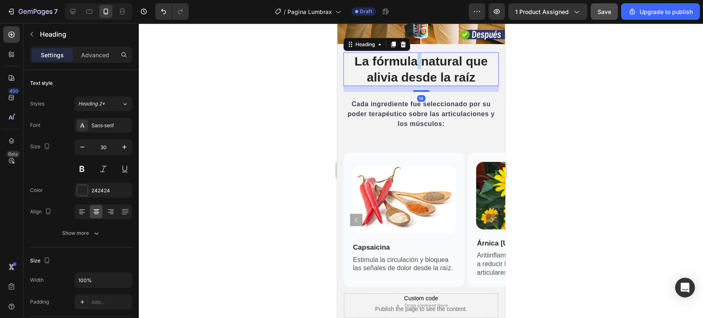
click at [415, 73] on h2 "La fórmula natural que alivia desde la raíz" at bounding box center [420, 69] width 155 height 34
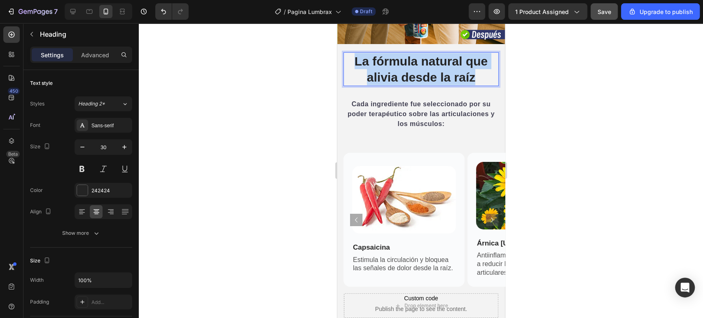
click at [415, 73] on p "La fórmula natural que alivia desde la raíz" at bounding box center [421, 69] width 154 height 32
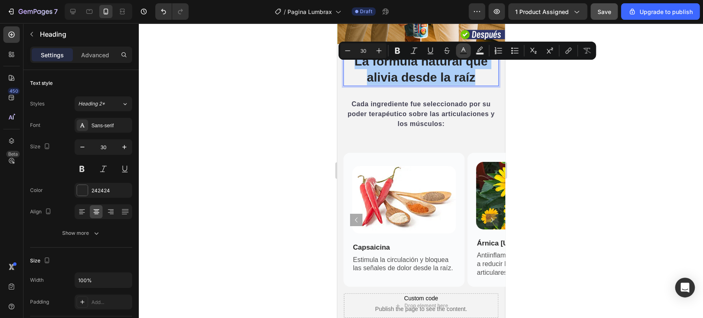
click at [462, 49] on icon "Editor contextual toolbar" at bounding box center [463, 51] width 8 height 8
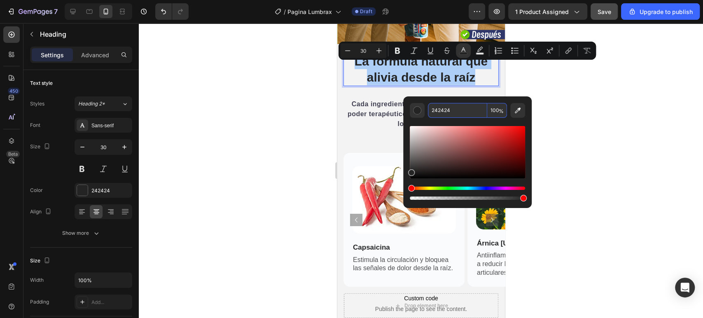
click at [466, 109] on input "242424" at bounding box center [457, 110] width 59 height 15
paste input "01AA20"
type input "01AA20"
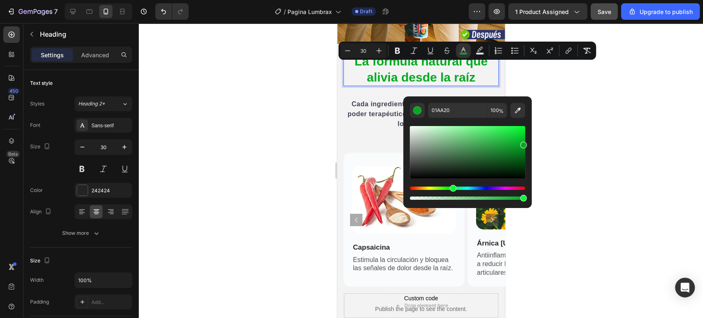
click at [574, 119] on div at bounding box center [421, 170] width 564 height 295
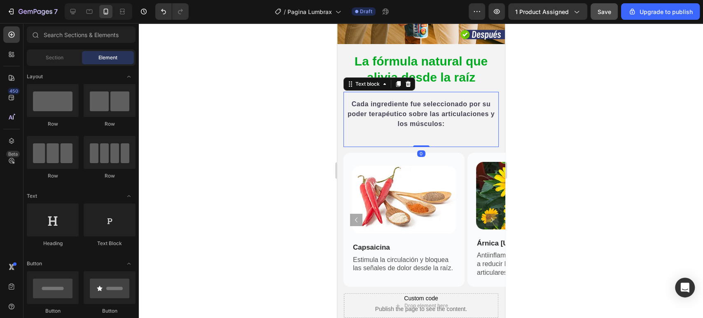
click at [440, 147] on div "Cada ingrediente fue seleccionado por su poder terapéutico sobre las articulaci…" at bounding box center [420, 119] width 155 height 55
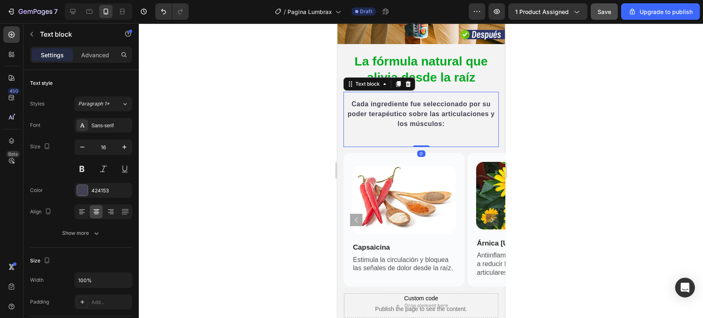
click at [440, 147] on div "Cada ingrediente fue seleccionado por su poder terapéutico sobre las articulaci…" at bounding box center [420, 119] width 155 height 55
click at [436, 127] on strong "Cada ingrediente fue seleccionado por su poder terapéutico sobre las articulaci…" at bounding box center [420, 114] width 147 height 27
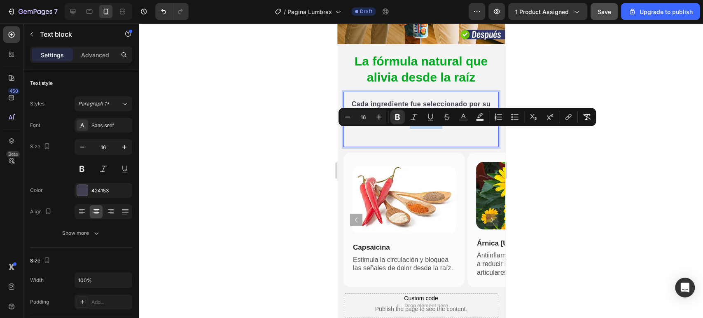
click at [424, 146] on div "Cada ingrediente fue seleccionado por su poder terapéutico sobre las articulaci…" at bounding box center [420, 119] width 155 height 55
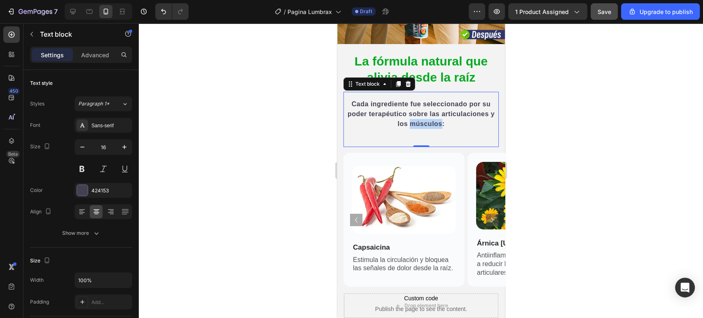
click at [424, 146] on div "Cada ingrediente fue seleccionado por su poder terapéutico sobre las articulaci…" at bounding box center [420, 119] width 155 height 55
click at [542, 134] on div at bounding box center [421, 170] width 564 height 295
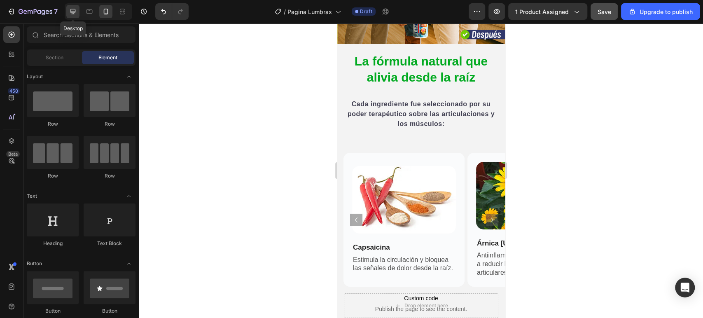
click at [75, 9] on icon at bounding box center [72, 11] width 5 height 5
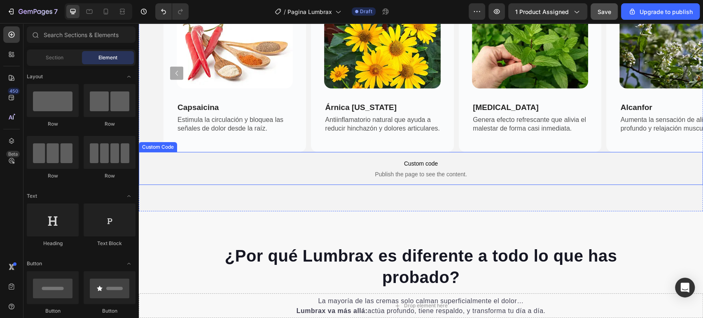
scroll to position [1633, 0]
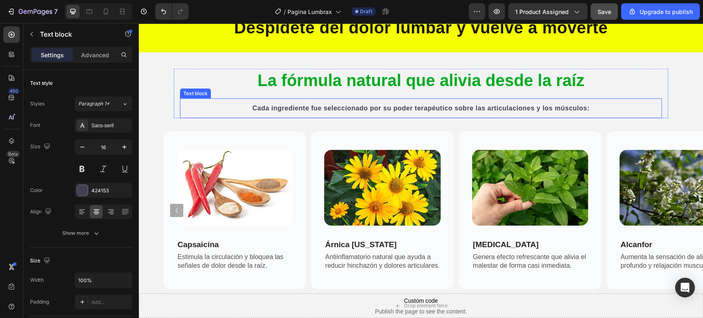
click at [428, 109] on strong "Cada ingrediente fue seleccionado por su poder terapéutico sobre las articulaci…" at bounding box center [421, 108] width 337 height 7
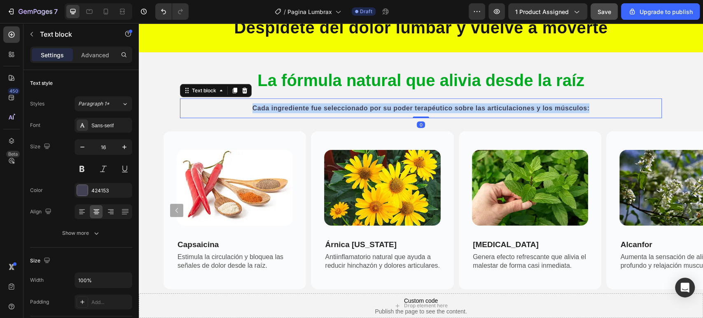
click at [428, 109] on strong "Cada ingrediente fue seleccionado por su poder terapéutico sobre las articulaci…" at bounding box center [421, 108] width 337 height 7
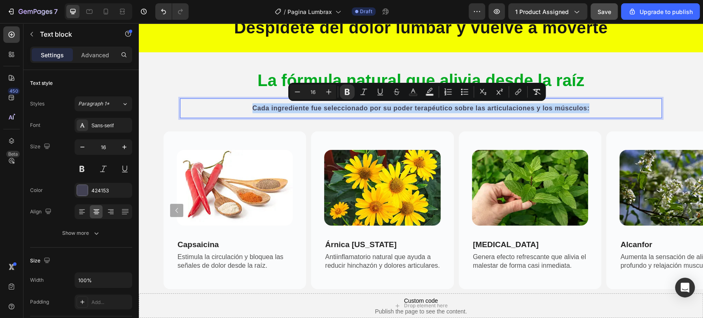
copy strong "Cada ingrediente fue seleccionado por su poder terapéutico sobre las articulaci…"
click at [110, 16] on div at bounding box center [105, 11] width 13 height 13
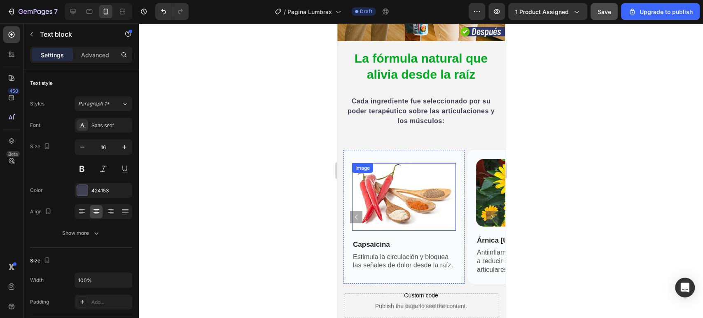
scroll to position [1858, 0]
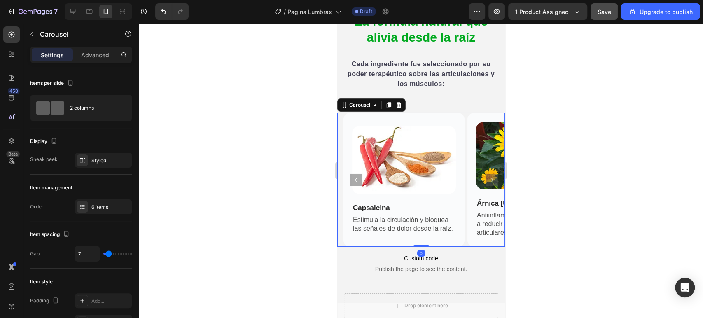
click at [487, 178] on icon "Carousel Next Arrow" at bounding box center [492, 180] width 10 height 10
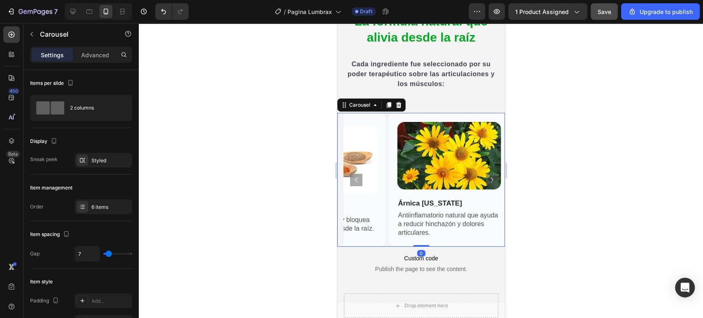
click at [487, 178] on icon "Carousel Next Arrow" at bounding box center [492, 180] width 10 height 10
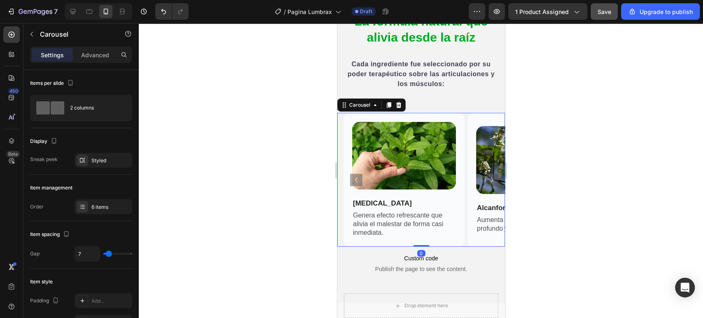
click at [487, 178] on icon "Carousel Next Arrow" at bounding box center [492, 180] width 10 height 10
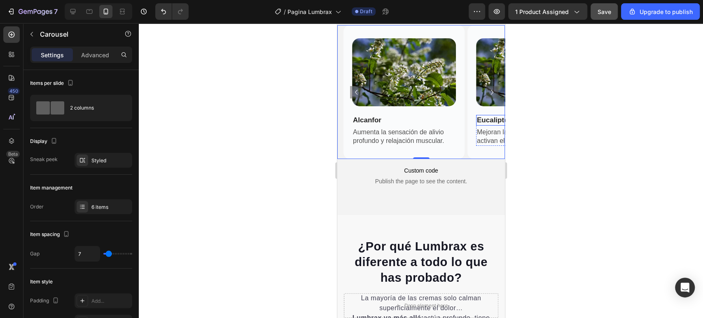
scroll to position [1949, 0]
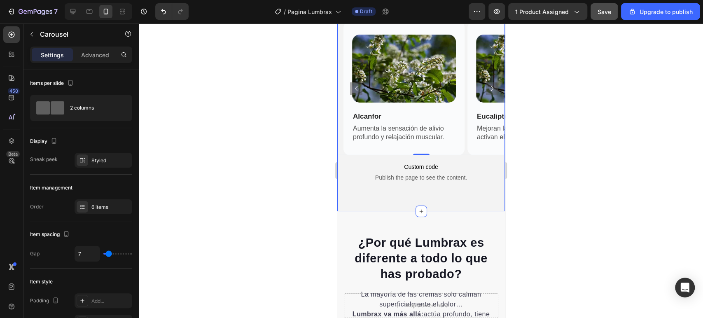
click at [432, 197] on div "La fórmula natural que alivia desde la raíz Heading Cada ingrediente fue selecc…" at bounding box center [421, 62] width 168 height 299
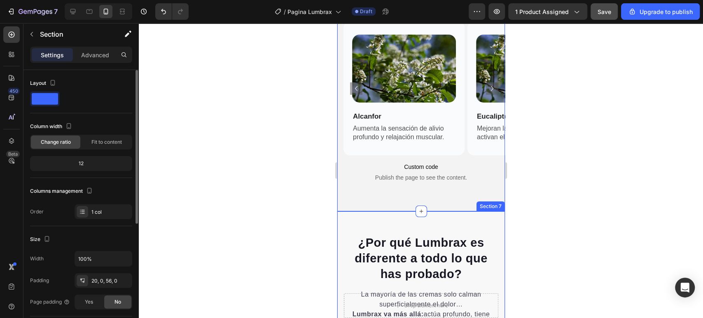
scroll to position [46, 0]
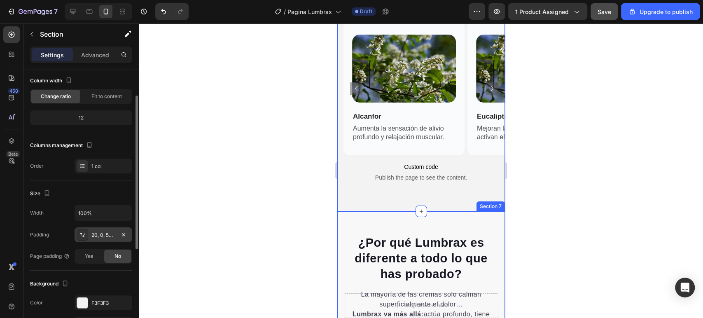
click at [94, 234] on div "20, 0, 56, 0" at bounding box center [103, 235] width 24 height 7
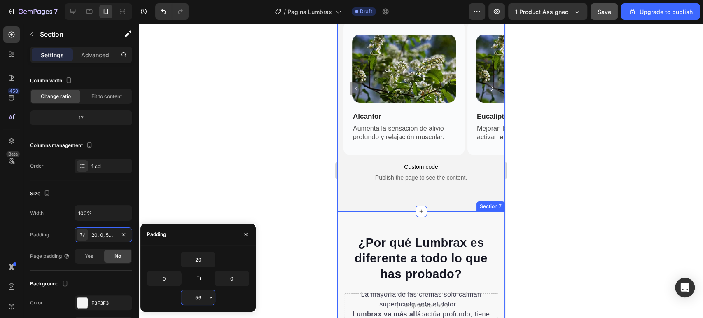
click at [192, 296] on input "56" at bounding box center [198, 297] width 34 height 15
type input "0"
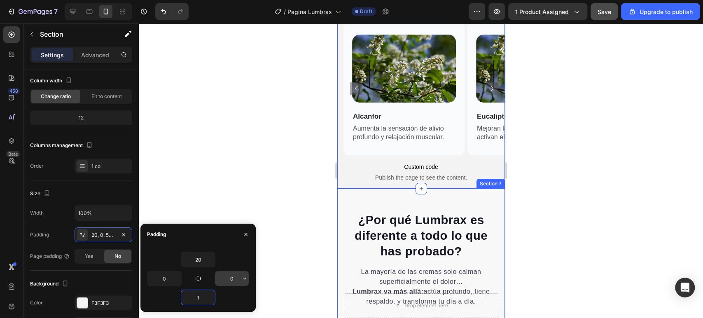
type input "10"
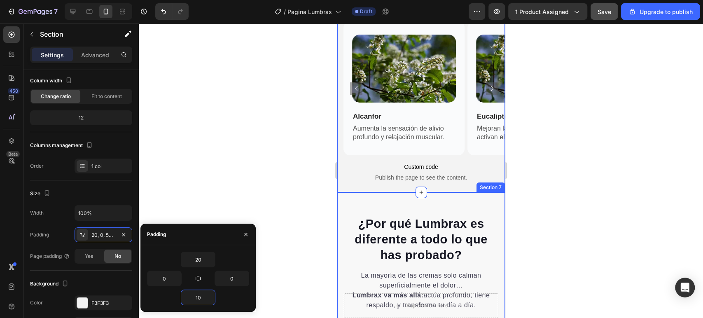
click at [290, 194] on div at bounding box center [421, 170] width 564 height 295
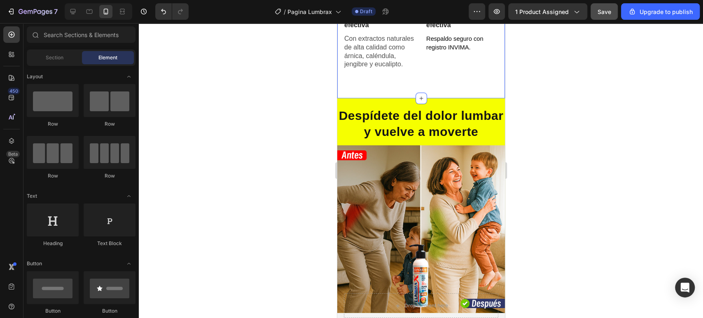
scroll to position [1537, 0]
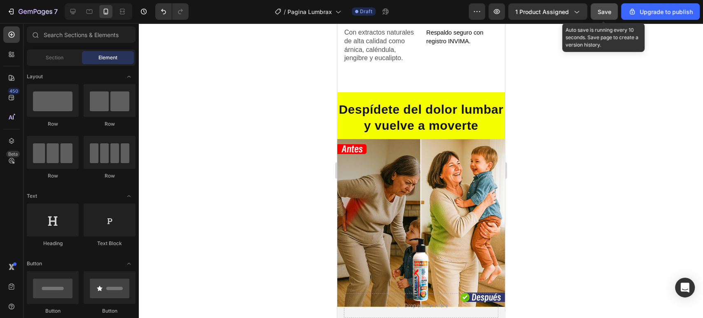
click at [603, 12] on span "Save" at bounding box center [605, 11] width 14 height 7
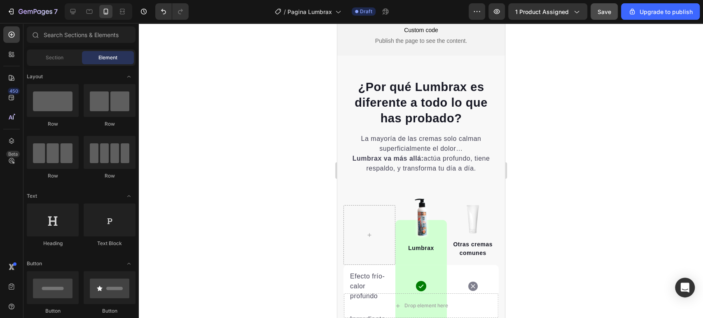
scroll to position [2086, 0]
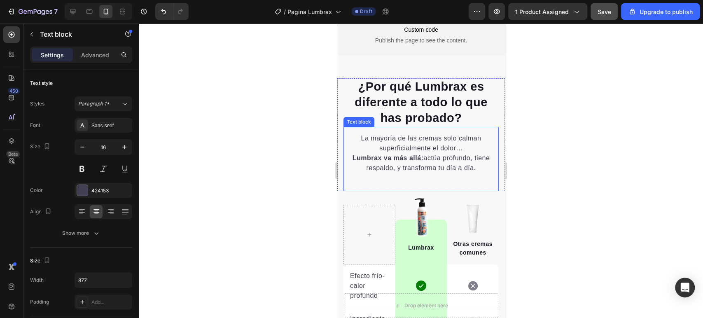
click at [435, 155] on p "La mayoría de las cremas solo calman superficialmente el dolor… Lumbrax va más …" at bounding box center [421, 153] width 154 height 40
click at [435, 156] on p "La mayoría de las cremas solo calman superficialmente el dolor… Lumbrax va más …" at bounding box center [421, 153] width 154 height 40
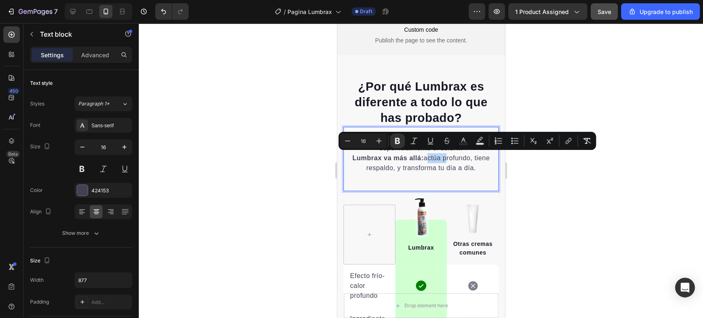
click at [475, 168] on p "La mayoría de las cremas solo calman superficialmente el dolor… Lumbrax va más …" at bounding box center [421, 153] width 154 height 40
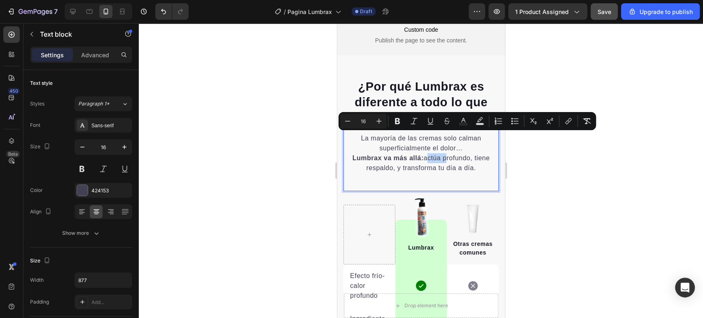
drag, startPoint x: 475, startPoint y: 167, endPoint x: 355, endPoint y: 134, distance: 124.0
click at [355, 134] on p "La mayoría de las cremas solo calman superficialmente el dolor… Lumbrax va más …" at bounding box center [421, 153] width 154 height 40
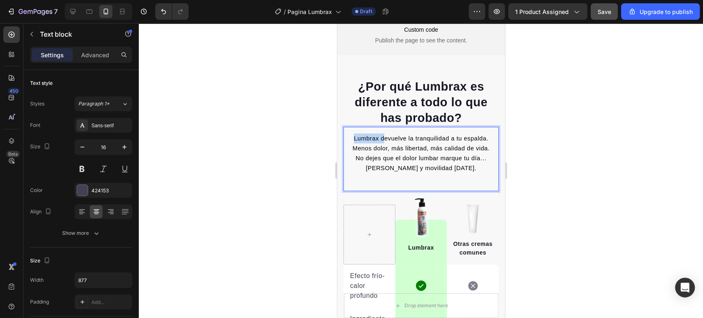
drag, startPoint x: 378, startPoint y: 136, endPoint x: 345, endPoint y: 137, distance: 33.0
click at [345, 137] on p "Lumbrax devuelve la tranquilidad a tu espalda. Menos dolor, más libertad, más c…" at bounding box center [421, 153] width 154 height 40
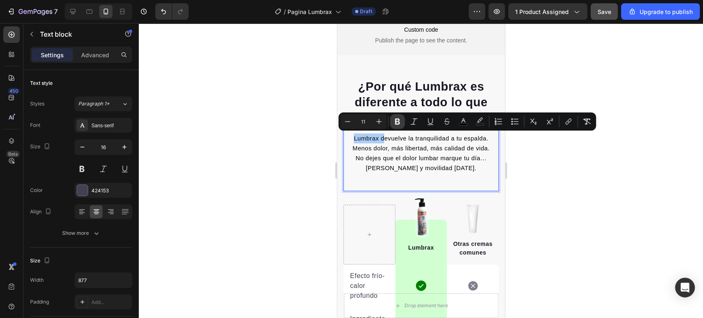
drag, startPoint x: 396, startPoint y: 117, endPoint x: 71, endPoint y: 108, distance: 325.1
click at [396, 117] on button "Bold" at bounding box center [397, 121] width 15 height 15
click at [409, 155] on span "No dejes que el dolor lumbar marque tu día… elige alivio y movilidad hoy." at bounding box center [420, 163] width 131 height 16
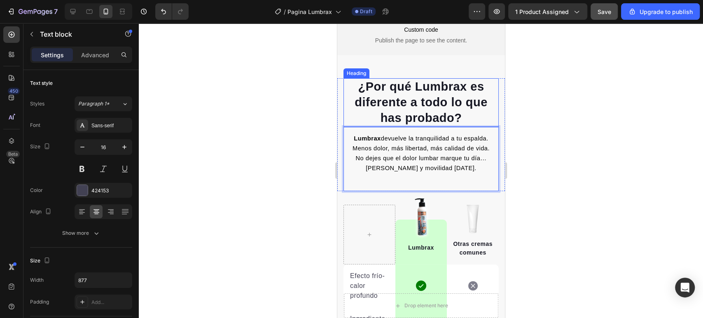
click at [412, 112] on h2 "¿Por qué Lumbrax es diferente a todo lo que has probado?" at bounding box center [420, 102] width 155 height 48
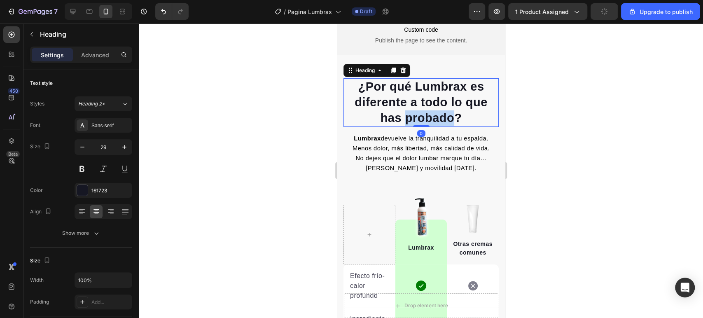
click at [412, 112] on h2 "¿Por qué Lumbrax es diferente a todo lo que has probado?" at bounding box center [420, 102] width 155 height 48
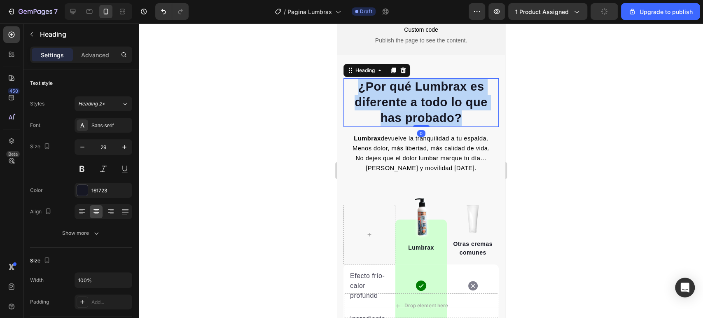
click at [412, 112] on p "¿Por qué Lumbrax es diferente a todo lo que has probado?" at bounding box center [421, 102] width 154 height 47
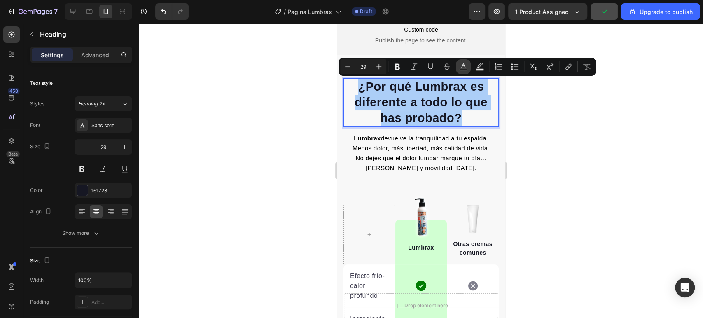
click at [460, 64] on icon "Editor contextual toolbar" at bounding box center [463, 67] width 8 height 8
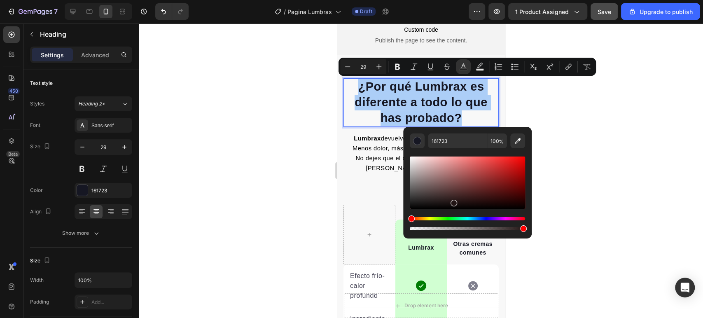
drag, startPoint x: 415, startPoint y: 217, endPoint x: 402, endPoint y: 221, distance: 13.3
click at [403, 221] on div "161723 100 %" at bounding box center [467, 179] width 129 height 105
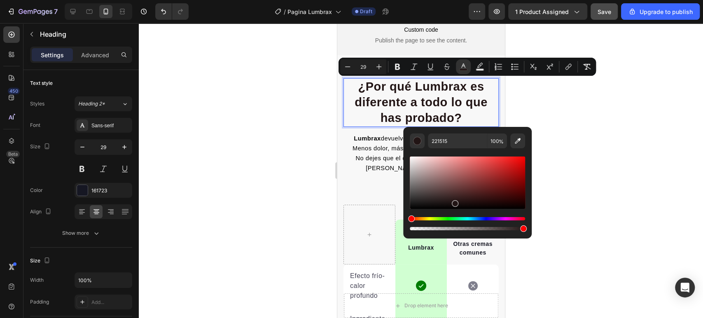
click at [452, 181] on div "Editor contextual toolbar" at bounding box center [467, 183] width 115 height 52
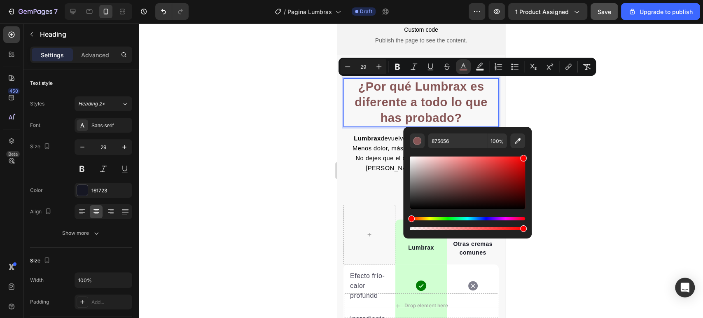
drag, startPoint x: 454, startPoint y: 182, endPoint x: 543, endPoint y: 147, distance: 95.5
click at [543, 0] on body "7 / Pagina Lumbrax Draft Preview 1 product assigned Save Upgrade to publish 450…" at bounding box center [351, 0] width 703 height 0
type input "FF0000"
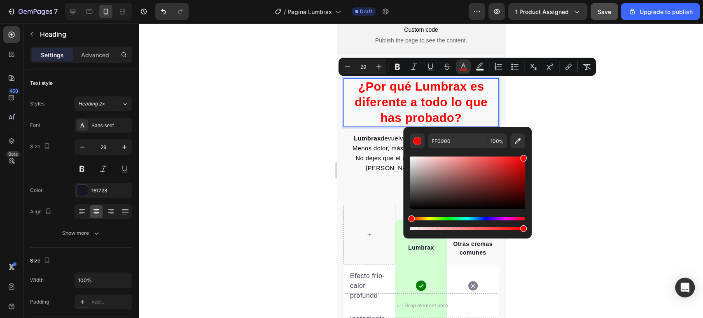
click at [466, 103] on span "¿Por qué Lumbrax es diferente a todo lo que has probado?" at bounding box center [420, 102] width 133 height 44
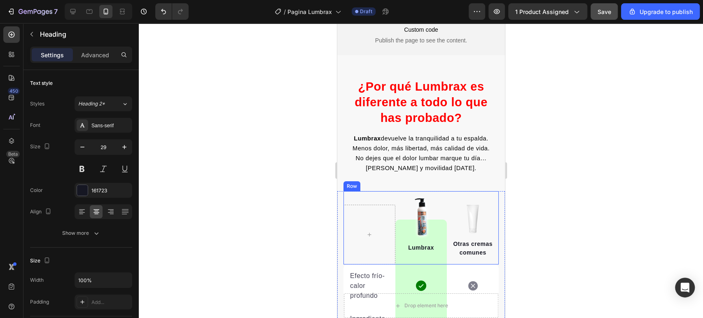
click at [262, 194] on div at bounding box center [421, 170] width 564 height 295
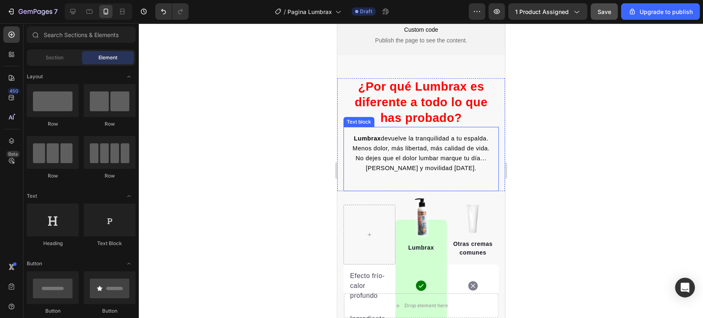
click at [448, 135] on span "Lumbrax devuelve la tranquilidad a tu espalda." at bounding box center [420, 138] width 134 height 7
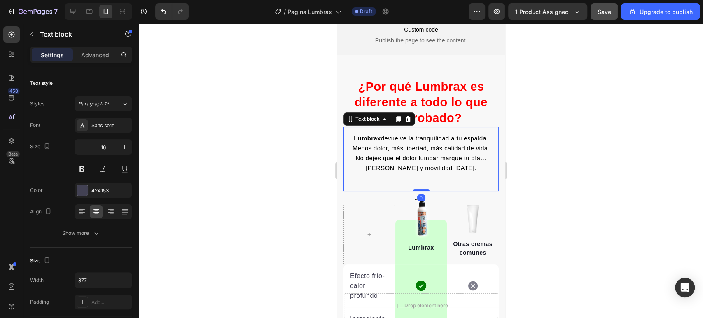
click at [448, 135] on span "Lumbrax devuelve la tranquilidad a tu espalda." at bounding box center [420, 138] width 134 height 7
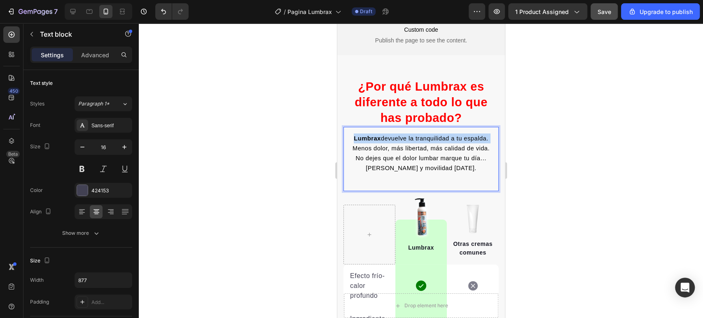
click at [448, 135] on span "Lumbrax devuelve la tranquilidad a tu espalda." at bounding box center [420, 138] width 134 height 7
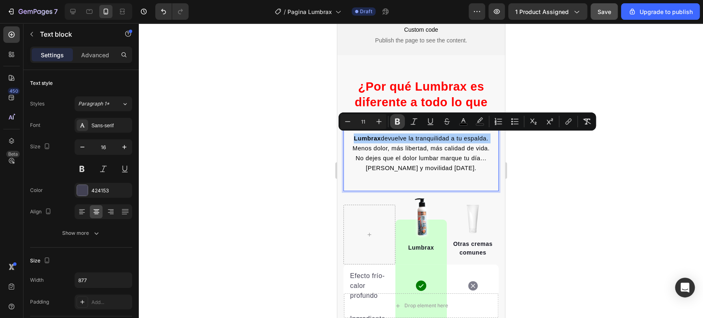
click at [397, 121] on icon "Editor contextual toolbar" at bounding box center [397, 122] width 5 height 6
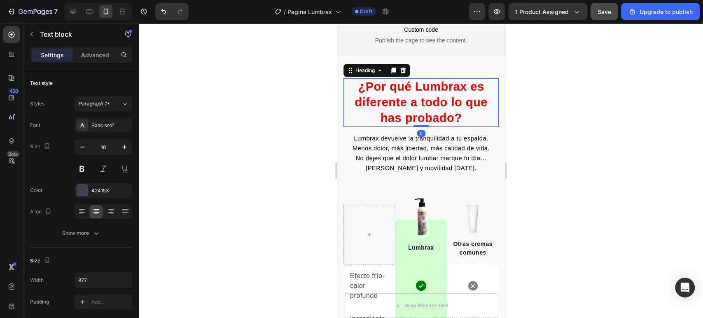
click at [397, 121] on span "¿Por qué Lumbrax es diferente a todo lo que has probado?" at bounding box center [420, 102] width 133 height 44
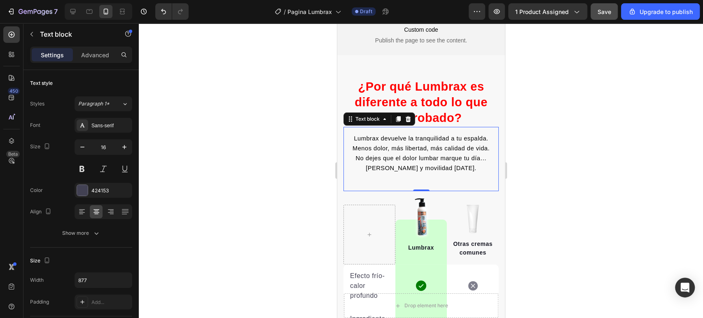
click at [394, 141] on p "Lumbrax devuelve la tranquilidad a tu espalda. Menos dolor, más libertad, más c…" at bounding box center [421, 153] width 154 height 40
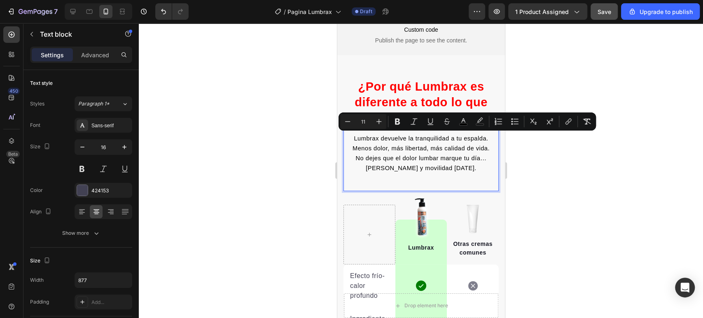
click at [396, 138] on span "Lumbrax devuelve la tranquilidad a tu espalda." at bounding box center [420, 138] width 134 height 7
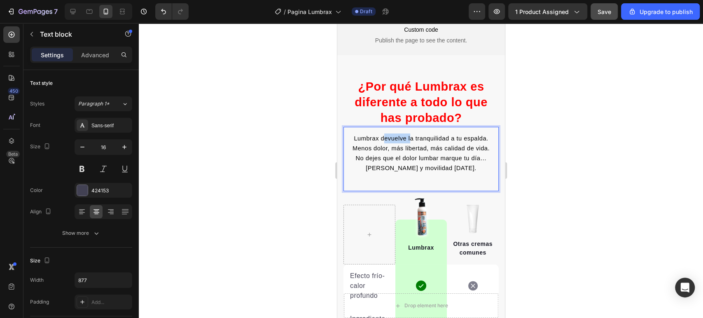
click at [396, 138] on span "Lumbrax devuelve la tranquilidad a tu espalda." at bounding box center [420, 138] width 134 height 7
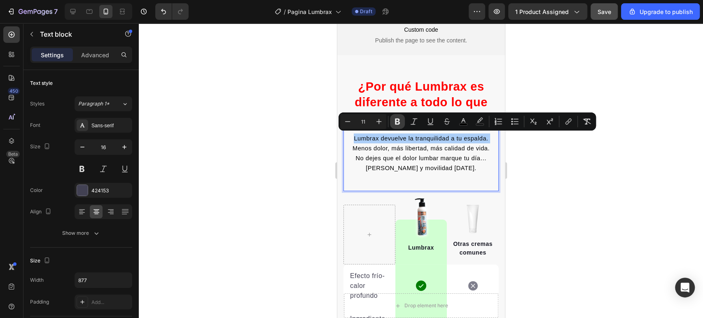
click at [398, 126] on button "Bold" at bounding box center [397, 121] width 15 height 15
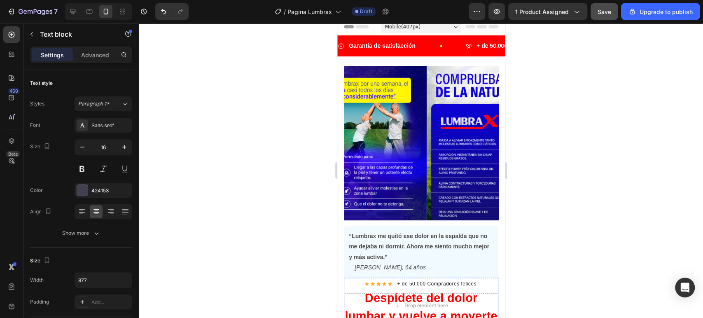
scroll to position [0, 0]
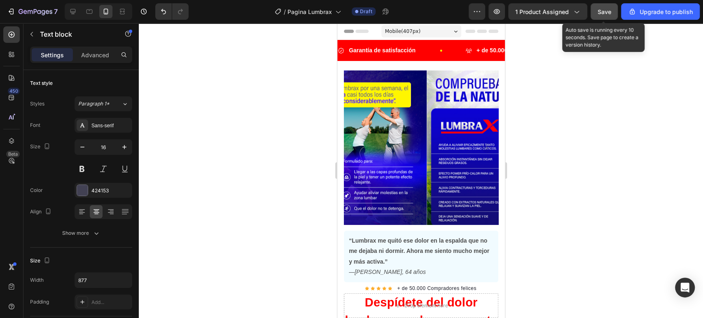
click at [610, 11] on span "Save" at bounding box center [605, 11] width 14 height 7
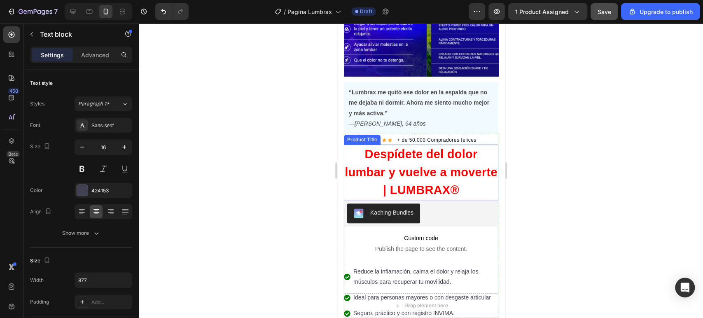
scroll to position [91, 0]
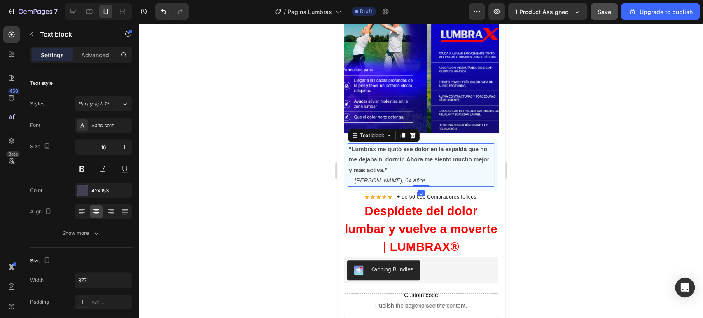
click at [403, 154] on strong "“Lumbrax me quitó ese dolor en la espalda que no me dejaba ni dormir. Ahora me …" at bounding box center [418, 159] width 140 height 27
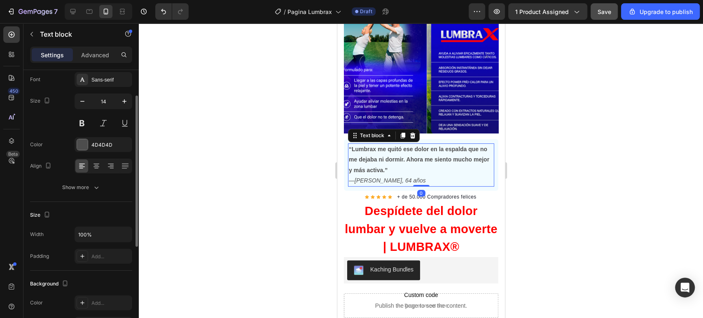
click at [403, 154] on strong "“Lumbrax me quitó ese dolor en la espalda que no me dejaba ni dormir. Ahora me …" at bounding box center [418, 159] width 140 height 27
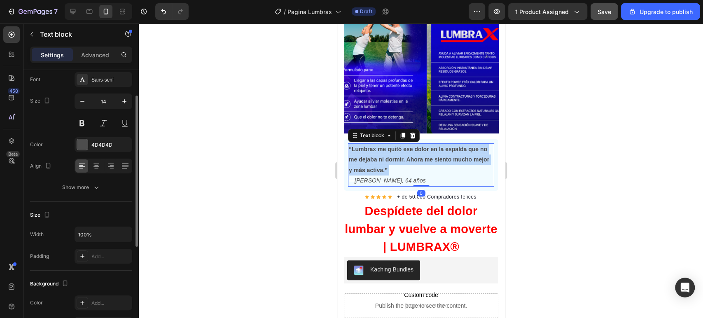
click at [403, 154] on strong "“Lumbrax me quitó ese dolor en la espalda que no me dejaba ni dormir. Ahora me …" at bounding box center [418, 159] width 140 height 27
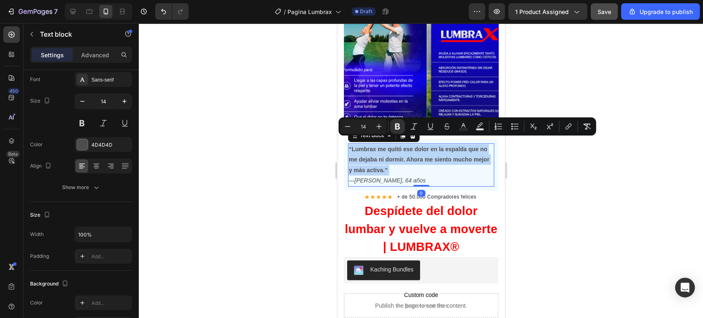
drag, startPoint x: 403, startPoint y: 153, endPoint x: 398, endPoint y: 164, distance: 11.8
click at [398, 164] on strong "“Lumbrax me quitó ese dolor en la espalda que no me dejaba ni dormir. Ahora me …" at bounding box center [418, 159] width 140 height 27
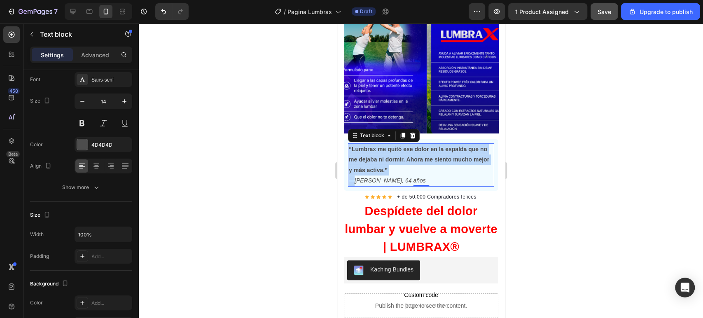
copy p "“Lumbrax me quitó ese dolor en la espalda que no me dejaba ni dormir. Ahora me …"
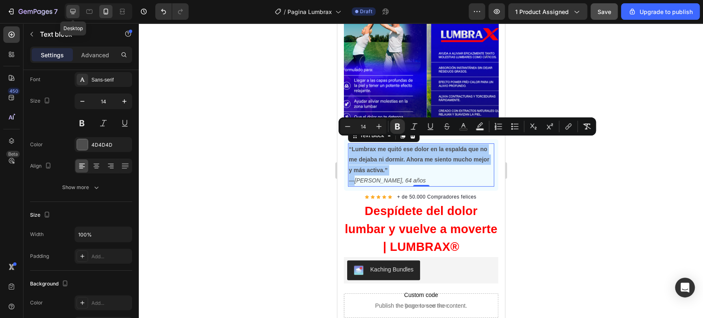
click at [74, 13] on icon at bounding box center [73, 11] width 8 height 8
type input "16"
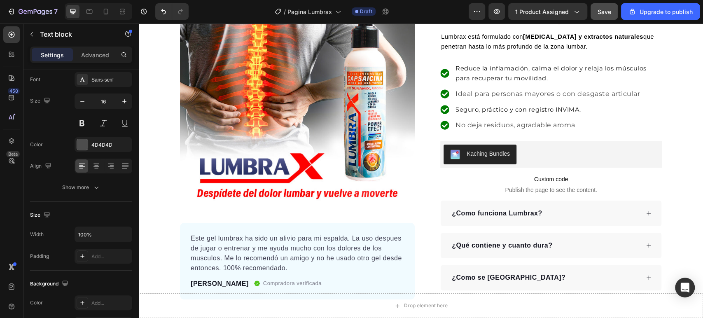
scroll to position [80, 0]
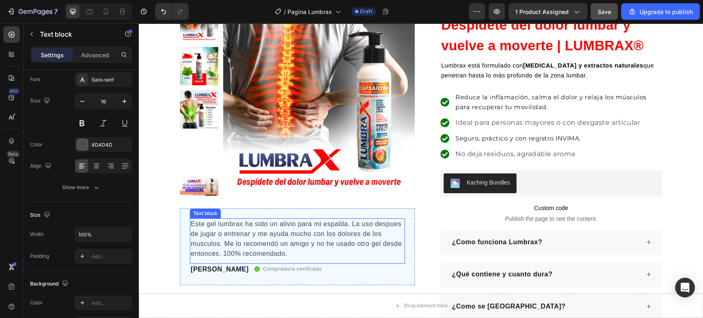
click at [322, 230] on p "Este gel lumbrax ha sido un alivio para mi espalda. La uso despues de jugar o e…" at bounding box center [297, 239] width 213 height 40
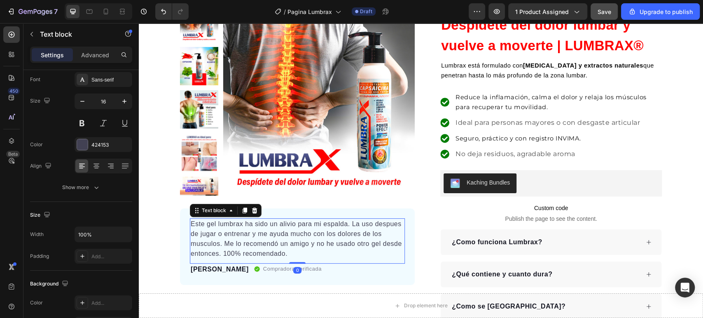
click at [322, 230] on p "Este gel lumbrax ha sido un alivio para mi espalda. La uso despues de jugar o e…" at bounding box center [297, 239] width 213 height 40
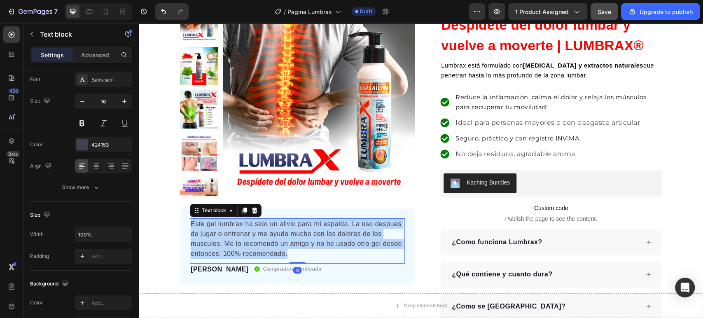
click at [322, 230] on p "Este gel lumbrax ha sido un alivio para mi espalda. La uso despues de jugar o e…" at bounding box center [297, 239] width 213 height 40
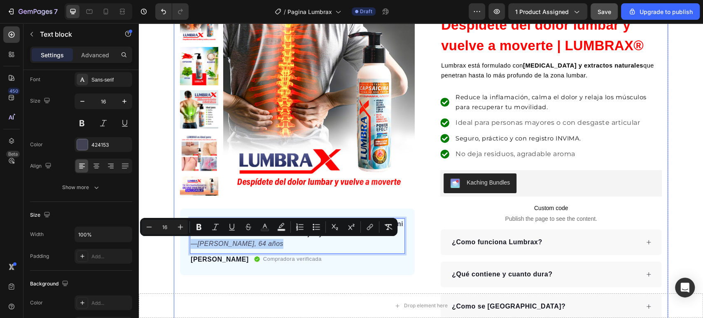
drag, startPoint x: 215, startPoint y: 249, endPoint x: 173, endPoint y: 249, distance: 41.6
click at [174, 249] on div "Product Images “Lumbrax me quitó ese dolor en la espalda que no me dejaba ni do…" at bounding box center [421, 162] width 494 height 316
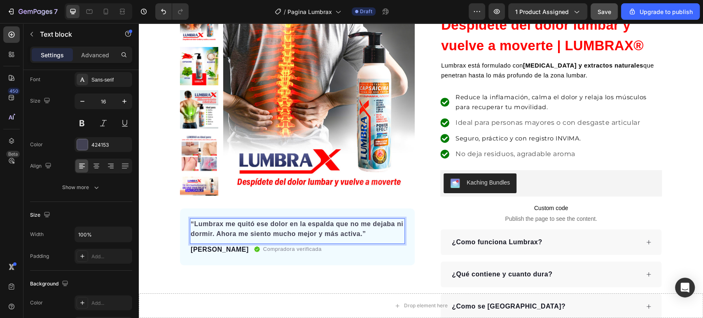
click at [221, 234] on strong "“Lumbrax me quitó ese dolor en la espalda que no me dejaba ni dormir. Ahora me …" at bounding box center [297, 228] width 213 height 17
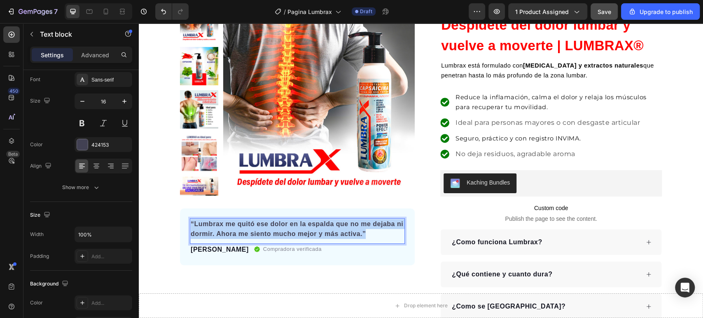
click at [221, 234] on strong "“Lumbrax me quitó ese dolor en la espalda que no me dejaba ni dormir. Ahora me …" at bounding box center [297, 228] width 213 height 17
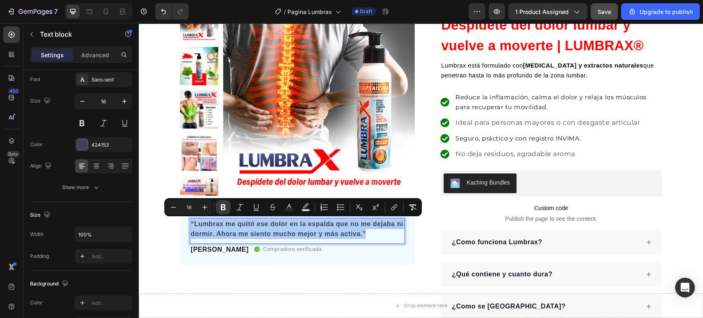
click at [227, 208] on icon "Editor contextual toolbar" at bounding box center [223, 207] width 8 height 8
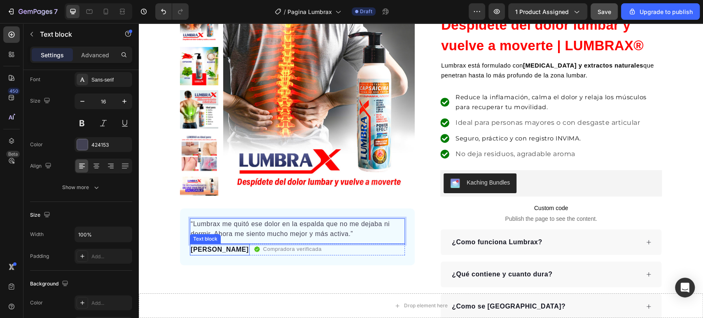
click at [221, 250] on p "Liliana Vazquez" at bounding box center [220, 250] width 58 height 10
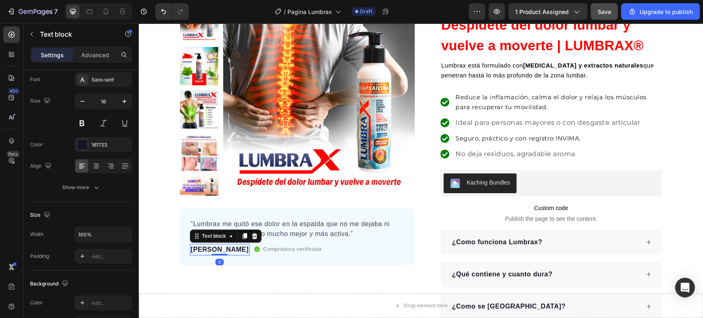
click at [221, 250] on p "Liliana Vazquez" at bounding box center [220, 250] width 58 height 10
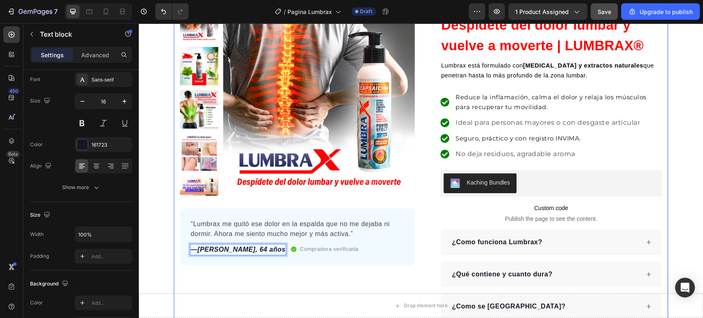
click at [192, 280] on div "Product Images “Lumbrax me quitó ese dolor en la espalda que no me dejaba ni do…" at bounding box center [297, 162] width 235 height 316
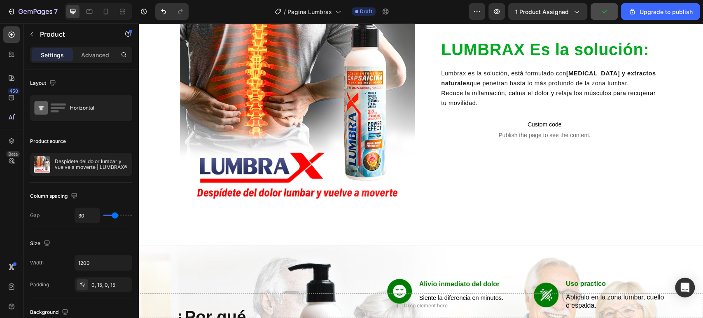
scroll to position [629, 0]
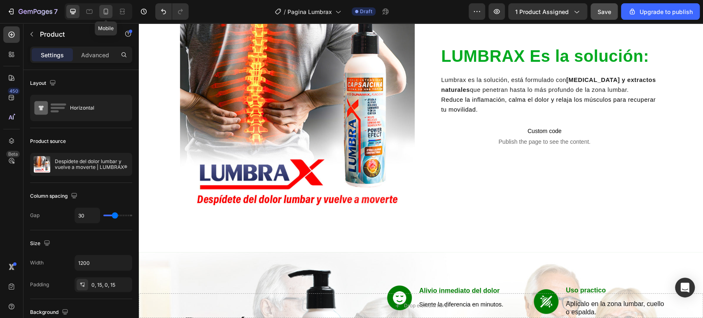
click at [111, 9] on div at bounding box center [105, 11] width 13 height 13
type input "0"
type input "100%"
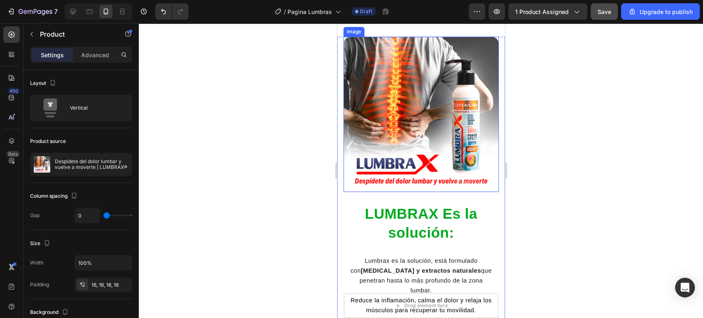
scroll to position [710, 0]
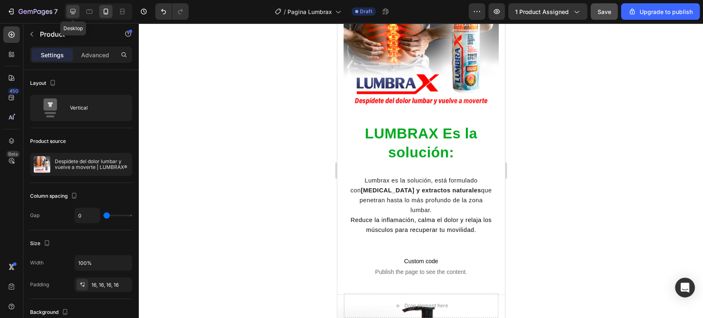
click at [72, 12] on icon at bounding box center [73, 11] width 8 height 8
type input "30"
type input "1200"
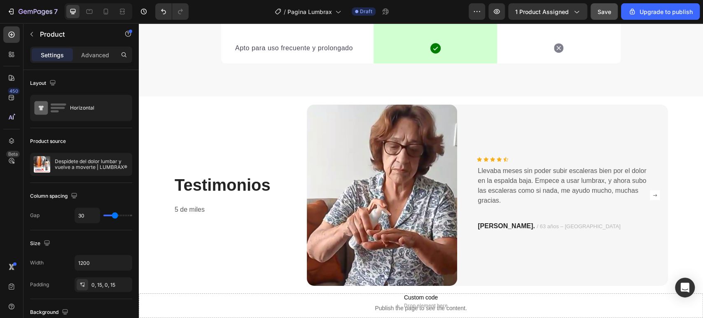
scroll to position [1791, 0]
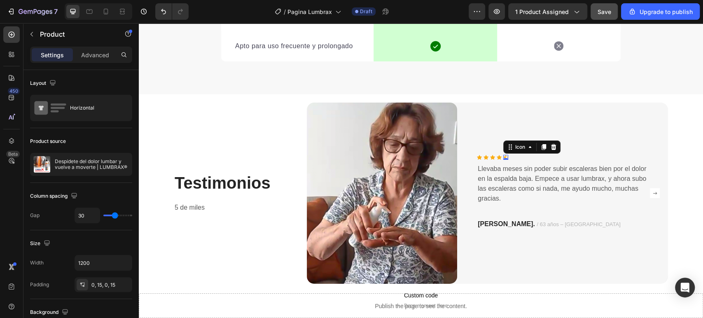
click at [503, 155] on div "Icon 0" at bounding box center [505, 157] width 5 height 5
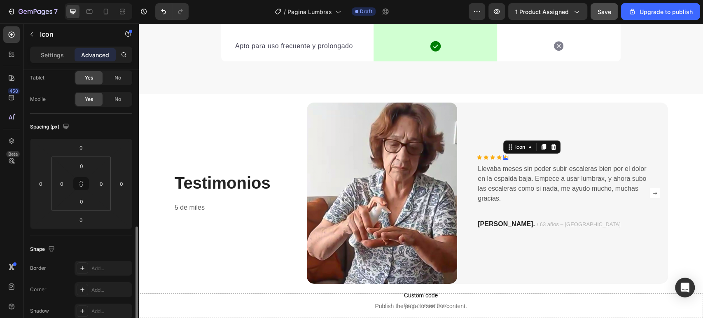
scroll to position [183, 0]
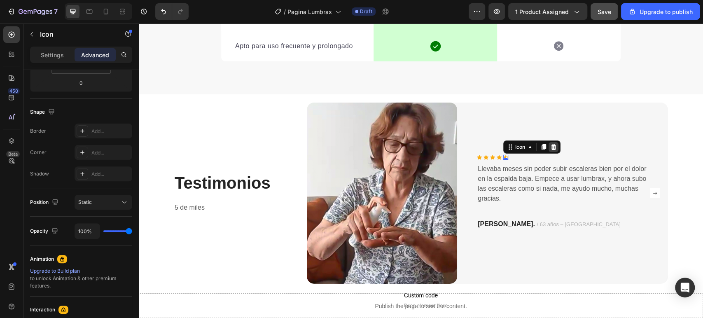
click at [552, 144] on icon at bounding box center [553, 147] width 7 height 7
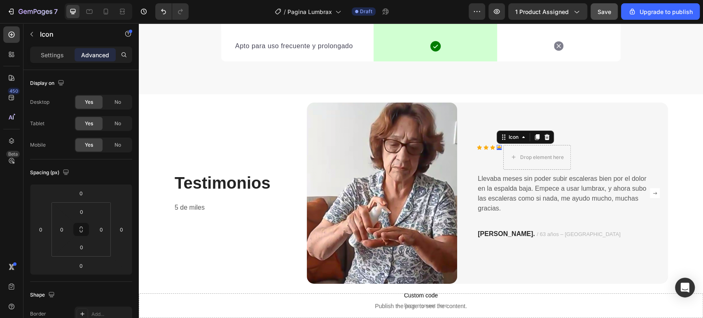
click at [497, 145] on div "Icon 0" at bounding box center [499, 147] width 5 height 5
click at [535, 134] on icon at bounding box center [537, 137] width 5 height 6
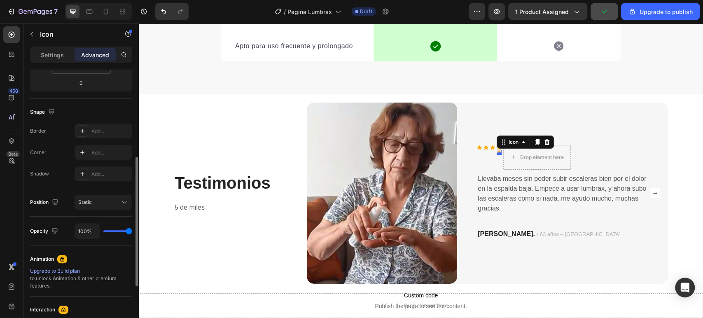
click at [497, 152] on div at bounding box center [499, 153] width 5 height 2
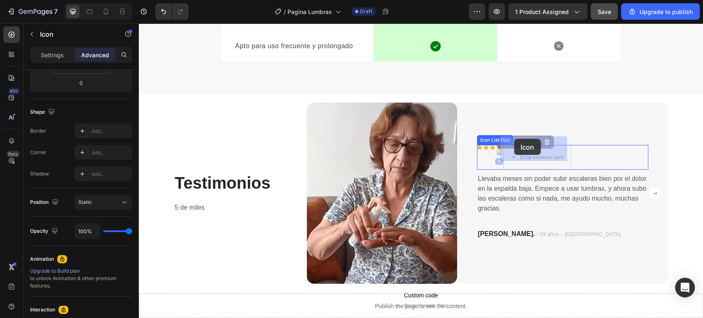
drag, startPoint x: 498, startPoint y: 132, endPoint x: 514, endPoint y: 139, distance: 18.1
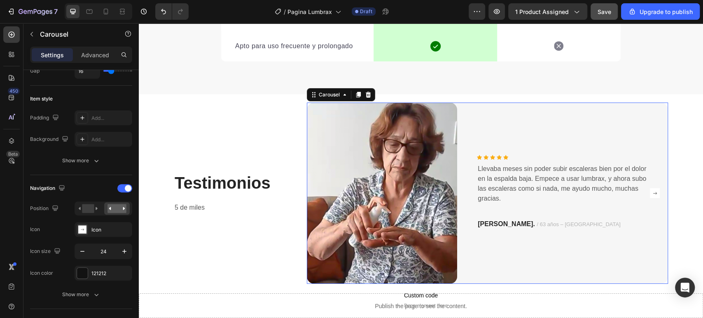
click at [653, 187] on button "Carousel Next Arrow" at bounding box center [654, 193] width 13 height 13
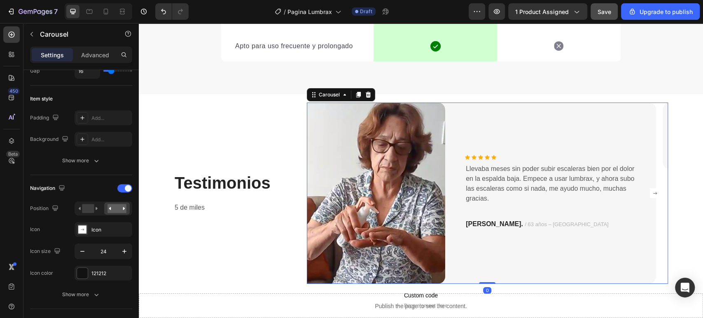
scroll to position [0, 0]
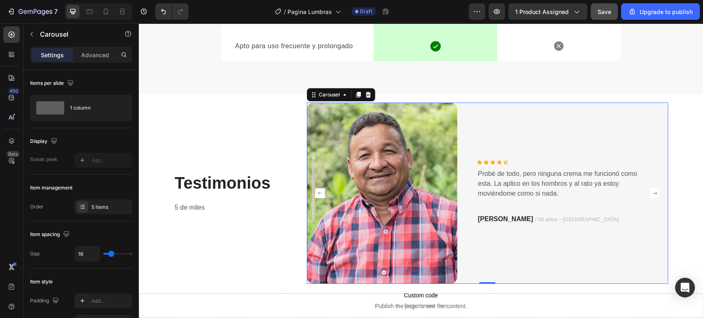
click at [653, 188] on rect "Carousel Next Arrow" at bounding box center [655, 193] width 10 height 10
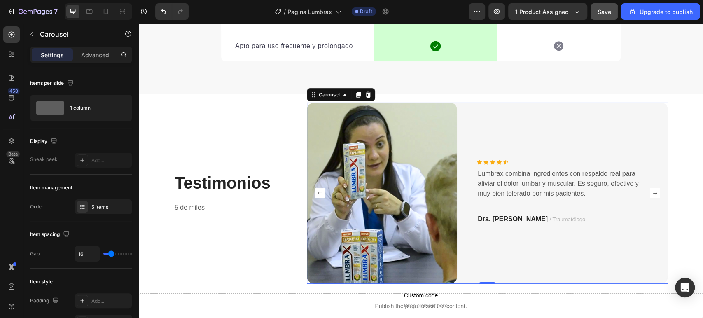
click at [653, 188] on rect "Carousel Next Arrow" at bounding box center [655, 193] width 10 height 10
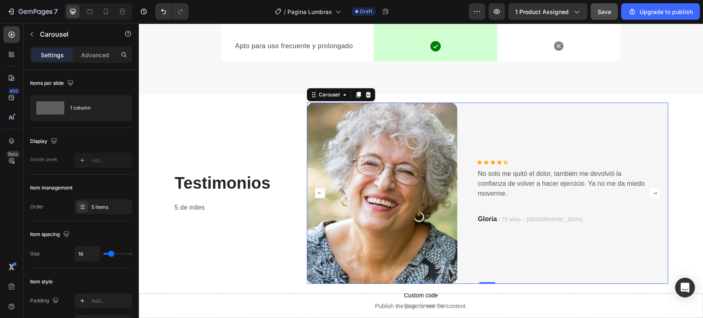
click at [653, 188] on rect "Carousel Next Arrow" at bounding box center [655, 193] width 10 height 10
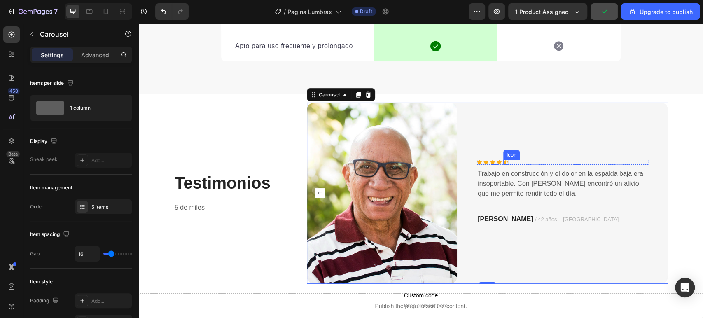
click at [503, 160] on div "Icon" at bounding box center [505, 162] width 5 height 5
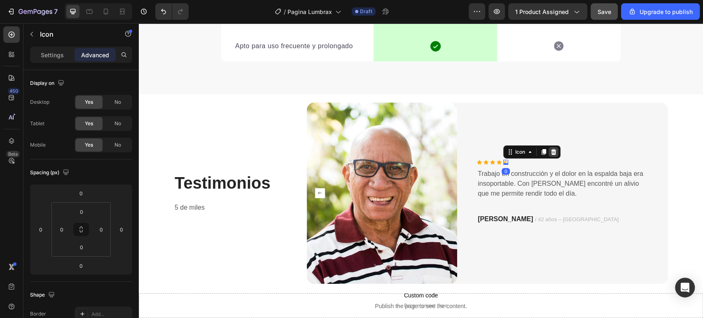
click at [550, 149] on icon at bounding box center [553, 152] width 7 height 7
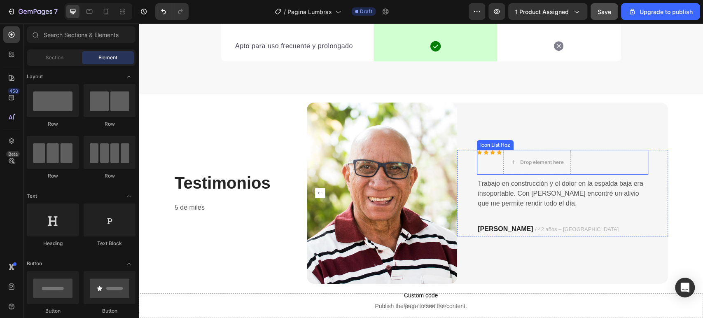
click at [497, 150] on div "Icon" at bounding box center [499, 162] width 5 height 25
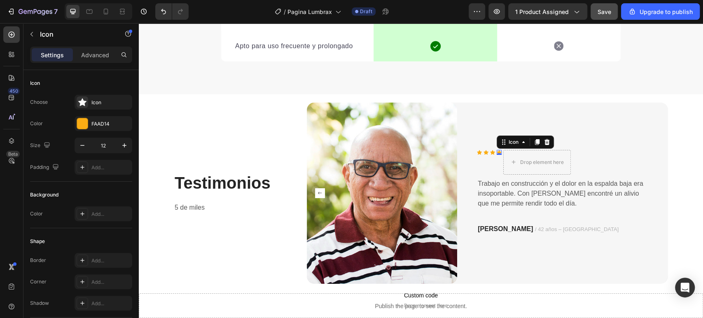
click at [497, 150] on div "Icon 0" at bounding box center [499, 152] width 5 height 5
click at [534, 139] on icon at bounding box center [537, 142] width 7 height 7
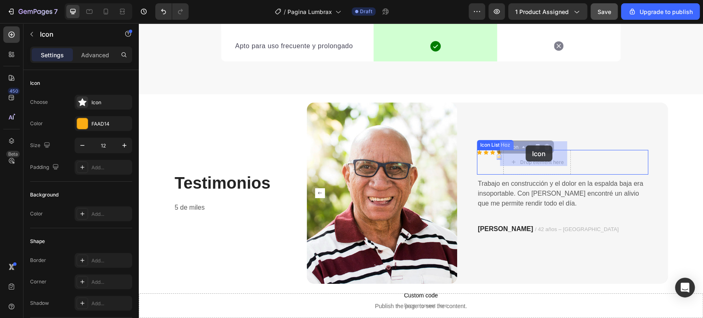
drag, startPoint x: 502, startPoint y: 139, endPoint x: 526, endPoint y: 145, distance: 24.4
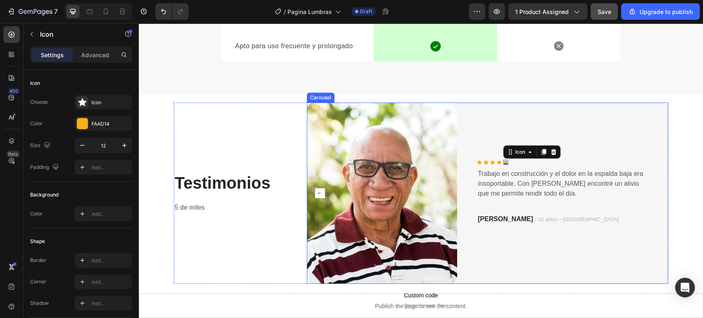
click at [317, 188] on rect "Carousel Back Arrow" at bounding box center [320, 193] width 10 height 10
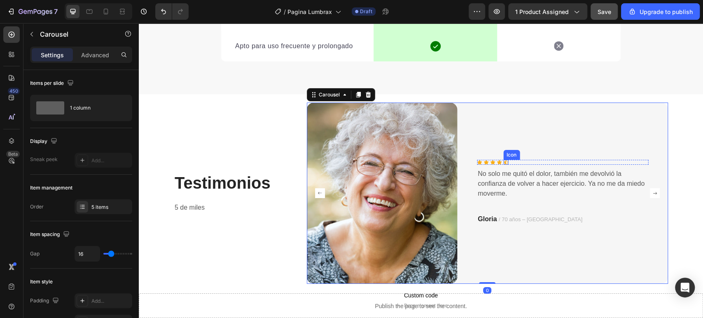
click at [503, 160] on icon at bounding box center [505, 162] width 5 height 5
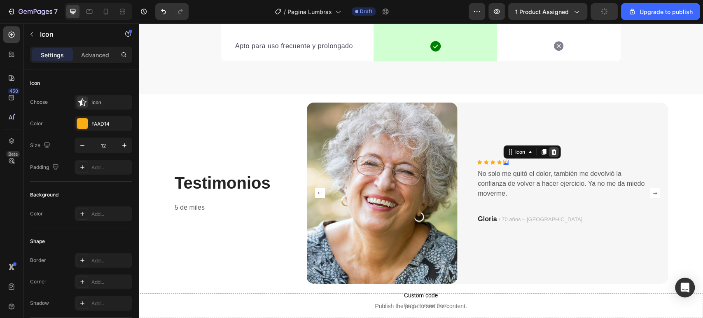
click at [551, 149] on icon at bounding box center [553, 152] width 5 height 6
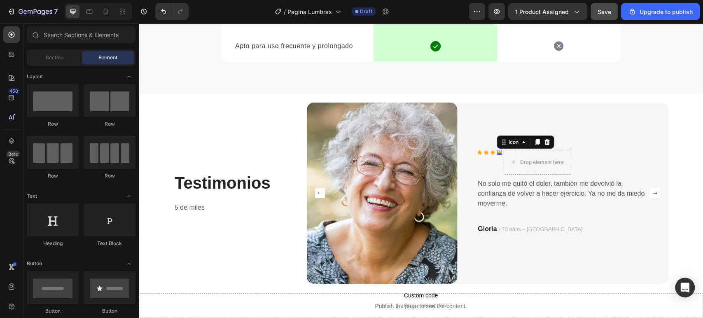
click at [497, 150] on icon at bounding box center [499, 152] width 5 height 5
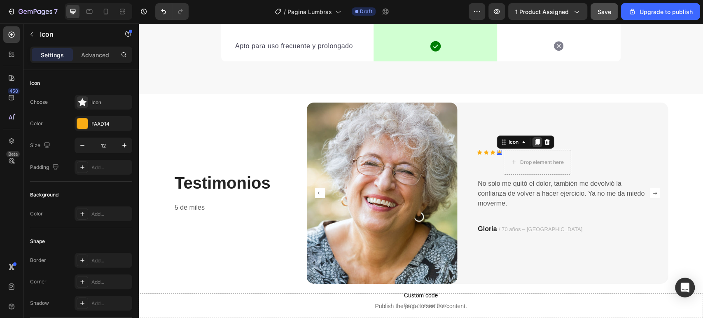
click at [535, 139] on icon at bounding box center [537, 142] width 5 height 6
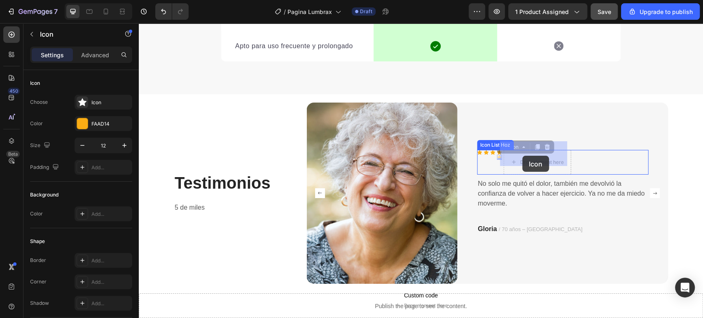
drag, startPoint x: 500, startPoint y: 138, endPoint x: 520, endPoint y: 155, distance: 26.3
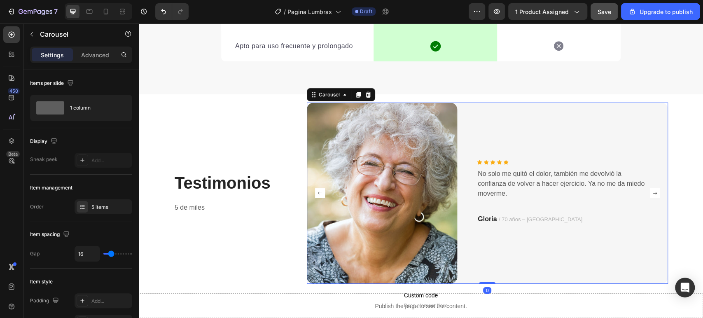
click at [318, 192] on icon "Carousel Back Arrow" at bounding box center [320, 193] width 4 height 2
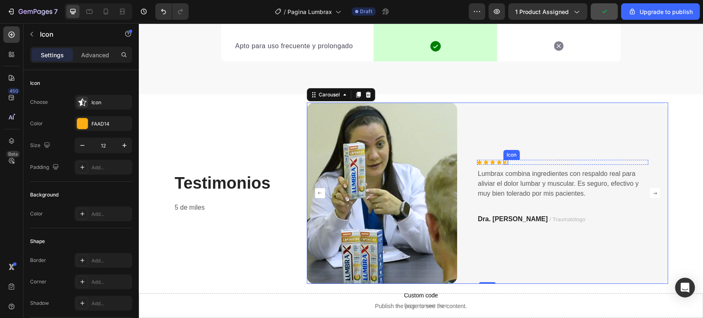
click at [503, 160] on icon at bounding box center [505, 162] width 5 height 5
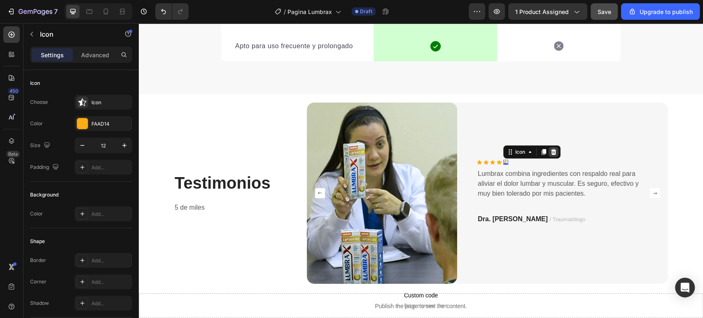
click at [551, 149] on icon at bounding box center [553, 152] width 5 height 6
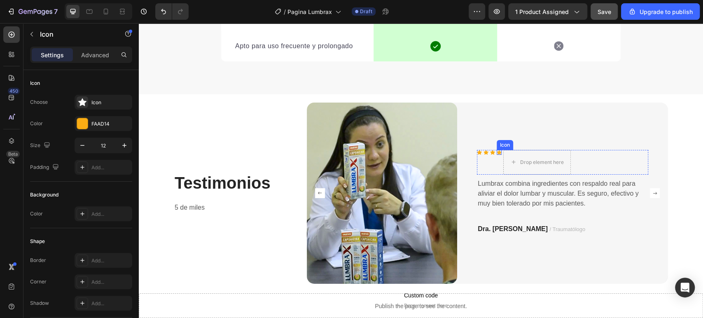
click at [497, 150] on div "Icon" at bounding box center [499, 152] width 5 height 5
click at [535, 139] on icon at bounding box center [537, 142] width 5 height 6
drag, startPoint x: 497, startPoint y: 141, endPoint x: 523, endPoint y: 146, distance: 26.9
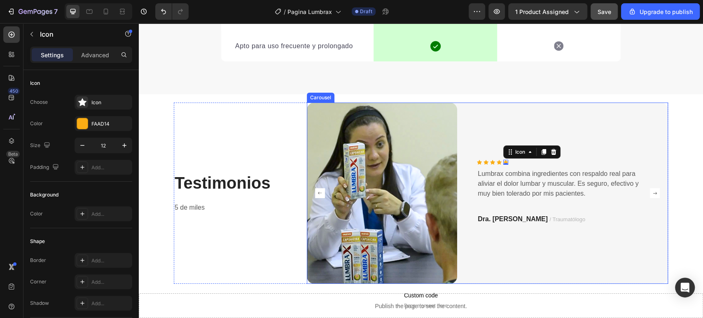
click at [319, 188] on rect "Carousel Back Arrow" at bounding box center [320, 193] width 10 height 10
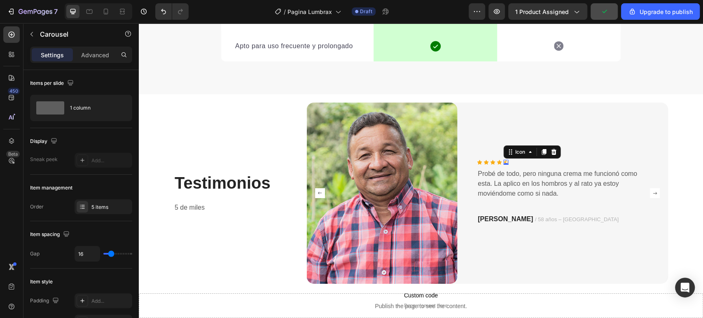
click at [504, 160] on div "Icon 0" at bounding box center [505, 162] width 5 height 5
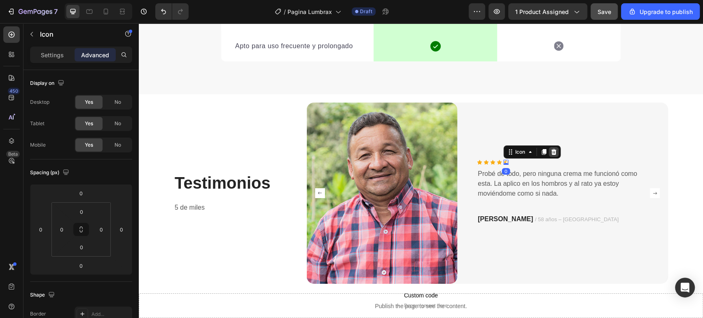
click at [551, 149] on icon at bounding box center [553, 152] width 5 height 6
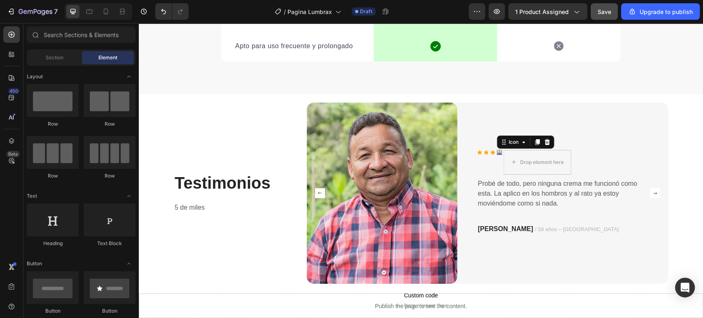
click at [497, 150] on div "Icon 0" at bounding box center [499, 152] width 5 height 5
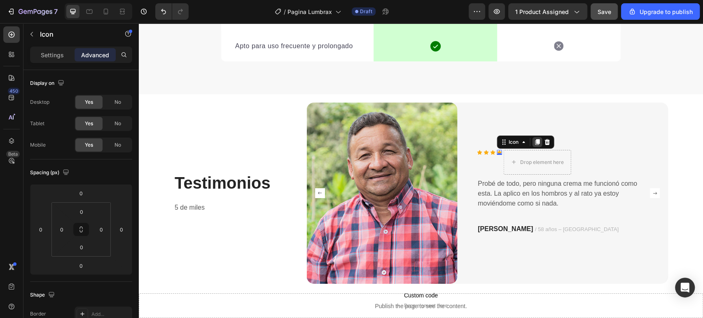
click at [535, 139] on icon at bounding box center [537, 142] width 5 height 6
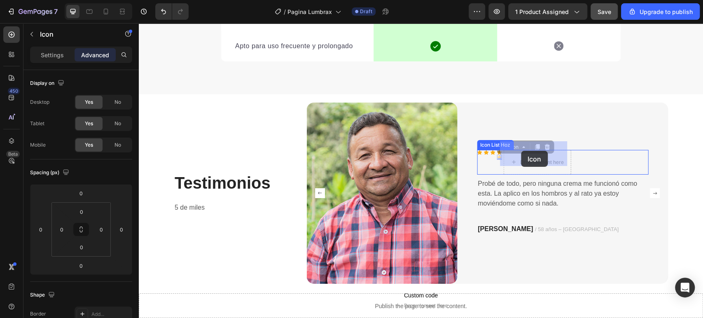
drag, startPoint x: 498, startPoint y: 141, endPoint x: 521, endPoint y: 151, distance: 25.1
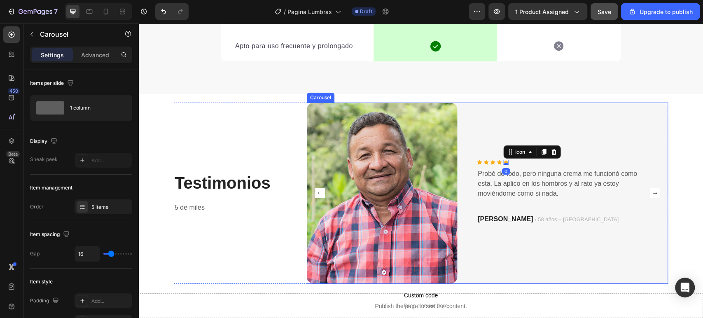
click at [317, 188] on rect "Carousel Back Arrow" at bounding box center [320, 193] width 10 height 10
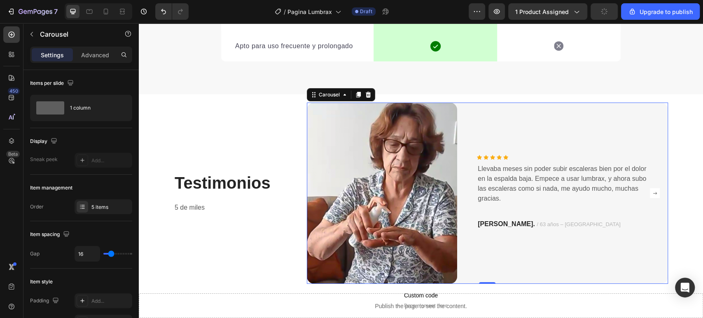
click at [651, 187] on button "Carousel Next Arrow" at bounding box center [654, 193] width 13 height 13
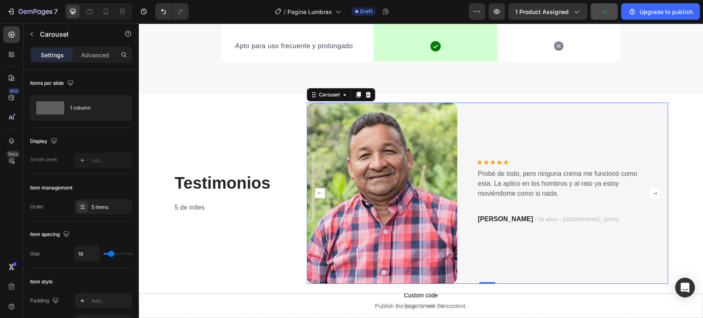
click at [651, 187] on button "Carousel Next Arrow" at bounding box center [654, 193] width 13 height 13
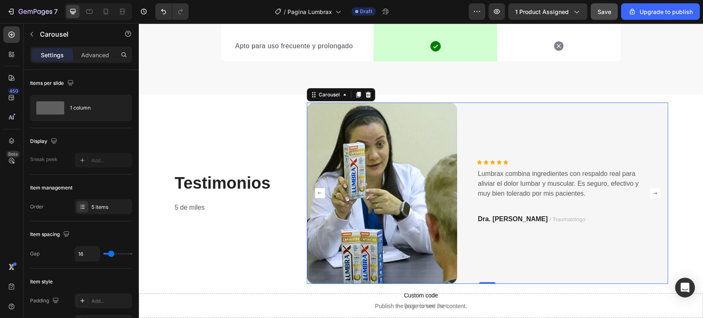
click at [651, 187] on button "Carousel Next Arrow" at bounding box center [654, 193] width 13 height 13
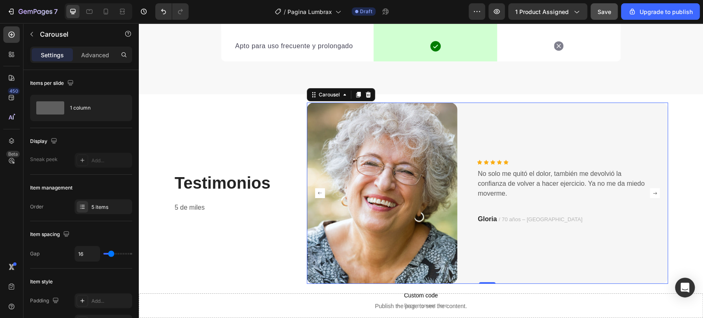
click at [651, 187] on button "Carousel Next Arrow" at bounding box center [654, 193] width 13 height 13
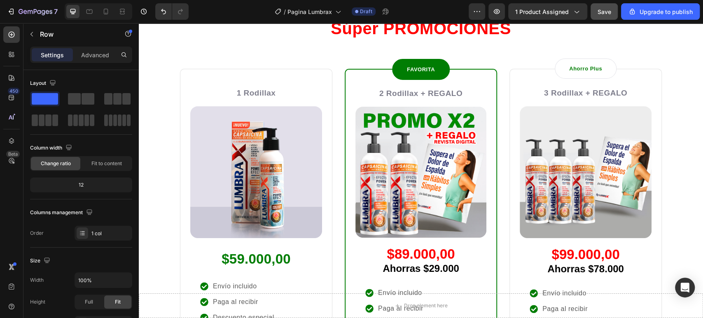
scroll to position [2203, 0]
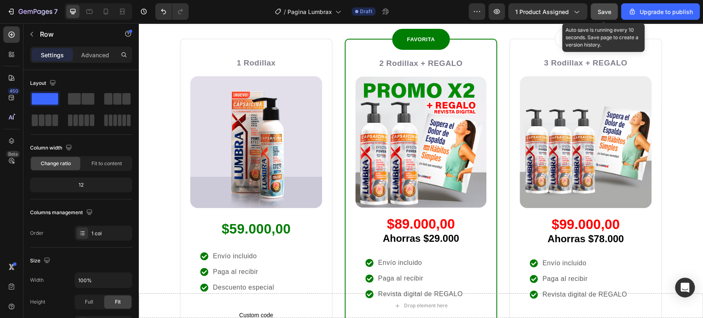
click at [601, 9] on span "Save" at bounding box center [605, 11] width 14 height 7
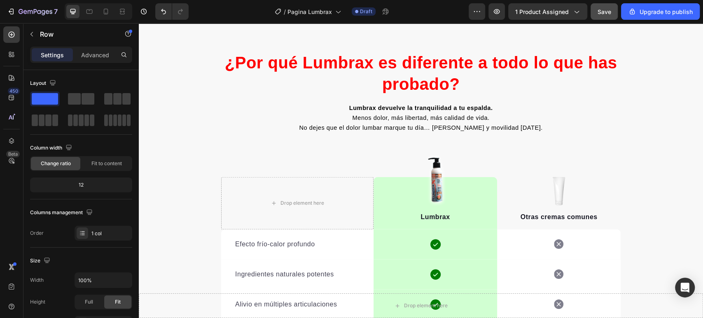
scroll to position [1425, 0]
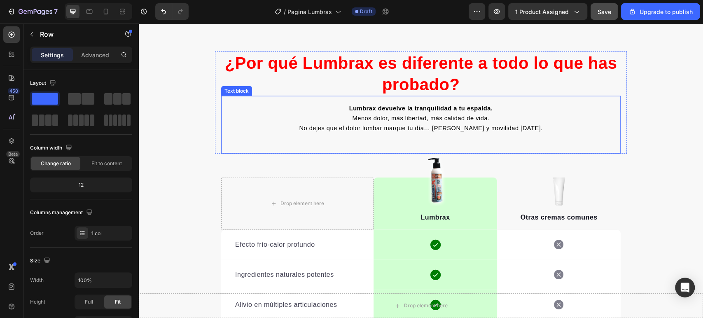
click at [348, 127] on span "No dejes que el dolor lumbar marque tu día… elige alivio y movilidad hoy." at bounding box center [420, 128] width 243 height 7
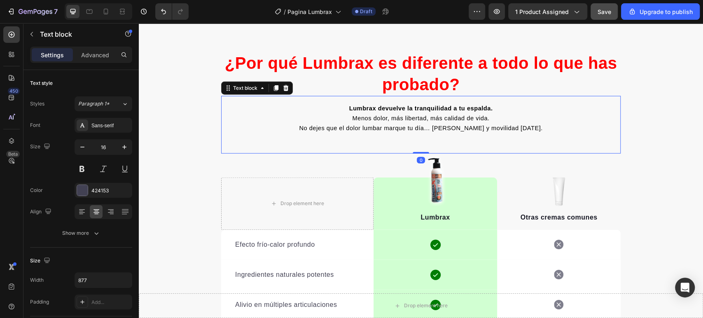
click at [348, 127] on span "No dejes que el dolor lumbar marque tu día… elige alivio y movilidad hoy." at bounding box center [420, 128] width 243 height 7
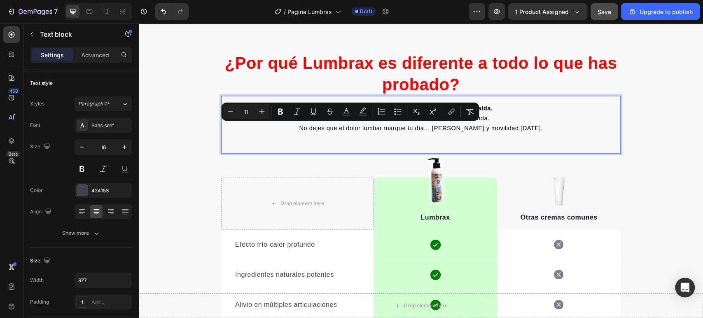
click at [346, 128] on span "No dejes que el dolor lumbar marque tu día… elige alivio y movilidad hoy." at bounding box center [420, 128] width 243 height 7
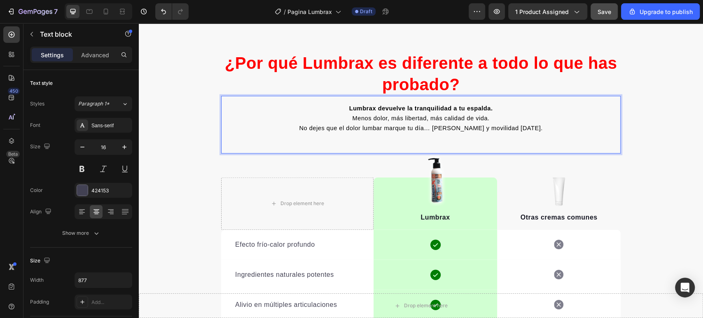
click at [338, 116] on p "Lumbrax devuelve la tranquilidad a tu espalda. Menos dolor, más libertad, más c…" at bounding box center [421, 118] width 360 height 30
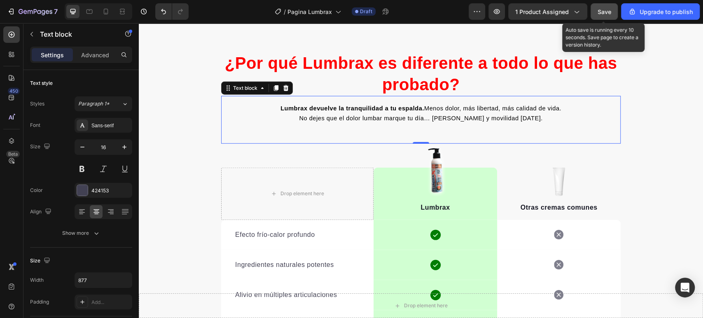
click at [594, 7] on button "Save" at bounding box center [604, 11] width 27 height 16
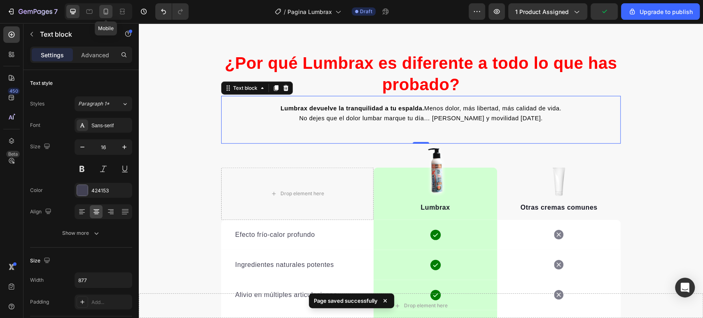
click at [105, 9] on icon at bounding box center [106, 11] width 8 height 8
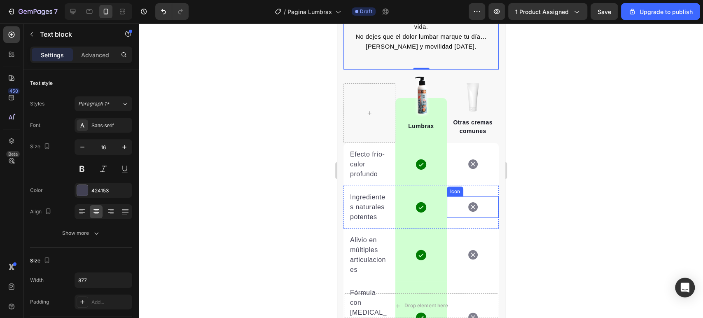
scroll to position [1509, 0]
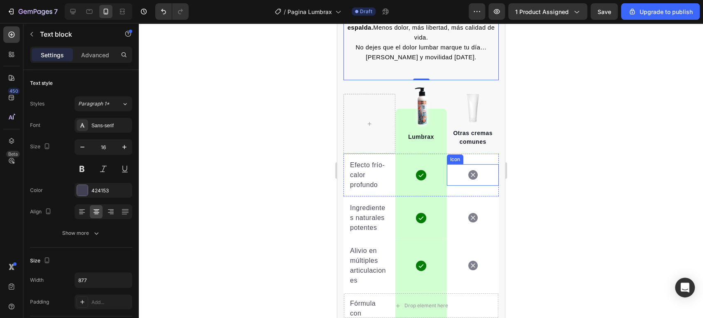
click at [468, 170] on icon at bounding box center [472, 174] width 9 height 9
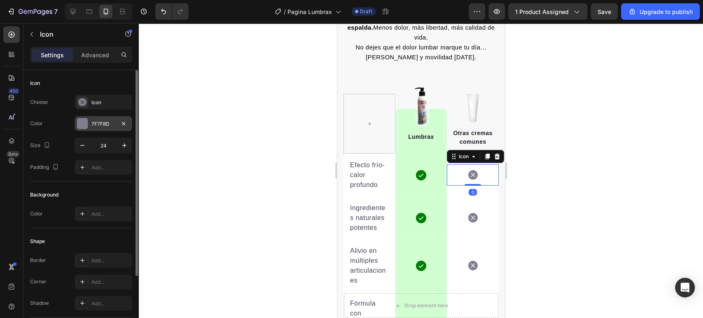
click at [80, 121] on div at bounding box center [82, 123] width 11 height 11
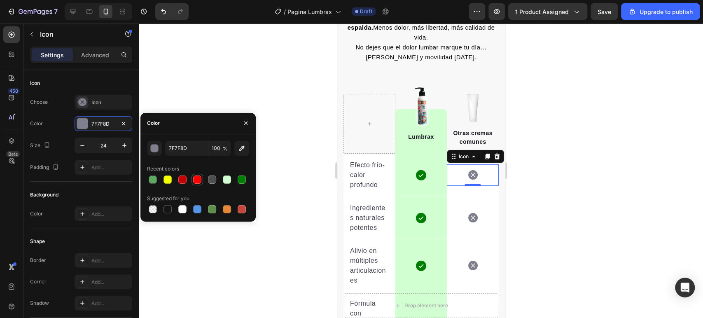
click at [199, 177] on div at bounding box center [197, 179] width 8 height 8
type input "FF0000"
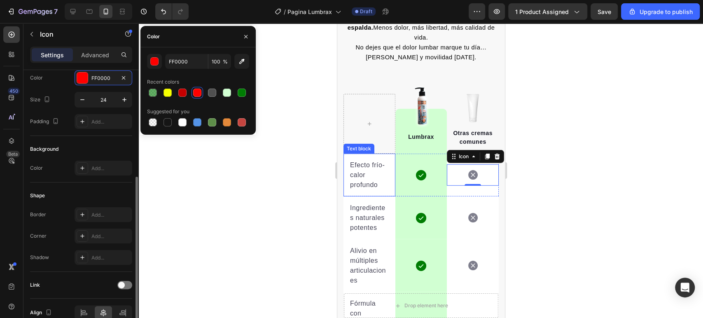
scroll to position [87, 0]
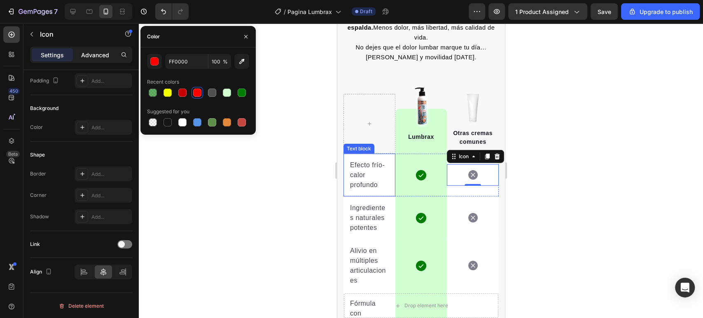
click at [96, 57] on p "Advanced" at bounding box center [95, 55] width 28 height 9
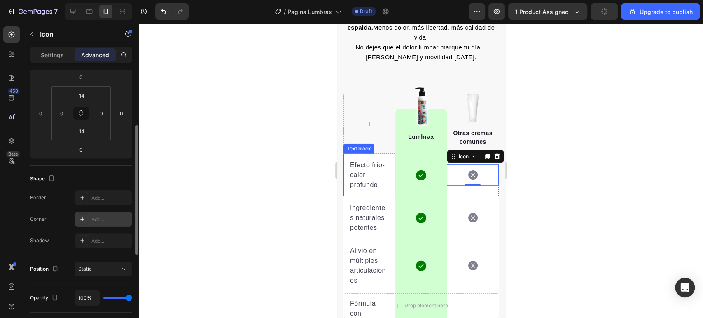
scroll to position [0, 0]
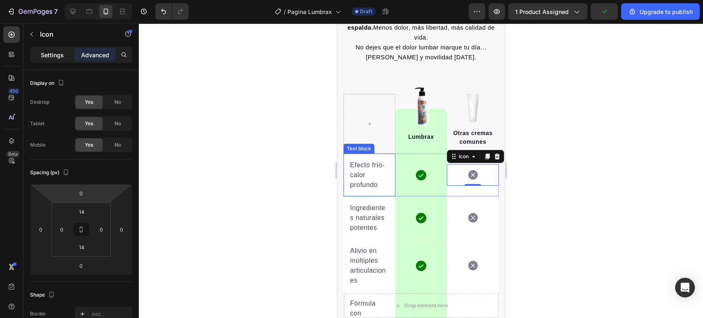
click at [55, 55] on p "Settings" at bounding box center [52, 55] width 23 height 9
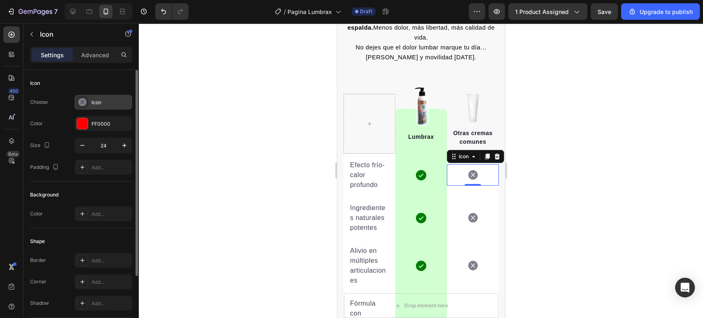
click at [90, 101] on div "Icon" at bounding box center [104, 102] width 58 height 15
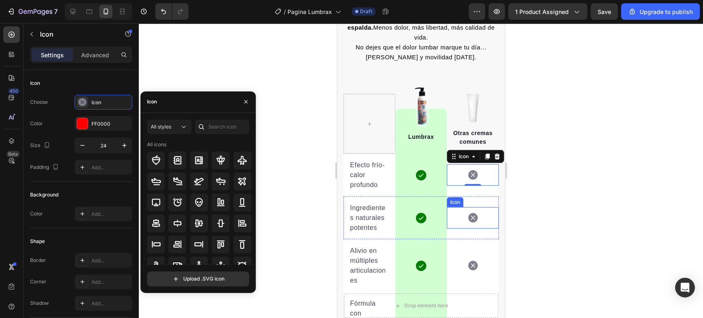
click at [470, 213] on icon at bounding box center [472, 217] width 9 height 9
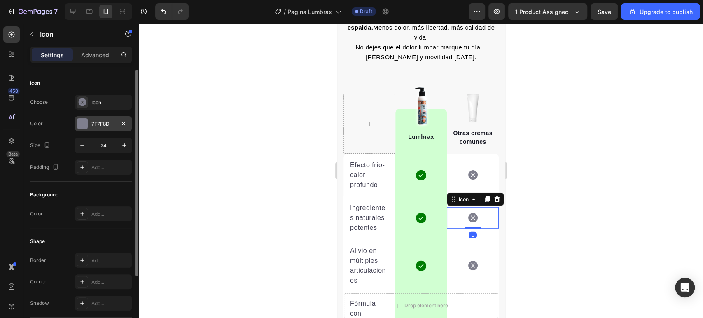
click at [81, 120] on div at bounding box center [82, 123] width 11 height 11
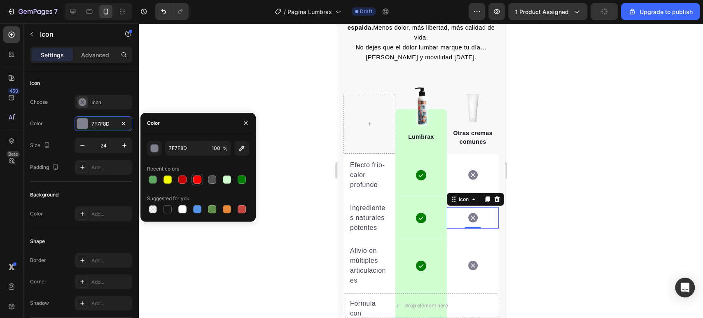
click at [194, 179] on div at bounding box center [197, 179] width 8 height 8
type input "FF0000"
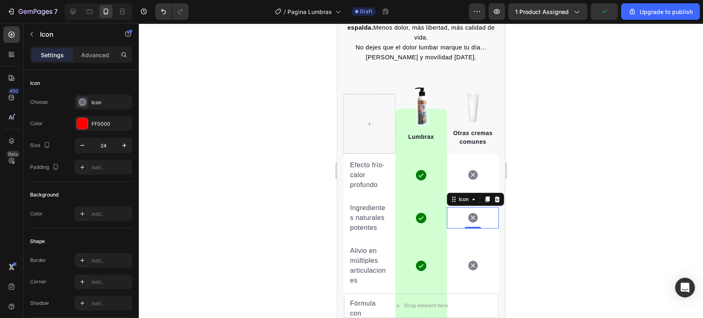
click at [281, 252] on div at bounding box center [421, 170] width 564 height 295
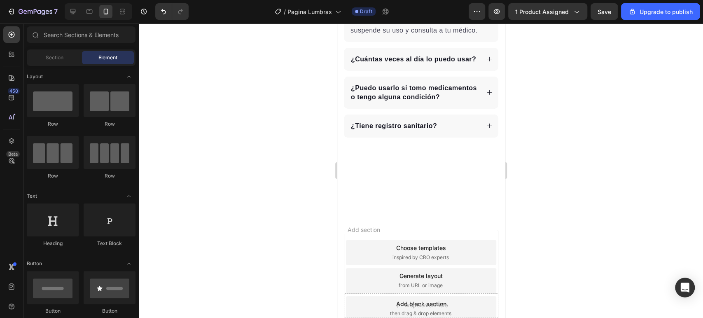
scroll to position [3936, 0]
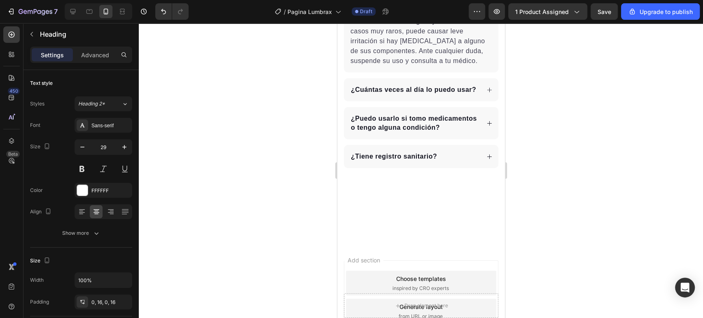
drag, startPoint x: 372, startPoint y: 185, endPoint x: 360, endPoint y: 184, distance: 12.0
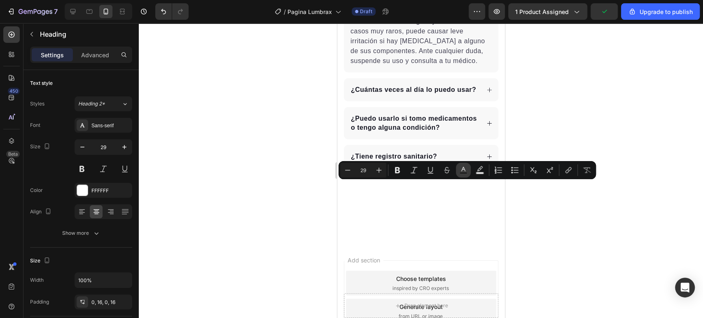
click at [465, 169] on icon "Editor contextual toolbar" at bounding box center [463, 170] width 8 height 8
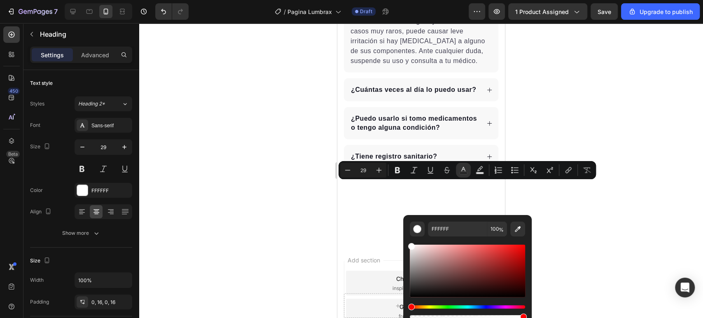
click at [433, 306] on div "Hue" at bounding box center [467, 306] width 115 height 3
drag, startPoint x: 486, startPoint y: 269, endPoint x: 533, endPoint y: 233, distance: 59.4
click at [533, 0] on body "7 / Pagina Lumbrax Draft Preview 1 product assigned Save Upgrade to publish 450…" at bounding box center [351, 0] width 703 height 0
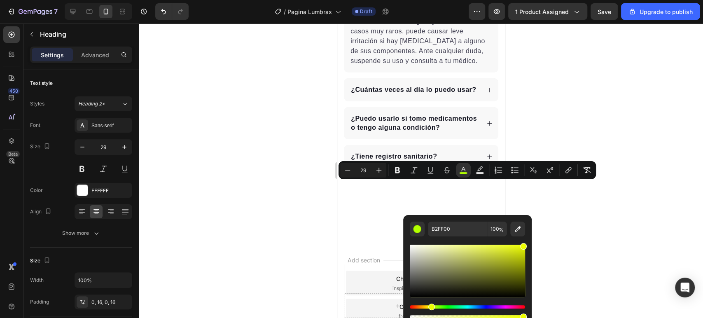
type input "EEFF00"
click at [430, 308] on div "Hue" at bounding box center [467, 306] width 115 height 3
drag, startPoint x: 392, startPoint y: 166, endPoint x: 49, endPoint y: 156, distance: 343.7
click at [392, 166] on button "Bold" at bounding box center [397, 170] width 15 height 15
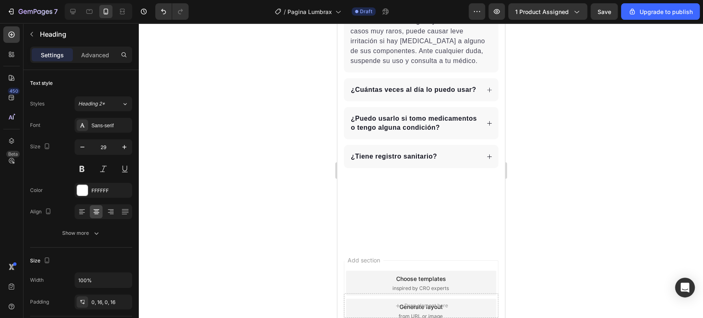
click at [311, 236] on div at bounding box center [421, 170] width 564 height 295
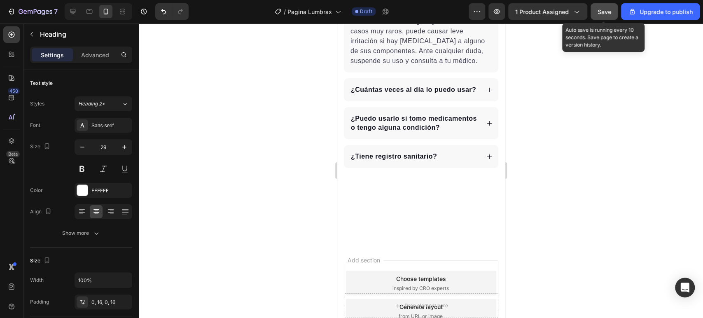
click at [605, 5] on button "Save" at bounding box center [604, 11] width 27 height 16
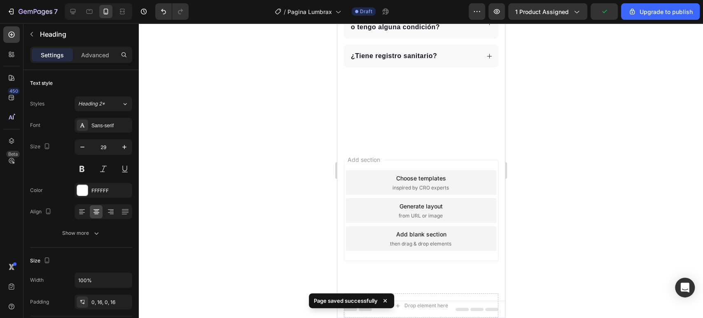
scroll to position [4073, 0]
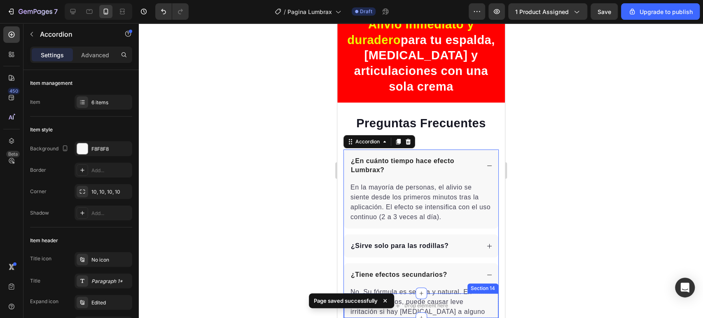
scroll to position [4119, 0]
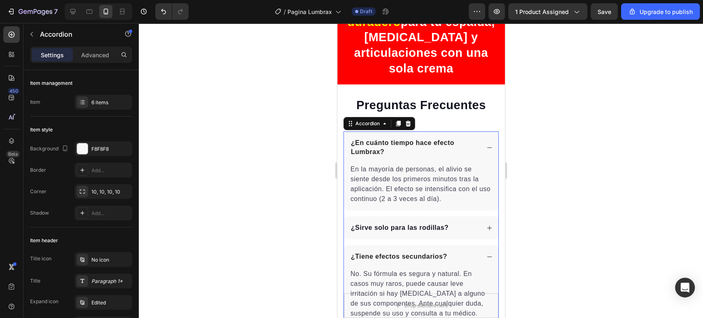
click at [439, 226] on span "¿Sirve solo para las rodillas?" at bounding box center [400, 227] width 98 height 7
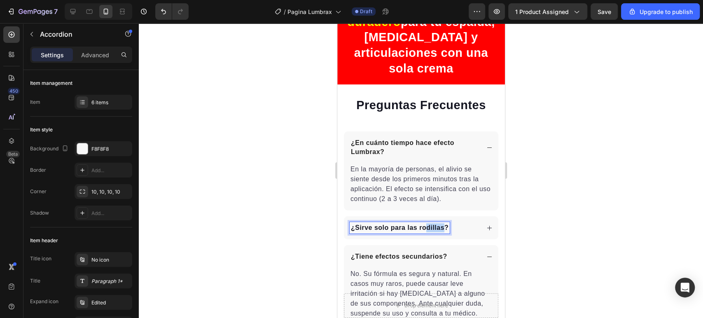
drag, startPoint x: 446, startPoint y: 226, endPoint x: 423, endPoint y: 225, distance: 23.5
click at [423, 225] on span "¿Sirve solo para las rodillas?" at bounding box center [400, 227] width 98 height 7
click at [415, 225] on span "¿Sirve solo para las rodillas?" at bounding box center [400, 227] width 98 height 7
click at [474, 224] on div "¿Sirve solo para las rodillas?" at bounding box center [421, 227] width 154 height 23
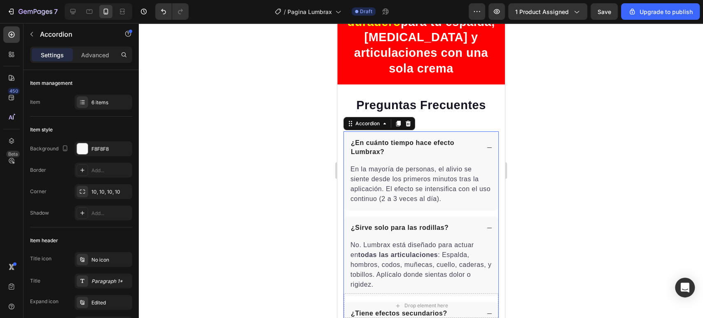
click at [474, 224] on div "¿Sirve solo para las rodillas?" at bounding box center [421, 227] width 154 height 23
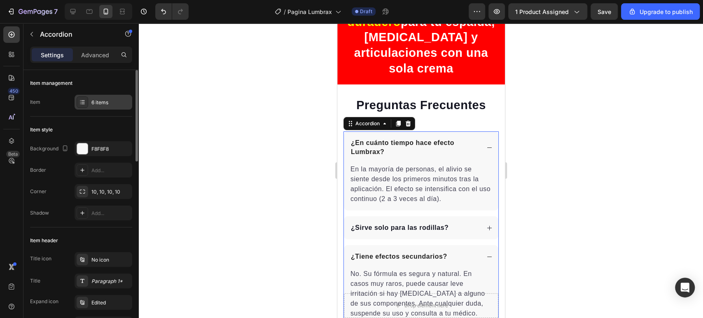
click at [103, 101] on div "6 items" at bounding box center [110, 102] width 39 height 7
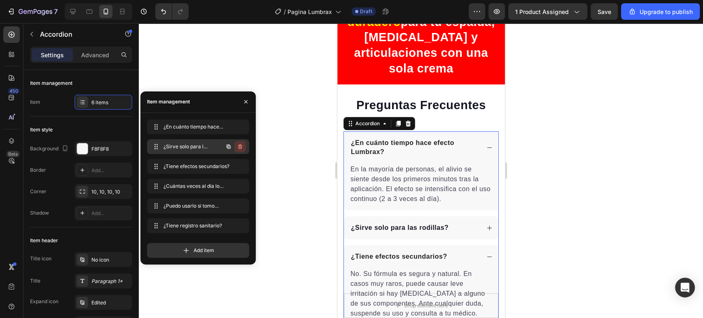
click at [241, 145] on icon "button" at bounding box center [240, 146] width 4 height 5
click at [231, 145] on div "Delete" at bounding box center [234, 146] width 15 height 7
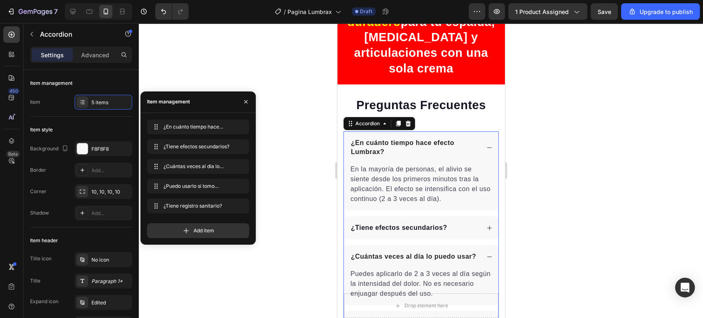
click at [461, 227] on div "¿Tiene efectos secundarios?" at bounding box center [414, 228] width 130 height 12
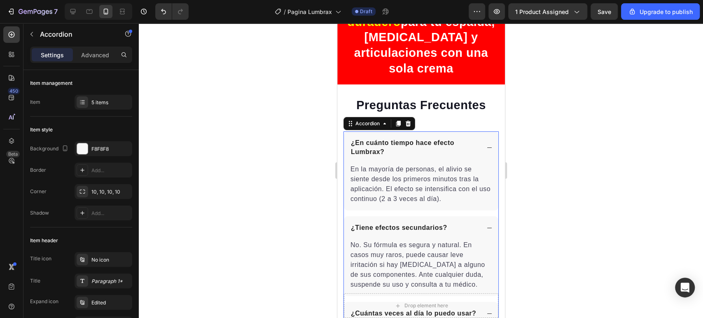
click at [461, 224] on div "¿Tiene efectos secundarios?" at bounding box center [414, 228] width 130 height 12
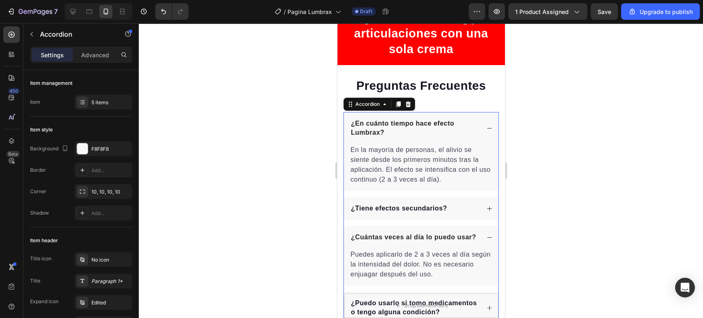
scroll to position [4165, 0]
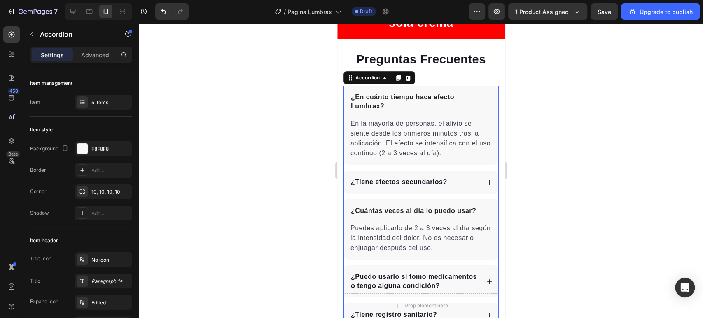
click at [474, 211] on div "¿Cuántas veces al día lo puedo usar?" at bounding box center [421, 210] width 154 height 23
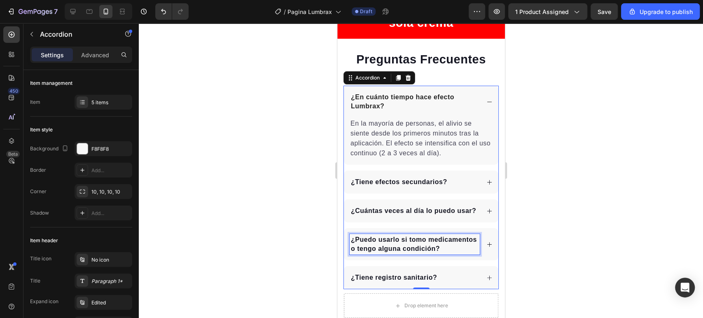
click at [463, 241] on div "¿Puedo usarlo si tomo medicamentos o tengo alguna condición?" at bounding box center [414, 244] width 130 height 21
click at [462, 248] on p "¿Puedo usarlo si tomo medicamentos o tengo alguna condición?" at bounding box center [415, 244] width 128 height 18
click at [488, 253] on div "¿Puedo usarlo si tomo medicamentos o tengo alguna condición?" at bounding box center [421, 244] width 154 height 32
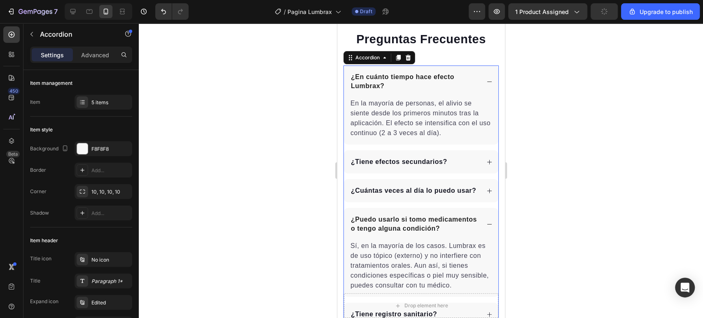
scroll to position [4256, 0]
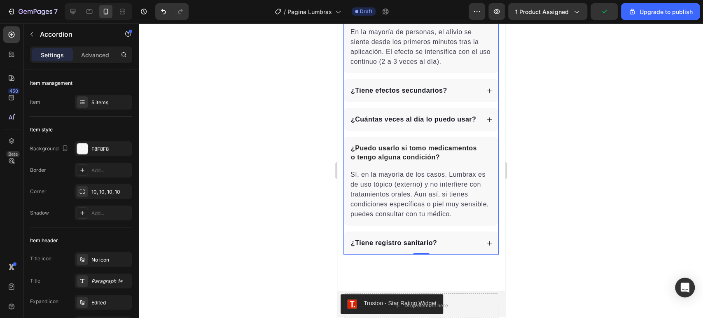
click at [460, 249] on div "¿Tiene registro sanitario?" at bounding box center [414, 243] width 130 height 12
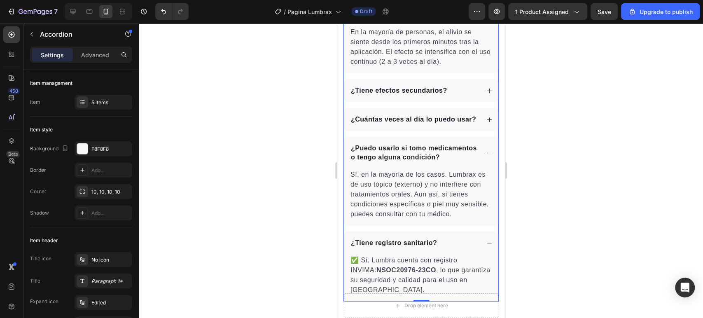
click at [460, 249] on div "¿Tiene registro sanitario?" at bounding box center [414, 243] width 130 height 12
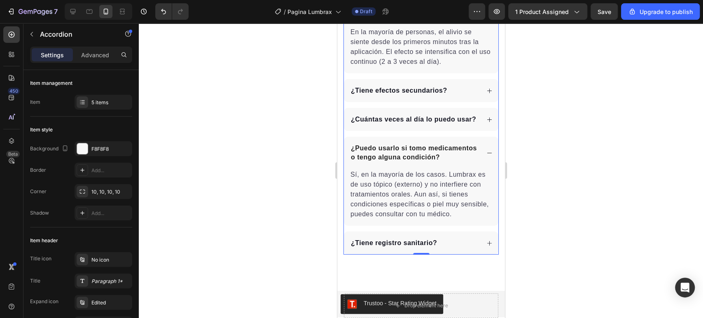
click at [486, 156] on icon at bounding box center [489, 153] width 6 height 6
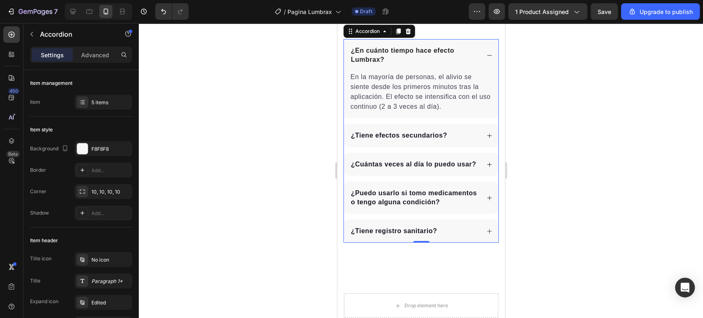
scroll to position [4119, 0]
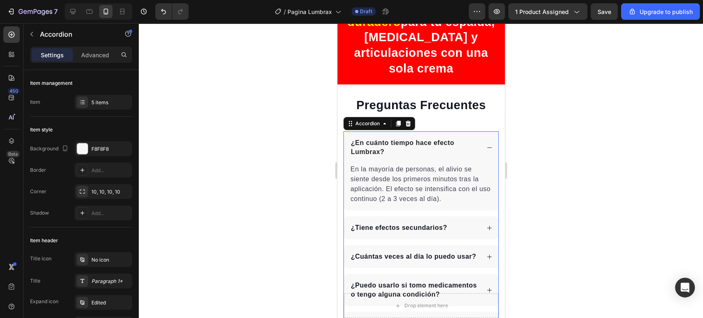
click at [472, 148] on div "¿En cuánto tiempo hace efecto Lumbrax?" at bounding box center [414, 147] width 130 height 21
click at [478, 146] on div "¿En cuánto tiempo hace efecto Lumbrax?" at bounding box center [421, 147] width 154 height 32
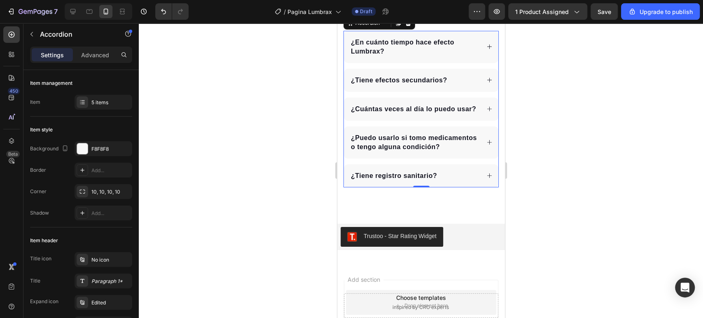
scroll to position [3828, 0]
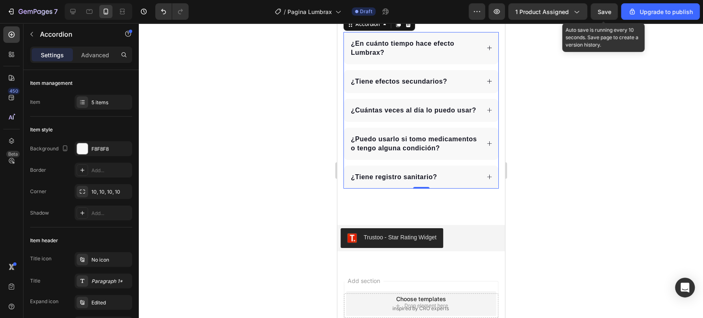
click at [610, 12] on span "Save" at bounding box center [605, 11] width 14 height 7
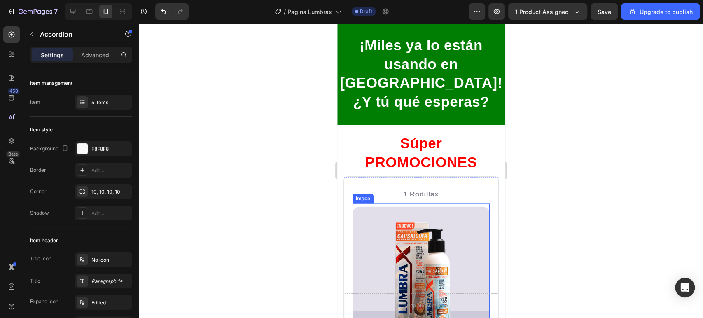
scroll to position [2804, 0]
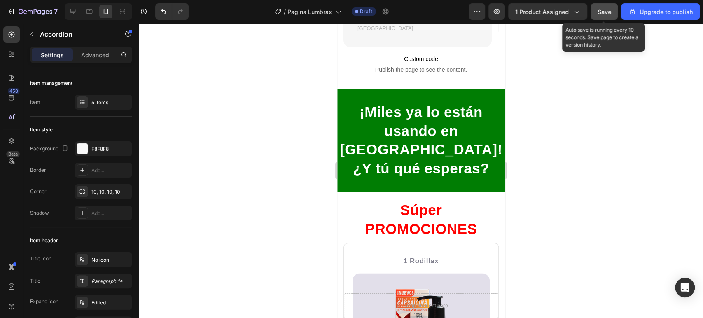
click at [609, 16] on button "Save" at bounding box center [604, 11] width 27 height 16
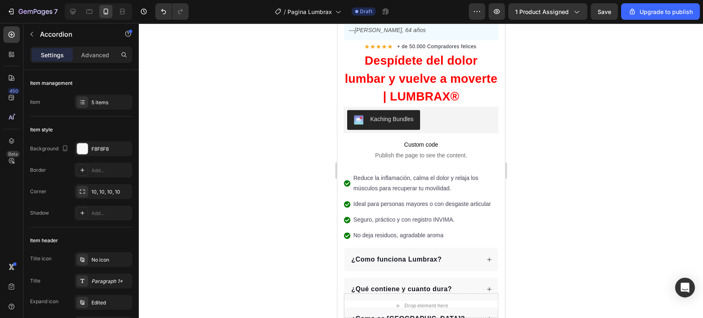
scroll to position [241, 0]
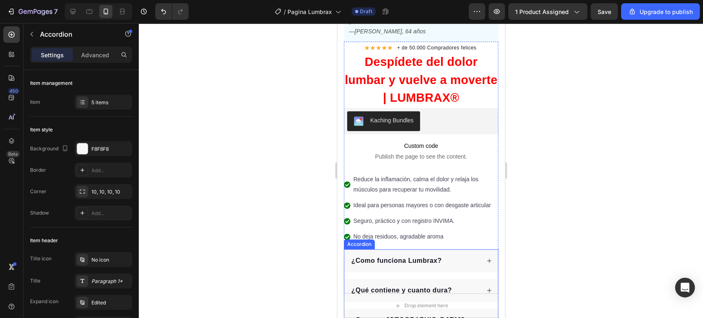
click at [445, 257] on div "¿Como funciona Lumbrax?" at bounding box center [415, 261] width 130 height 12
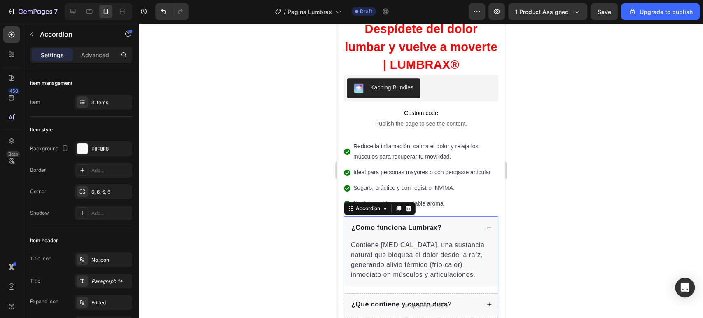
scroll to position [332, 0]
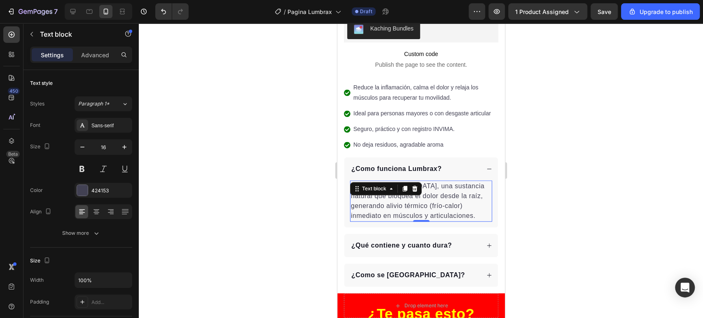
click at [421, 203] on p "Contiene capsaicina, una sustancia natural que bloquea el dolor desde la raíz, …" at bounding box center [421, 201] width 140 height 40
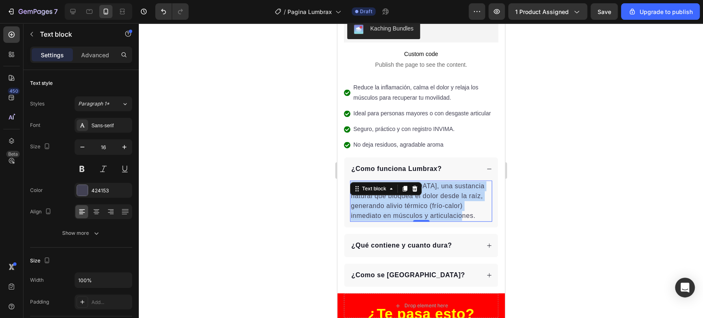
click at [421, 203] on p "Contiene capsaicina, una sustancia natural que bloquea el dolor desde la raíz, …" at bounding box center [421, 201] width 140 height 40
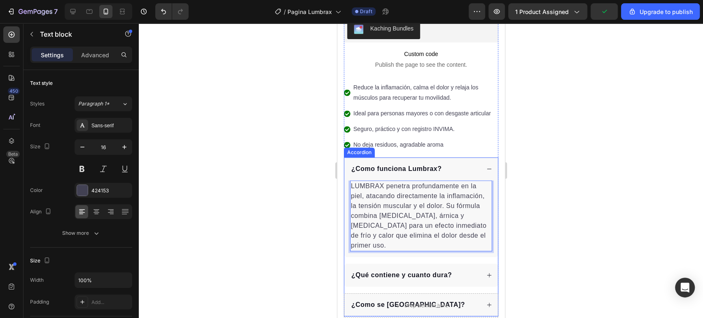
click at [458, 169] on div "¿Como funciona Lumbrax?" at bounding box center [415, 169] width 130 height 12
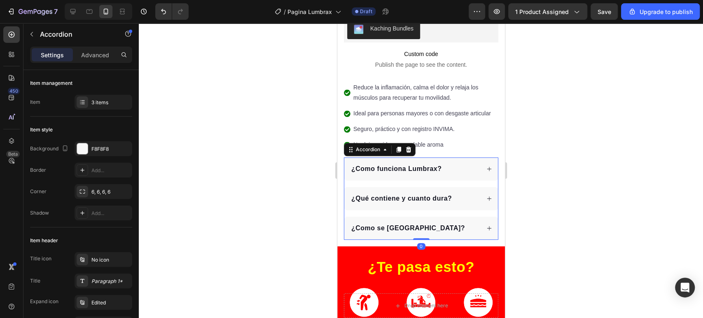
click at [457, 222] on div "¿Como se [GEOGRAPHIC_DATA]?" at bounding box center [421, 228] width 154 height 23
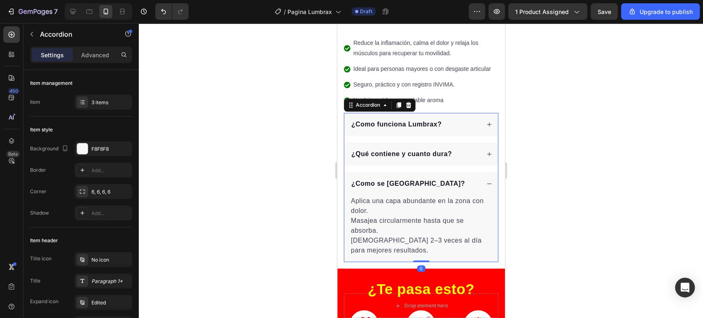
scroll to position [378, 0]
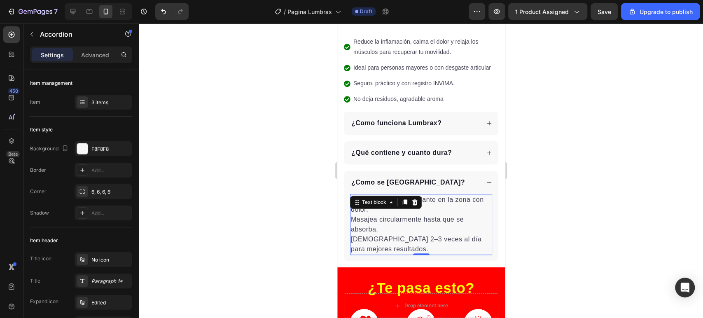
click at [398, 227] on p "Aplica una capa abundante en la zona con dolor. Masajea circularmente hasta que…" at bounding box center [421, 224] width 140 height 59
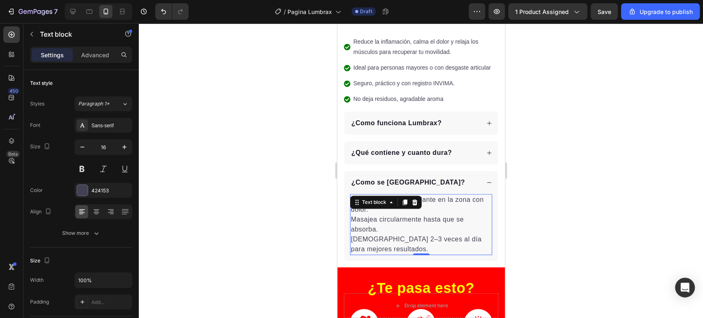
click at [398, 227] on p "Aplica una capa abundante en la zona con dolor. Masajea circularmente hasta que…" at bounding box center [421, 224] width 140 height 59
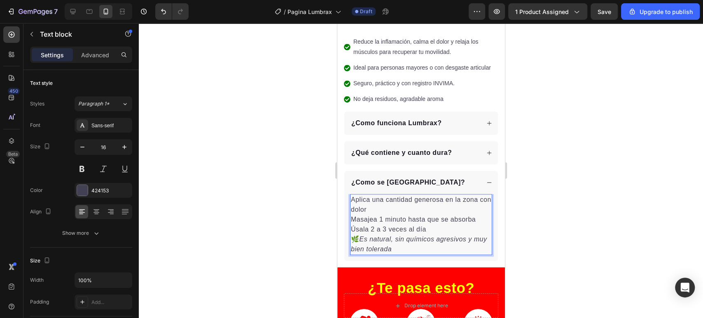
click at [352, 202] on p "Aplica una cantidad generosa en la zona con dolor" at bounding box center [421, 205] width 140 height 20
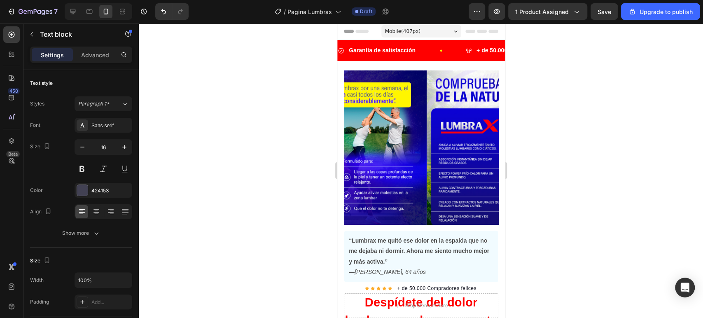
scroll to position [378, 0]
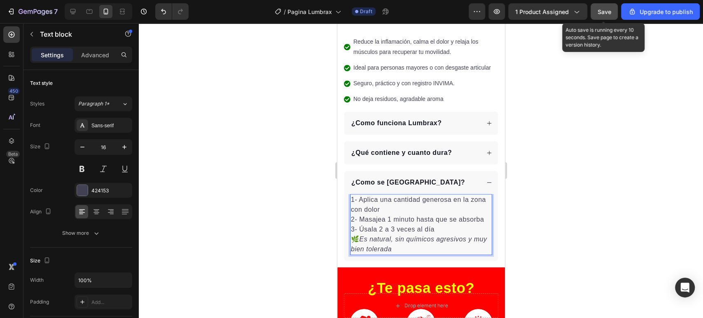
click at [602, 15] on div "Save" at bounding box center [605, 11] width 14 height 9
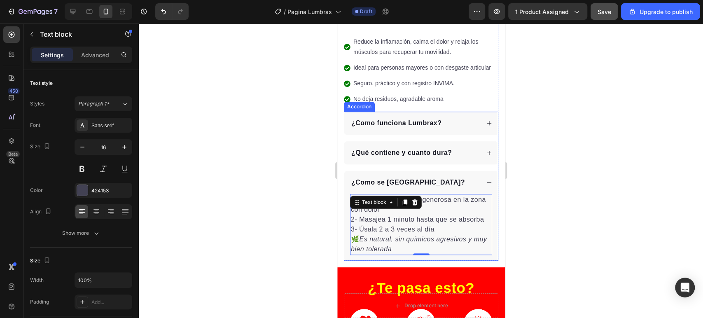
click at [466, 184] on div "¿Como se [GEOGRAPHIC_DATA]?" at bounding box center [415, 183] width 130 height 12
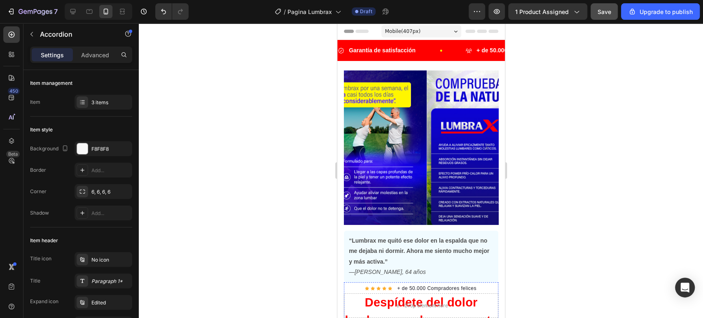
scroll to position [0, 0]
click at [426, 138] on img at bounding box center [503, 147] width 154 height 154
